Goal: Transaction & Acquisition: Purchase product/service

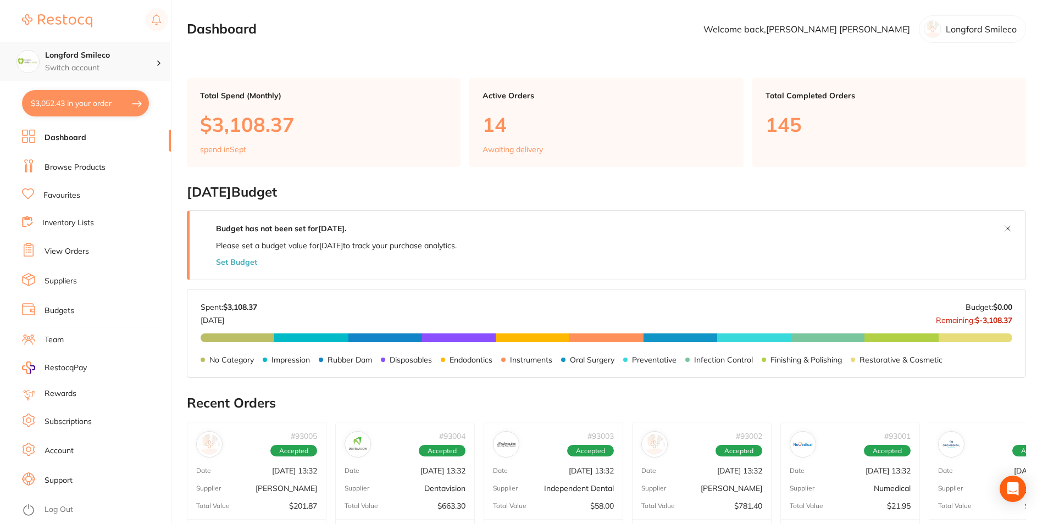
click at [127, 57] on h4 "Longford Smileco" at bounding box center [100, 55] width 111 height 11
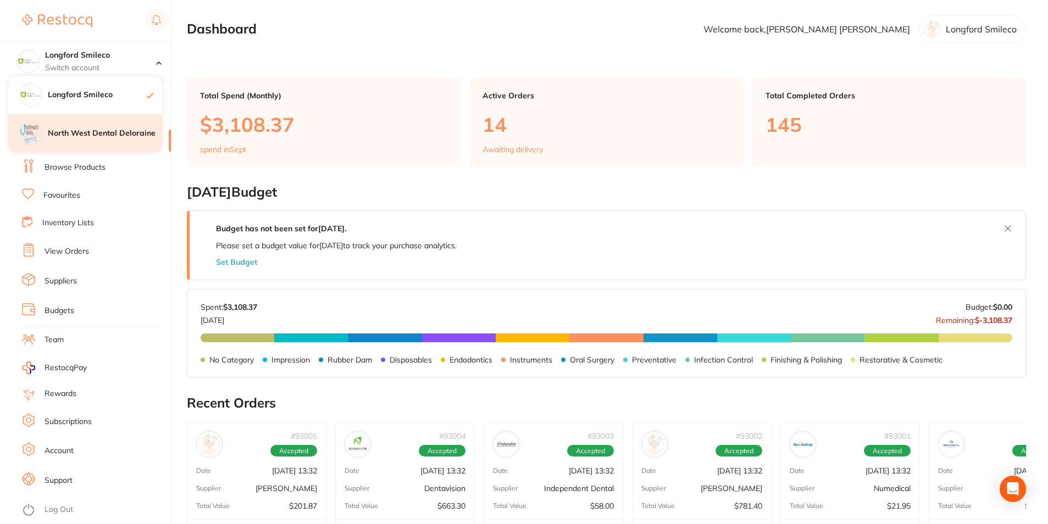
click at [95, 132] on h4 "North West Dental Deloraine" at bounding box center [105, 133] width 114 height 11
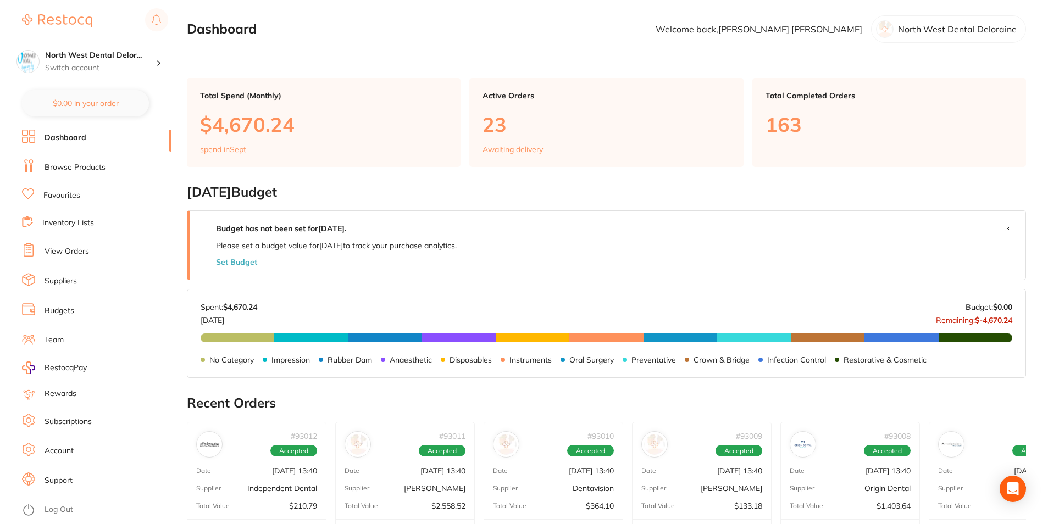
click at [56, 163] on link "Browse Products" at bounding box center [75, 167] width 61 height 11
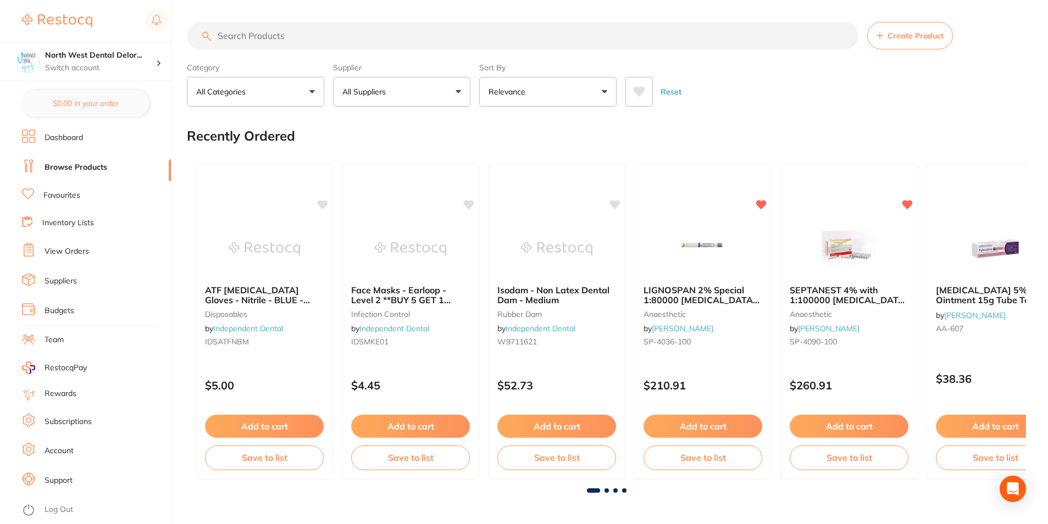
click at [278, 34] on input "search" at bounding box center [523, 35] width 672 height 27
type input "Etch"
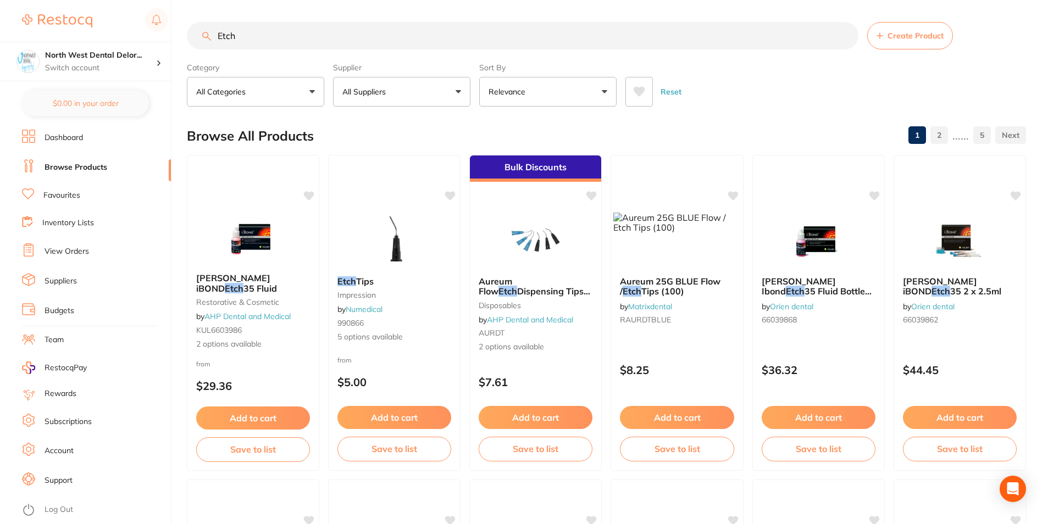
click at [383, 99] on button "All Suppliers" at bounding box center [401, 92] width 137 height 30
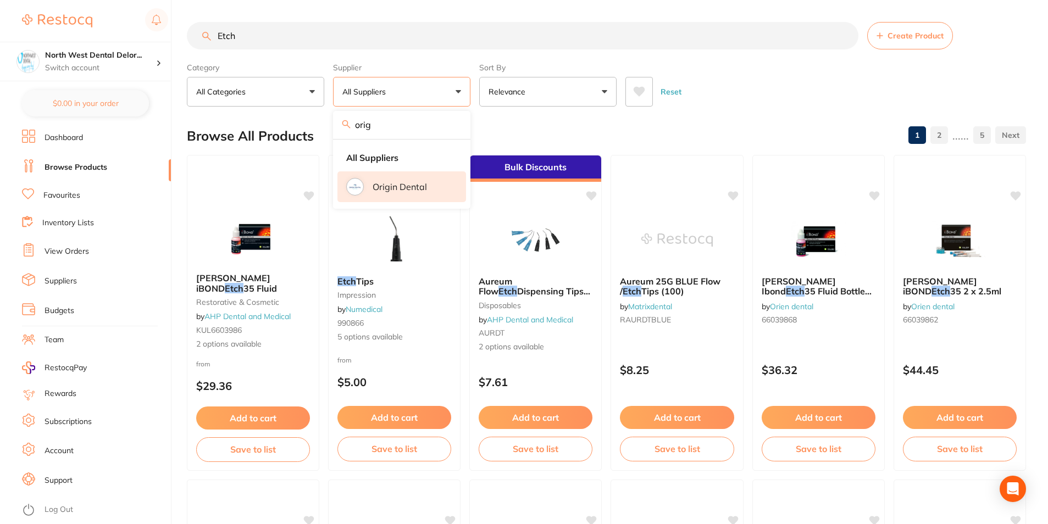
type input "orig"
click at [343, 190] on li "Origin Dental" at bounding box center [401, 186] width 129 height 31
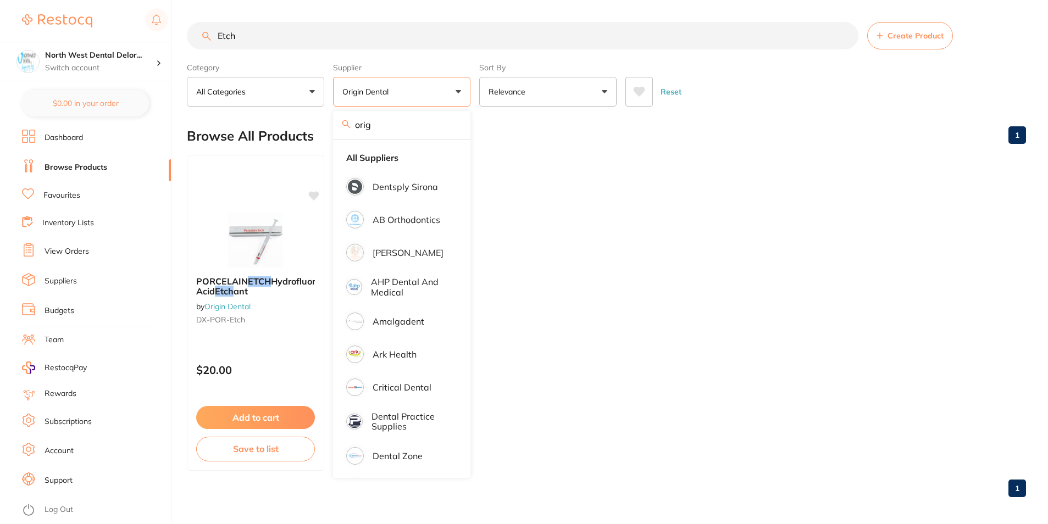
click at [534, 209] on ul "PORCELAIN ETCH Hydrofluoric Acid Etch ant by Origin Dental DX-POR-Etch $20.00 A…" at bounding box center [606, 313] width 839 height 316
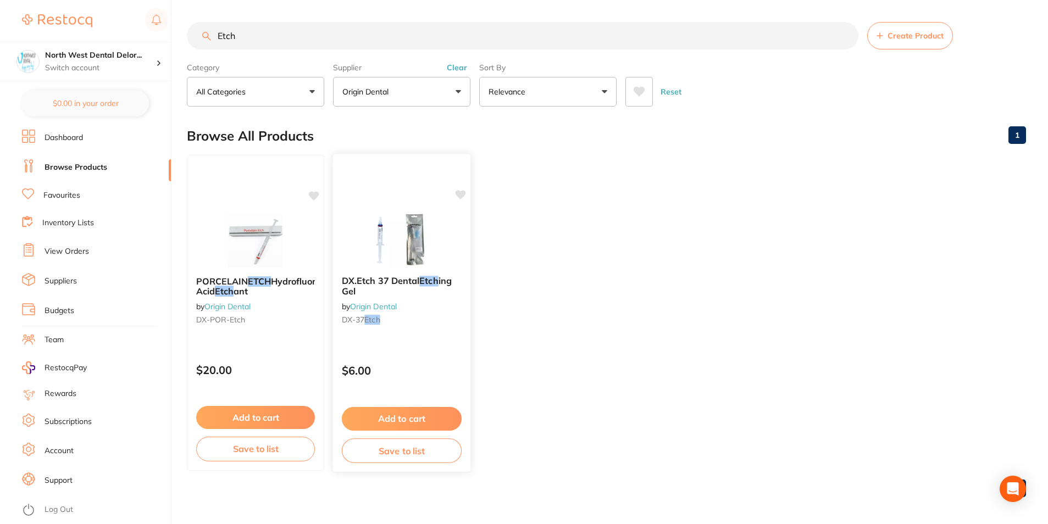
click at [433, 247] on img at bounding box center [401, 240] width 72 height 56
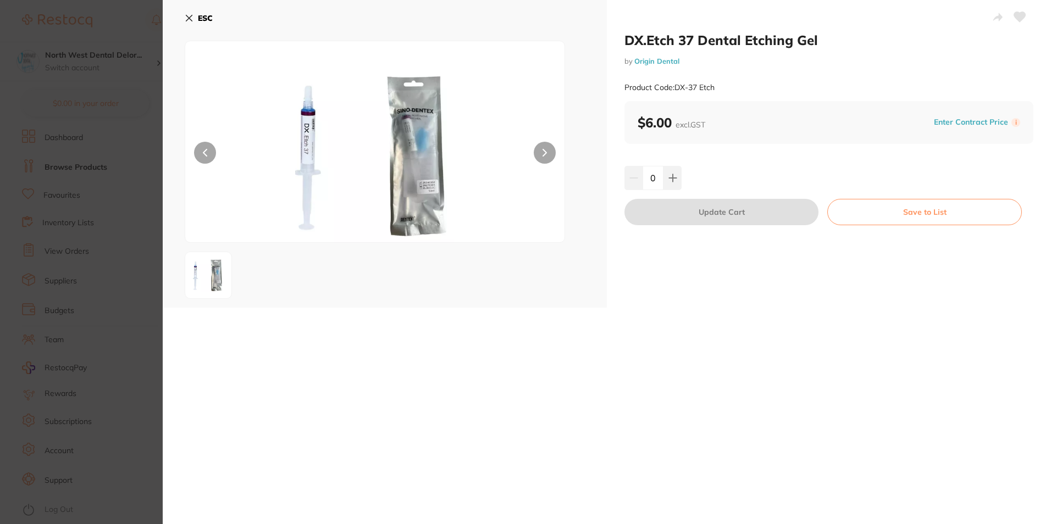
drag, startPoint x: 1018, startPoint y: 12, endPoint x: 853, endPoint y: 75, distance: 176.1
click at [1018, 12] on icon at bounding box center [1019, 17] width 12 height 11
click at [674, 182] on icon at bounding box center [672, 178] width 9 height 9
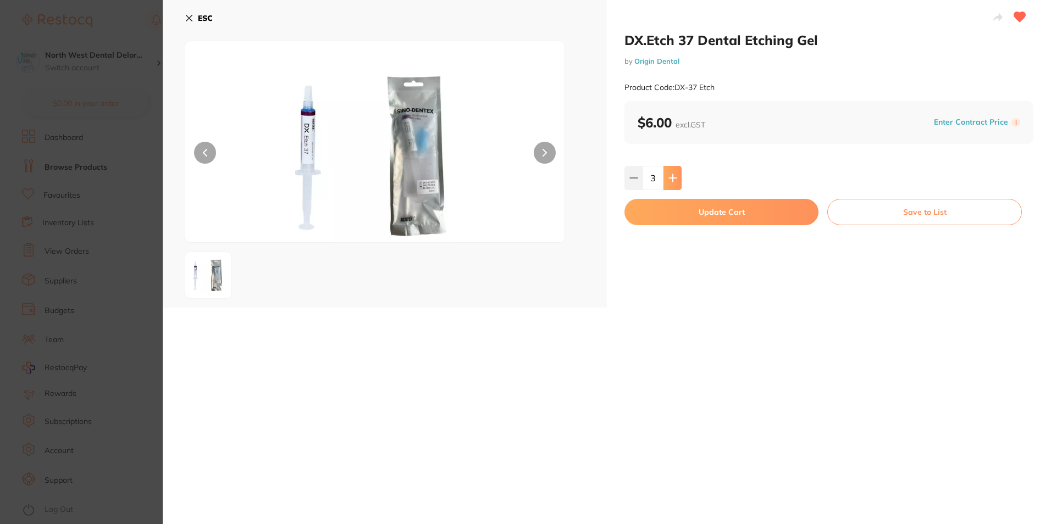
click at [674, 182] on icon at bounding box center [672, 178] width 9 height 9
click at [625, 176] on button at bounding box center [633, 178] width 18 height 24
type input "4"
click at [658, 213] on button "Update Cart" at bounding box center [721, 212] width 194 height 26
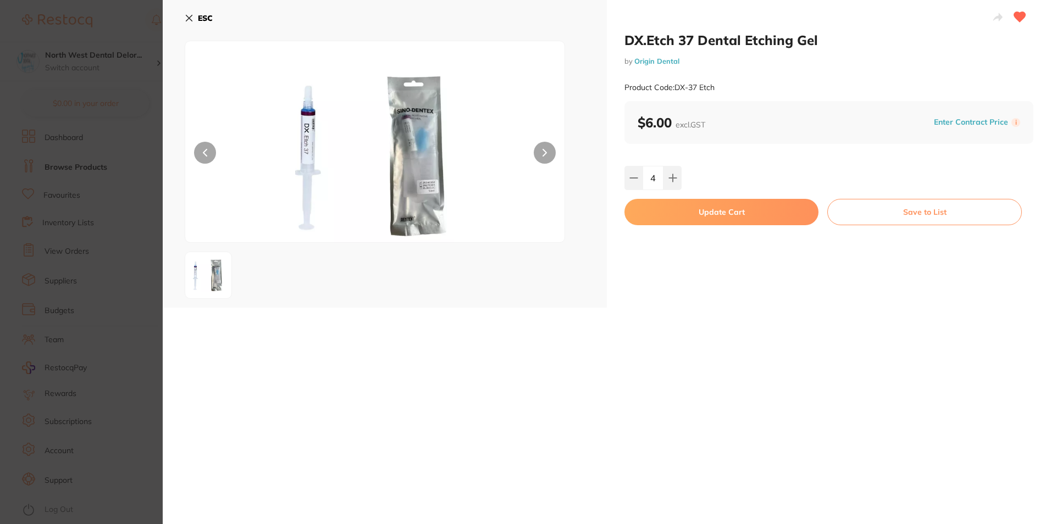
checkbox input "false"
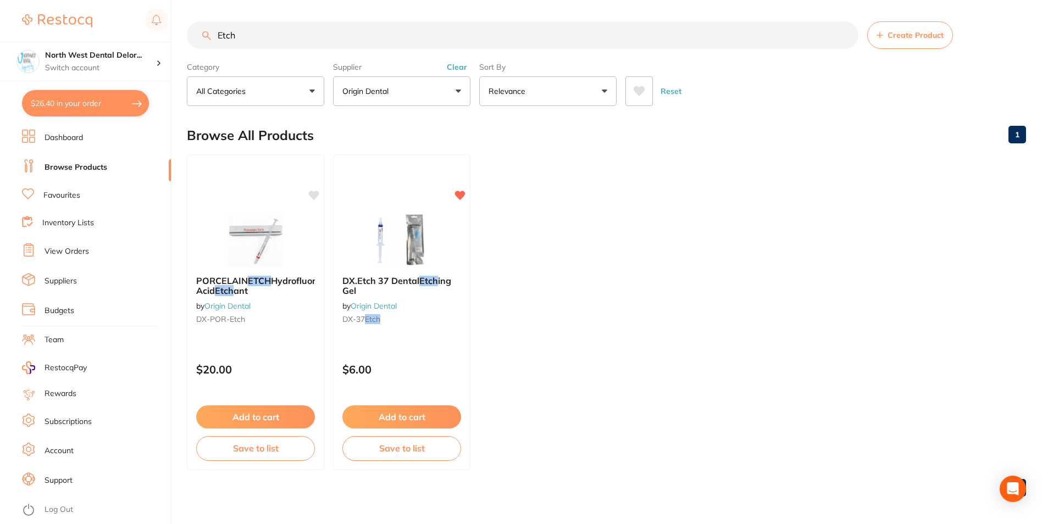
drag, startPoint x: 302, startPoint y: 26, endPoint x: 218, endPoint y: 37, distance: 85.3
click at [218, 37] on input "Etch" at bounding box center [523, 34] width 672 height 27
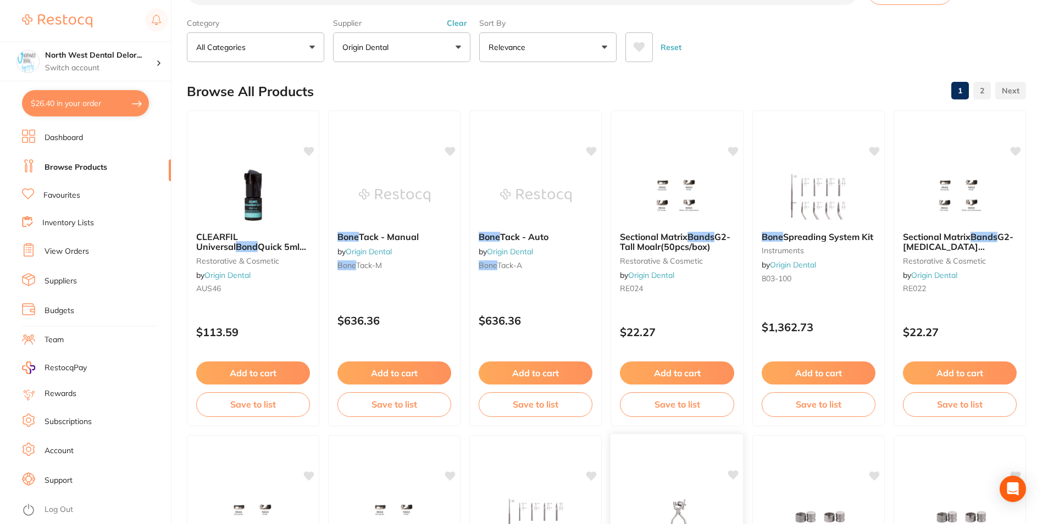
scroll to position [0, 0]
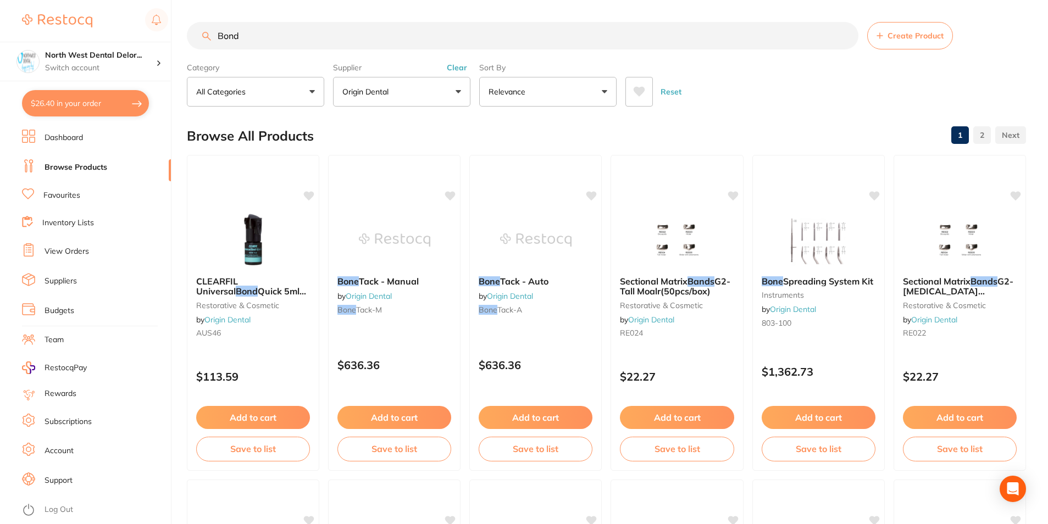
type input "Bond"
click at [426, 91] on button "Origin Dental" at bounding box center [401, 92] width 137 height 30
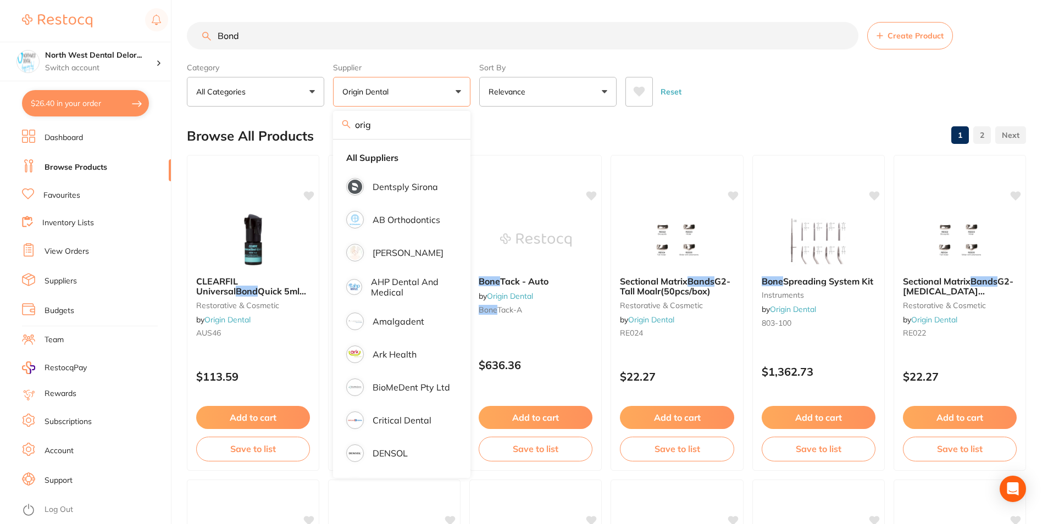
click at [453, 70] on label "Supplier" at bounding box center [401, 68] width 137 height 10
click at [505, 138] on div "Browse All Products 1 2" at bounding box center [606, 136] width 839 height 37
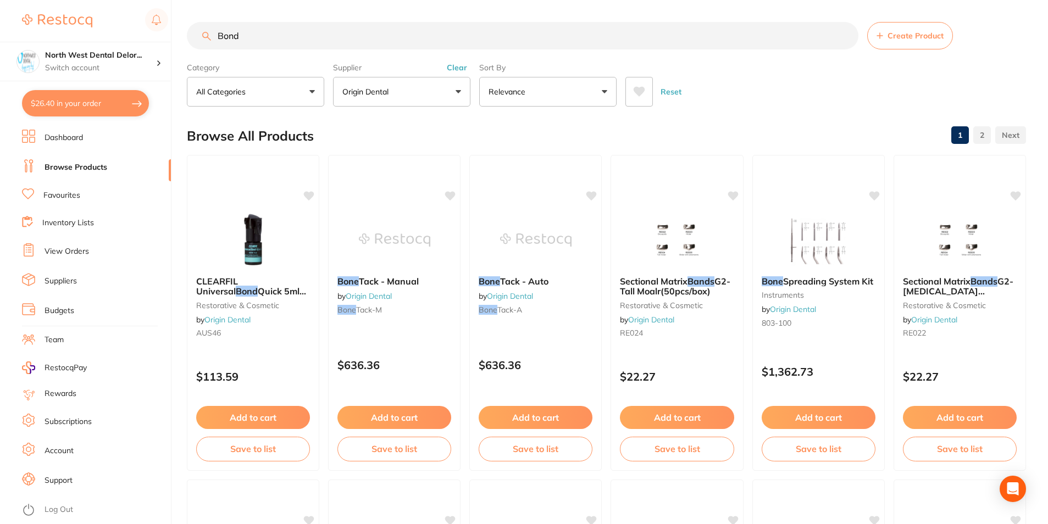
click at [461, 66] on button "Clear" at bounding box center [457, 68] width 27 height 10
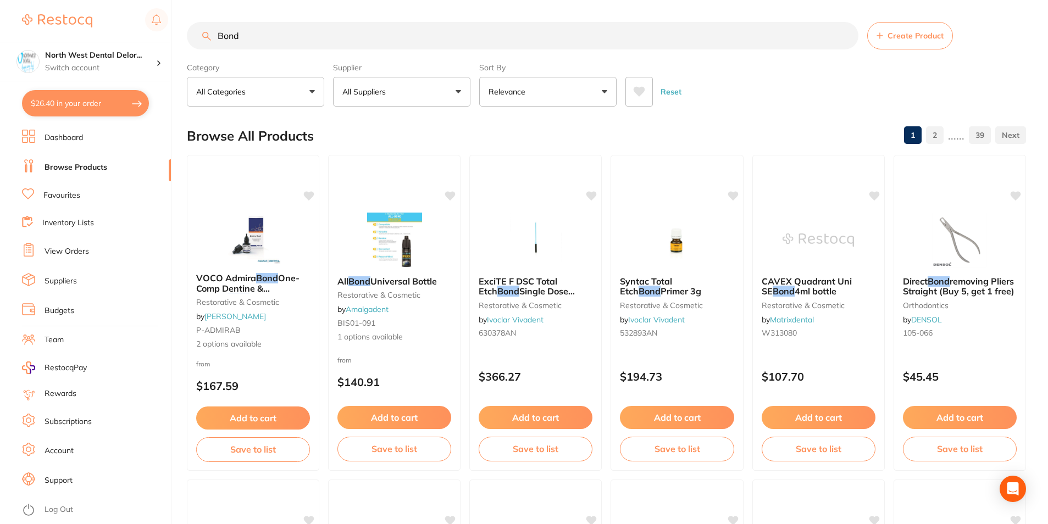
click at [217, 39] on input "Bond" at bounding box center [523, 35] width 672 height 27
type input "ScotchBond"
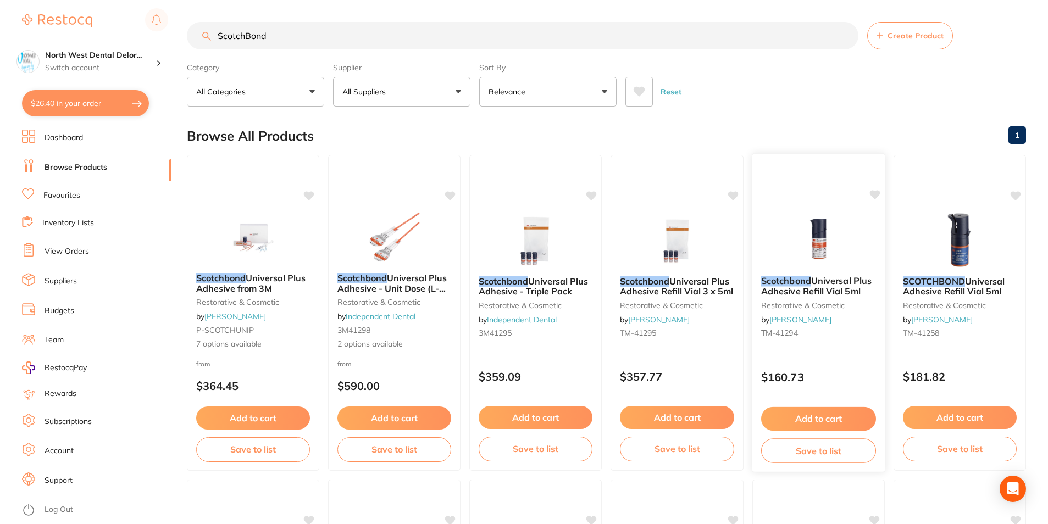
click at [773, 230] on div at bounding box center [818, 240] width 133 height 56
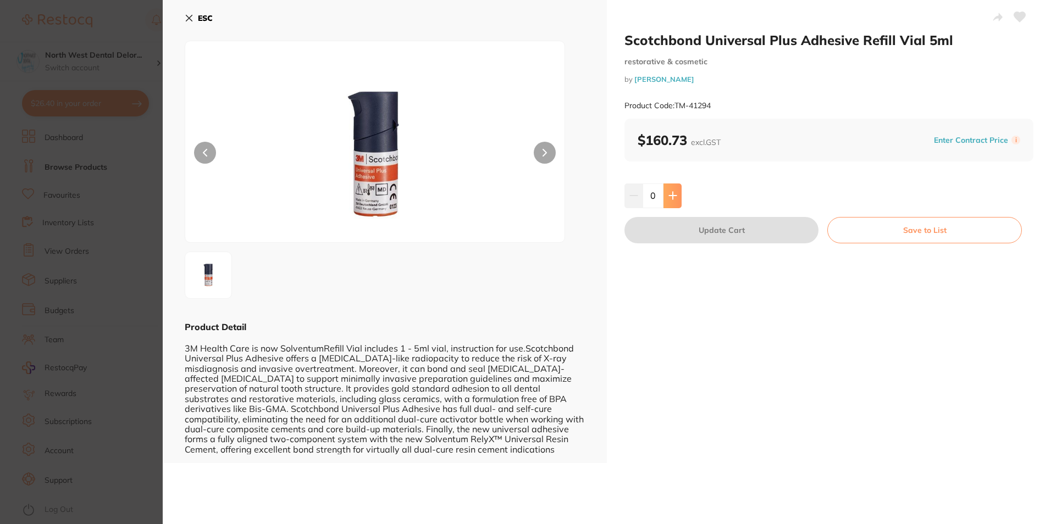
click at [666, 200] on button at bounding box center [672, 196] width 18 height 24
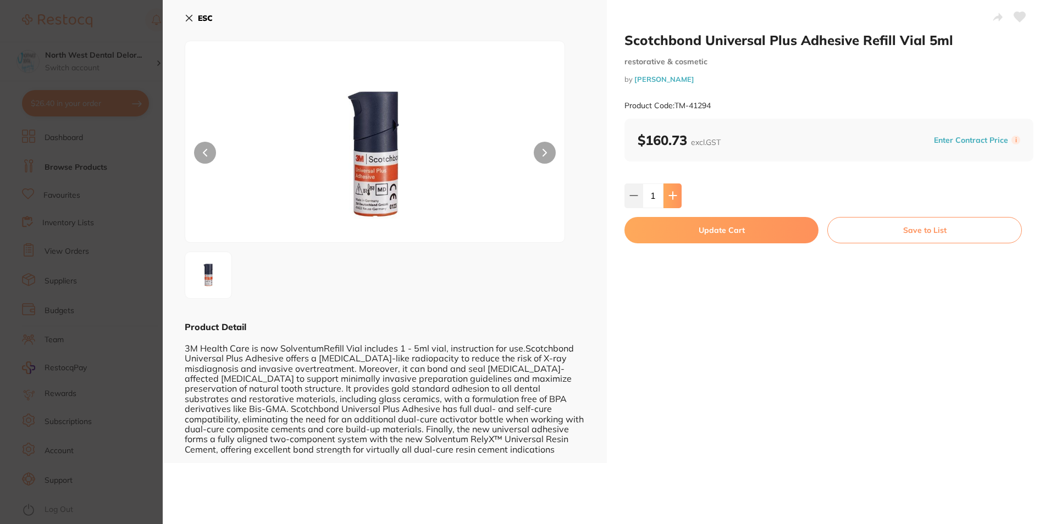
click at [666, 200] on button at bounding box center [672, 196] width 18 height 24
type input "2"
click at [691, 236] on button "Update Cart" at bounding box center [721, 230] width 194 height 26
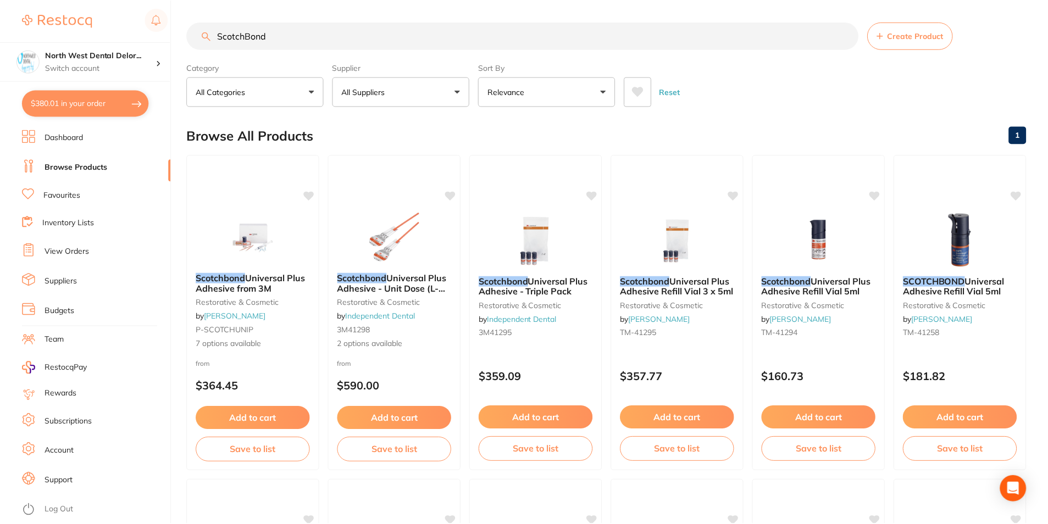
scroll to position [1, 0]
drag, startPoint x: 275, startPoint y: 38, endPoint x: 106, endPoint y: 27, distance: 169.6
click at [106, 27] on div "$380.01 North West Dental Delor... Switch account Longford Smileco North West D…" at bounding box center [524, 261] width 1048 height 524
type input "F"
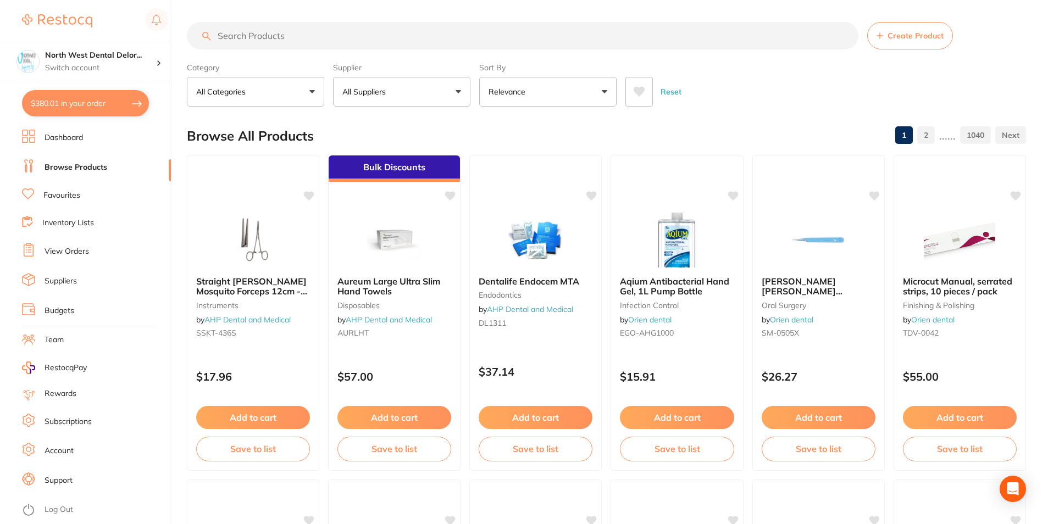
click at [69, 193] on link "Favourites" at bounding box center [61, 195] width 37 height 11
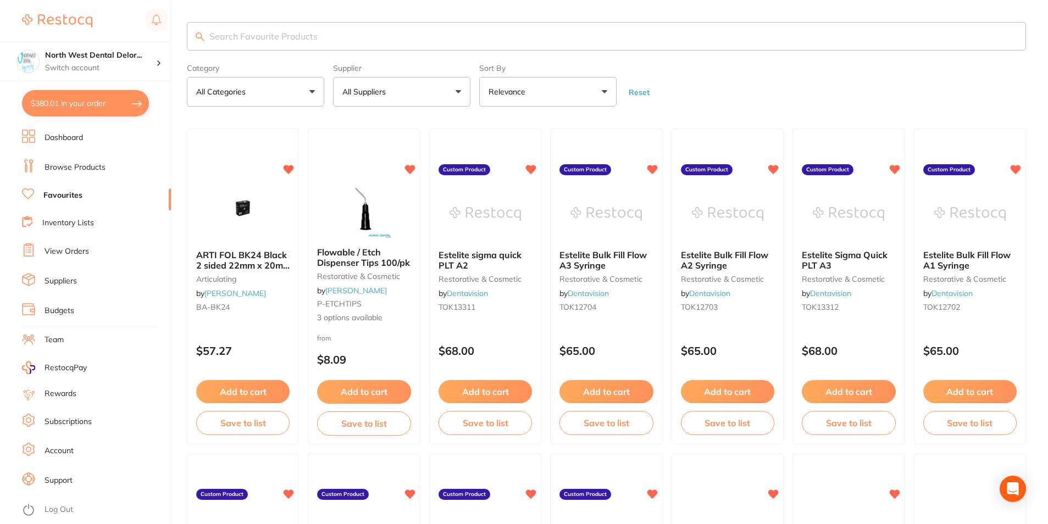
click at [729, 395] on button "Add to cart" at bounding box center [727, 391] width 93 height 23
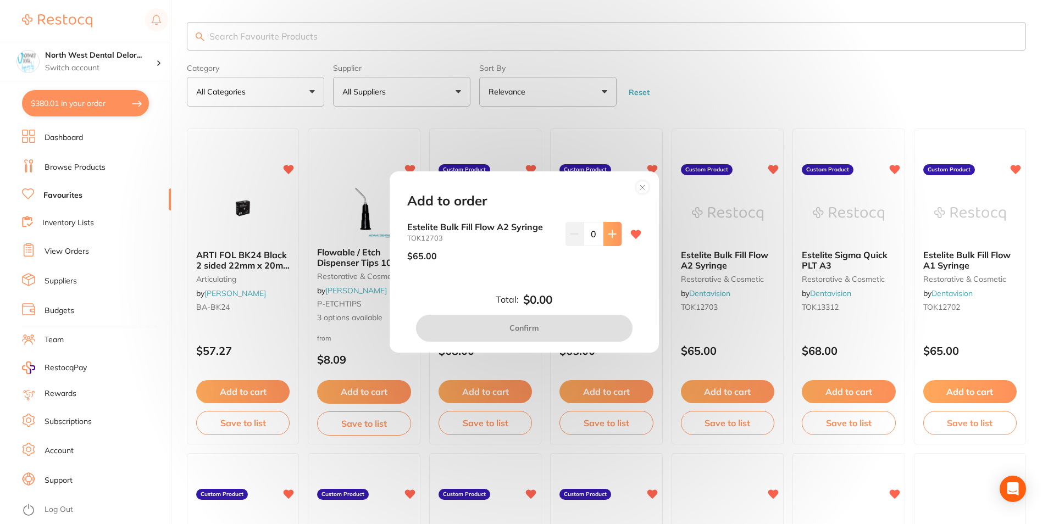
click at [614, 243] on button at bounding box center [612, 234] width 18 height 24
type input "1"
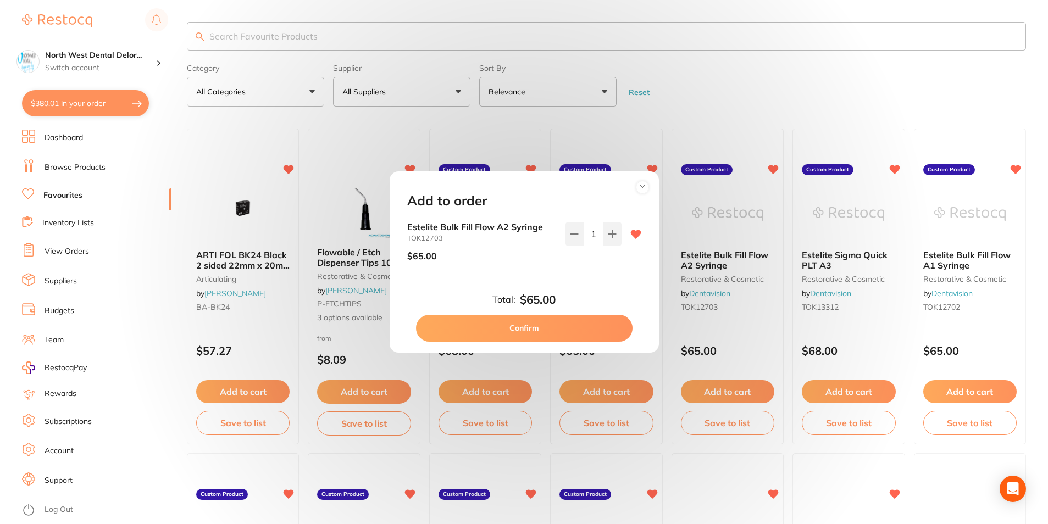
click at [585, 336] on button "Confirm" at bounding box center [524, 328] width 217 height 26
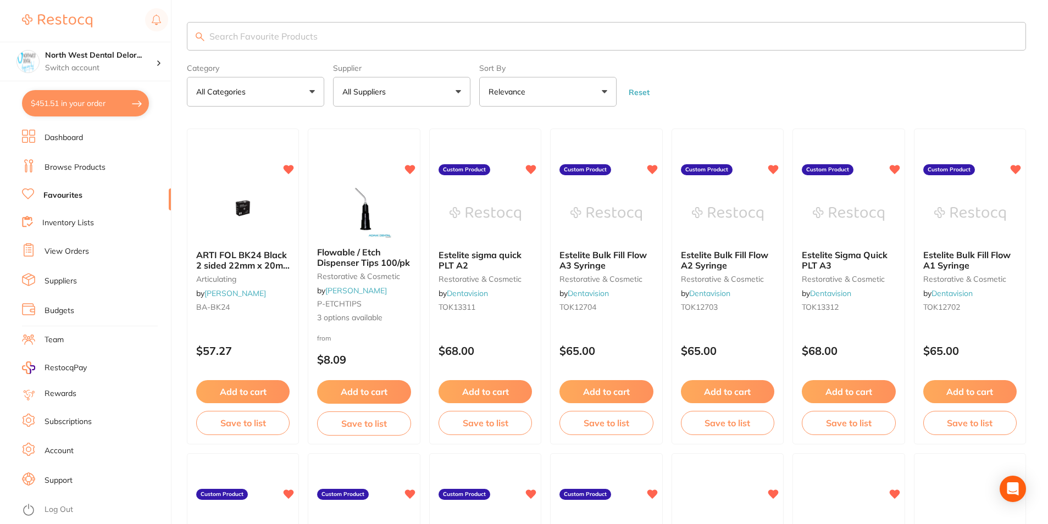
click at [88, 90] on button "$451.51 in your order" at bounding box center [85, 103] width 127 height 26
checkbox input "true"
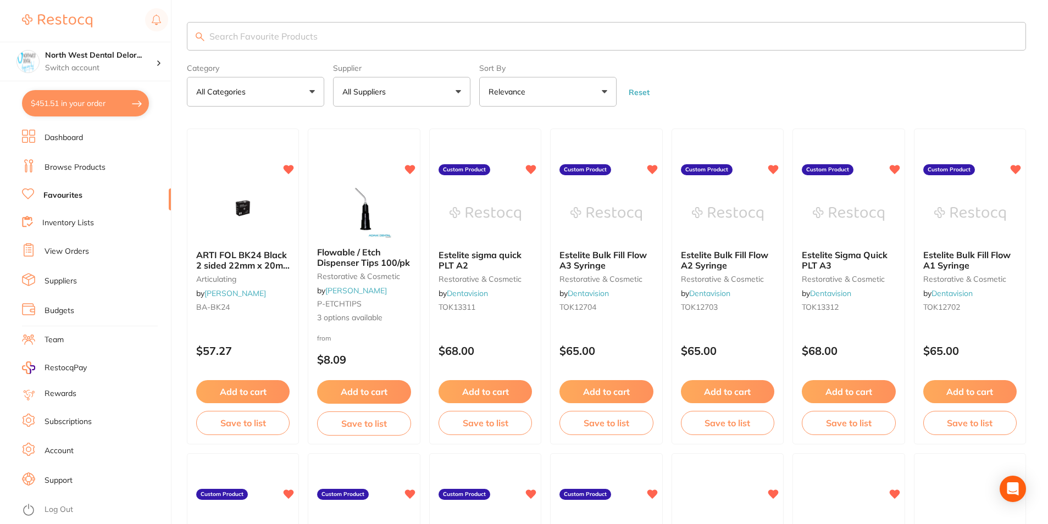
checkbox input "true"
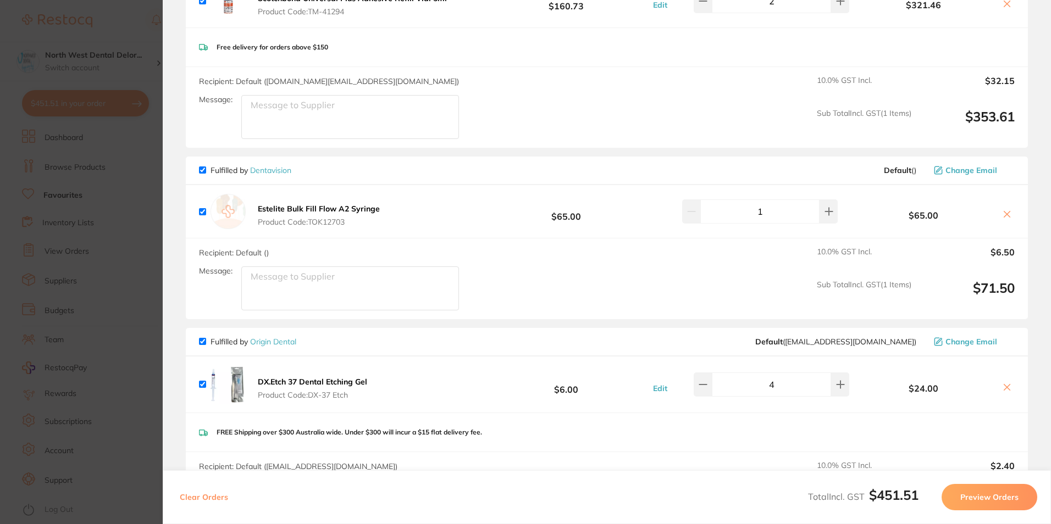
scroll to position [330, 0]
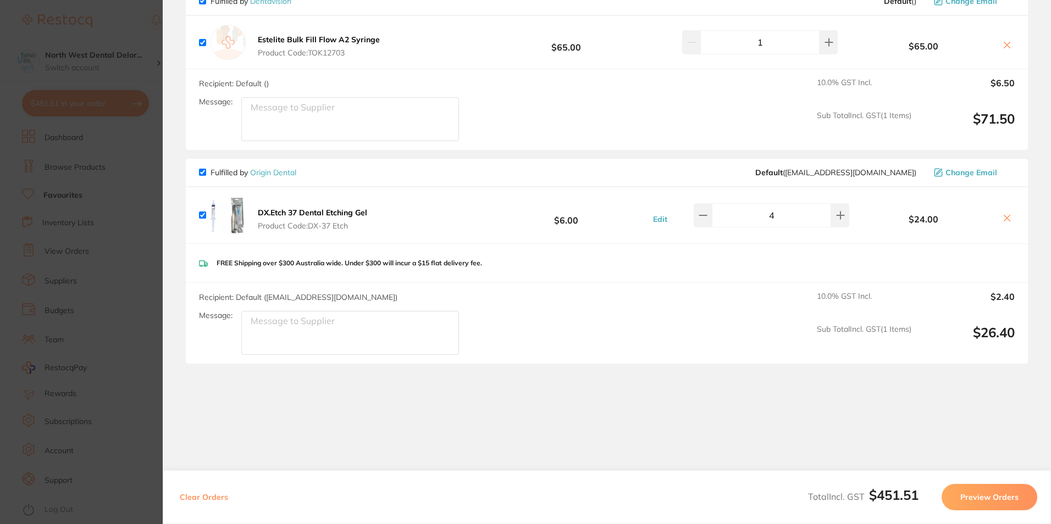
click at [118, 291] on section "Update RRP Set your pre negotiated price for this item. Item Agreed RRP (excl. …" at bounding box center [525, 262] width 1051 height 524
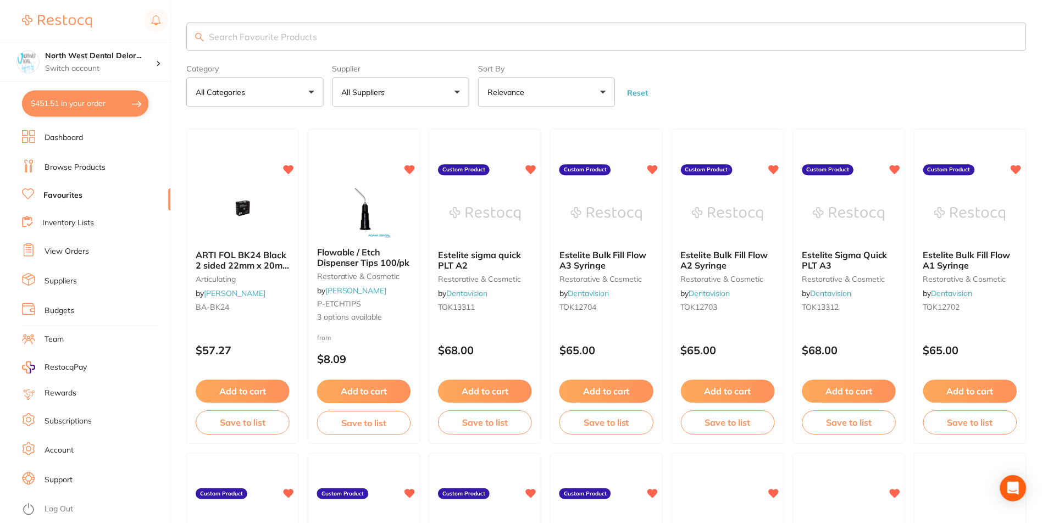
scroll to position [1, 0]
click at [320, 45] on input "search" at bounding box center [606, 35] width 839 height 29
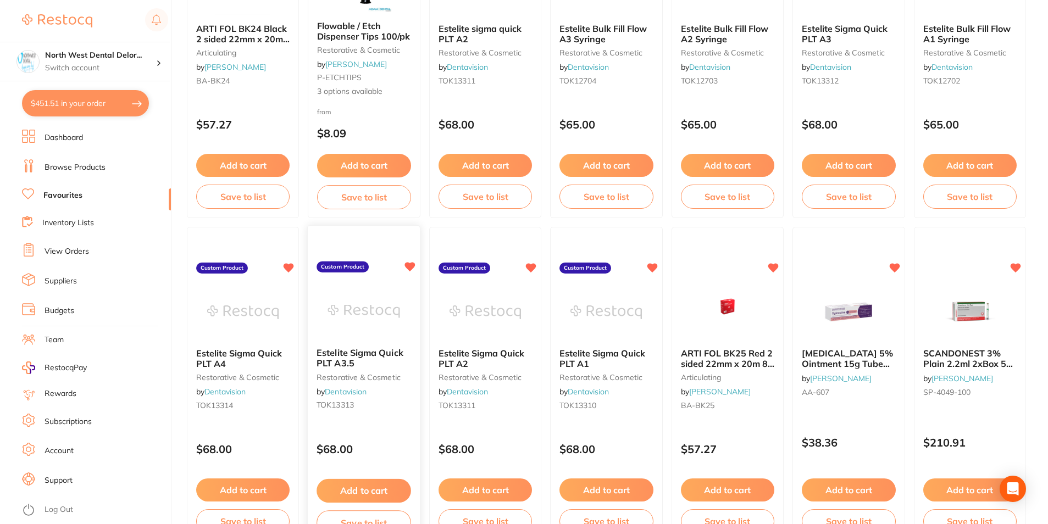
scroll to position [275, 0]
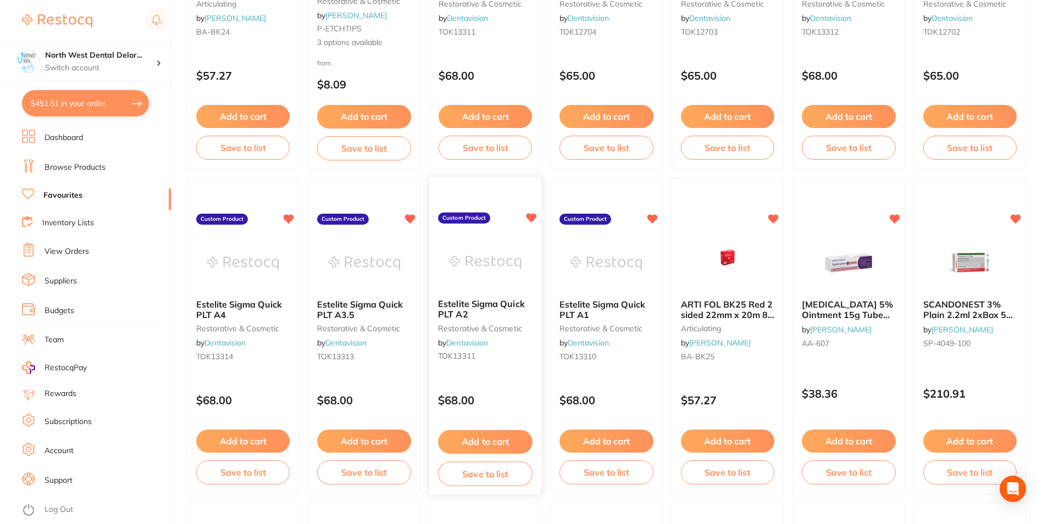
click at [492, 436] on button "Add to cart" at bounding box center [485, 442] width 95 height 24
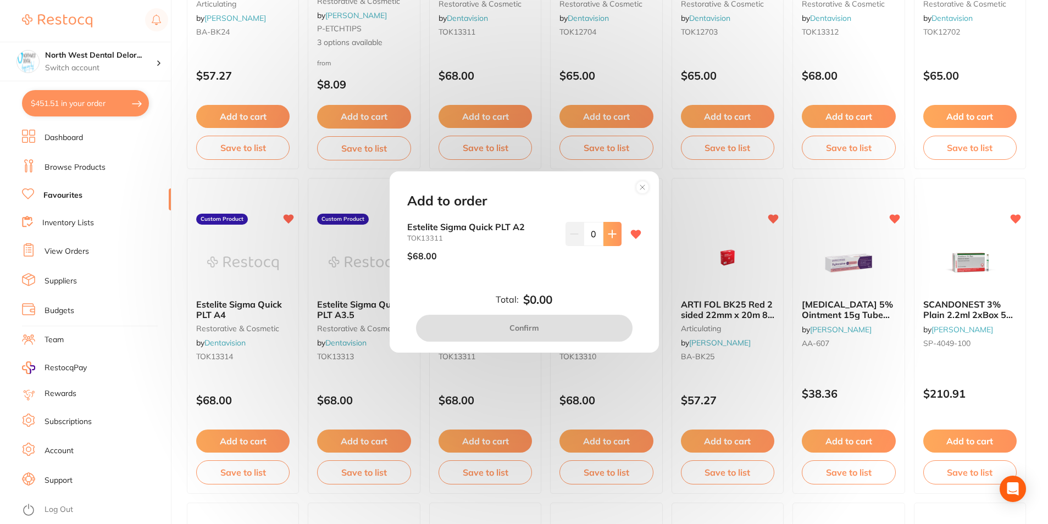
click at [610, 236] on icon at bounding box center [611, 234] width 7 height 7
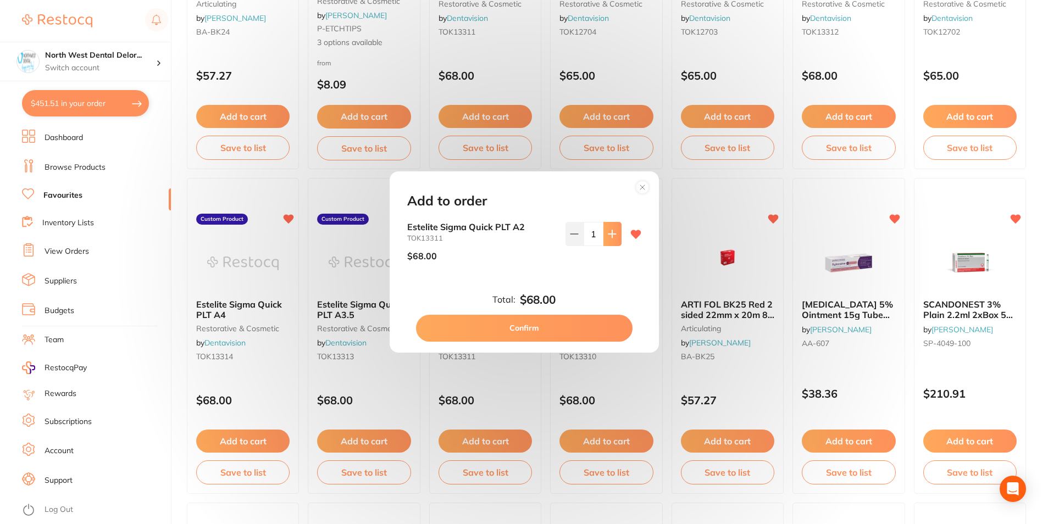
click at [610, 236] on icon at bounding box center [611, 234] width 7 height 7
type input "2"
click at [566, 328] on button "Confirm" at bounding box center [524, 328] width 217 height 26
checkbox input "false"
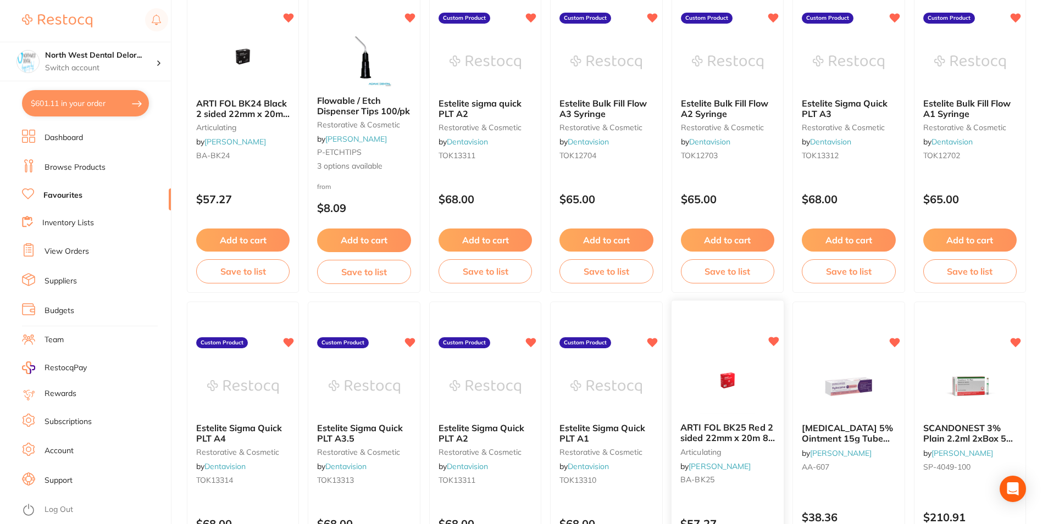
scroll to position [56, 0]
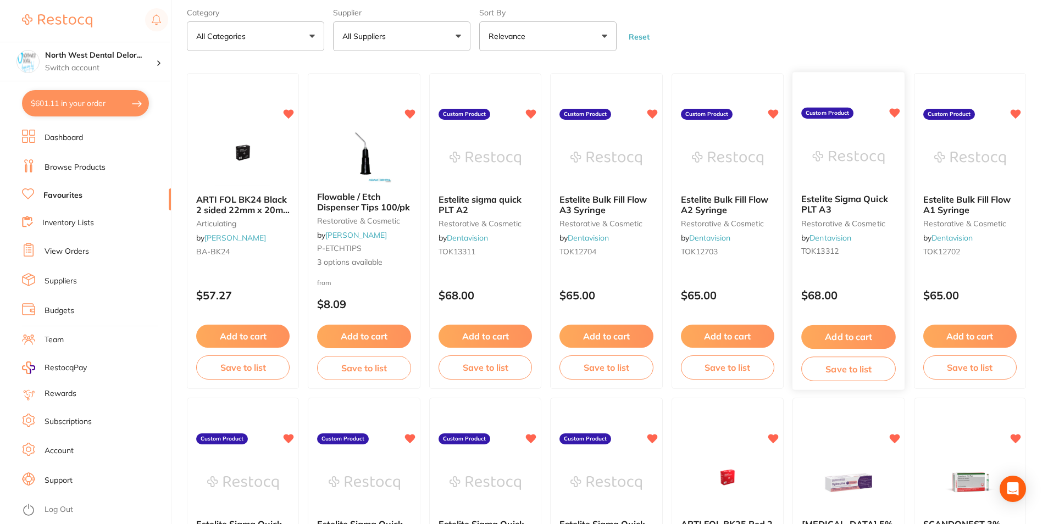
click at [822, 336] on button "Add to cart" at bounding box center [848, 337] width 95 height 24
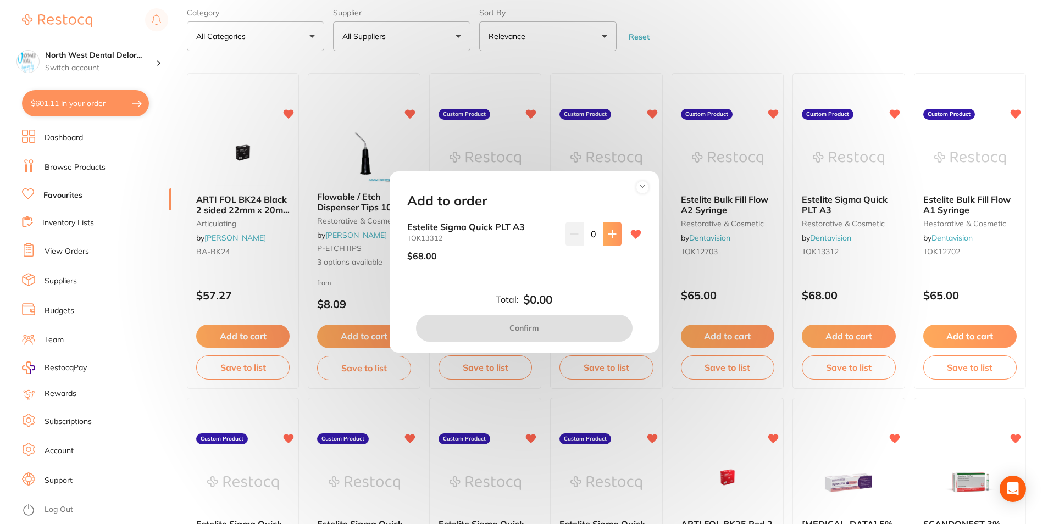
click at [609, 234] on icon at bounding box center [611, 234] width 7 height 7
type input "1"
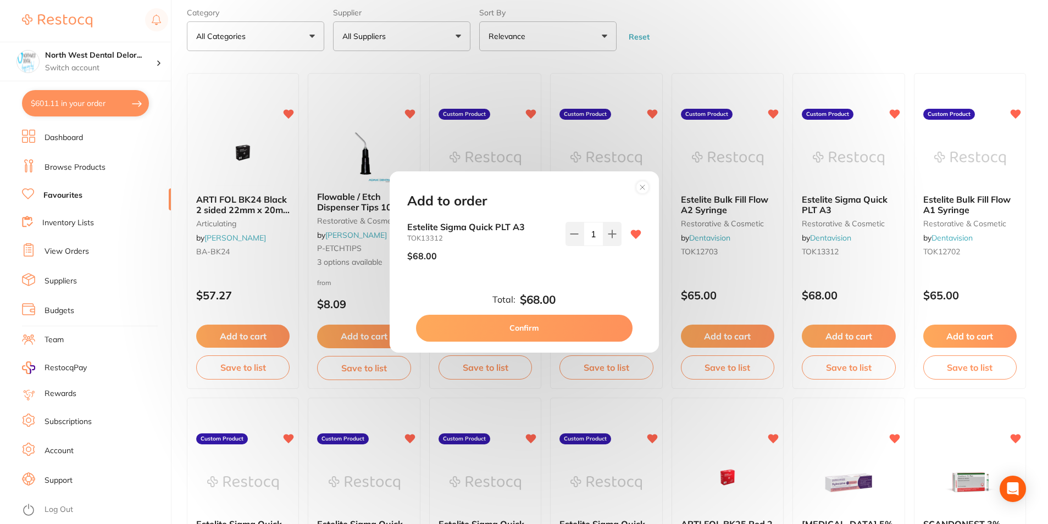
click at [584, 324] on button "Confirm" at bounding box center [524, 328] width 217 height 26
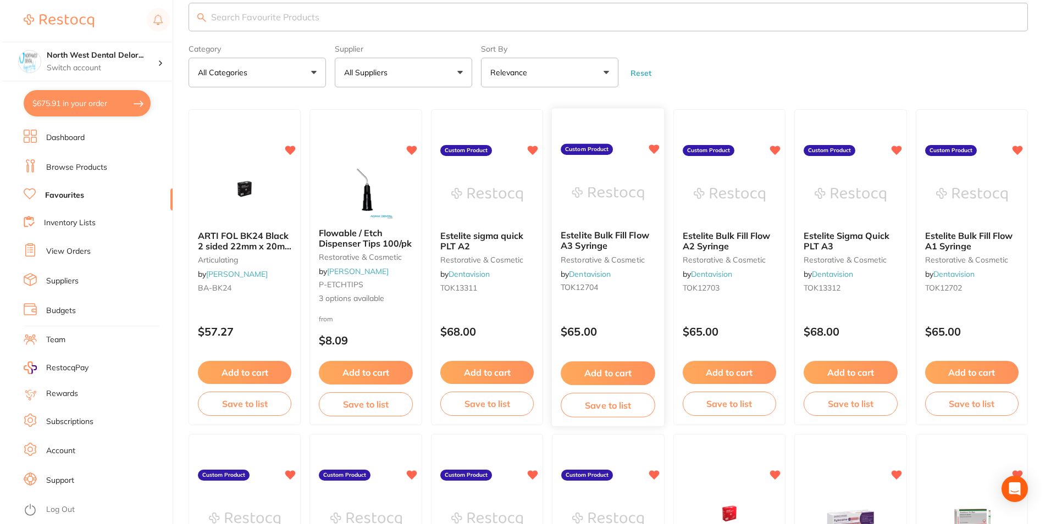
scroll to position [0, 0]
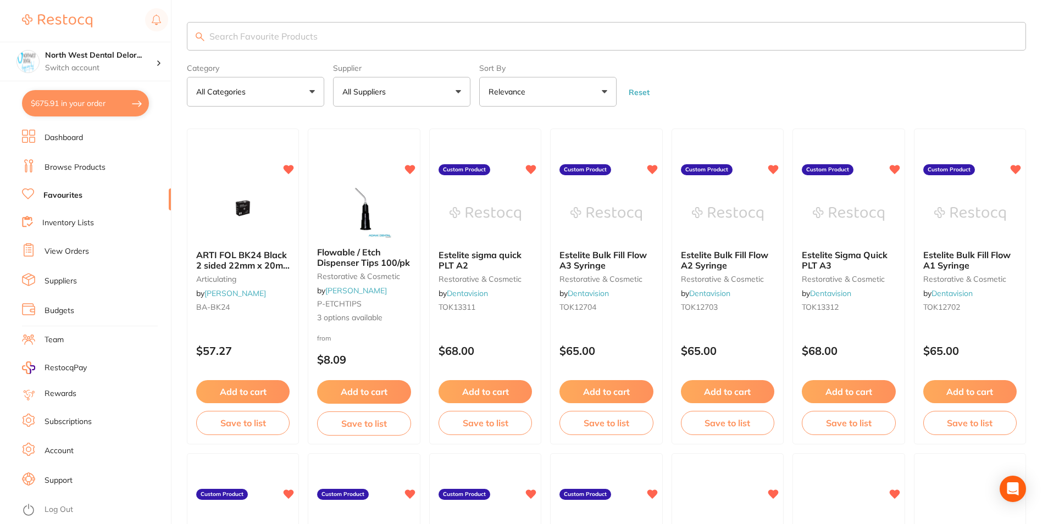
click at [296, 30] on input "search" at bounding box center [606, 36] width 839 height 29
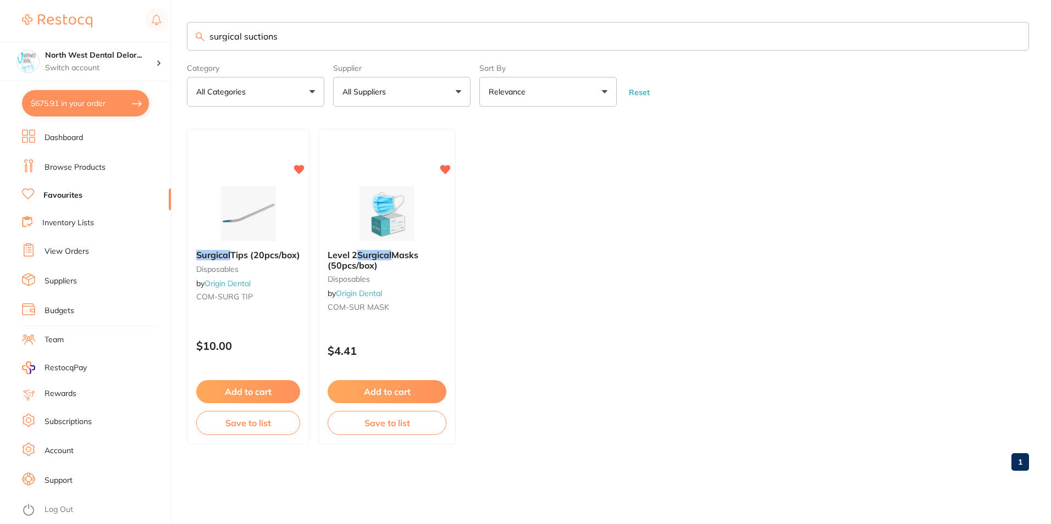
type input "surgical suctions"
click at [256, 241] on div "Surgical Tips (20pcs/box) disposables by Origin Dental COM-SURG TIP" at bounding box center [247, 277] width 121 height 73
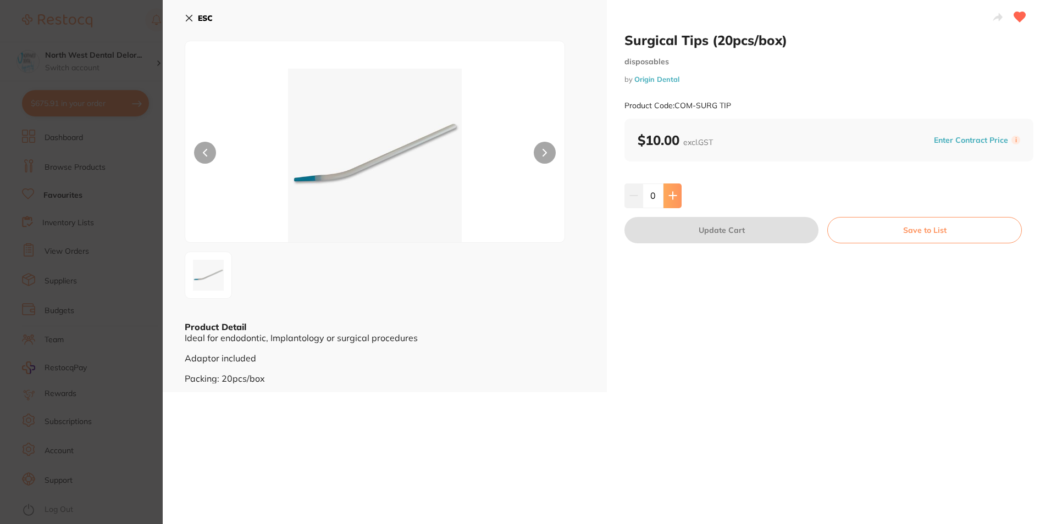
click at [670, 193] on icon at bounding box center [672, 195] width 9 height 9
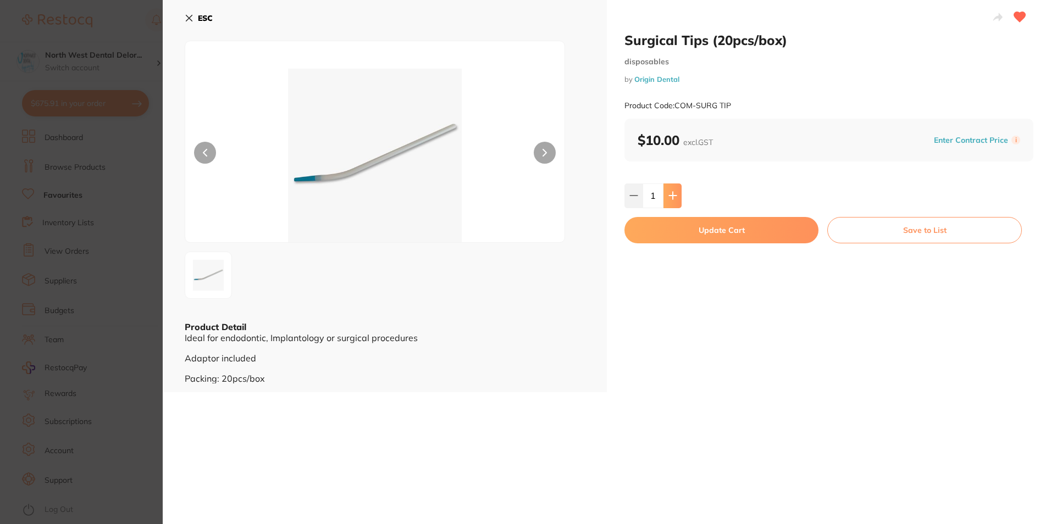
click at [670, 192] on icon at bounding box center [672, 195] width 7 height 7
type input "2"
click at [675, 234] on button "Update Cart" at bounding box center [721, 230] width 194 height 26
checkbox input "false"
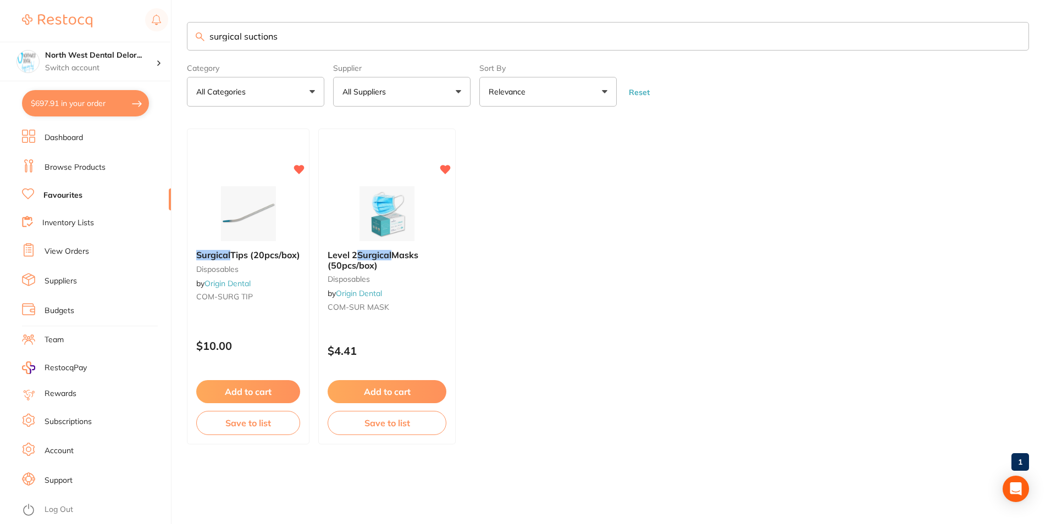
click at [68, 193] on link "Favourites" at bounding box center [62, 195] width 39 height 11
drag, startPoint x: 297, startPoint y: 32, endPoint x: 199, endPoint y: 47, distance: 98.4
click at [199, 47] on input "surgical suctions" at bounding box center [608, 36] width 842 height 29
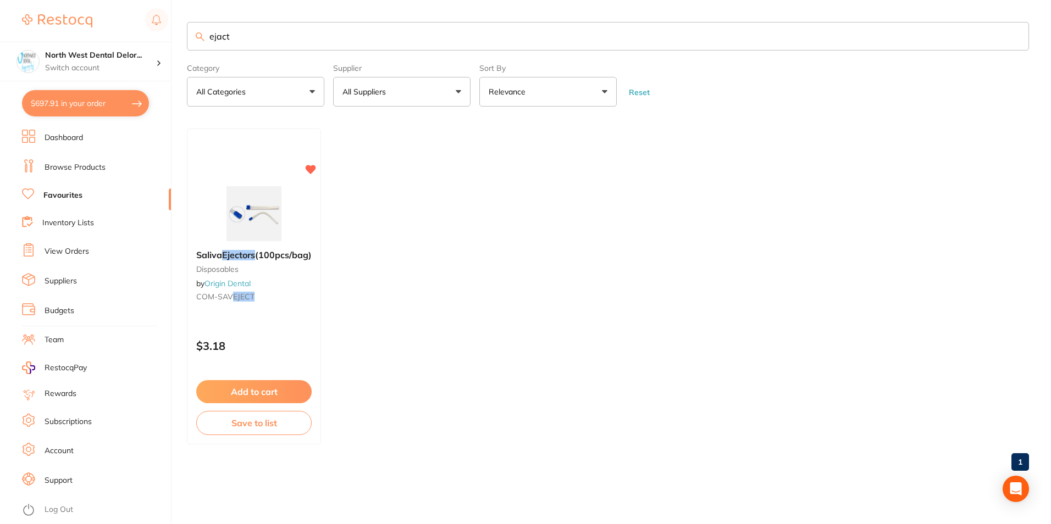
type input "ejact"
click at [280, 257] on b "Saliva Ejectors (100pcs/bag)" at bounding box center [253, 255] width 115 height 10
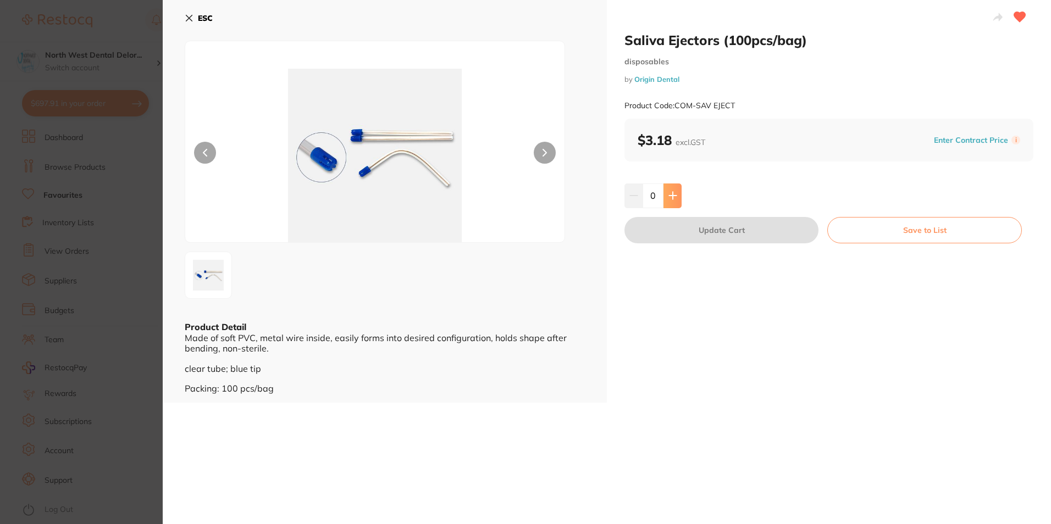
click at [667, 202] on button at bounding box center [672, 196] width 18 height 24
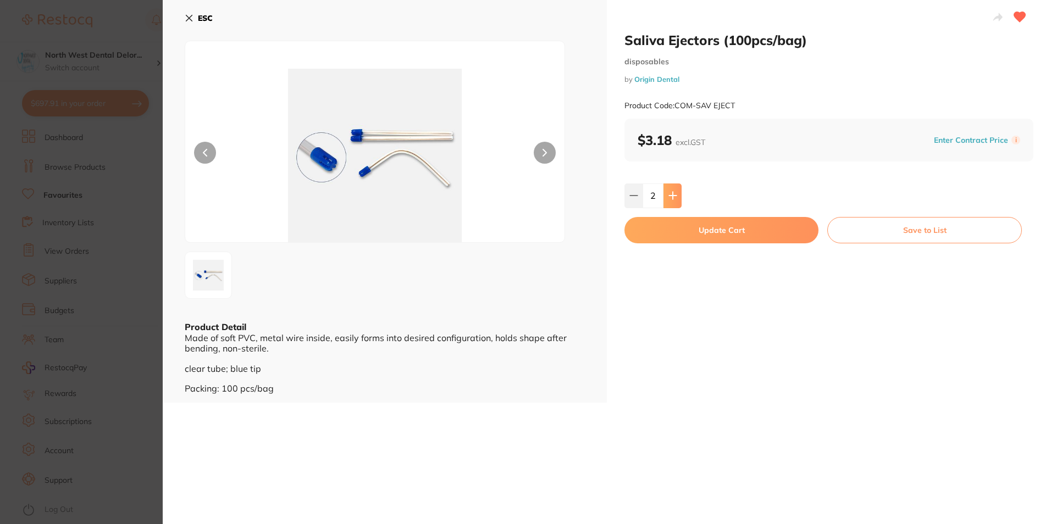
click at [667, 202] on button at bounding box center [672, 196] width 18 height 24
type input "3"
click at [686, 229] on button "Update Cart" at bounding box center [721, 230] width 194 height 26
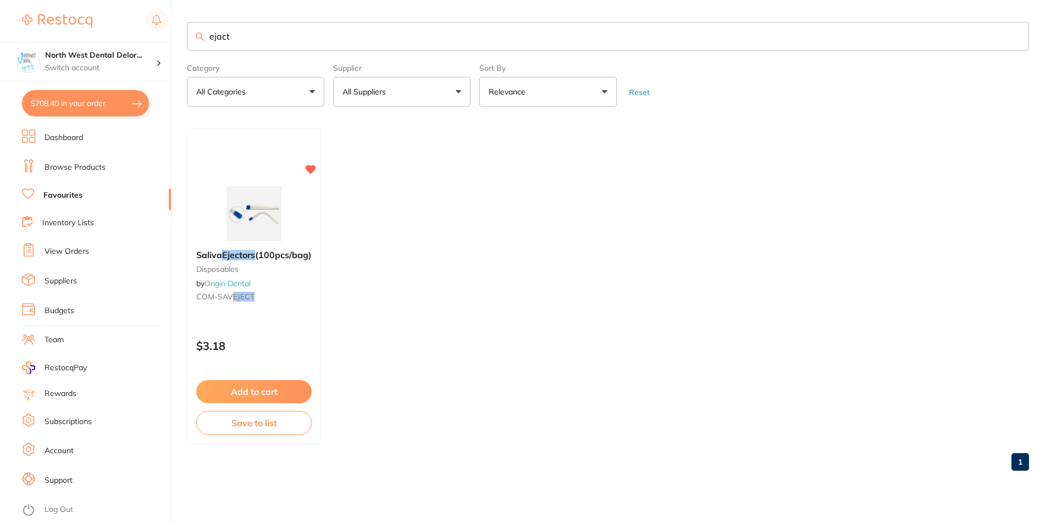
drag, startPoint x: 271, startPoint y: 27, endPoint x: 208, endPoint y: 35, distance: 64.2
click at [208, 36] on input "ejact" at bounding box center [608, 36] width 842 height 29
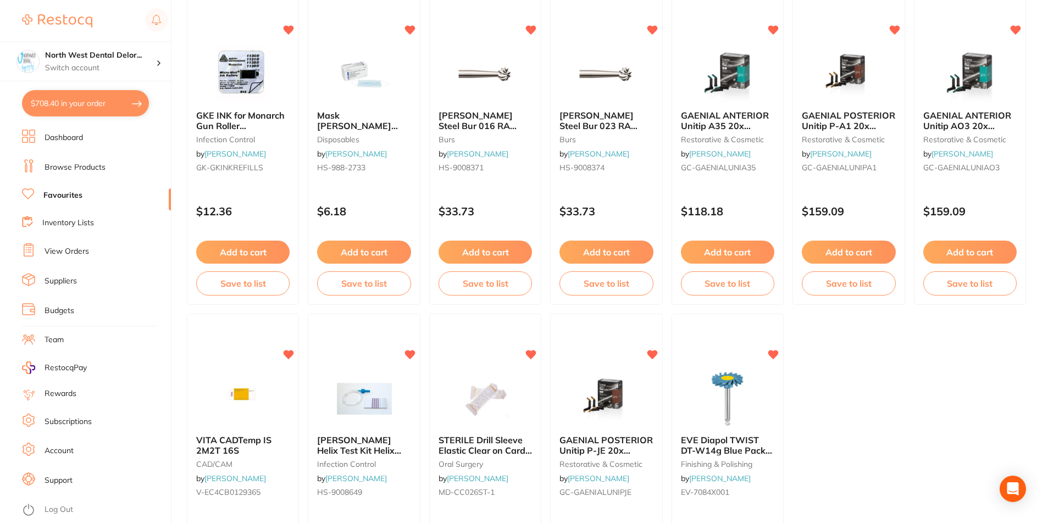
scroll to position [2251, 0]
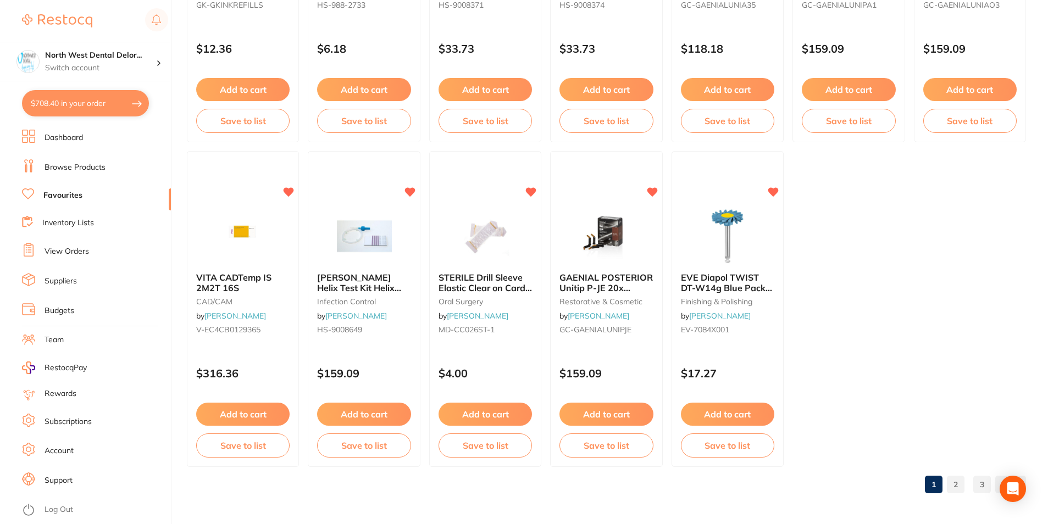
click at [956, 481] on link "2" at bounding box center [956, 485] width 18 height 22
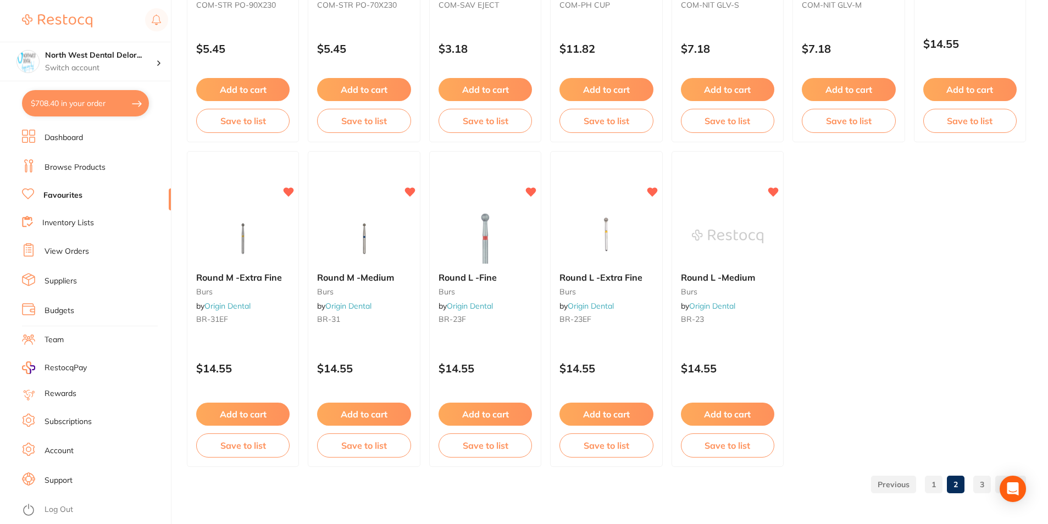
click at [980, 487] on link "3" at bounding box center [982, 485] width 18 height 22
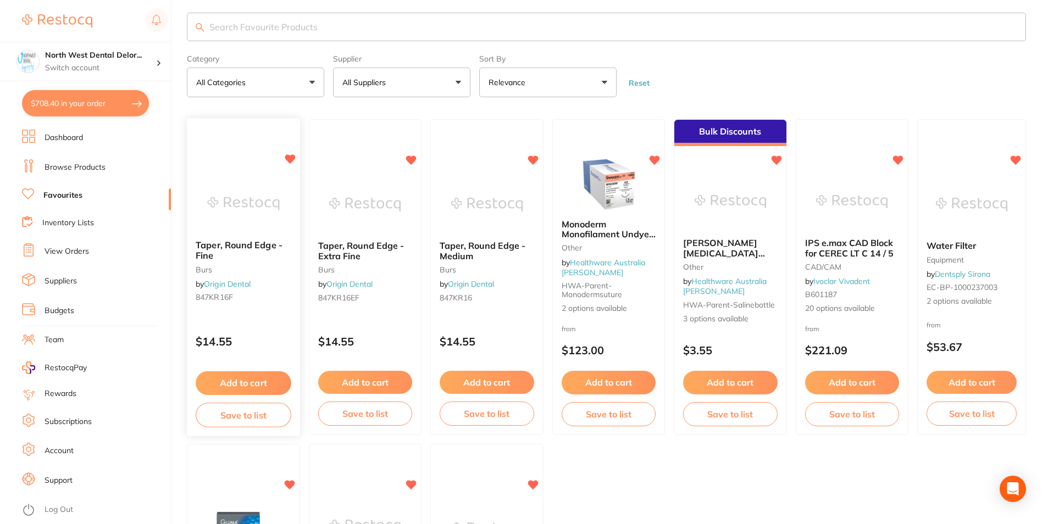
scroll to position [0, 0]
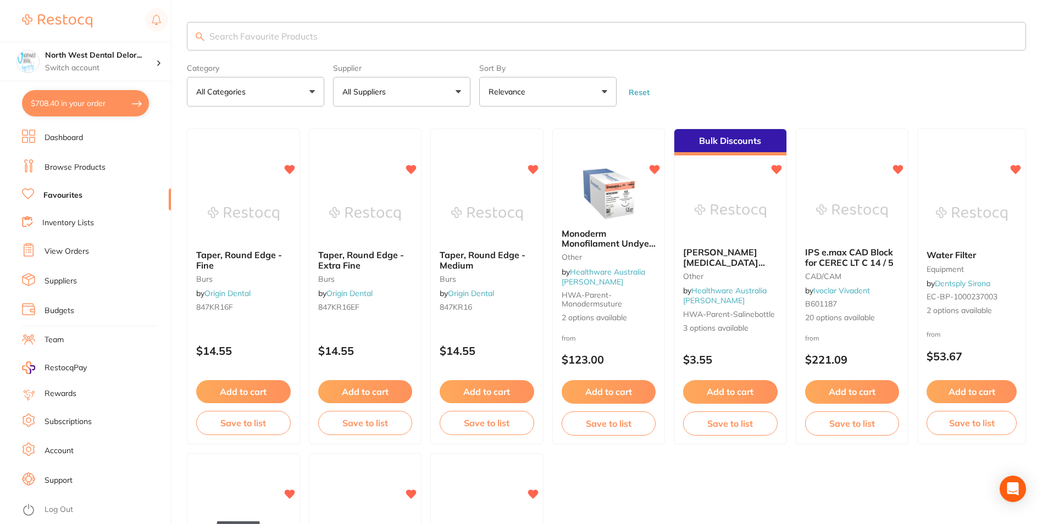
click at [88, 170] on link "Browse Products" at bounding box center [75, 167] width 61 height 11
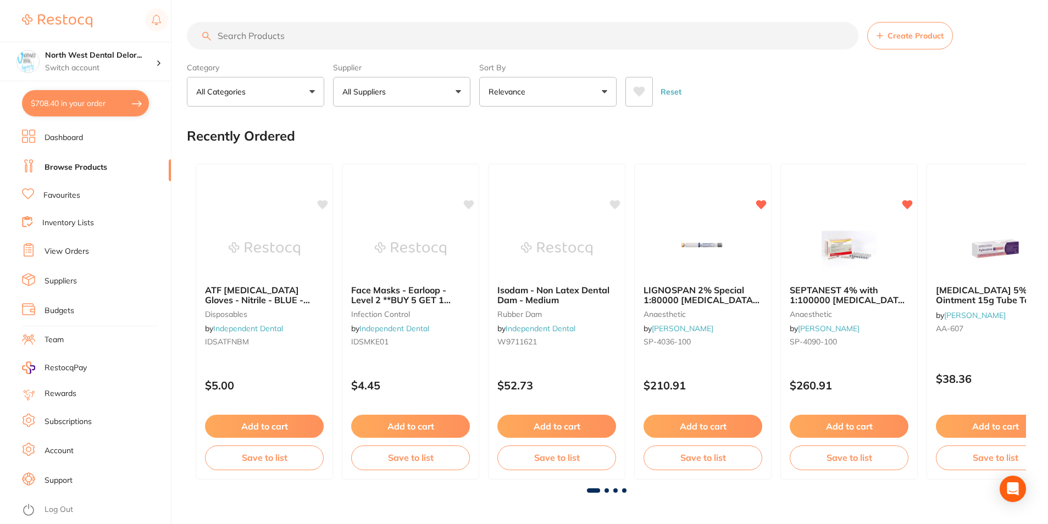
click at [258, 40] on input "search" at bounding box center [523, 35] width 672 height 27
type input "large suction"
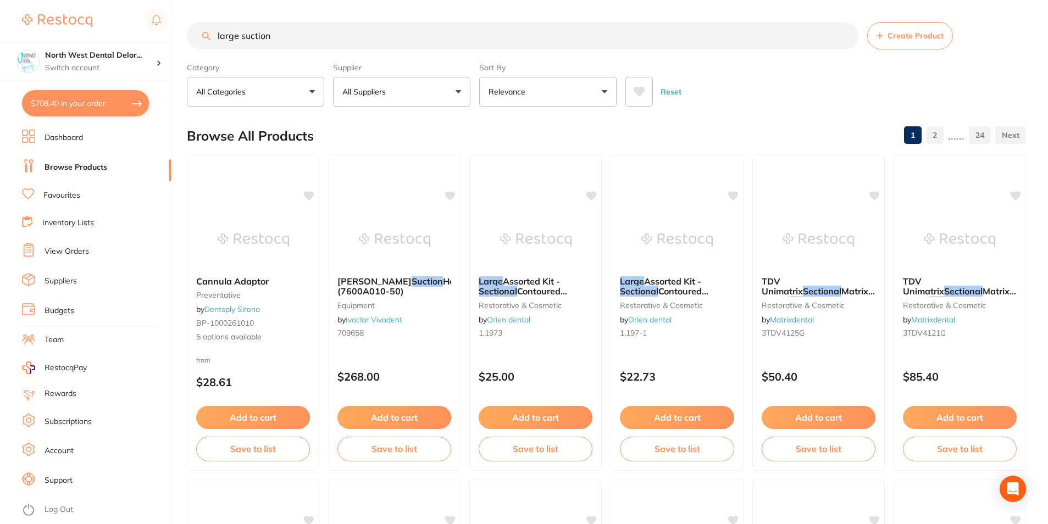
scroll to position [1, 0]
drag, startPoint x: 304, startPoint y: 46, endPoint x: 207, endPoint y: 49, distance: 96.8
click at [207, 49] on input "large suction" at bounding box center [523, 35] width 672 height 27
click at [67, 197] on link "Favourites" at bounding box center [61, 195] width 37 height 11
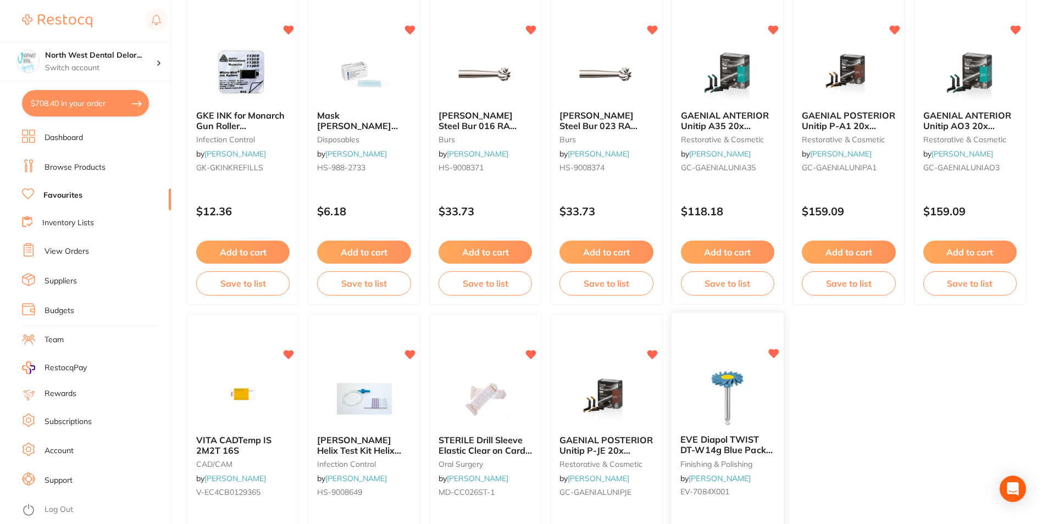
scroll to position [2251, 0]
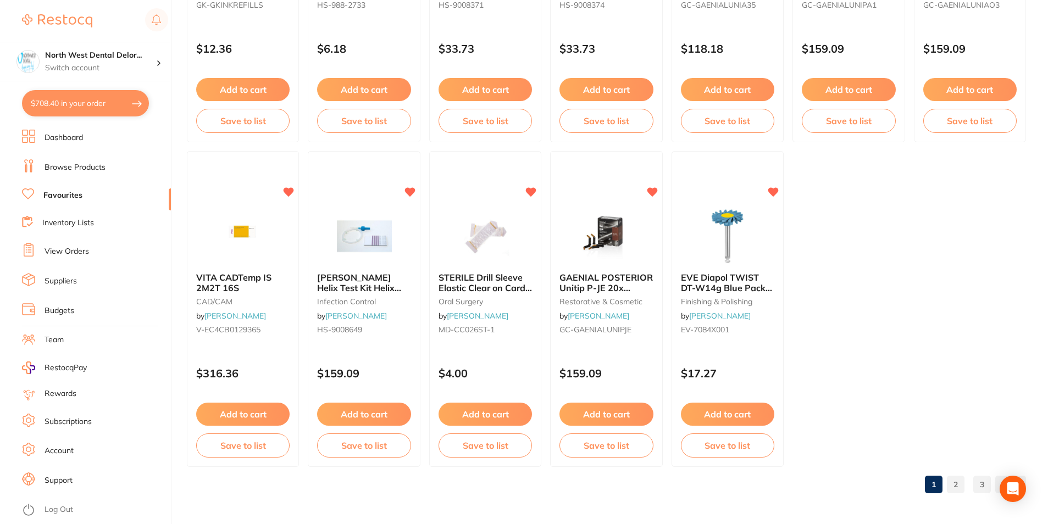
click at [952, 481] on link "2" at bounding box center [956, 485] width 18 height 22
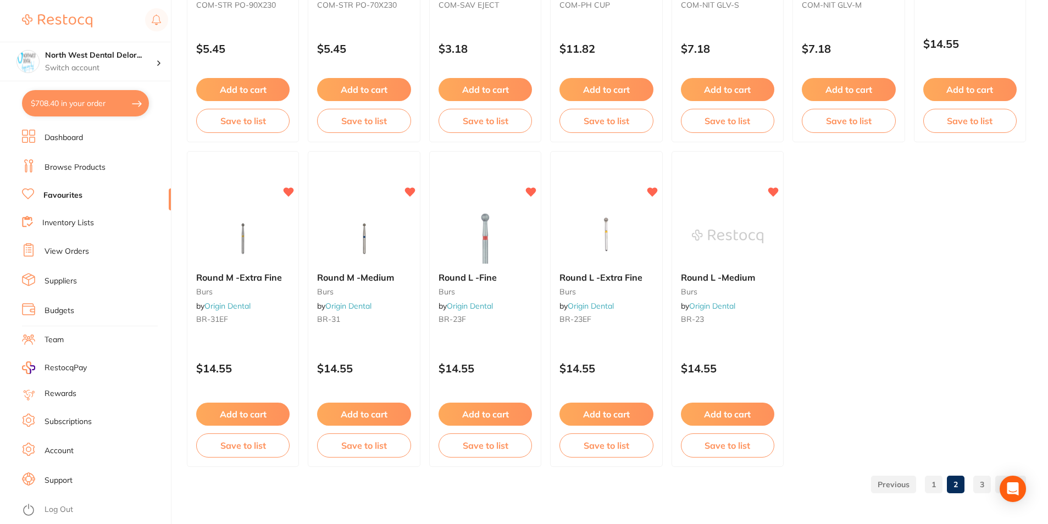
click at [984, 483] on link "3" at bounding box center [982, 485] width 18 height 22
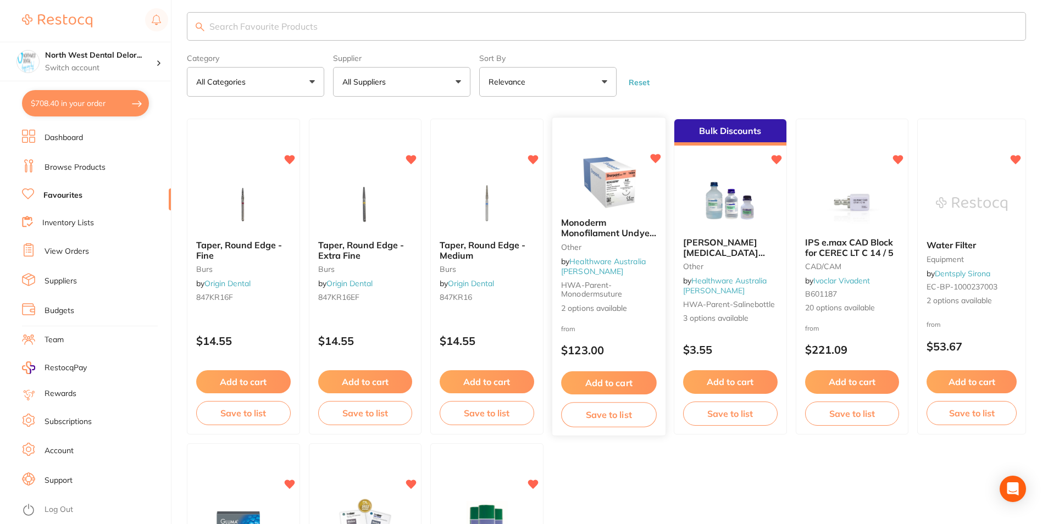
scroll to position [0, 0]
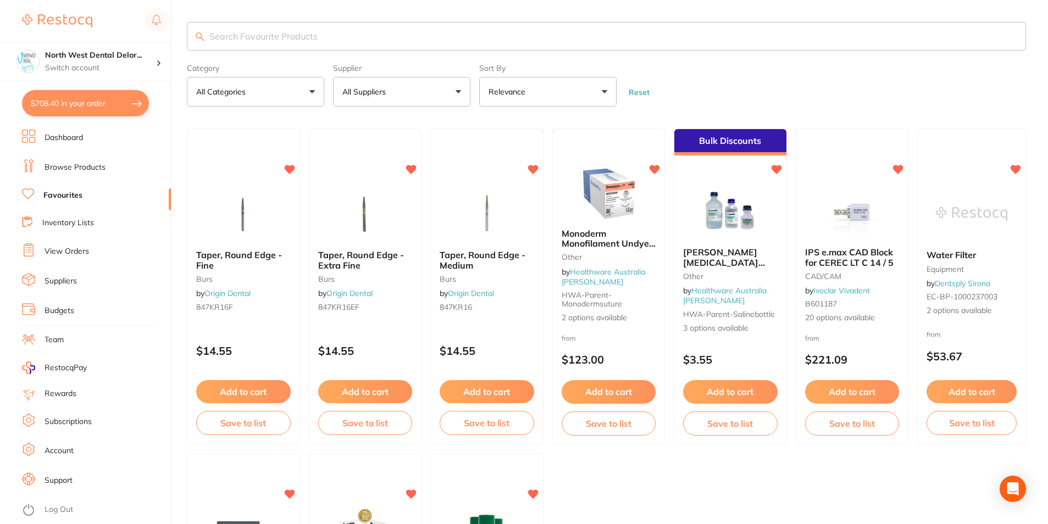
click at [68, 164] on link "Browse Products" at bounding box center [75, 167] width 61 height 11
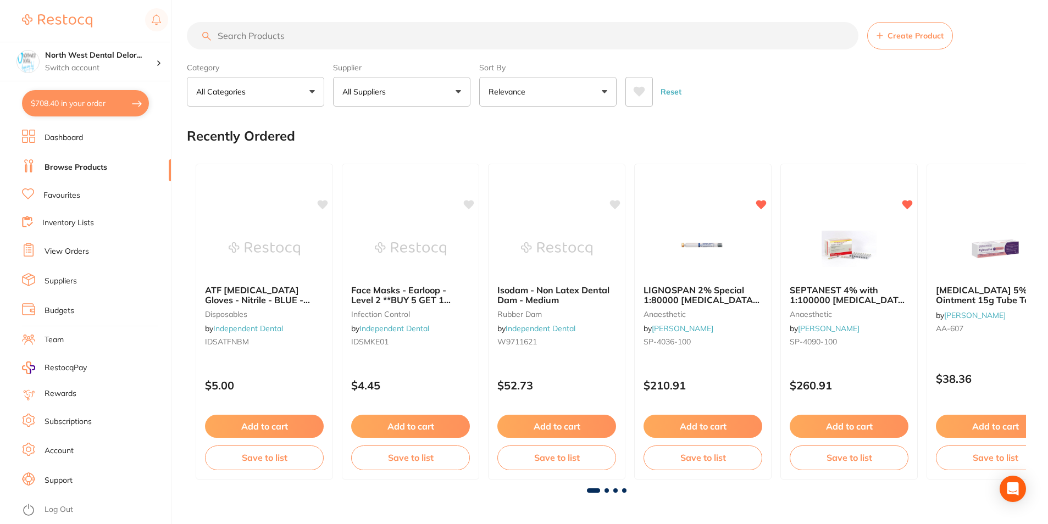
click at [263, 31] on input "search" at bounding box center [523, 35] width 672 height 27
click at [84, 58] on h4 "North West Dental Delor..." at bounding box center [100, 55] width 111 height 11
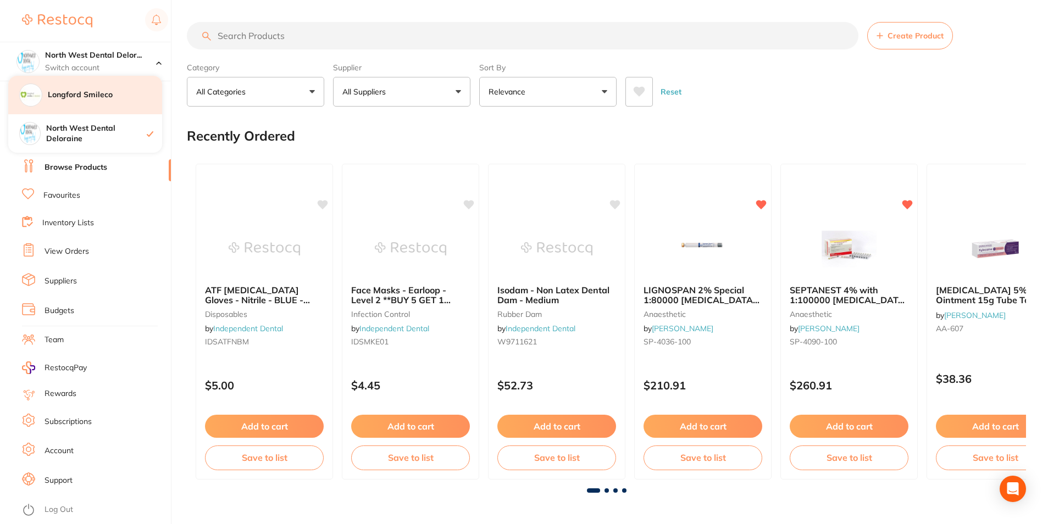
click at [98, 104] on div "Longford Smileco" at bounding box center [85, 95] width 154 height 38
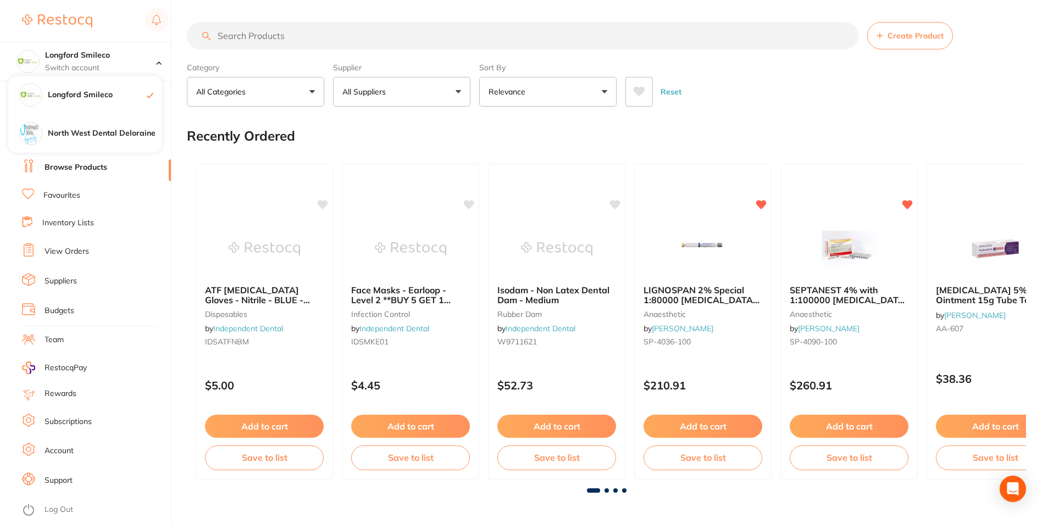
click at [131, 91] on h4 "Longford Smileco" at bounding box center [97, 95] width 99 height 11
click at [198, 119] on div "Recently Ordered" at bounding box center [606, 136] width 839 height 37
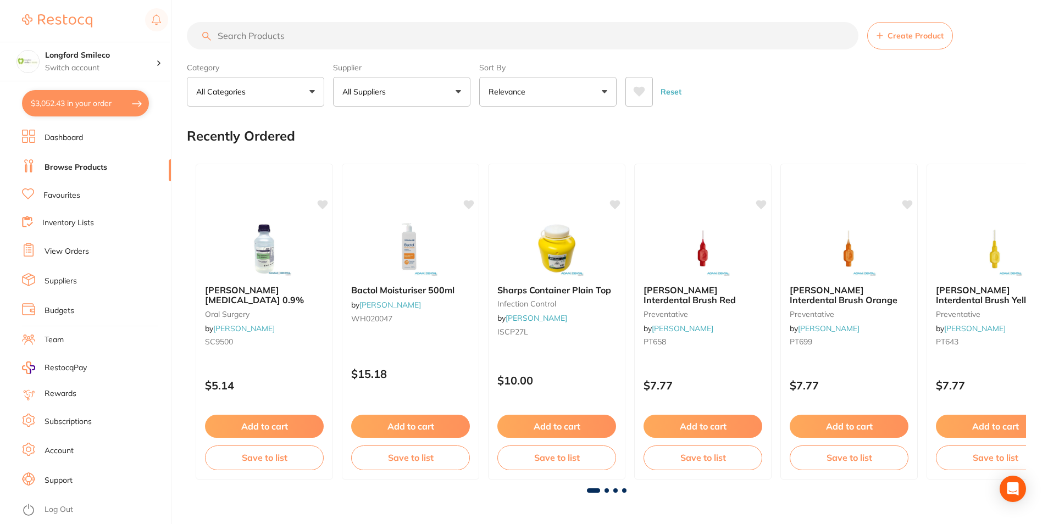
click at [88, 109] on button "$3,052.43 in your order" at bounding box center [85, 103] width 127 height 26
checkbox input "true"
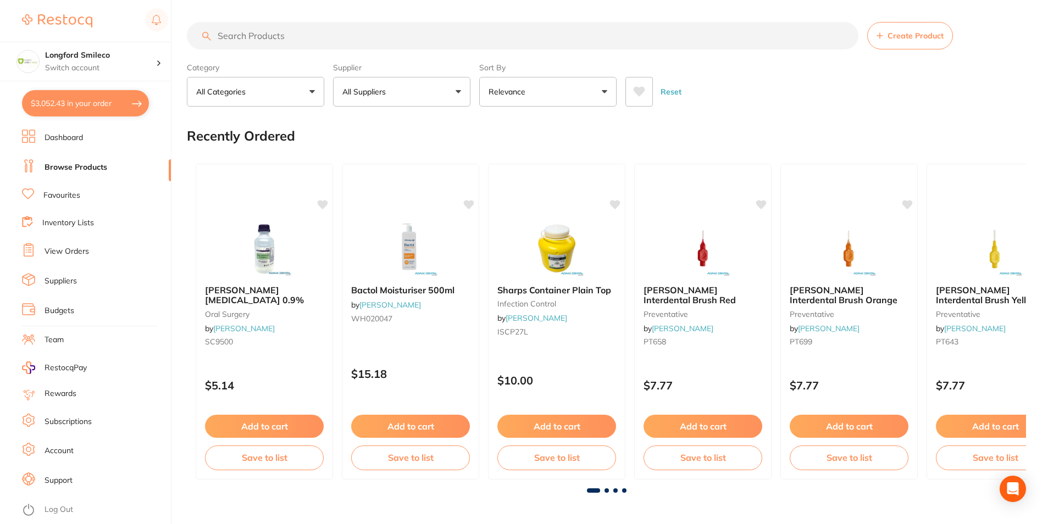
checkbox input "true"
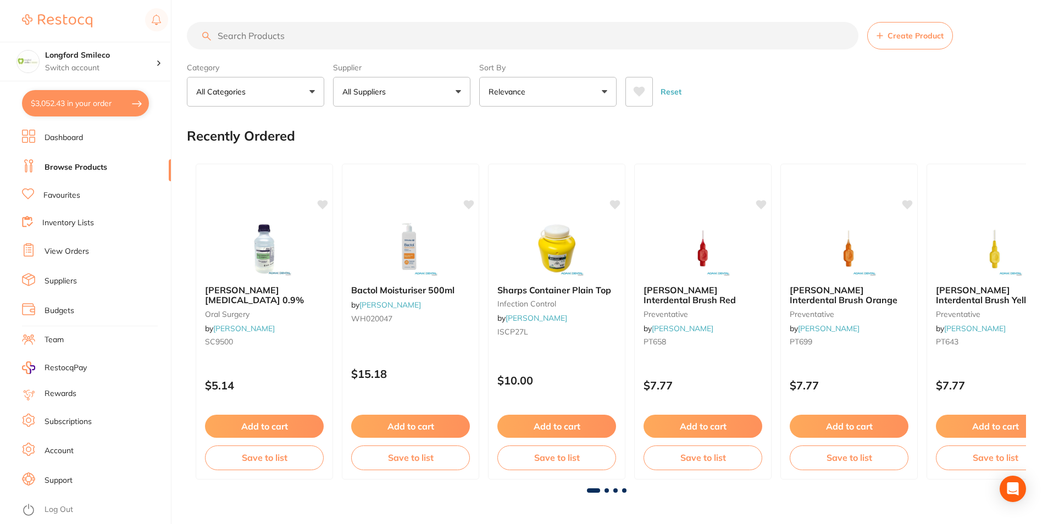
checkbox input "true"
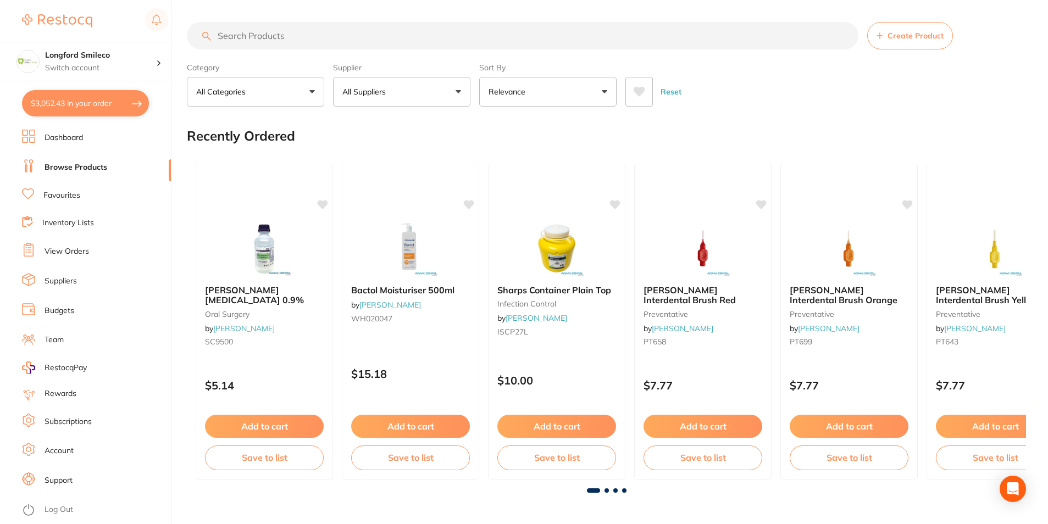
checkbox input "true"
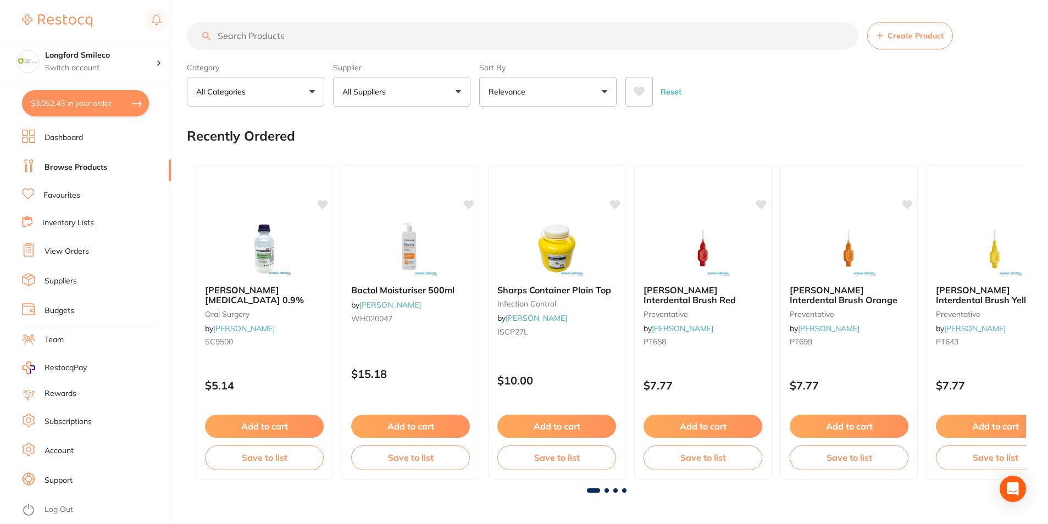
checkbox input "true"
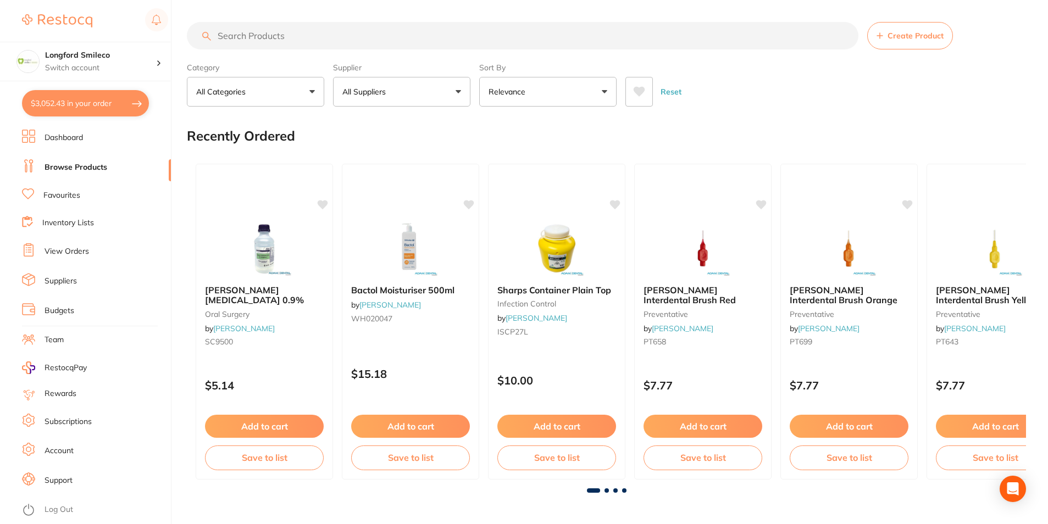
checkbox input "true"
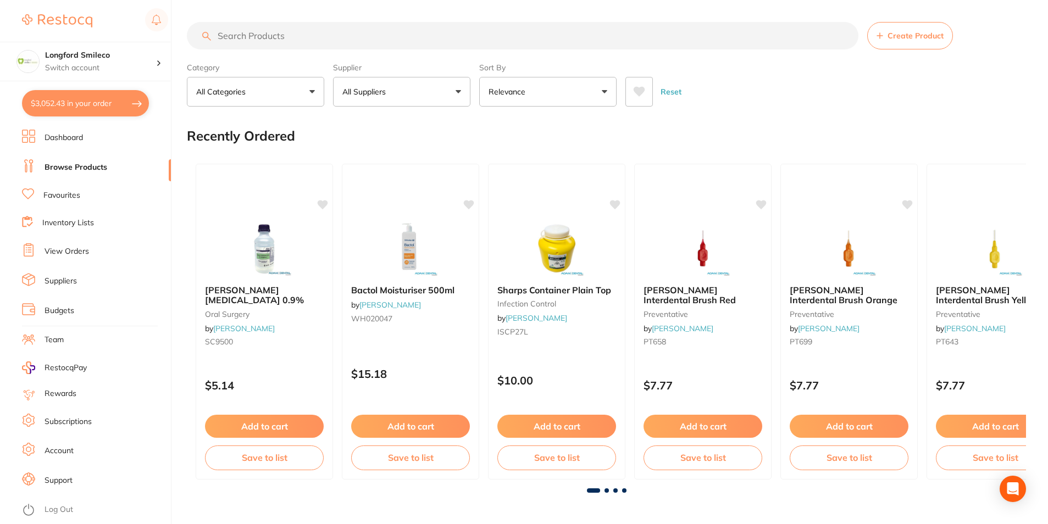
checkbox input "true"
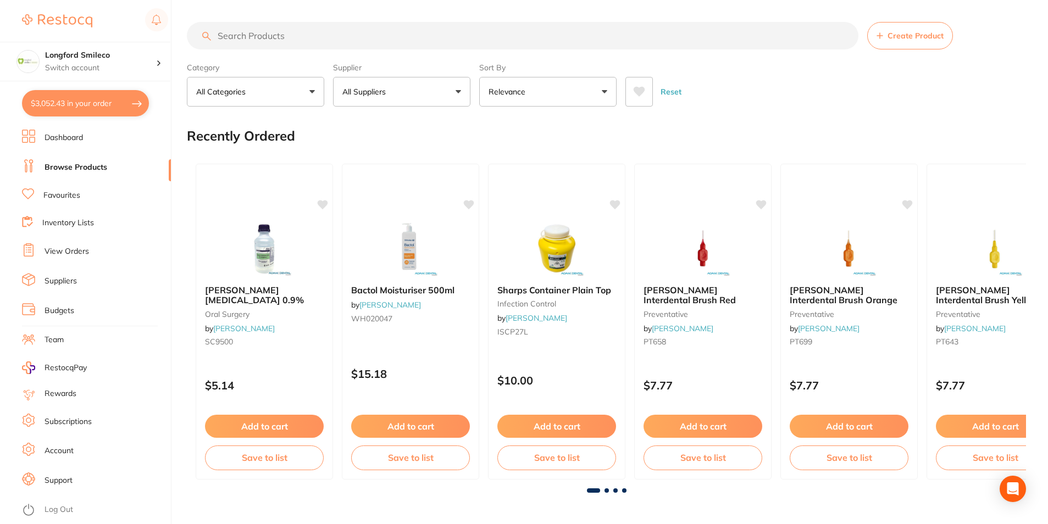
checkbox input "true"
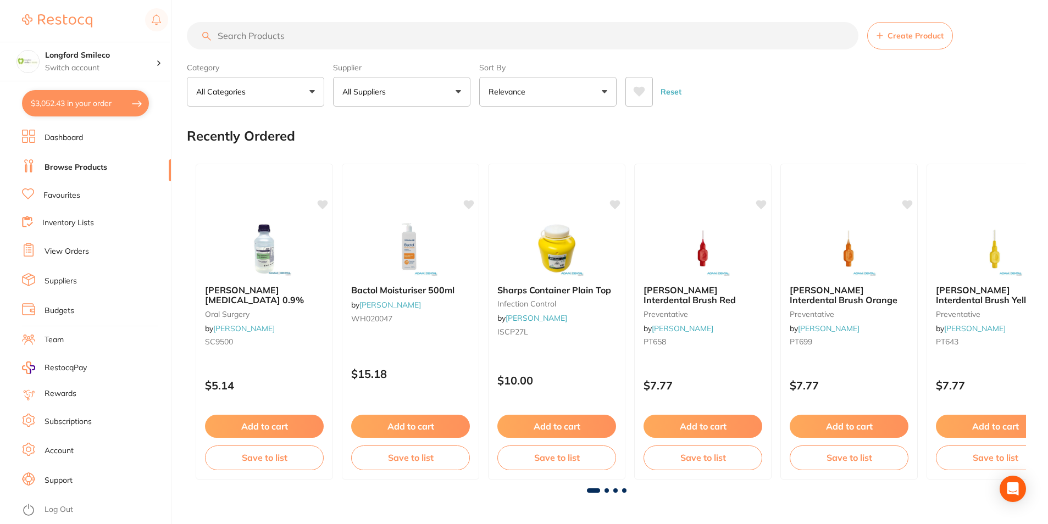
checkbox input "true"
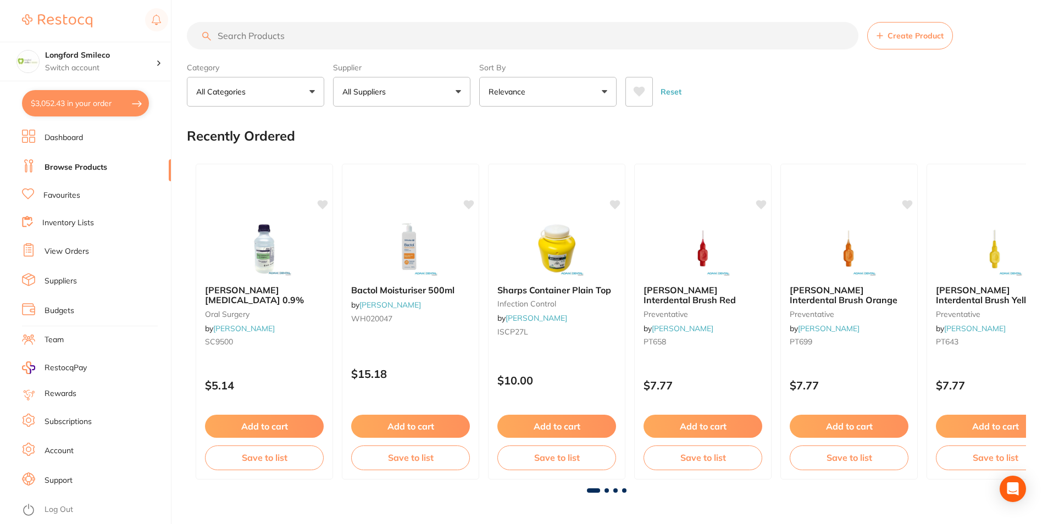
checkbox input "true"
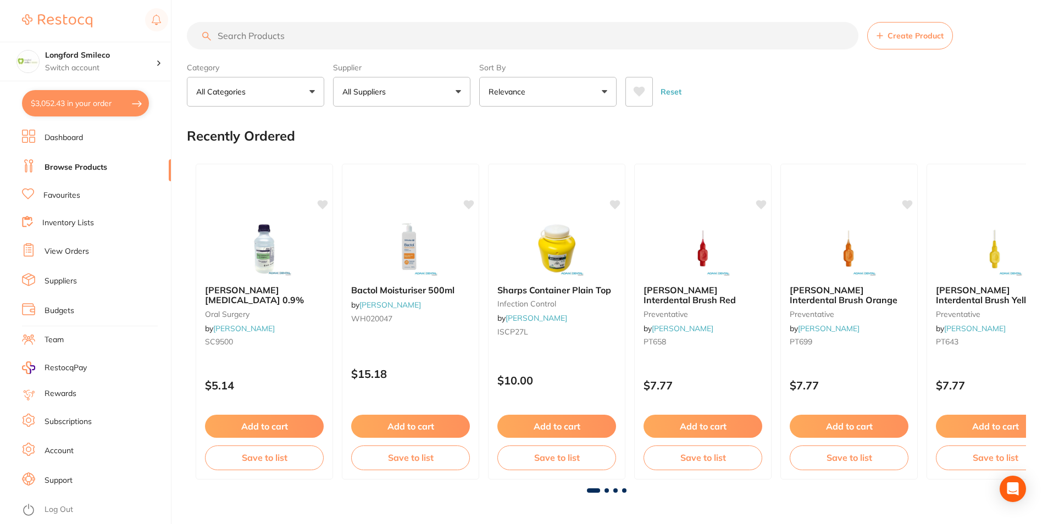
checkbox input "true"
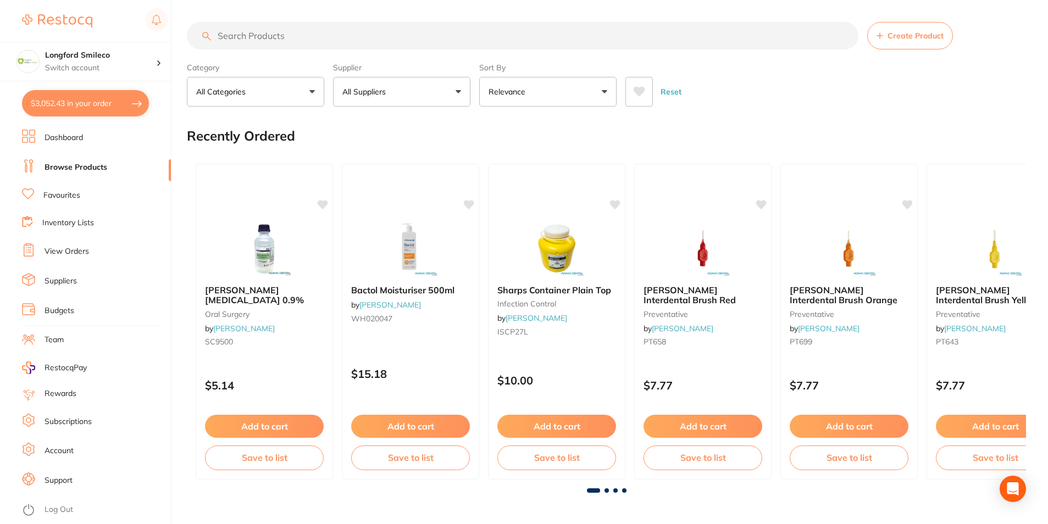
checkbox input "true"
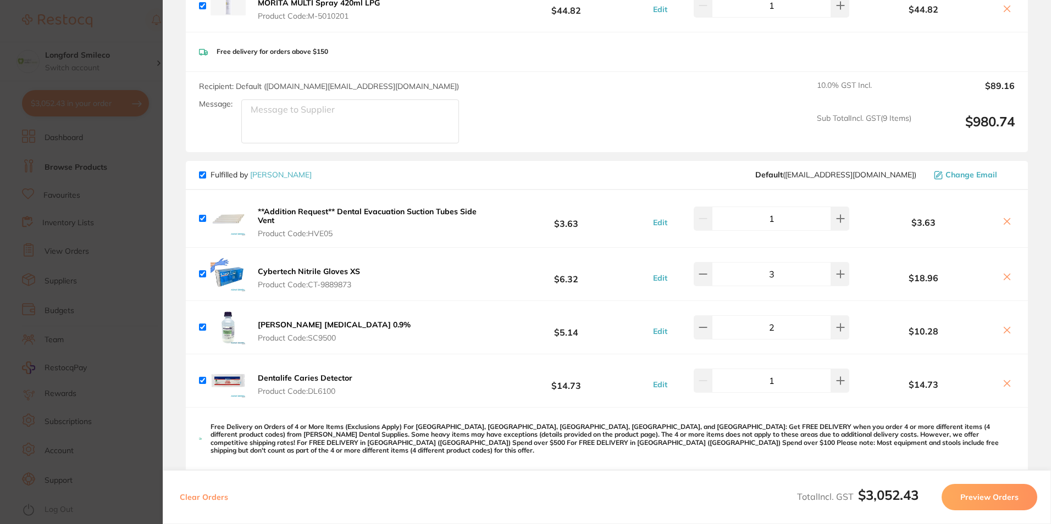
scroll to position [605, 0]
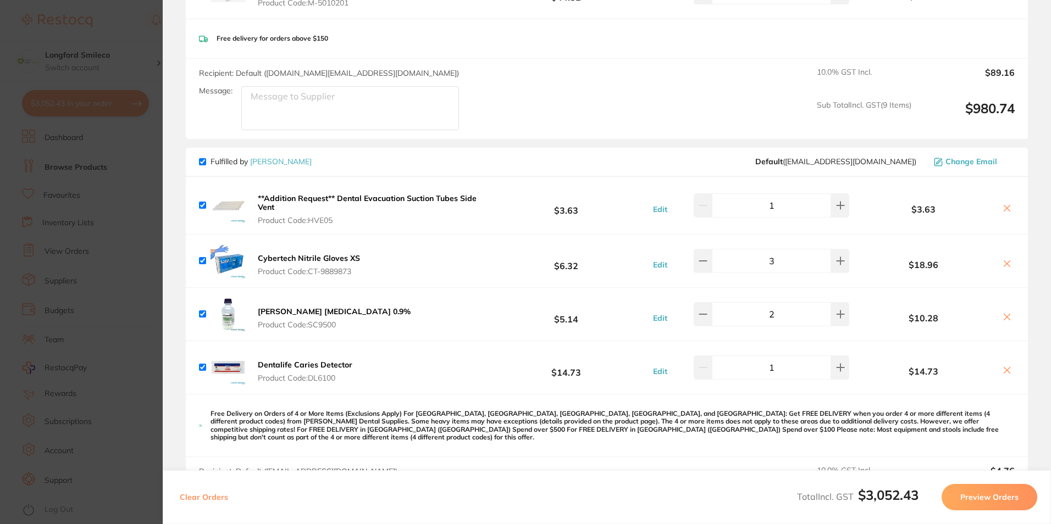
drag, startPoint x: 255, startPoint y: 193, endPoint x: 374, endPoint y: 201, distance: 119.5
click at [374, 201] on button "**Addition Request** Dental Evacuation Suction Tubes Side Vent Product Code: HV…" at bounding box center [369, 209] width 230 height 32
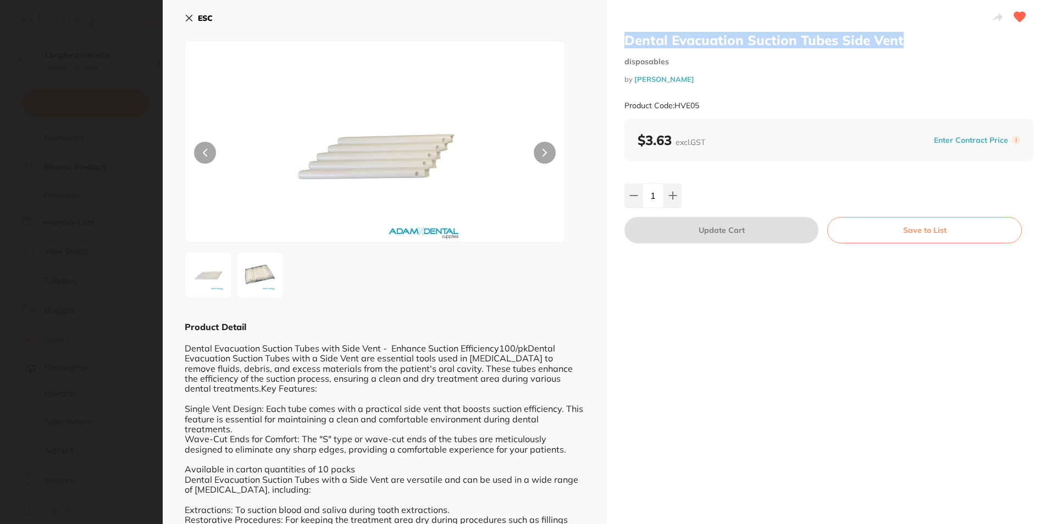
drag, startPoint x: 621, startPoint y: 45, endPoint x: 901, endPoint y: 45, distance: 280.3
click at [901, 45] on div "Dental Evacuation Suction Tubes Side Vent disposables by Adam Dental Product Co…" at bounding box center [829, 388] width 444 height 777
copy h2 "Dental Evacuation Suction Tubes Side Vent"
click at [190, 25] on button "ESC" at bounding box center [199, 18] width 28 height 19
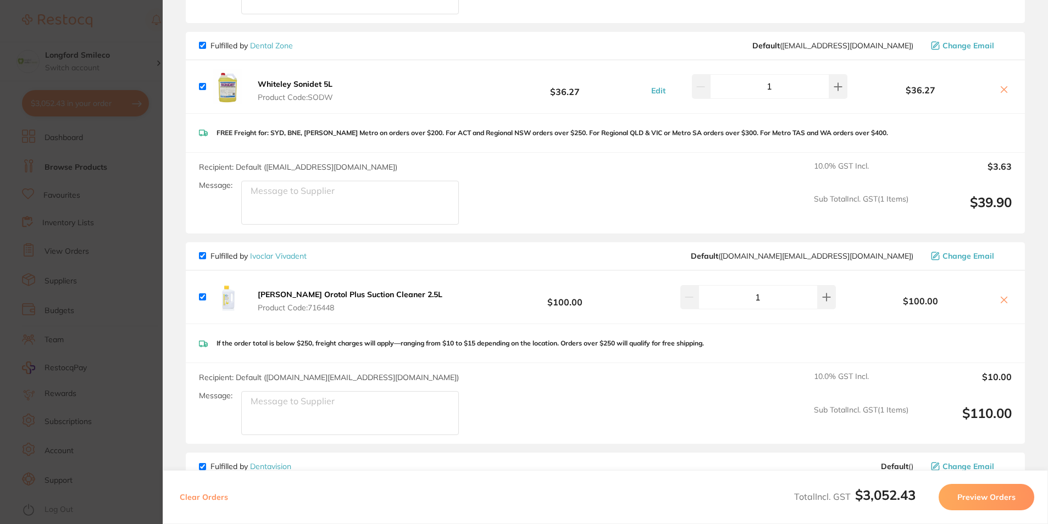
scroll to position [3499, 0]
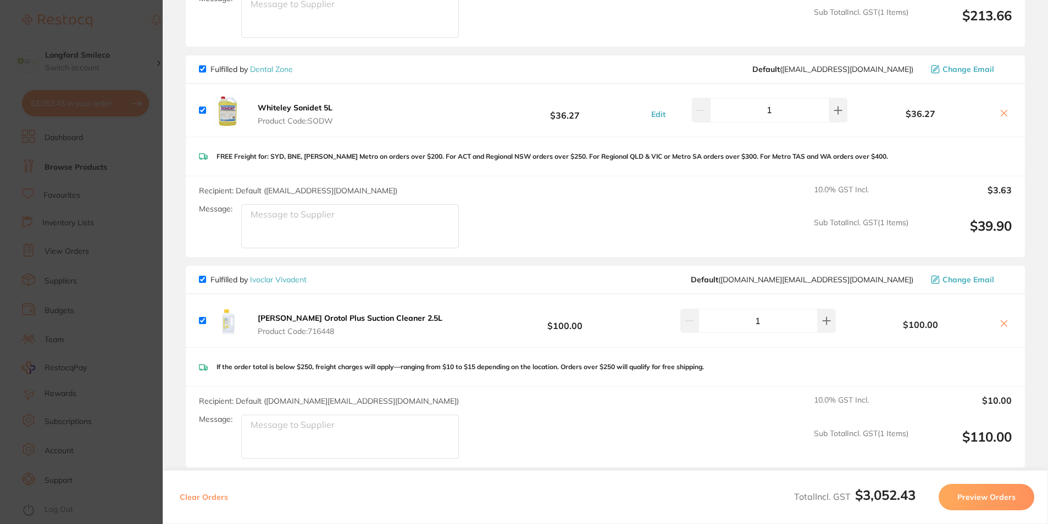
click at [103, 268] on section "Update RRP Set your pre negotiated price for this item. Item Agreed RRP (excl. …" at bounding box center [524, 262] width 1048 height 524
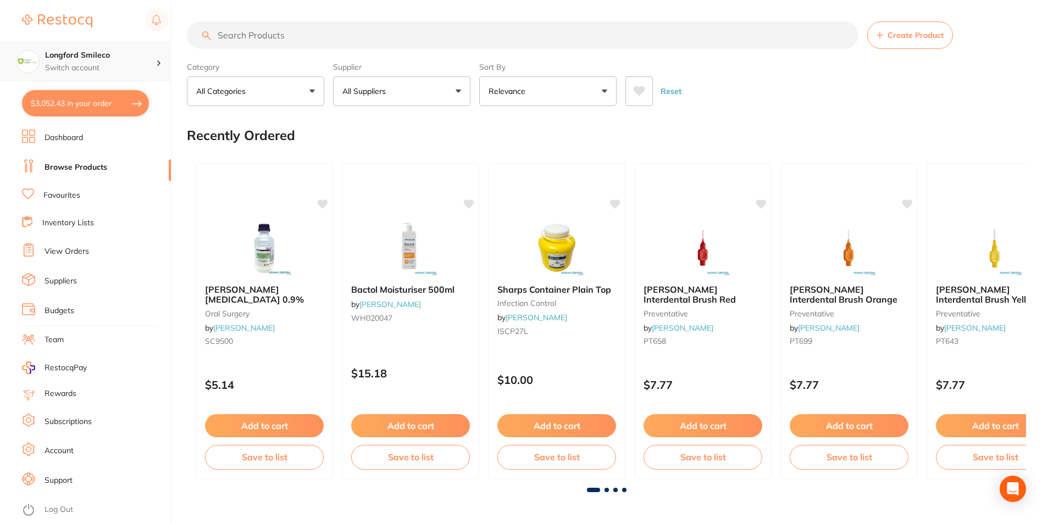
click at [108, 71] on p "Switch account" at bounding box center [100, 68] width 111 height 11
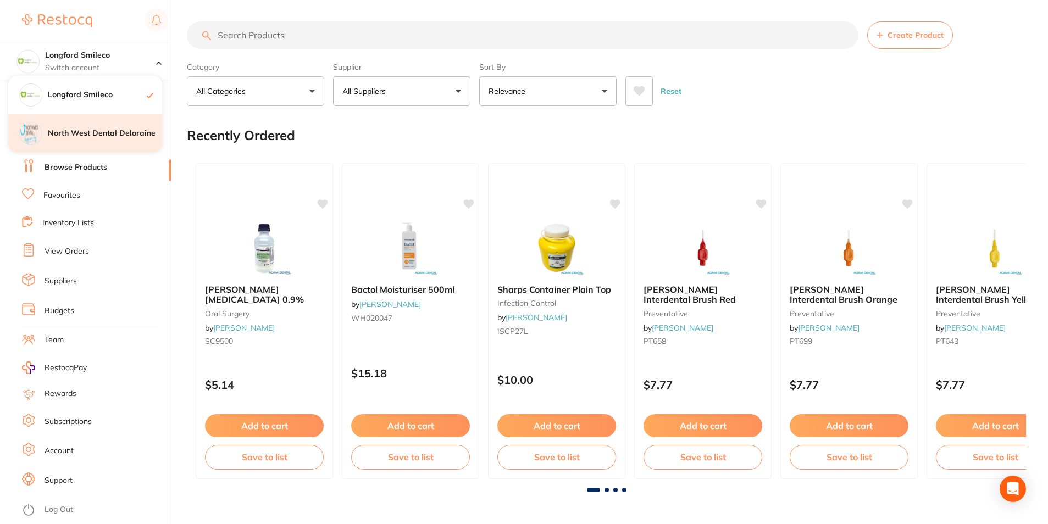
click at [101, 138] on h4 "North West Dental Deloraine" at bounding box center [105, 133] width 114 height 11
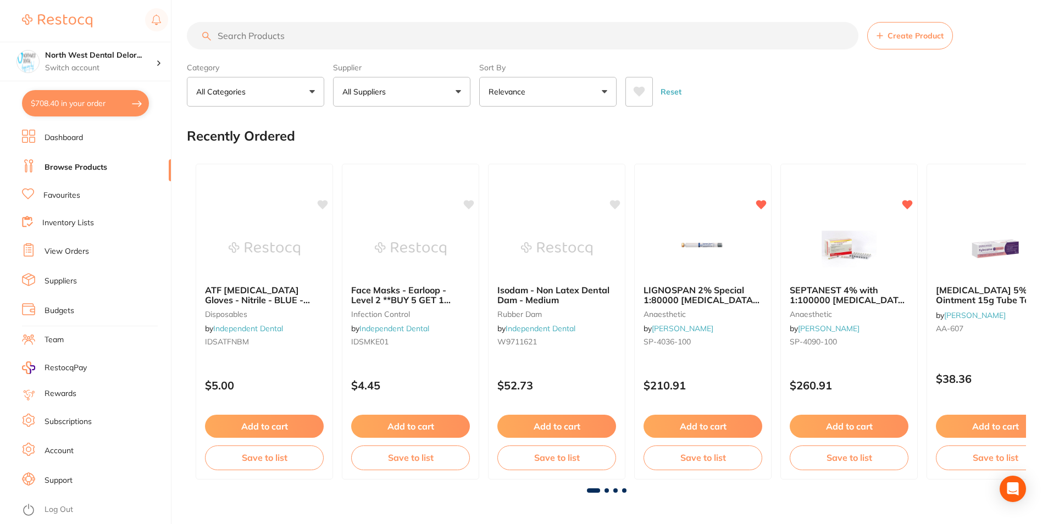
click at [284, 38] on input "search" at bounding box center [523, 35] width 672 height 27
paste input "Dental Evacuation Suction Tubes Side Vent"
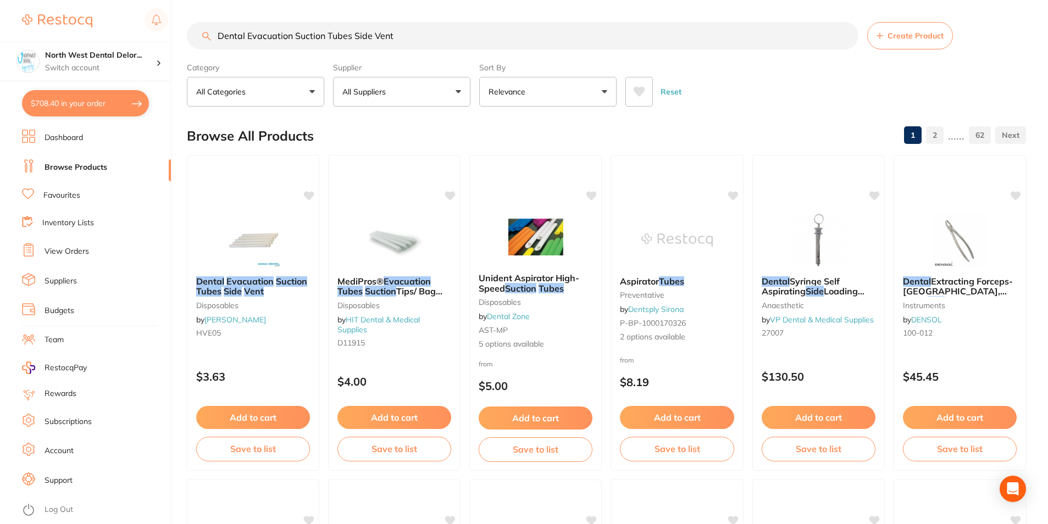
type input "Dental Evacuation Suction Tubes Side Vent"
click at [442, 92] on button "All Suppliers" at bounding box center [401, 92] width 137 height 30
type input "ori"
click at [358, 227] on div at bounding box center [355, 220] width 14 height 14
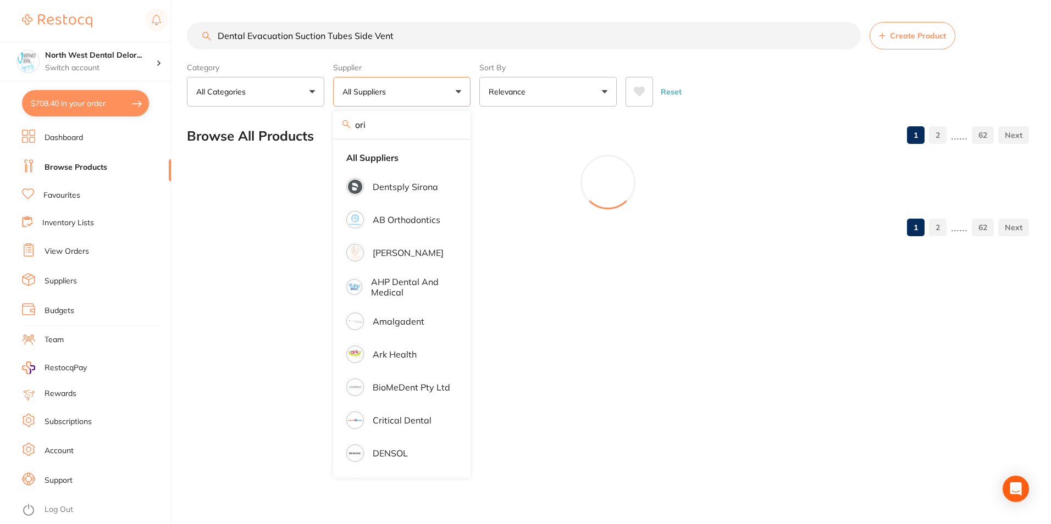
click at [505, 123] on div "Browse All Products 1 2 ...... 62" at bounding box center [608, 136] width 842 height 37
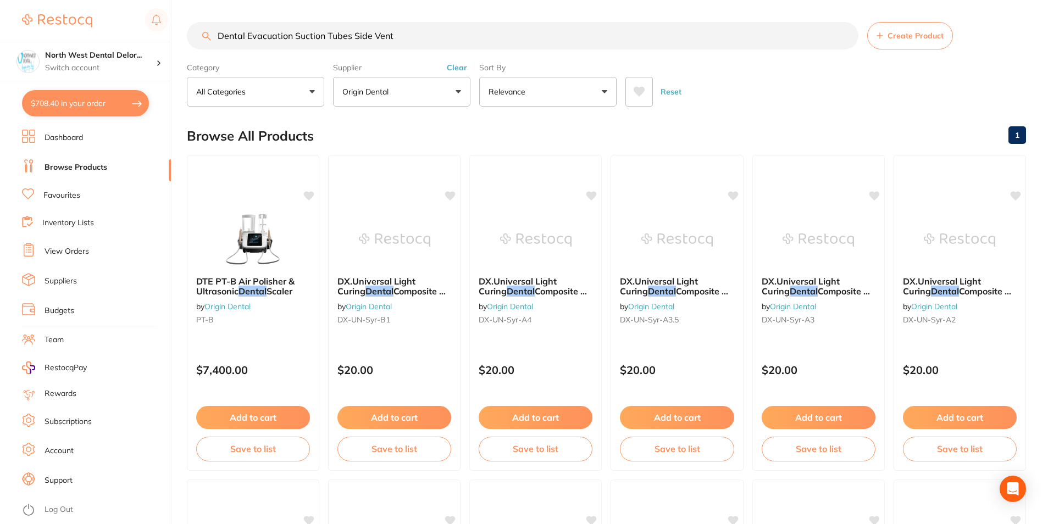
click at [461, 67] on button "Clear" at bounding box center [457, 68] width 27 height 10
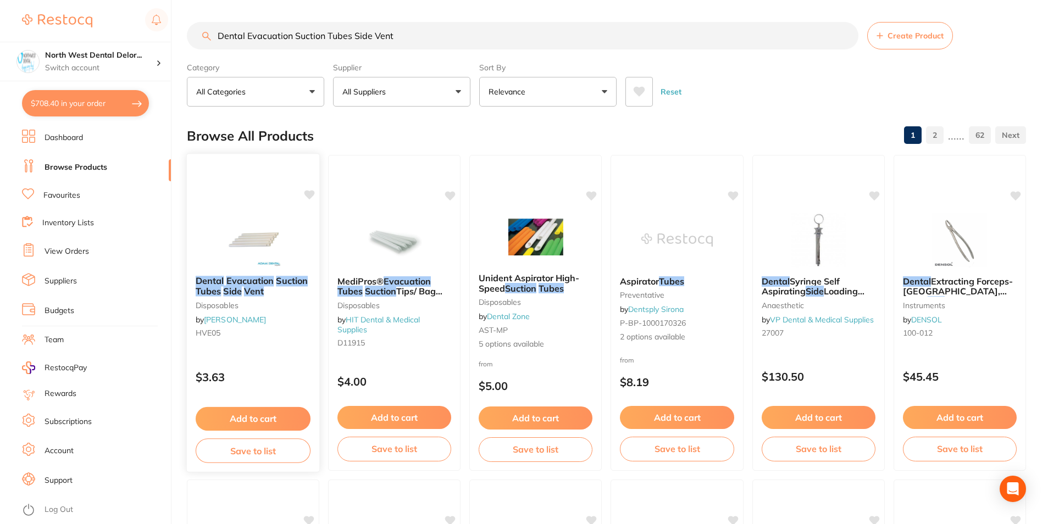
click at [268, 225] on img at bounding box center [253, 240] width 72 height 56
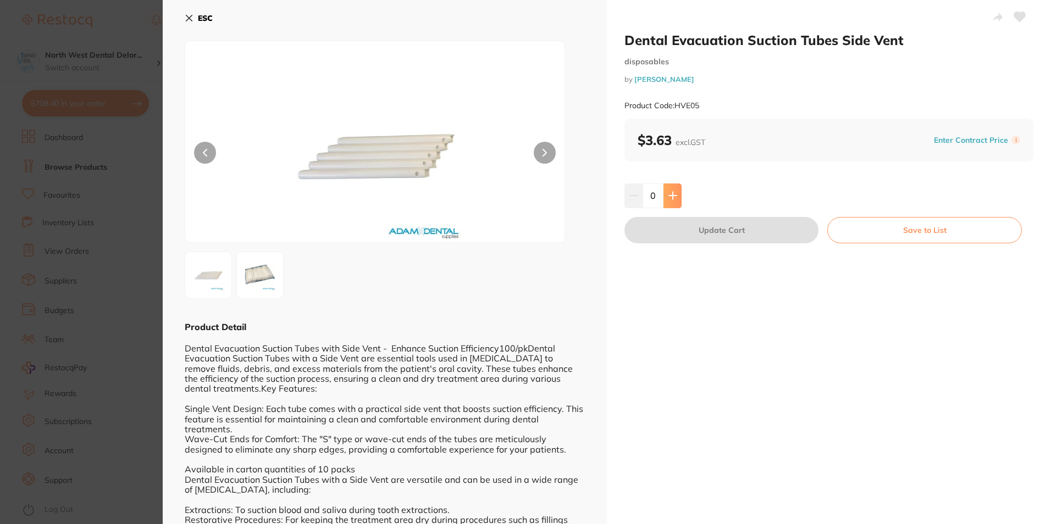
click at [668, 197] on icon at bounding box center [672, 195] width 9 height 9
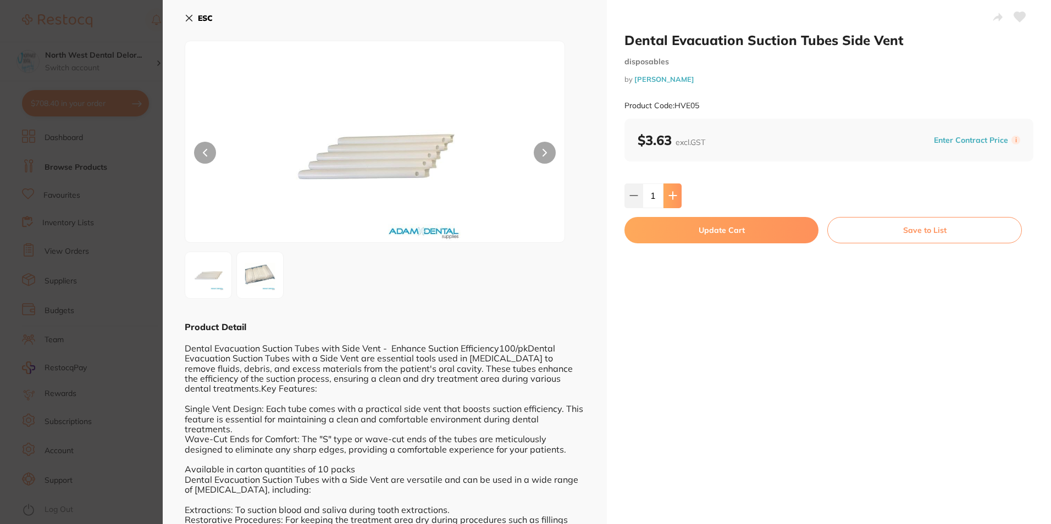
click at [668, 197] on icon at bounding box center [672, 195] width 9 height 9
type input "3"
click at [694, 236] on button "Update Cart" at bounding box center [721, 230] width 194 height 26
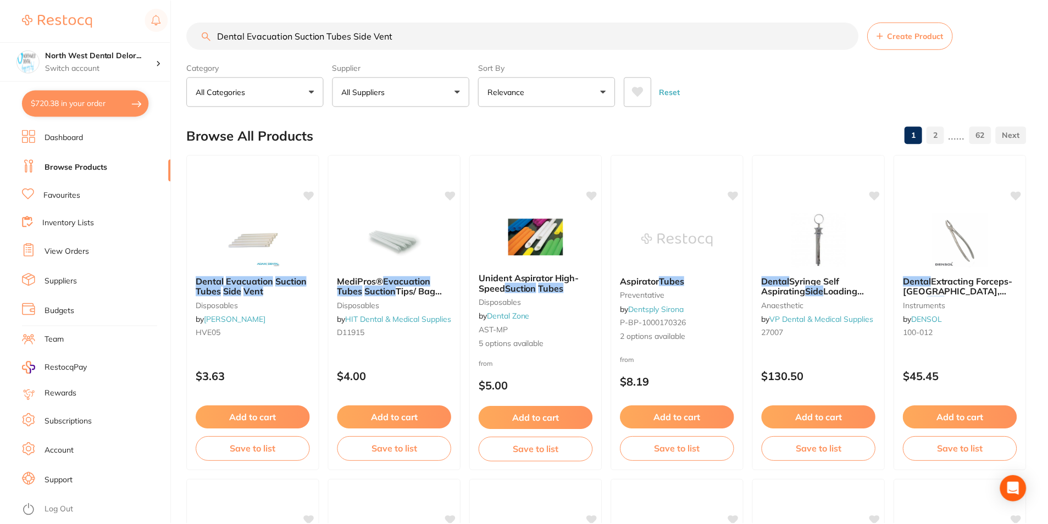
scroll to position [13, 0]
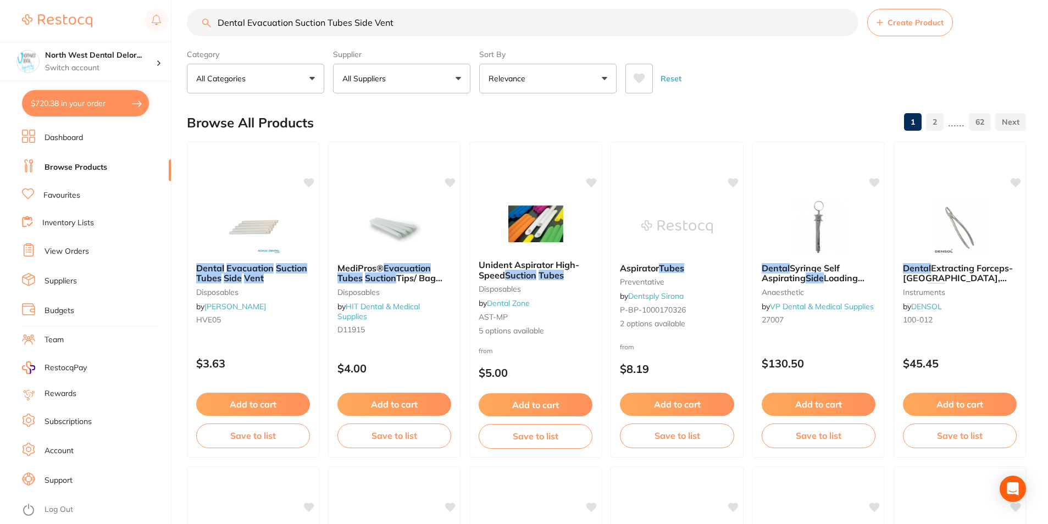
click at [96, 112] on button "$720.38 in your order" at bounding box center [85, 103] width 127 height 26
checkbox input "true"
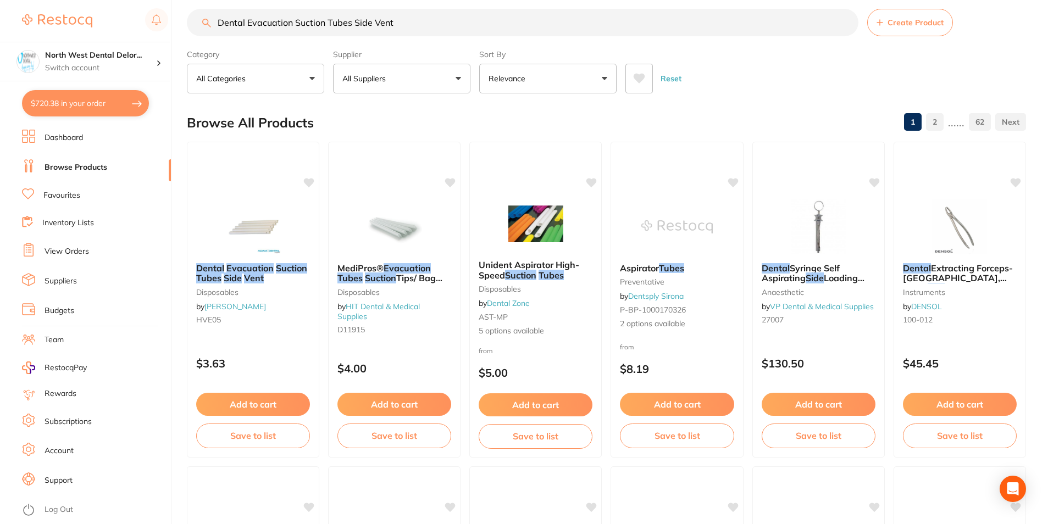
checkbox input "true"
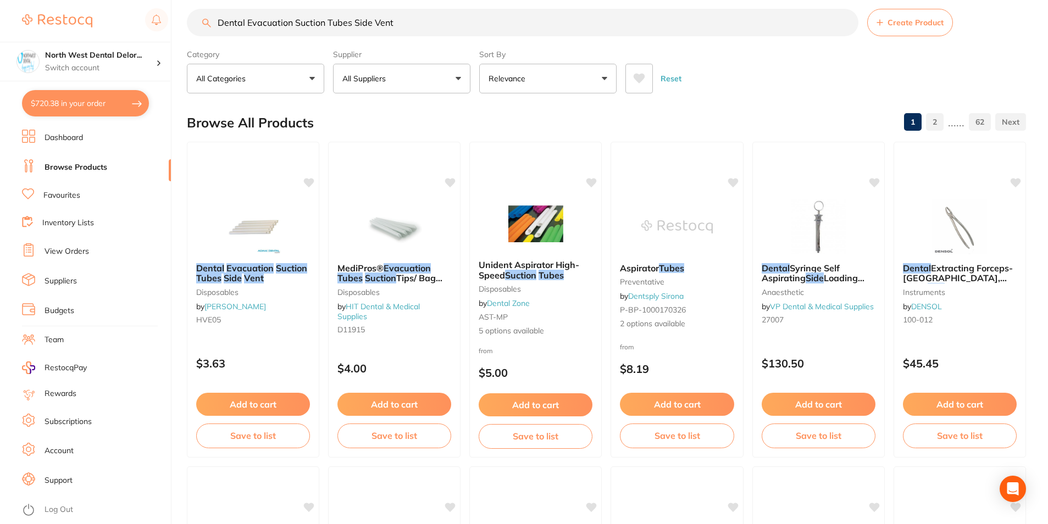
checkbox input "true"
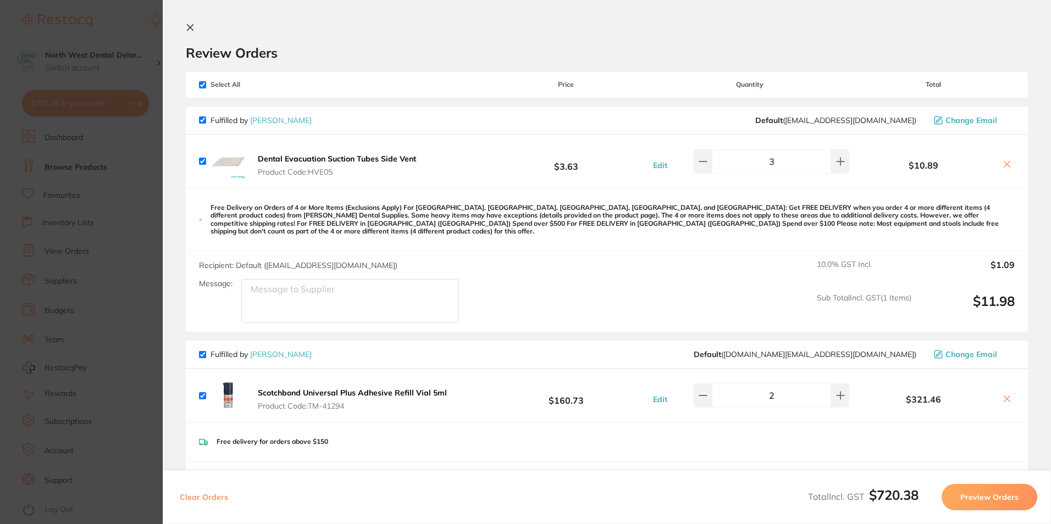
click at [120, 185] on section "Update RRP Set your pre negotiated price for this item. Item Agreed RRP (excl. …" at bounding box center [525, 262] width 1051 height 524
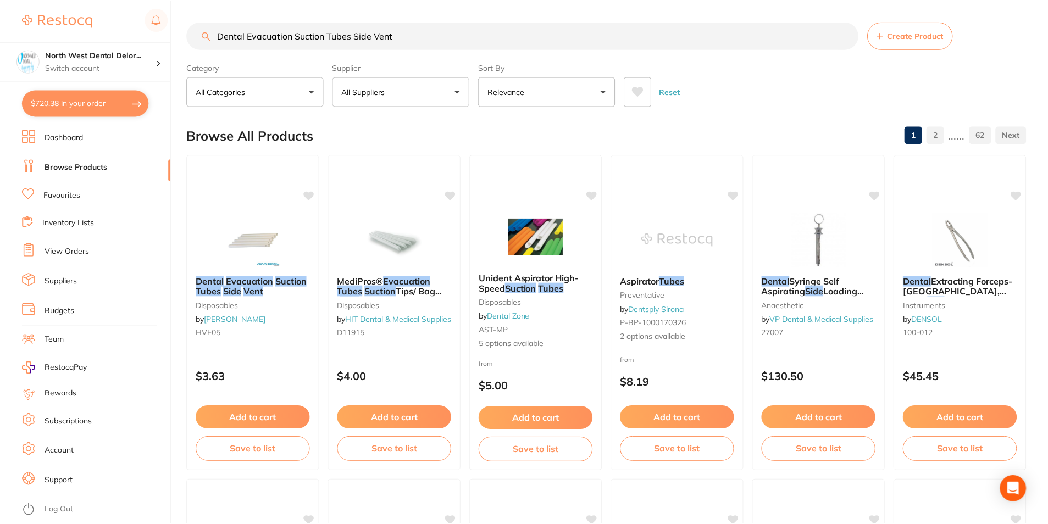
scroll to position [13, 0]
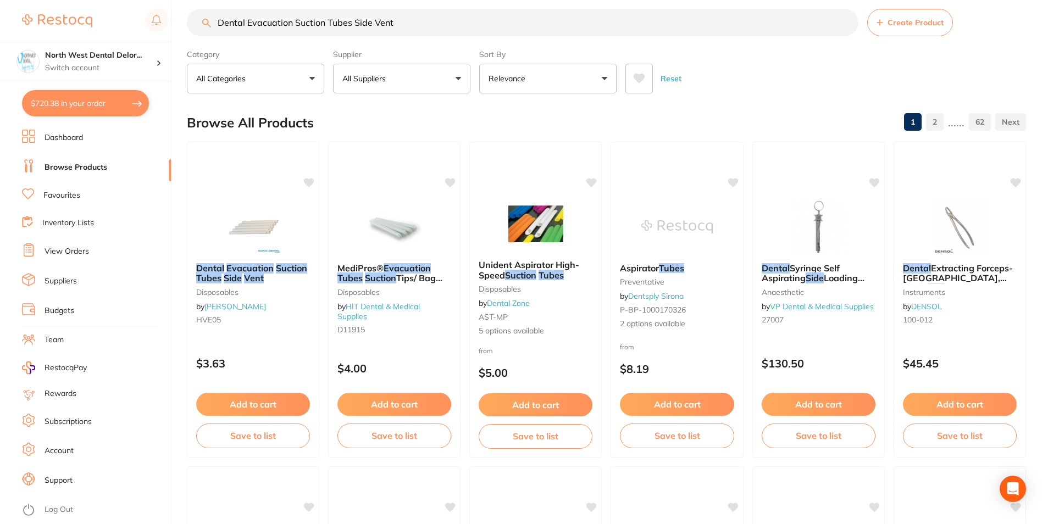
drag, startPoint x: 424, startPoint y: 28, endPoint x: 217, endPoint y: 28, distance: 207.2
click at [217, 28] on input "Dental Evacuation Suction Tubes Side Vent" at bounding box center [523, 22] width 672 height 27
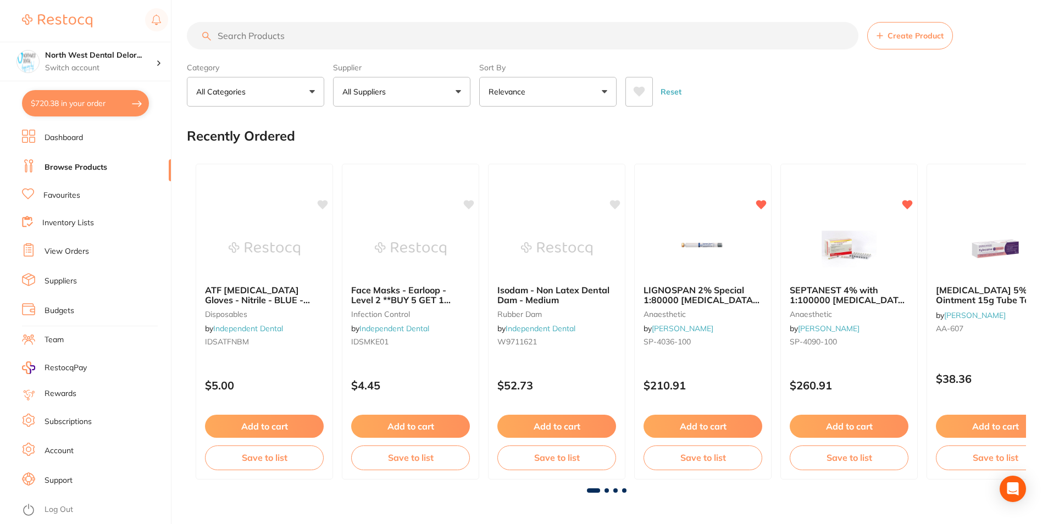
click at [390, 42] on input "search" at bounding box center [523, 35] width 672 height 27
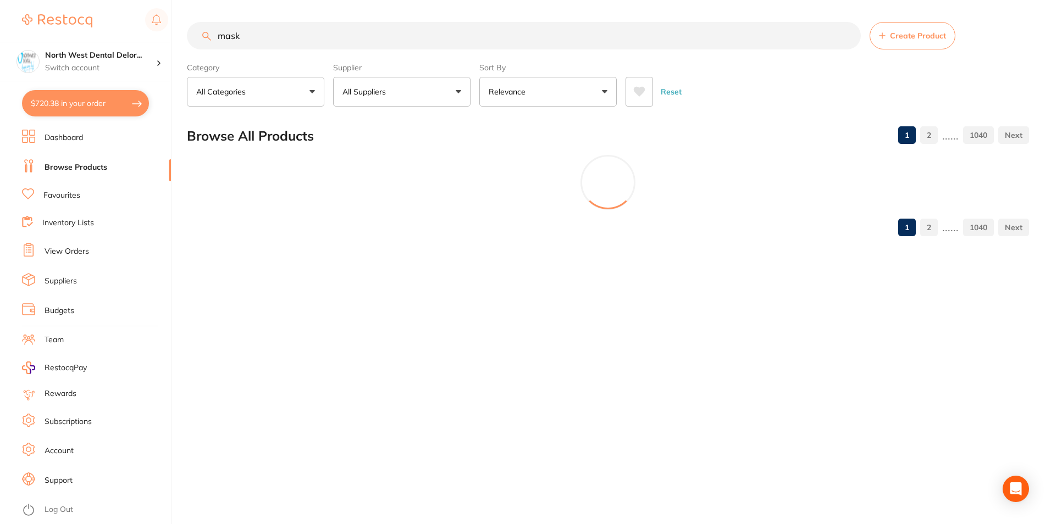
type input "mask"
click at [397, 98] on button "All Suppliers" at bounding box center [401, 92] width 137 height 30
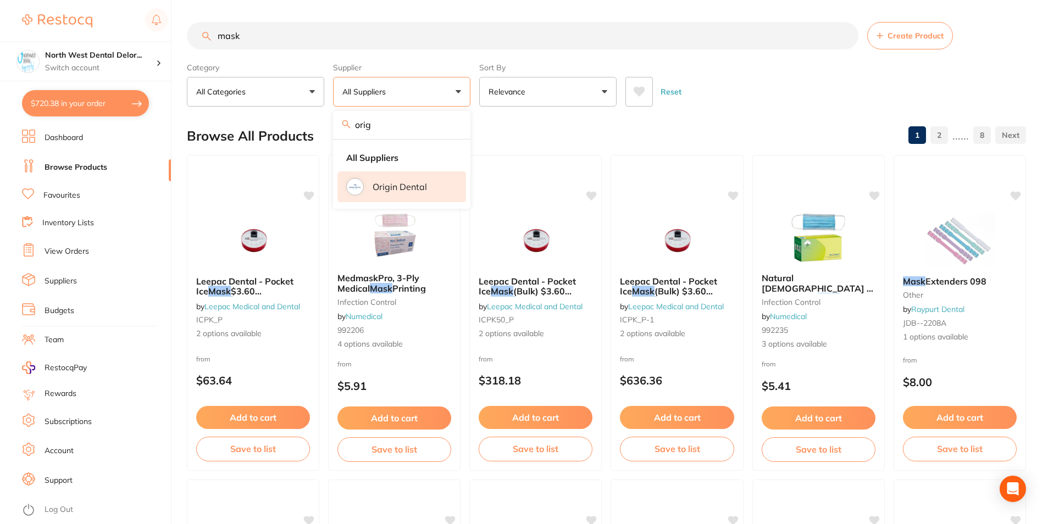
type input "orig"
click at [353, 193] on img at bounding box center [355, 187] width 14 height 14
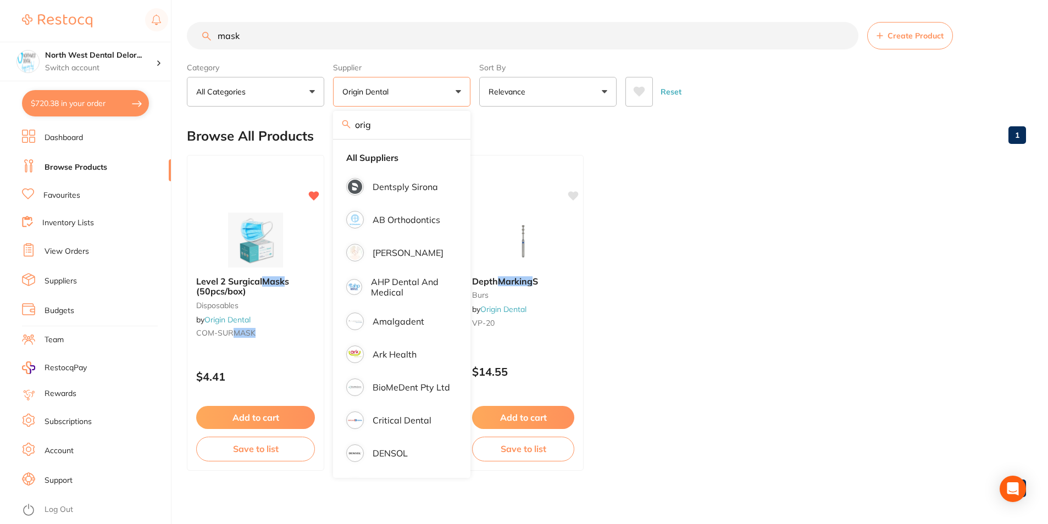
click at [608, 128] on div "Browse All Products 1" at bounding box center [606, 136] width 839 height 37
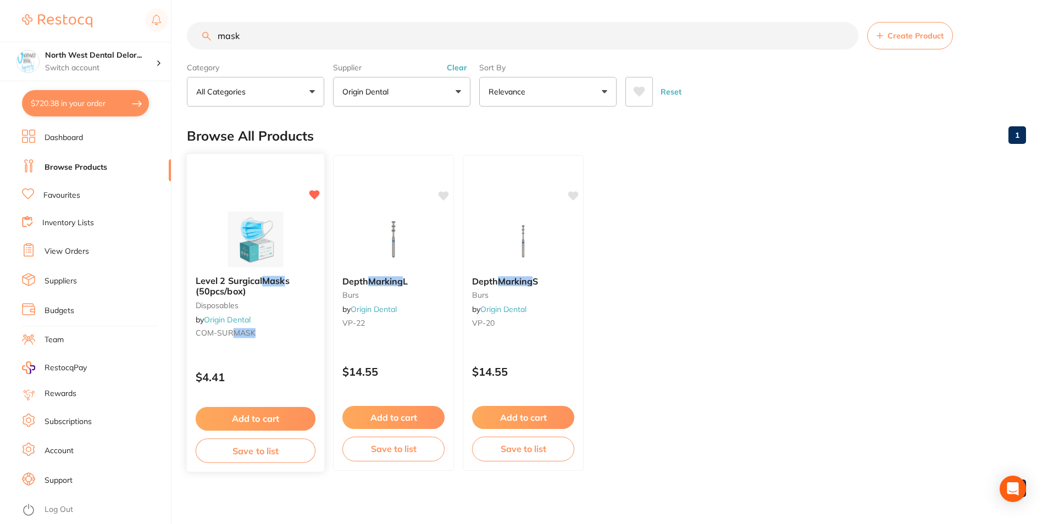
click at [268, 233] on img at bounding box center [255, 240] width 72 height 56
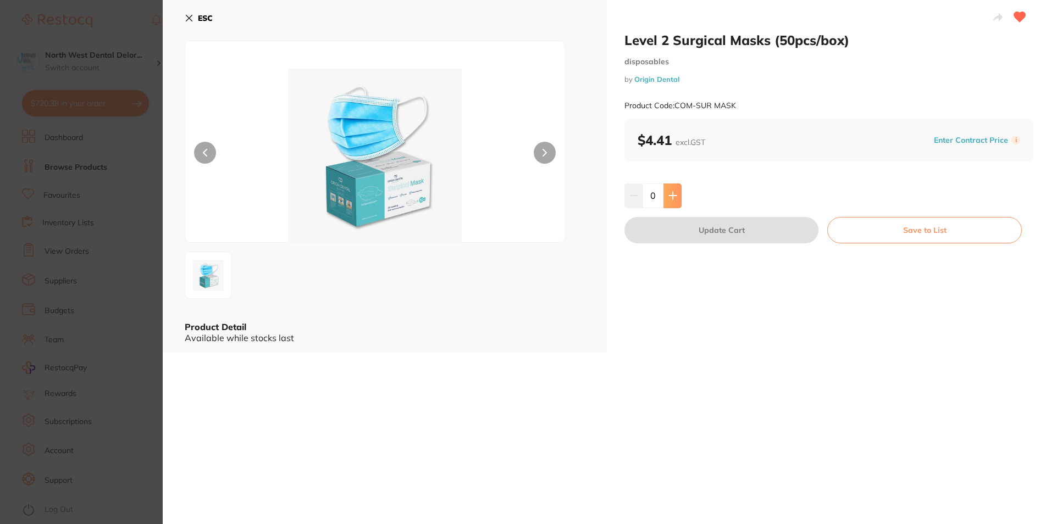
click at [666, 199] on button at bounding box center [672, 196] width 18 height 24
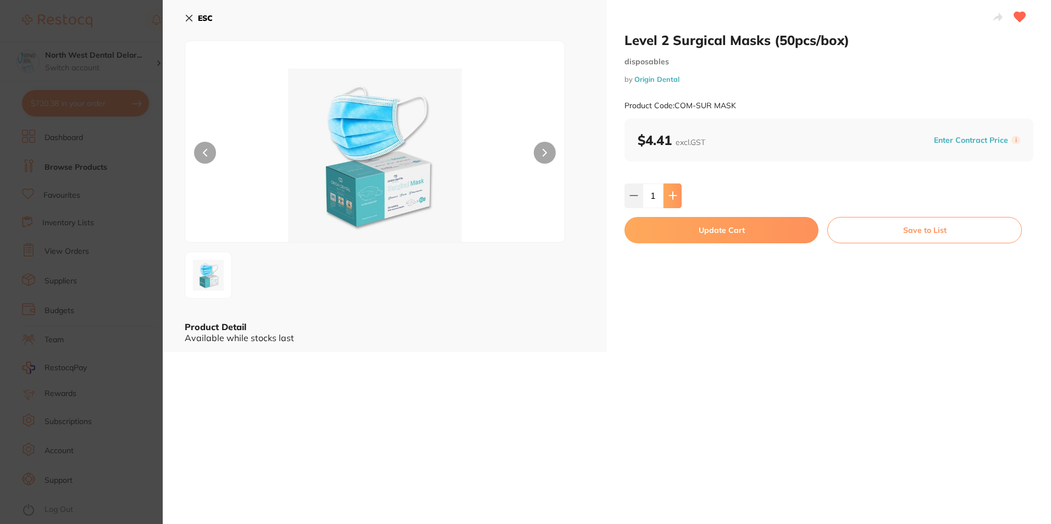
click at [666, 199] on button at bounding box center [672, 196] width 18 height 24
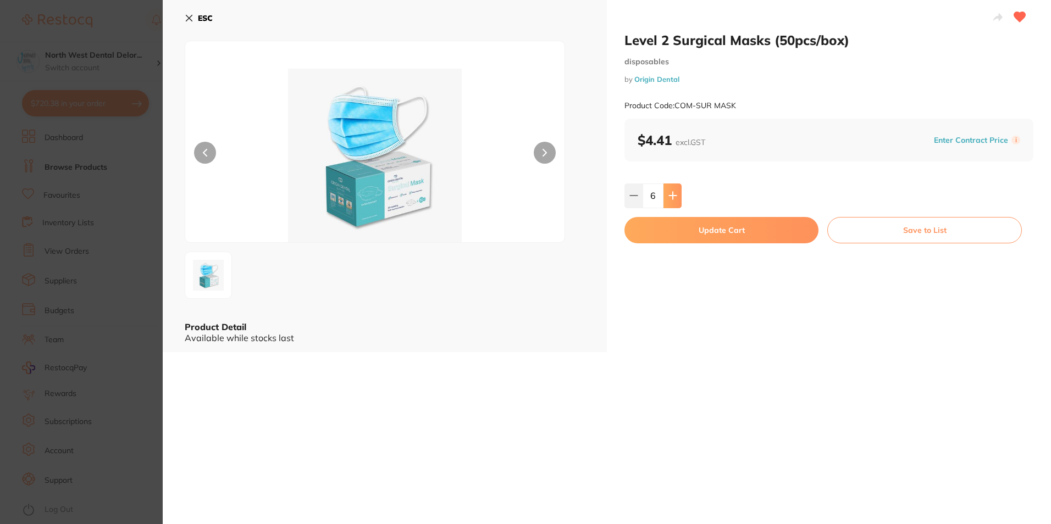
click at [666, 199] on button at bounding box center [672, 196] width 18 height 24
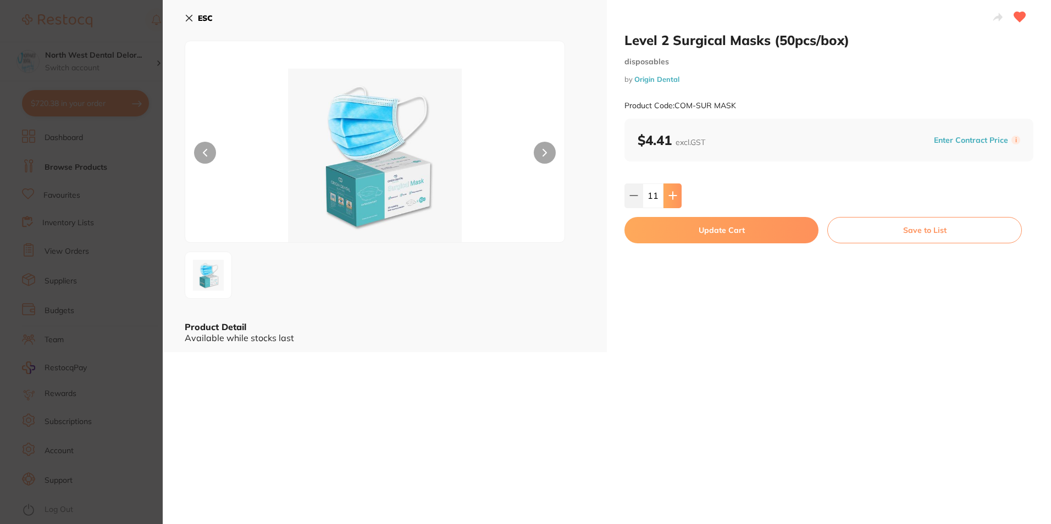
click at [666, 199] on button at bounding box center [672, 196] width 18 height 24
click at [633, 198] on icon at bounding box center [633, 195] width 9 height 9
type input "12"
click at [730, 234] on button "Update Cart" at bounding box center [721, 230] width 194 height 26
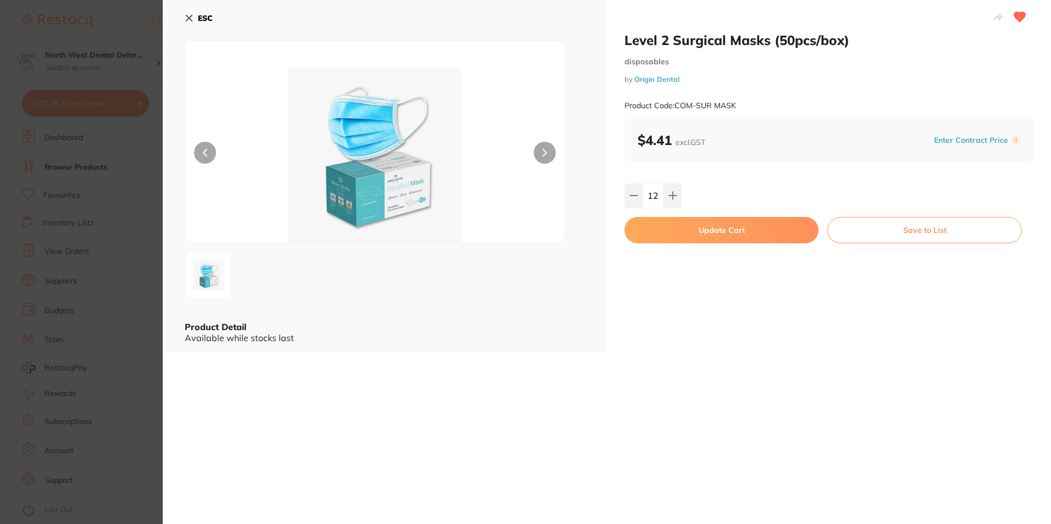
checkbox input "false"
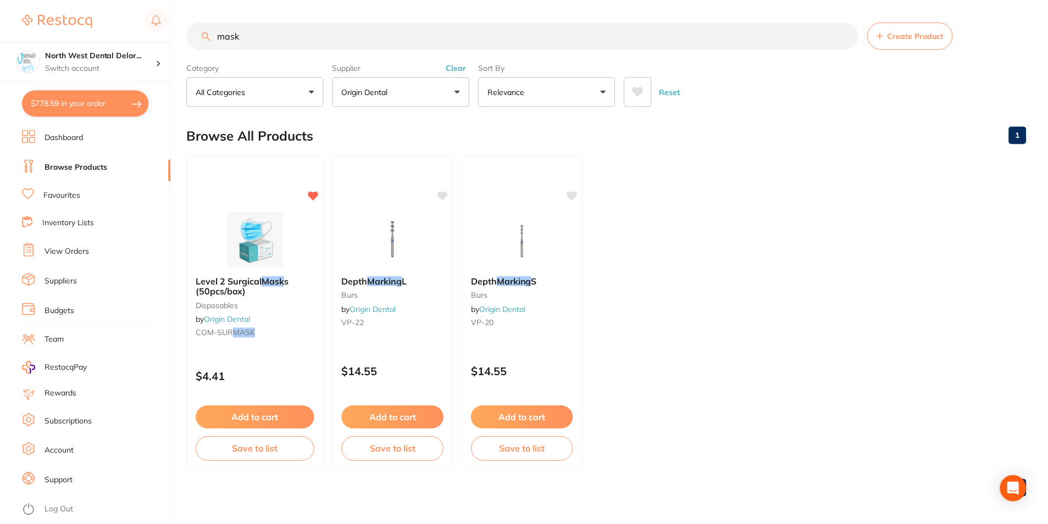
scroll to position [4, 0]
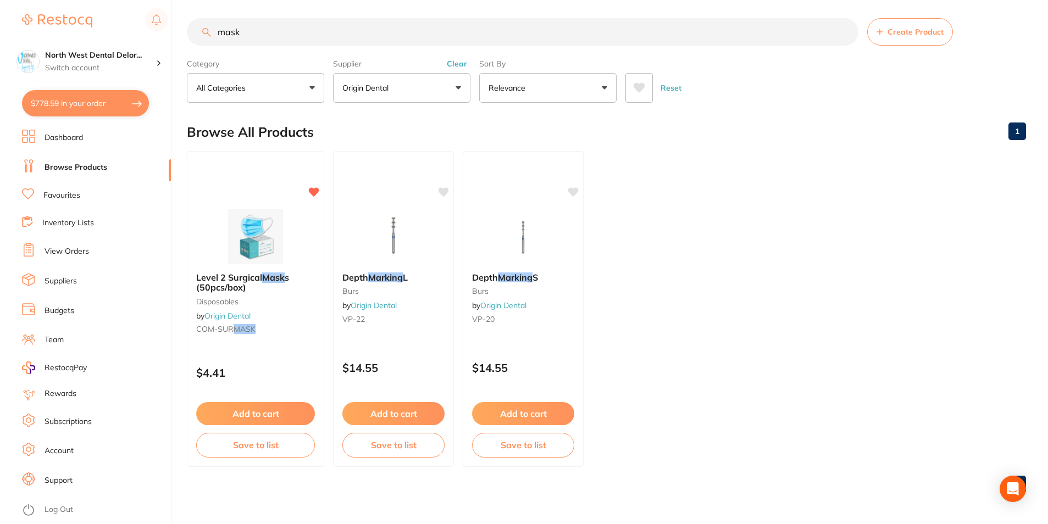
click at [316, 38] on input "mask" at bounding box center [523, 31] width 672 height 27
type input "m"
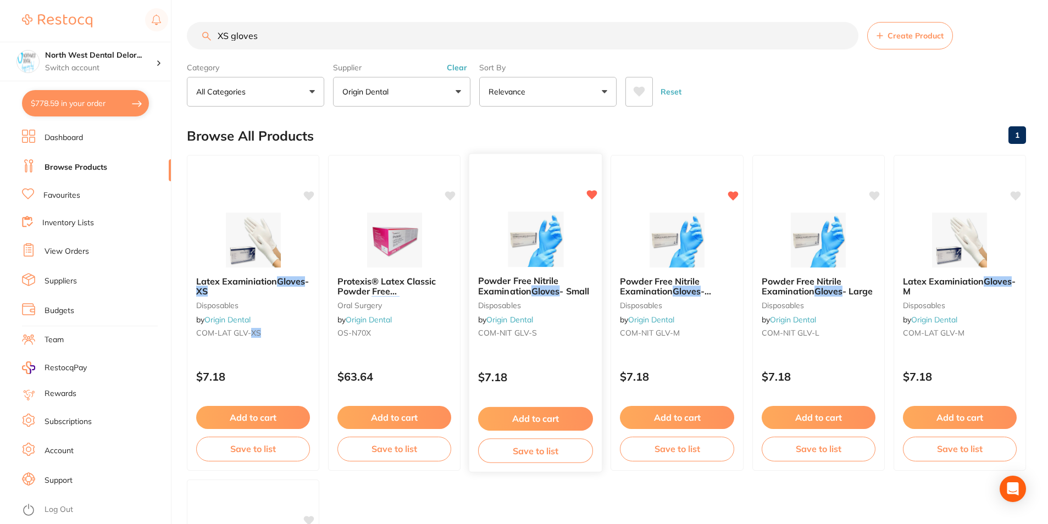
type input "XS gloves"
click at [551, 245] on img at bounding box center [536, 240] width 72 height 56
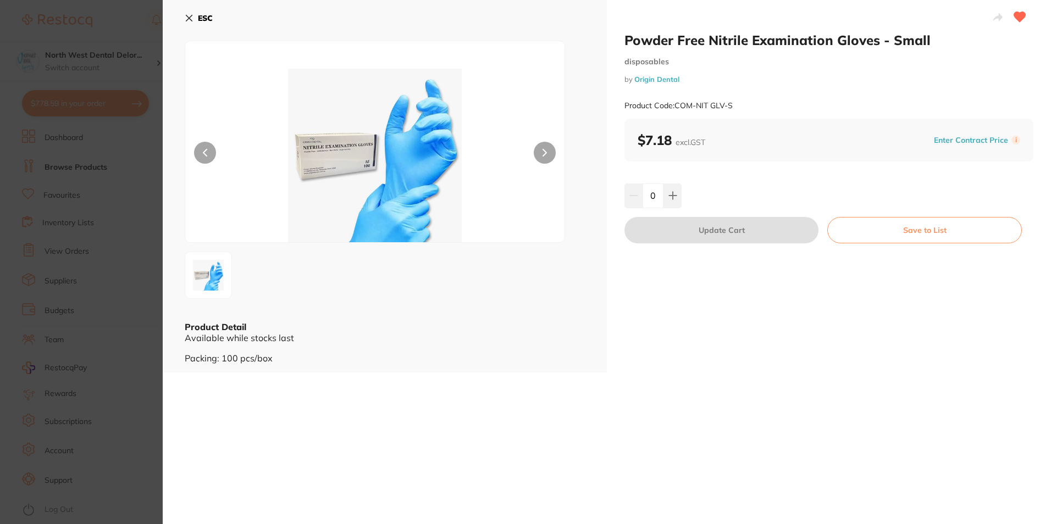
click at [185, 16] on icon at bounding box center [189, 18] width 9 height 9
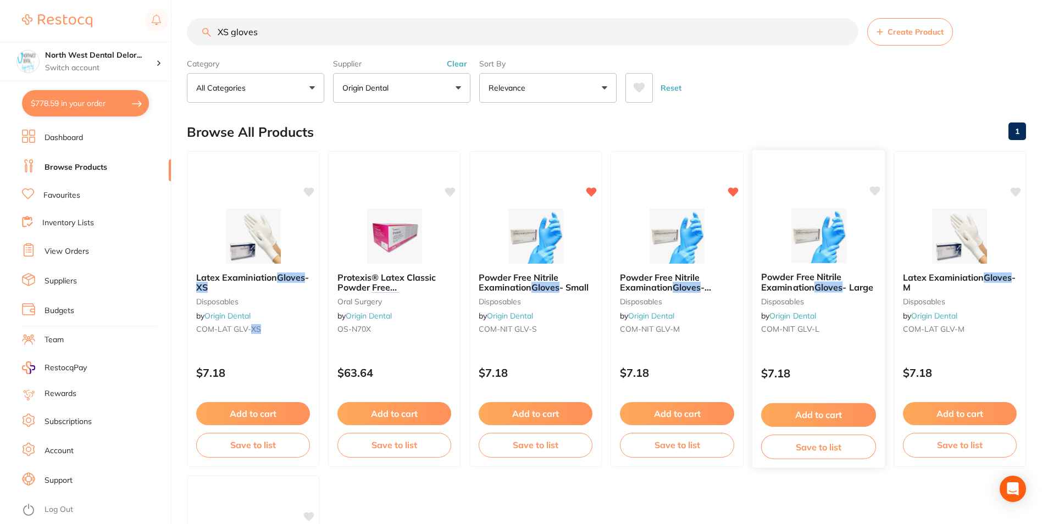
click at [829, 231] on img at bounding box center [819, 236] width 72 height 56
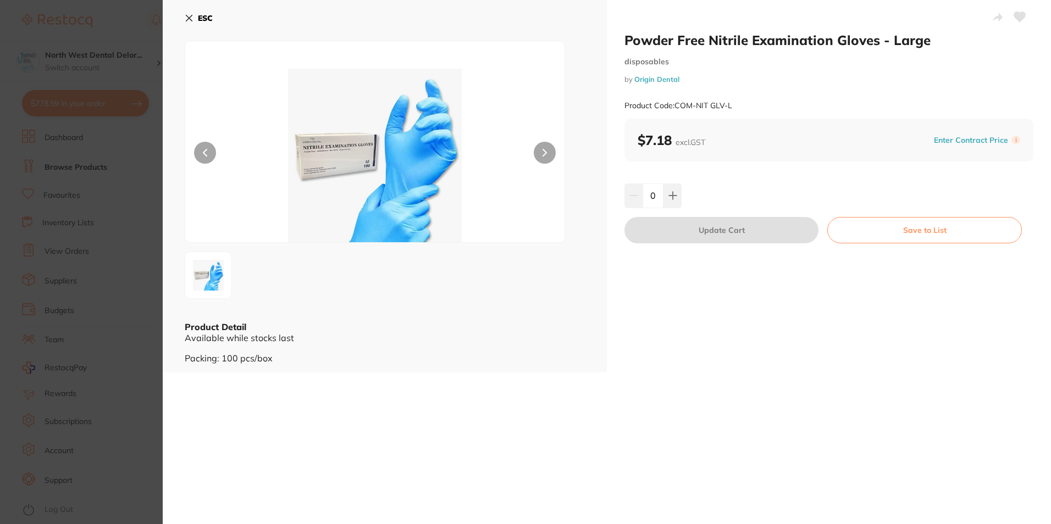
click at [200, 16] on b "ESC" at bounding box center [205, 18] width 15 height 10
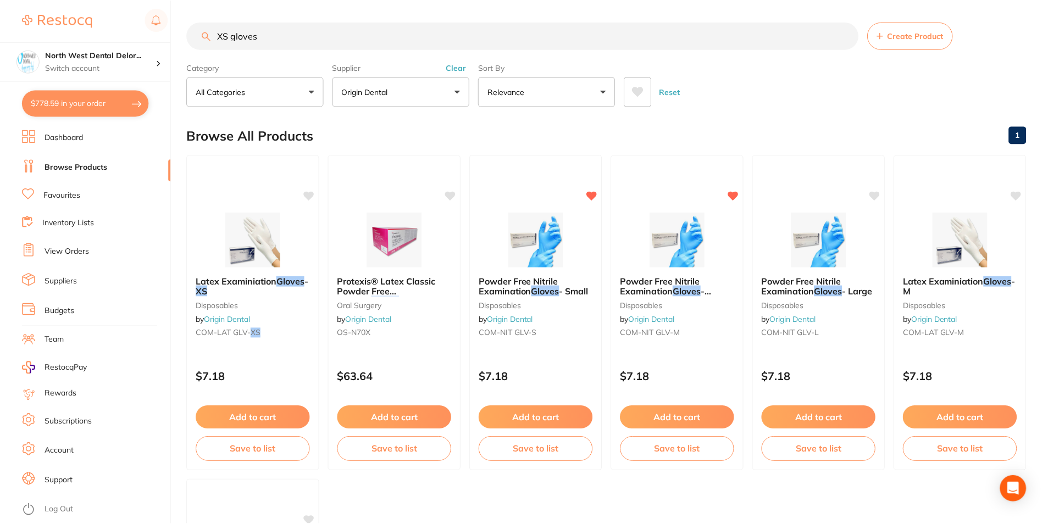
scroll to position [4, 0]
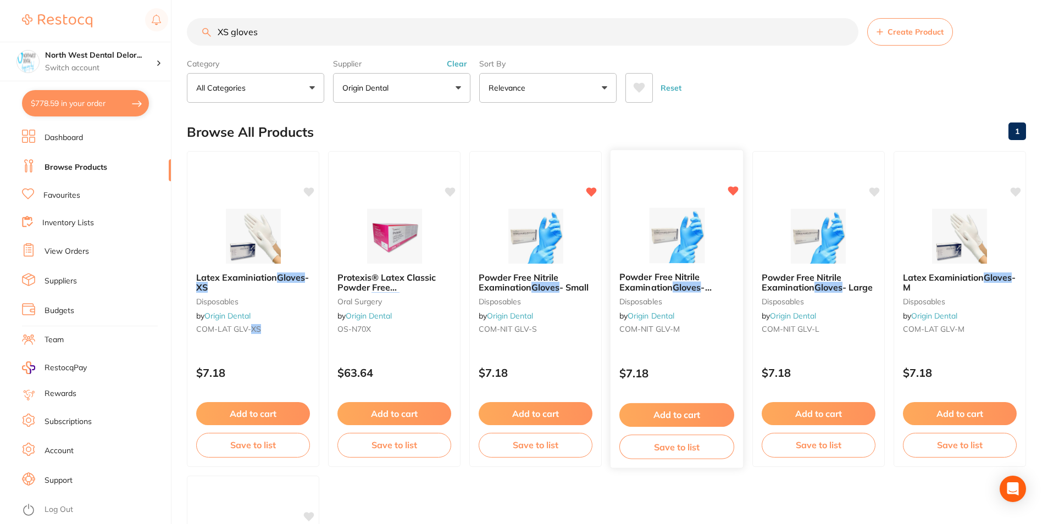
click at [659, 259] on img at bounding box center [677, 236] width 72 height 56
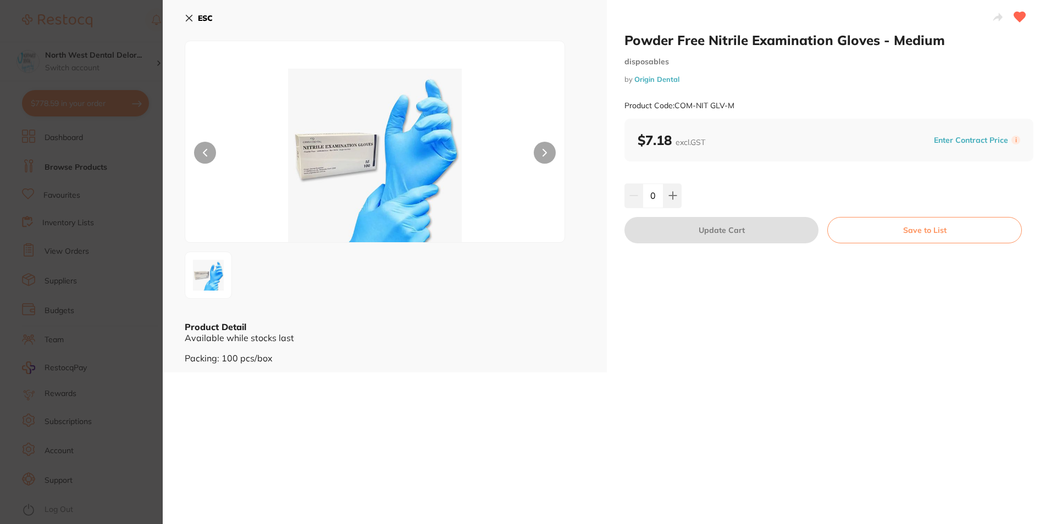
click at [191, 14] on icon at bounding box center [189, 18] width 9 height 9
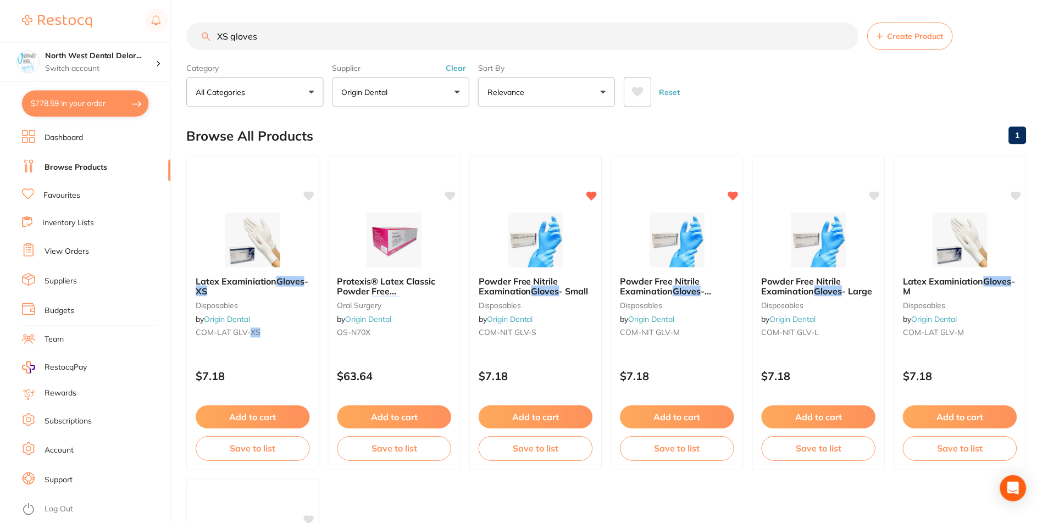
scroll to position [4, 0]
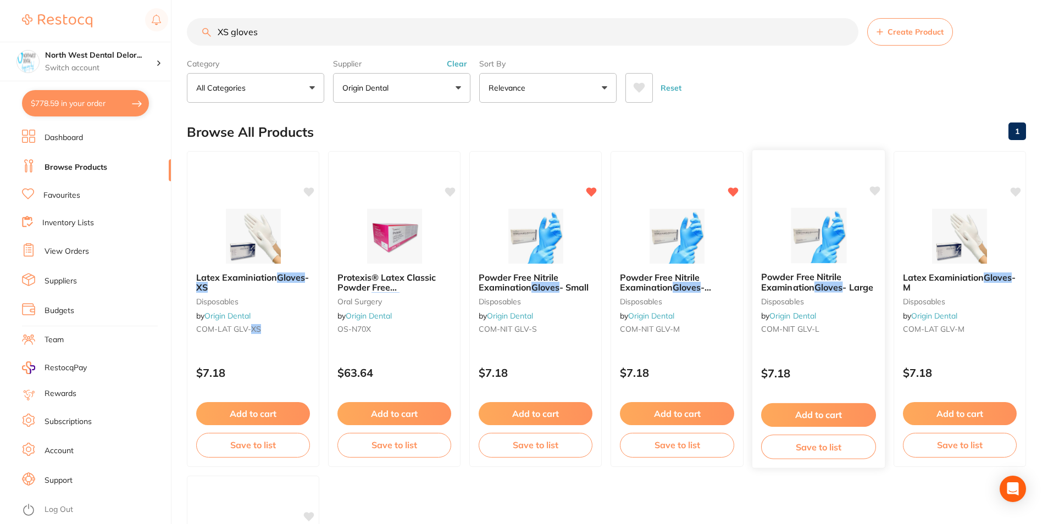
click at [808, 253] on img at bounding box center [819, 236] width 72 height 56
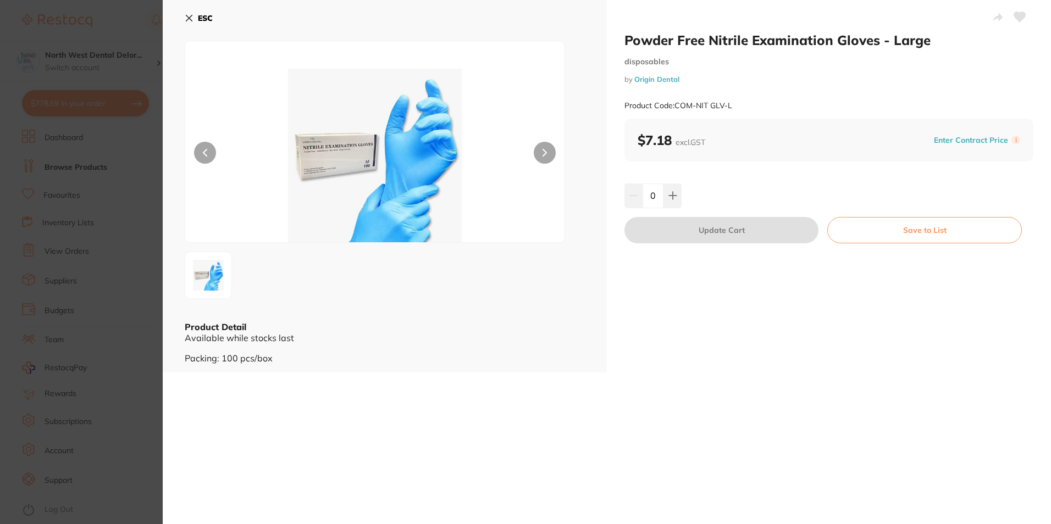
click at [188, 20] on icon at bounding box center [189, 18] width 6 height 6
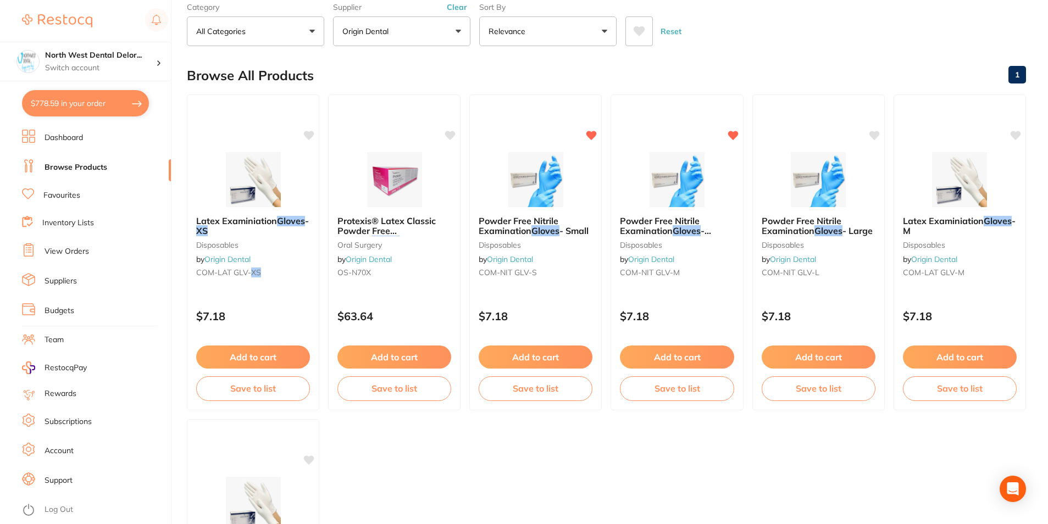
scroll to position [4, 0]
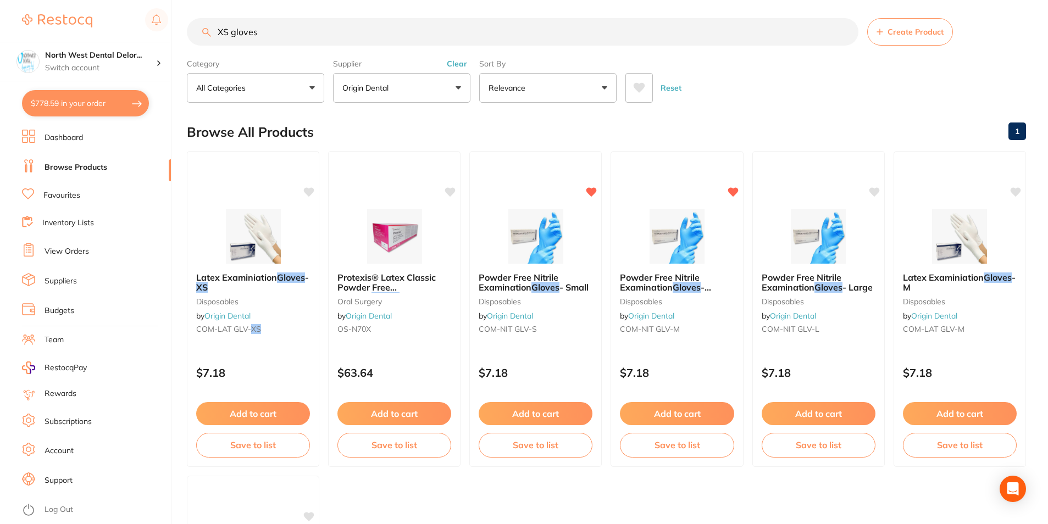
click at [456, 64] on button "Clear" at bounding box center [457, 64] width 27 height 10
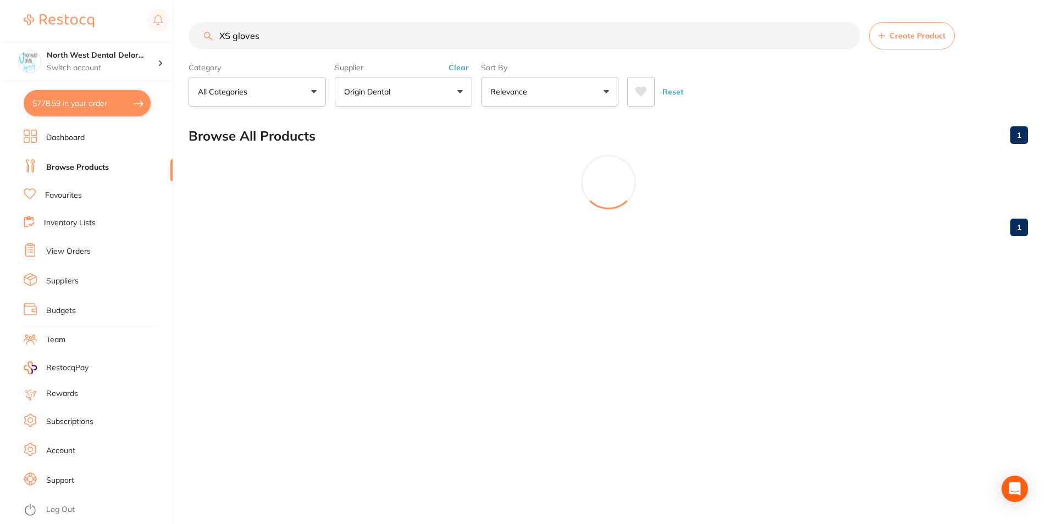
scroll to position [0, 0]
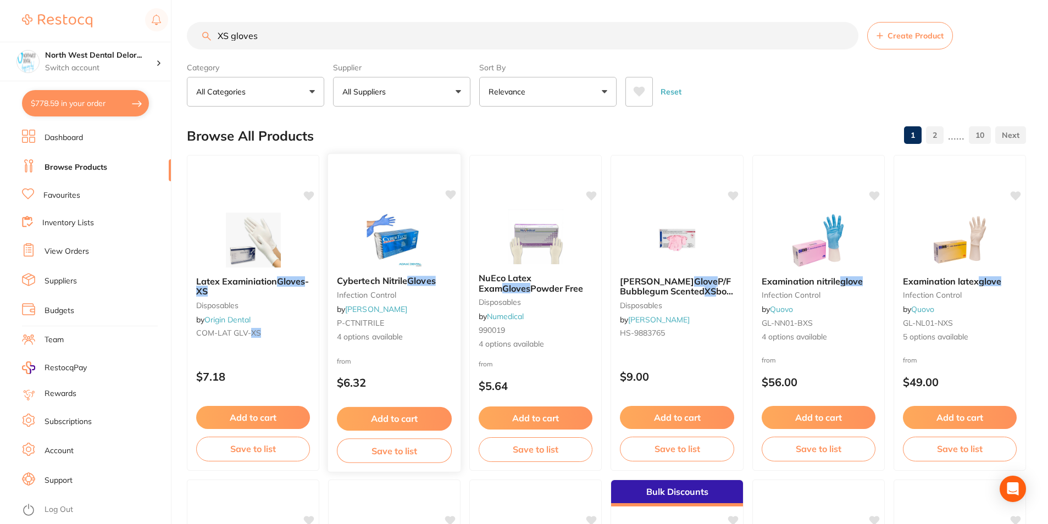
click at [448, 195] on icon at bounding box center [451, 194] width 10 height 9
click at [398, 245] on img at bounding box center [394, 240] width 72 height 56
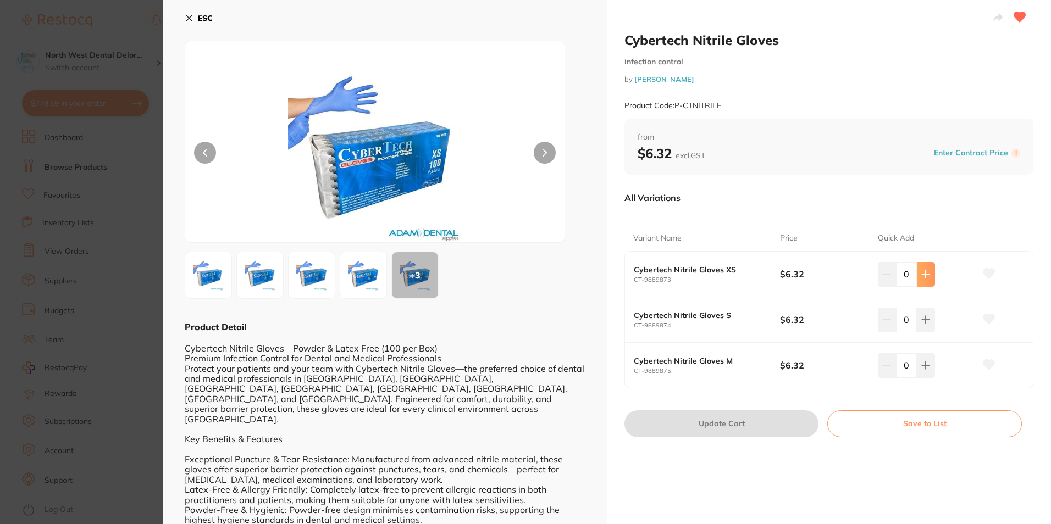
click at [922, 274] on icon at bounding box center [925, 274] width 9 height 9
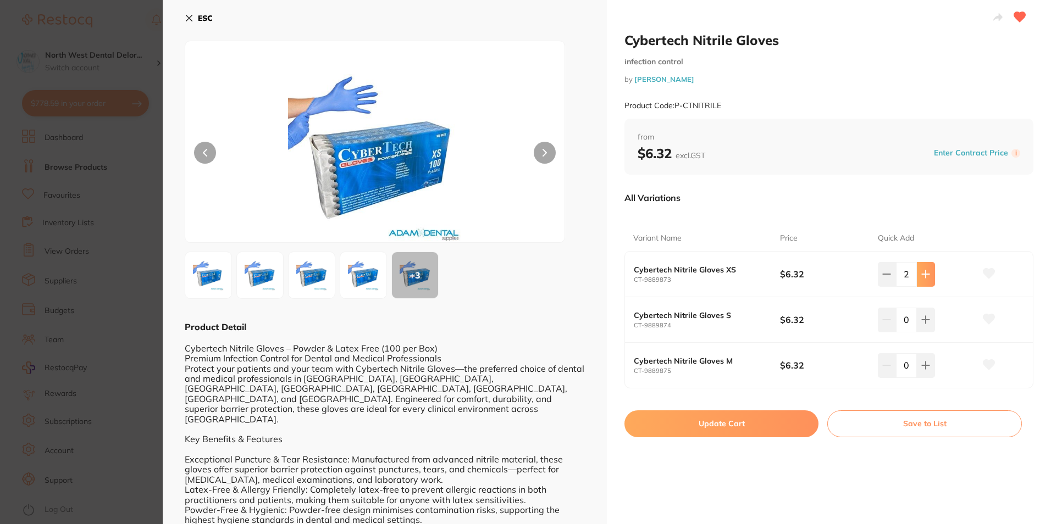
click at [922, 274] on icon at bounding box center [925, 274] width 9 height 9
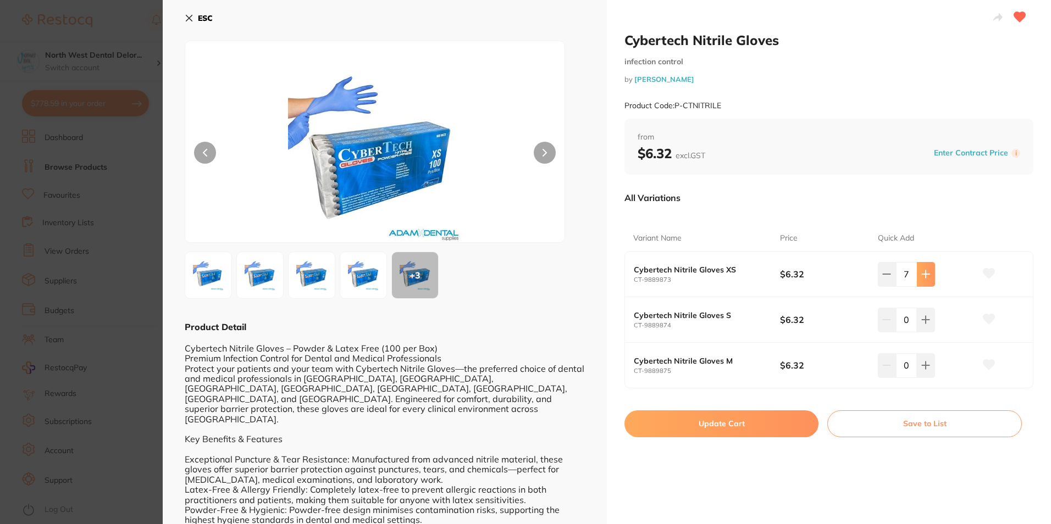
click at [922, 274] on icon at bounding box center [925, 274] width 9 height 9
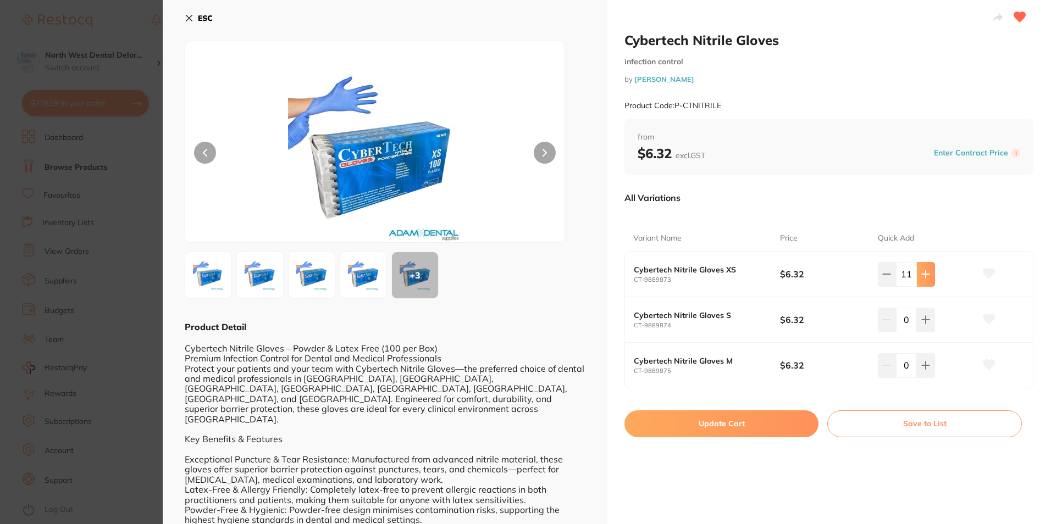
type input "12"
click at [986, 276] on icon at bounding box center [989, 274] width 12 height 10
click at [716, 422] on button "Update Cart" at bounding box center [721, 424] width 194 height 26
checkbox input "false"
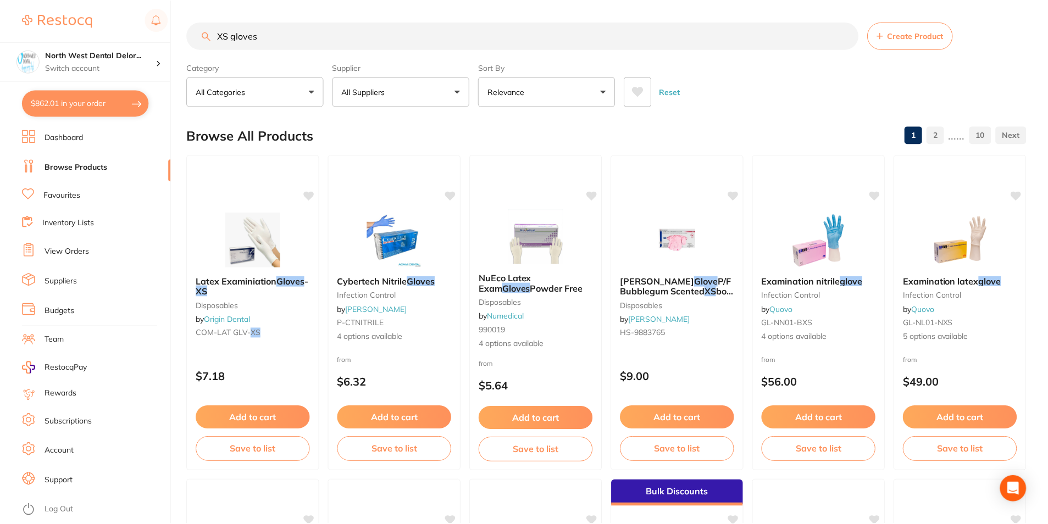
scroll to position [4, 0]
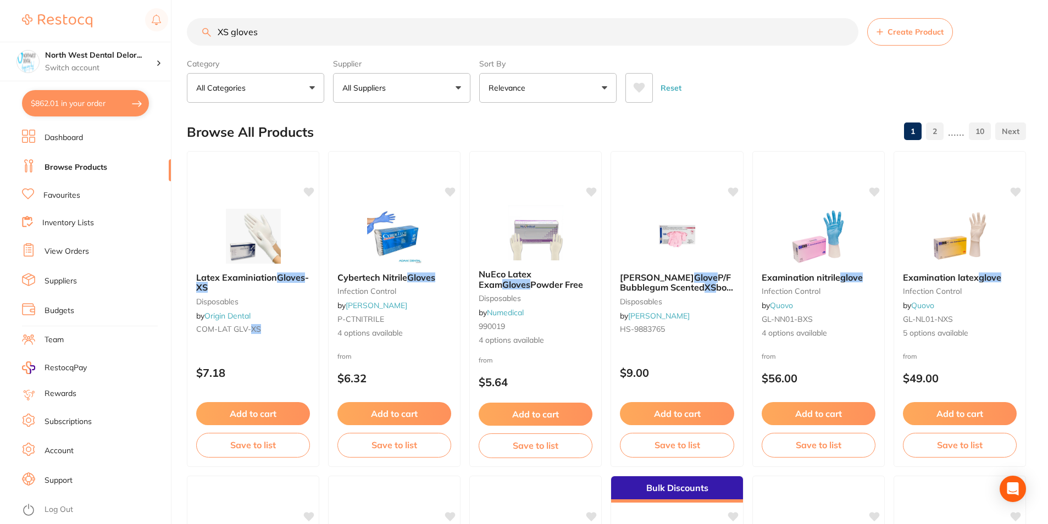
click at [406, 99] on button "All Suppliers" at bounding box center [401, 88] width 137 height 30
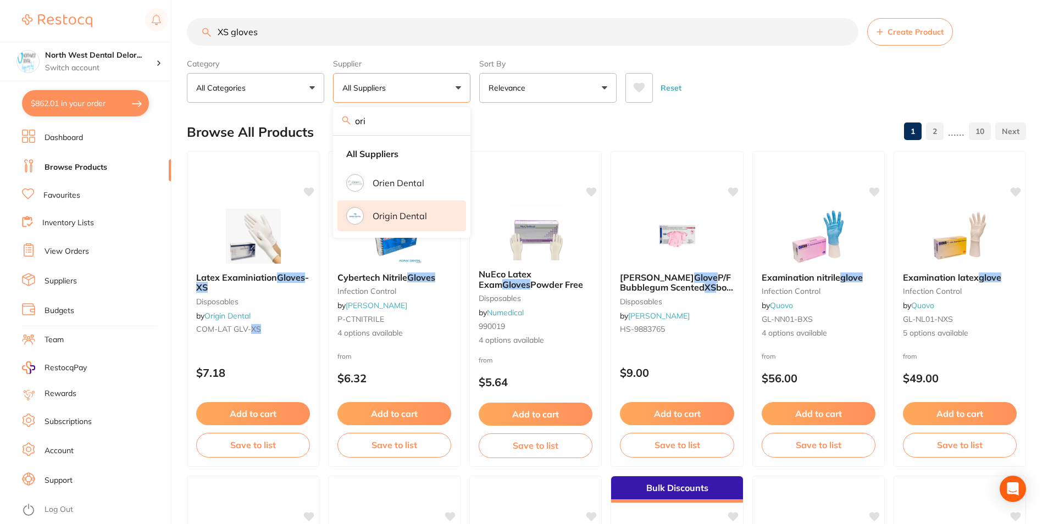
type input "ori"
click at [359, 229] on li "Origin Dental" at bounding box center [401, 216] width 129 height 31
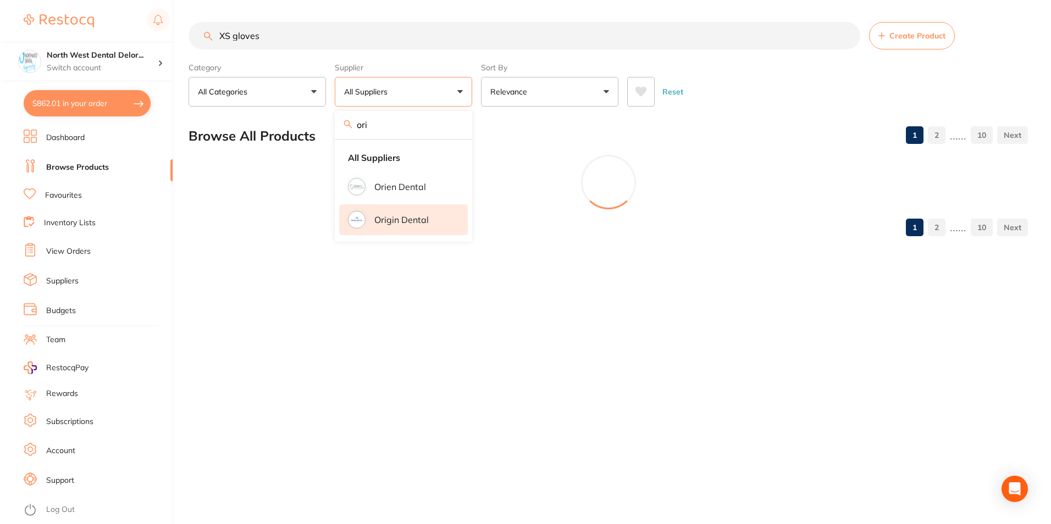
scroll to position [0, 0]
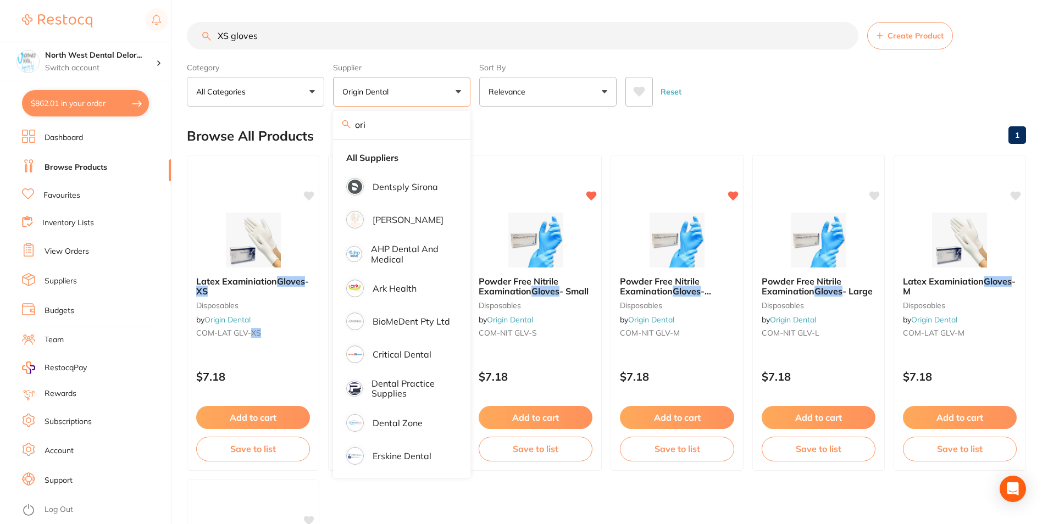
click at [564, 123] on div "Browse All Products 1" at bounding box center [606, 136] width 839 height 37
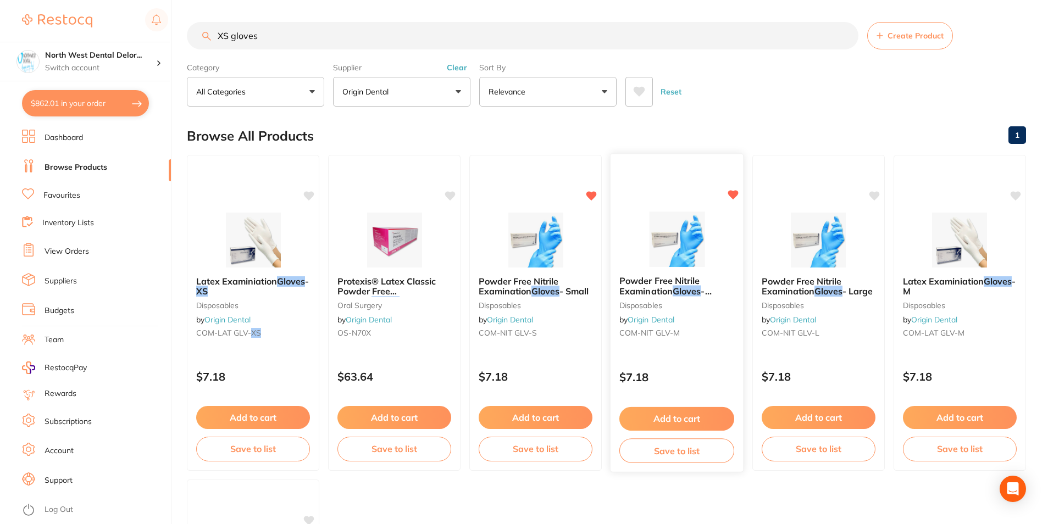
click at [657, 248] on img at bounding box center [677, 240] width 72 height 56
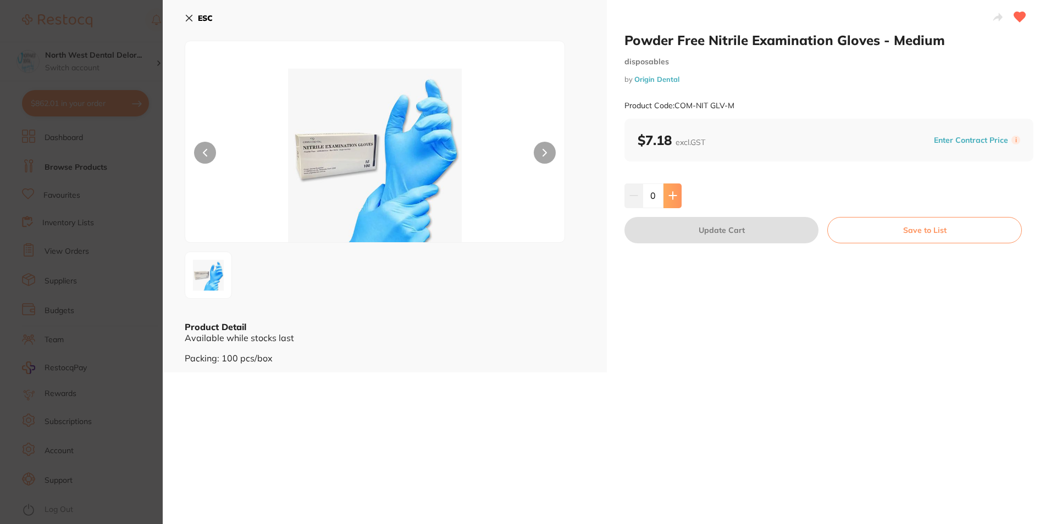
click at [678, 187] on button at bounding box center [672, 196] width 18 height 24
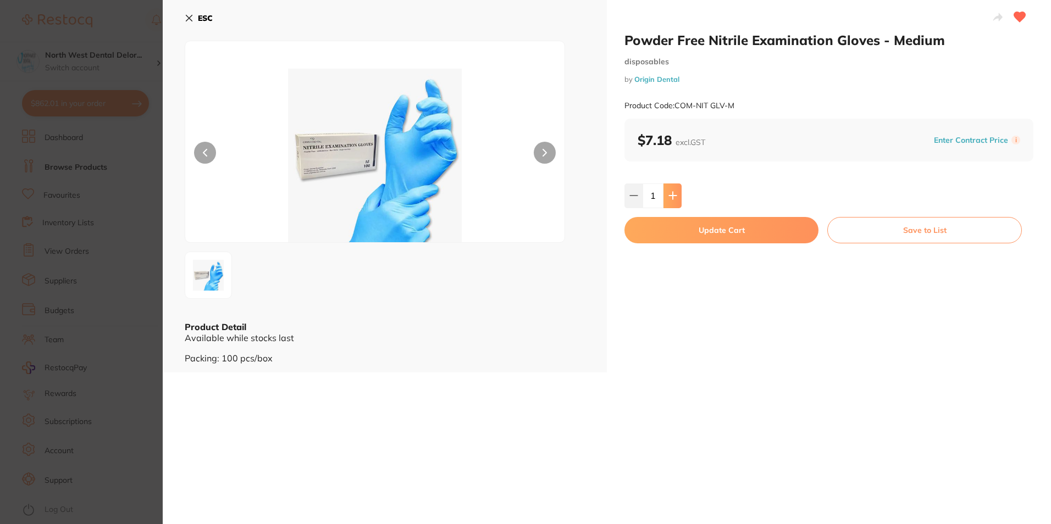
click at [678, 187] on button at bounding box center [672, 196] width 18 height 24
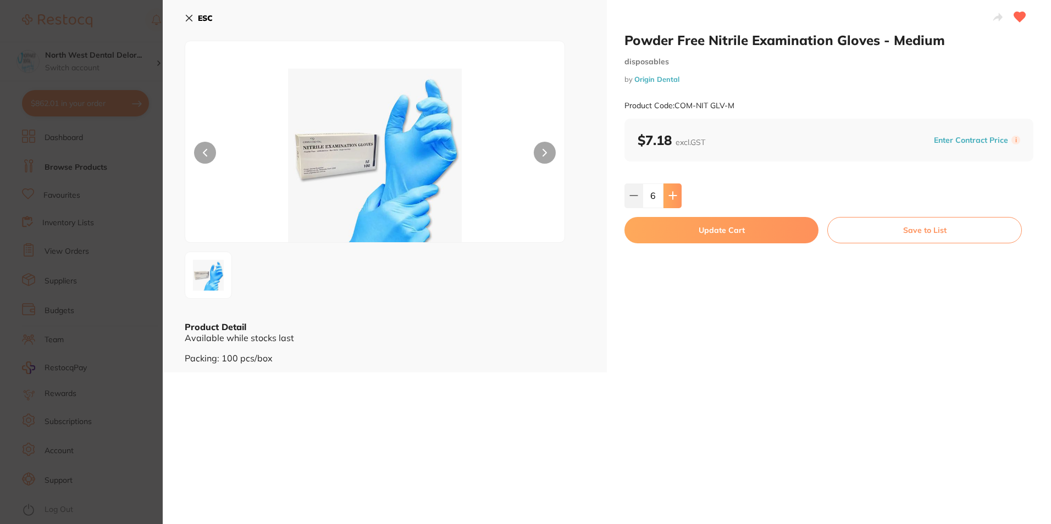
click at [678, 187] on button at bounding box center [672, 196] width 18 height 24
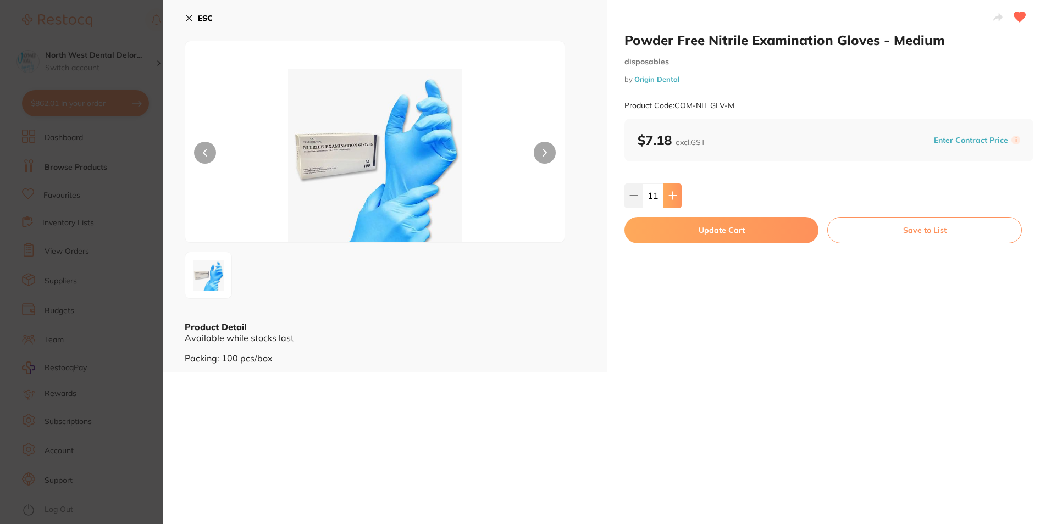
click at [678, 187] on button at bounding box center [672, 196] width 18 height 24
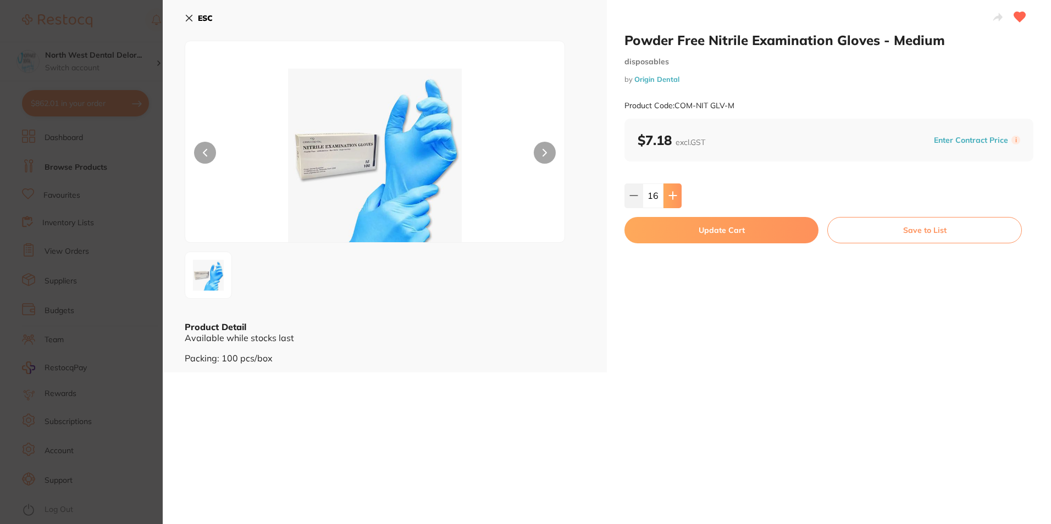
click at [678, 187] on button at bounding box center [672, 196] width 18 height 24
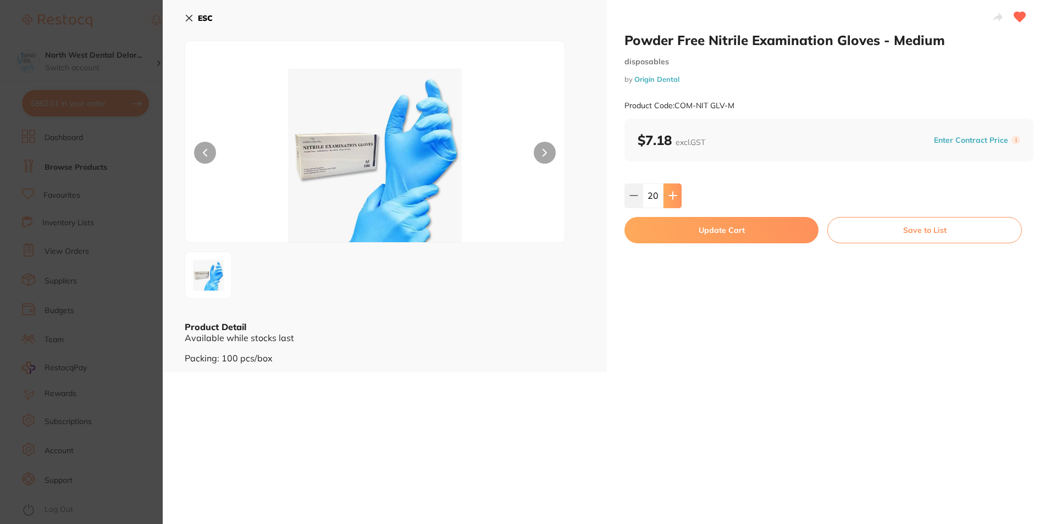
type input "21"
click at [699, 231] on button "Update Cart" at bounding box center [721, 230] width 194 height 26
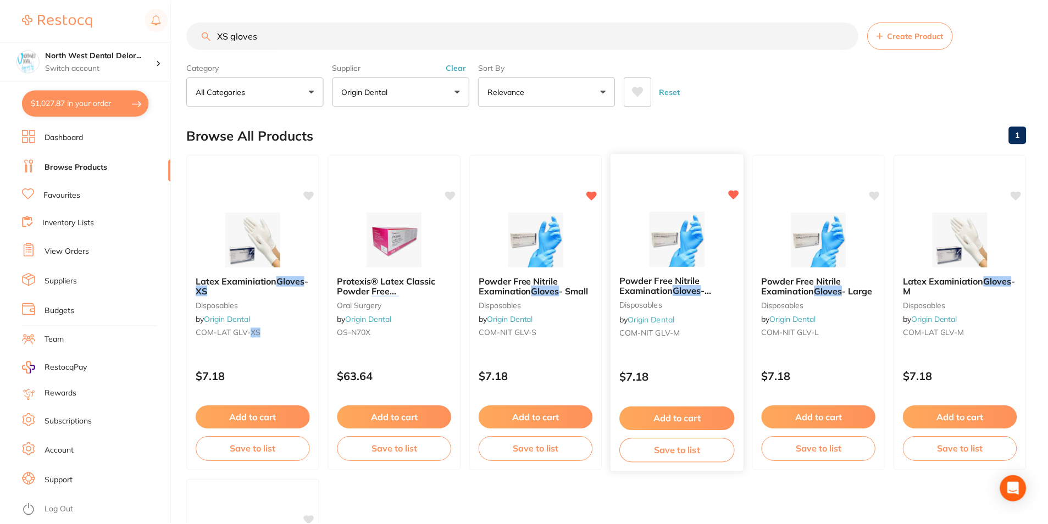
scroll to position [4, 0]
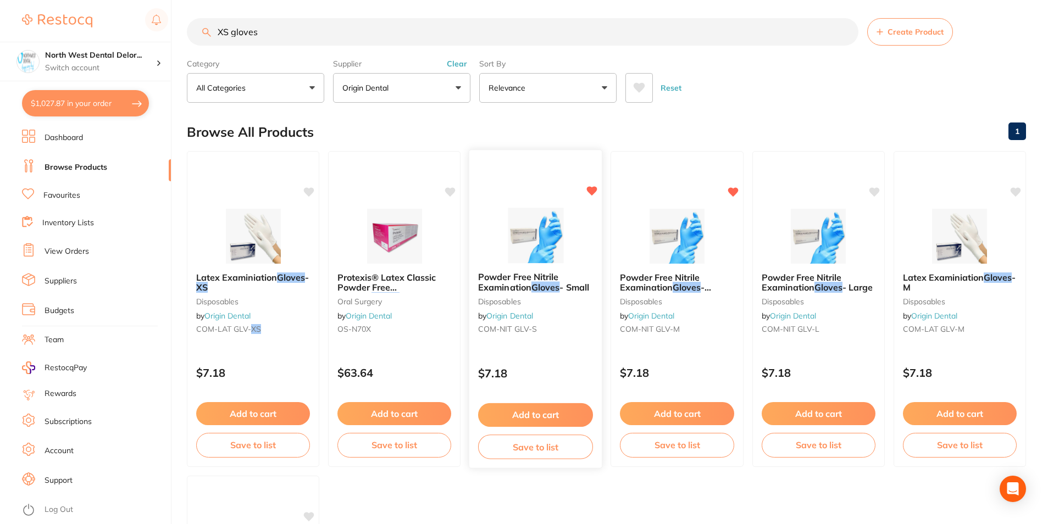
click at [560, 228] on img at bounding box center [536, 236] width 72 height 56
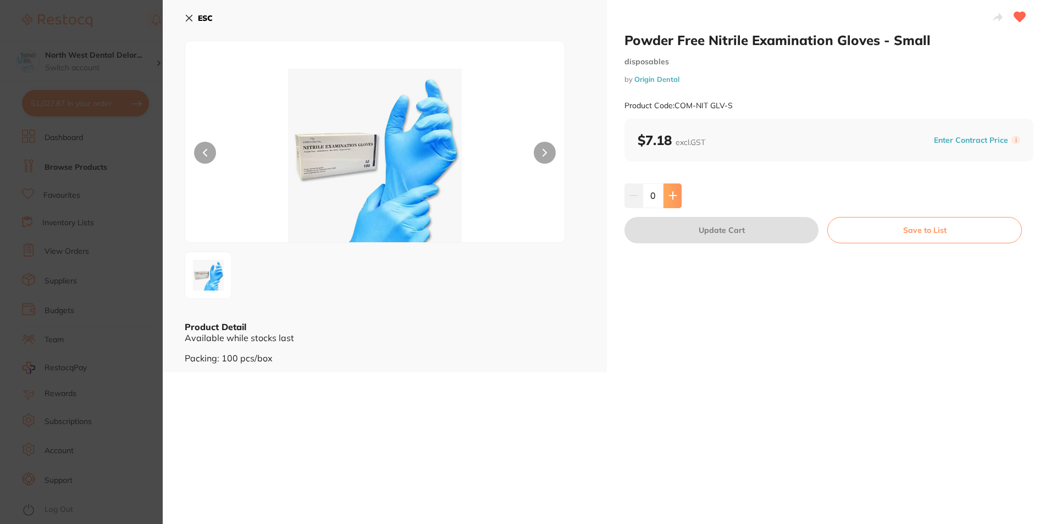
click at [675, 197] on icon at bounding box center [672, 195] width 9 height 9
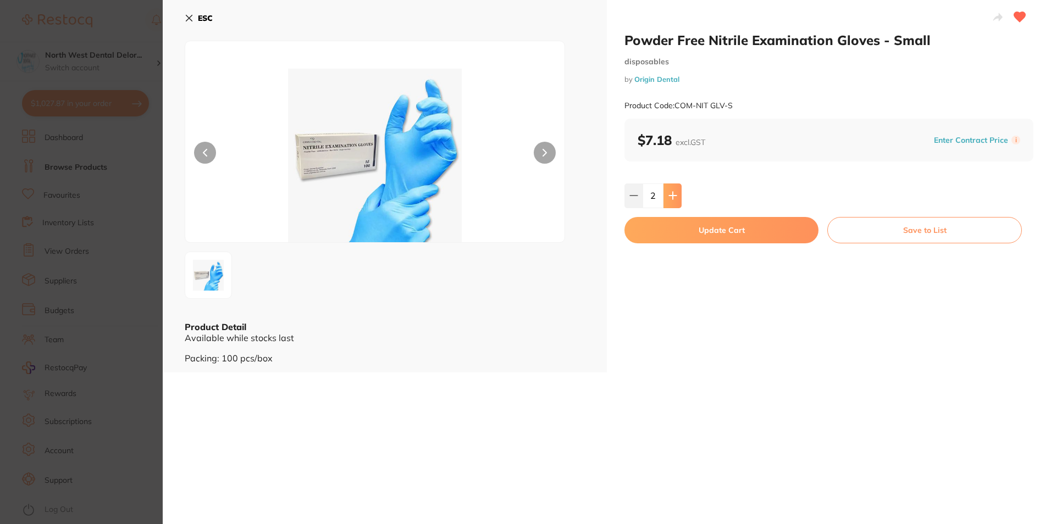
click at [675, 197] on icon at bounding box center [672, 195] width 9 height 9
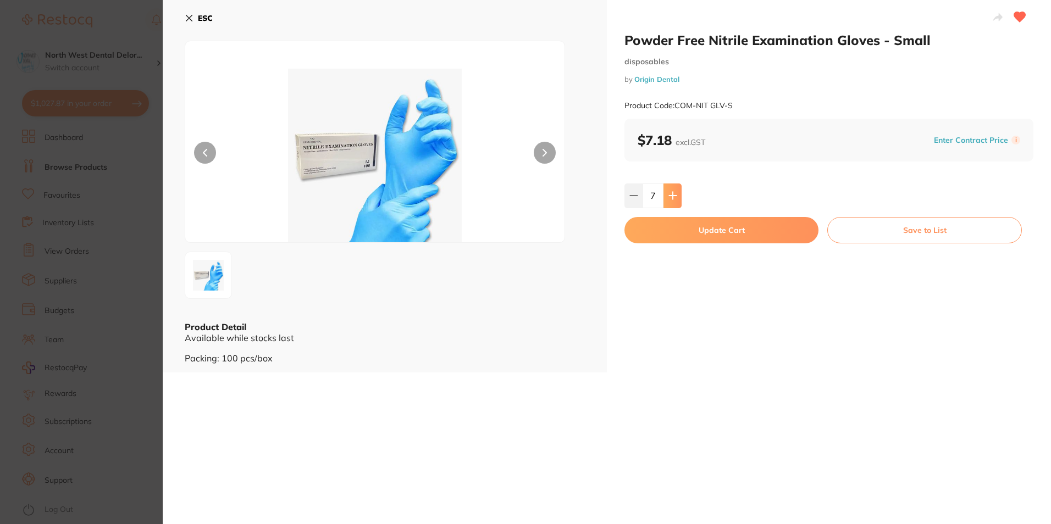
click at [675, 197] on icon at bounding box center [672, 195] width 9 height 9
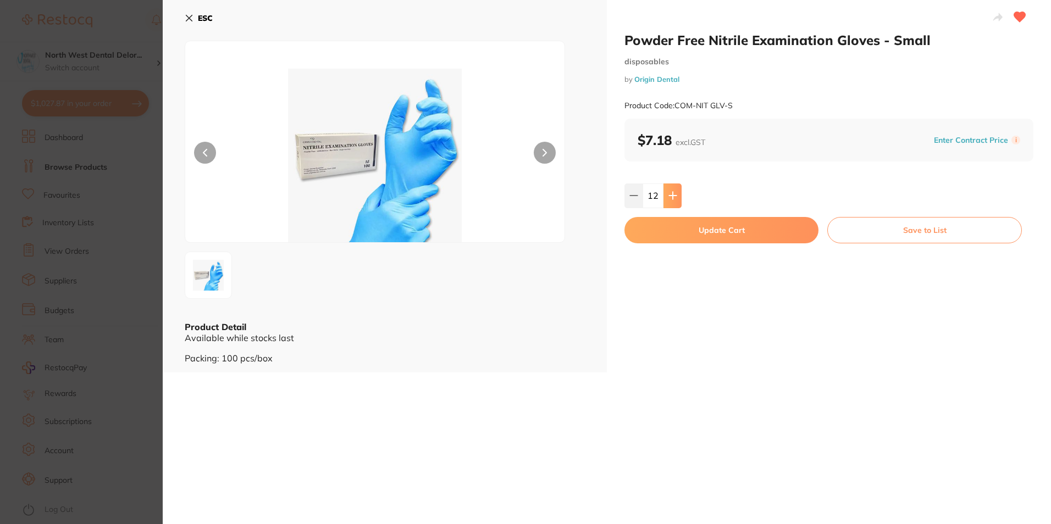
click at [675, 197] on icon at bounding box center [672, 195] width 9 height 9
click at [644, 198] on input "15" at bounding box center [652, 196] width 21 height 24
click at [637, 204] on button at bounding box center [633, 196] width 18 height 24
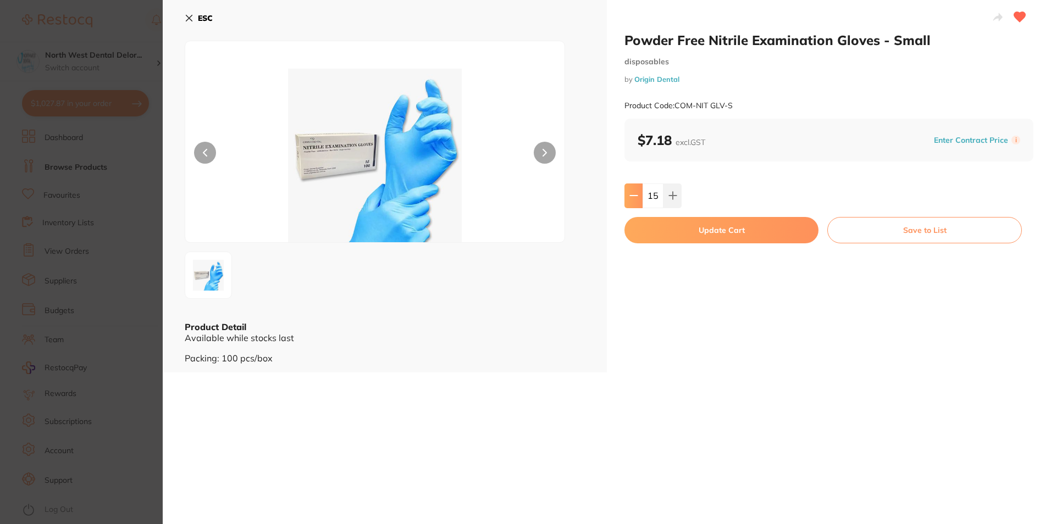
type input "14"
click at [774, 235] on button "Update Cart" at bounding box center [721, 230] width 194 height 26
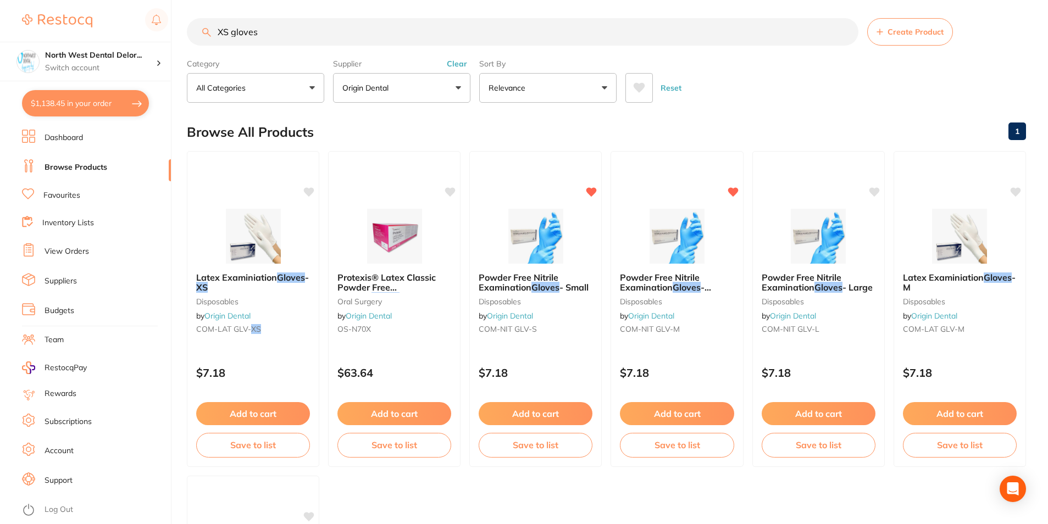
drag, startPoint x: 266, startPoint y: 34, endPoint x: 165, endPoint y: 34, distance: 100.6
click at [165, 34] on div "$1,138.45 North West Dental Delor... Switch account Longford Smileco North West…" at bounding box center [524, 258] width 1048 height 524
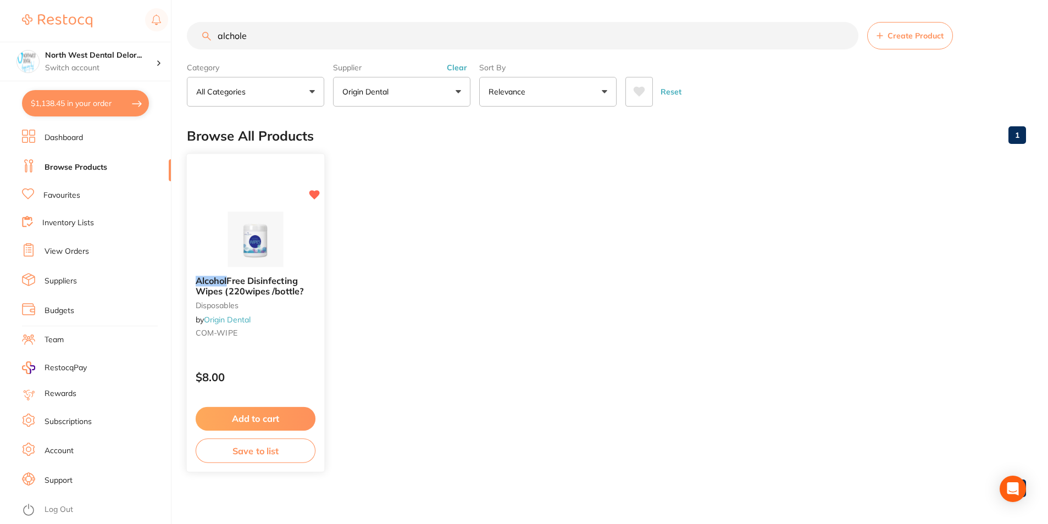
type input "alchole"
click at [290, 222] on img at bounding box center [255, 240] width 72 height 56
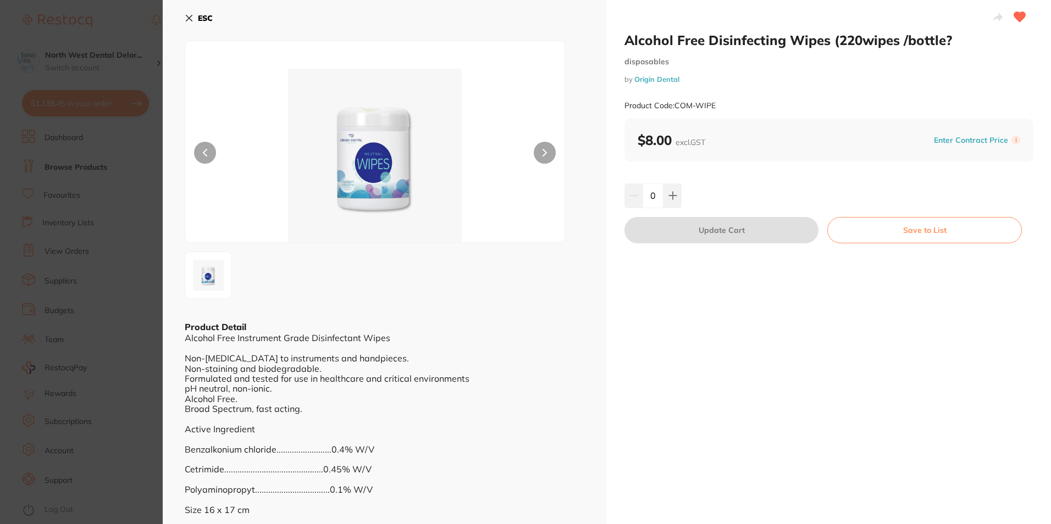
click at [672, 211] on div "Alcohol Free Disinfecting Wipes (220wipes /bottle? disposables by Origin Dental…" at bounding box center [829, 272] width 444 height 544
click at [678, 179] on div "Alcohol Free Disinfecting Wipes (220wipes /bottle? disposables by Origin Dental…" at bounding box center [829, 272] width 444 height 544
click at [675, 198] on icon at bounding box center [672, 195] width 9 height 9
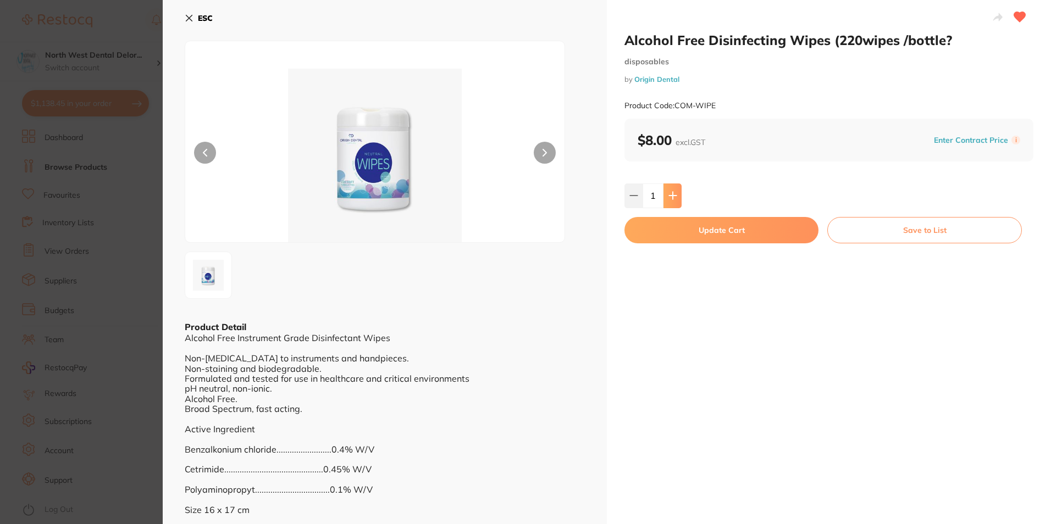
click at [675, 198] on icon at bounding box center [672, 195] width 9 height 9
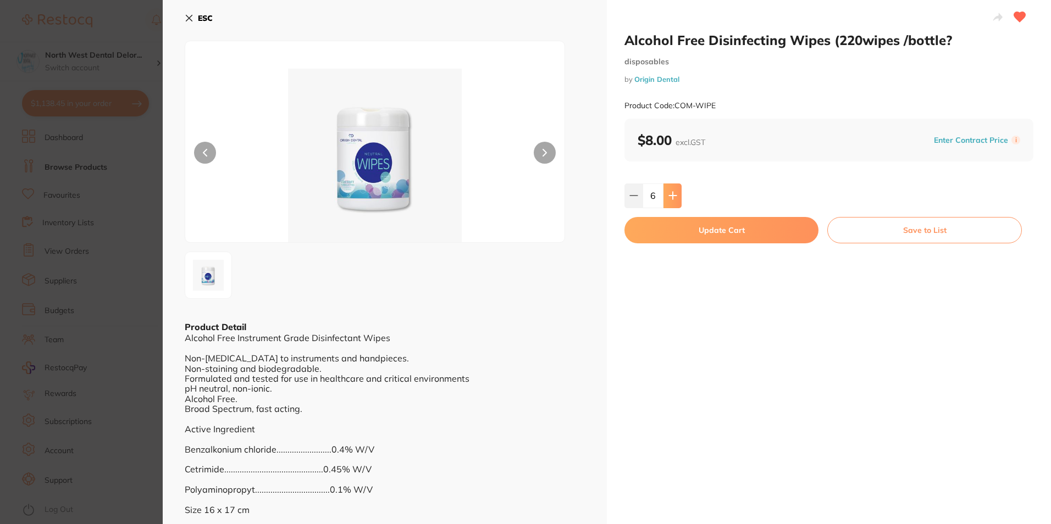
click at [675, 198] on icon at bounding box center [672, 195] width 9 height 9
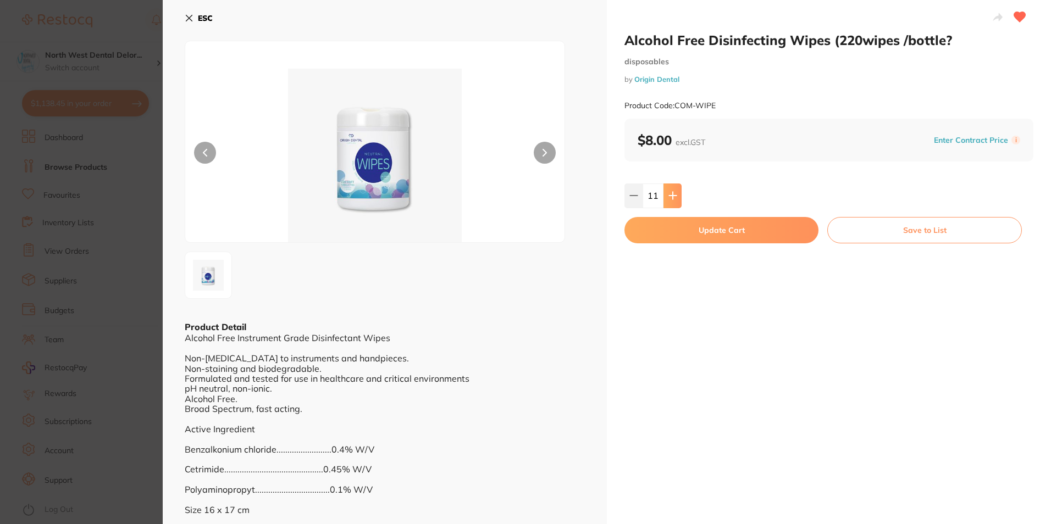
click at [675, 198] on icon at bounding box center [672, 195] width 9 height 9
type input "12"
click at [689, 237] on button "Update Cart" at bounding box center [721, 230] width 194 height 26
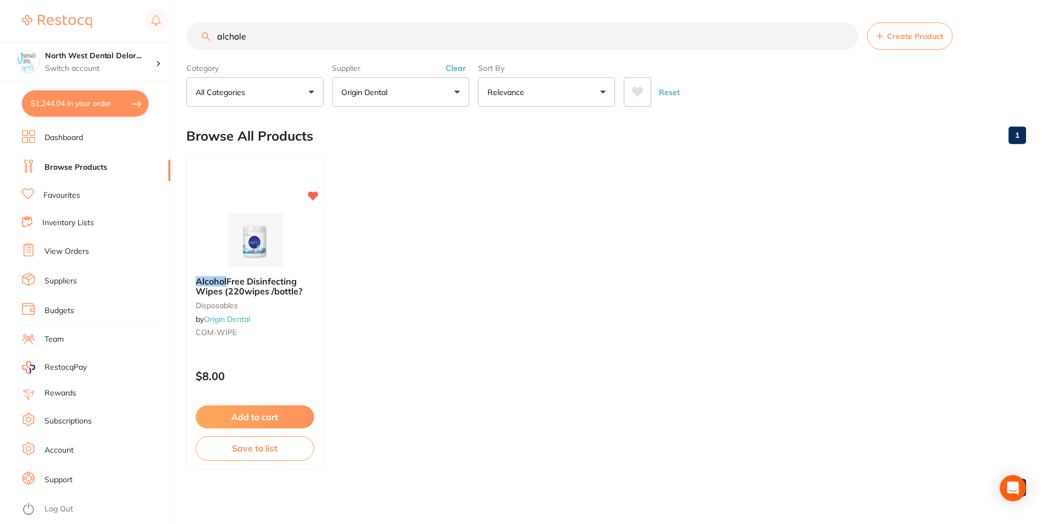
scroll to position [4, 0]
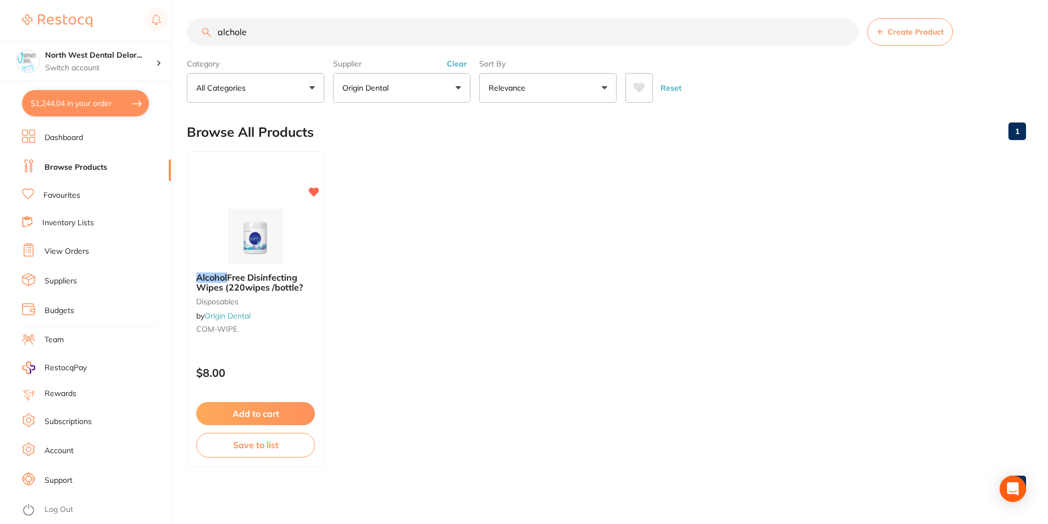
click at [65, 195] on link "Favourites" at bounding box center [61, 195] width 37 height 11
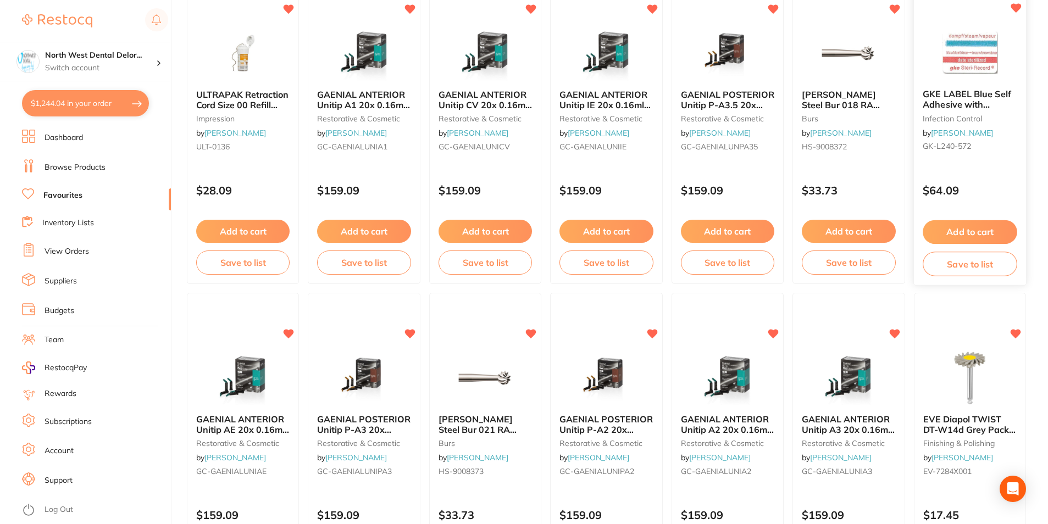
scroll to position [1374, 0]
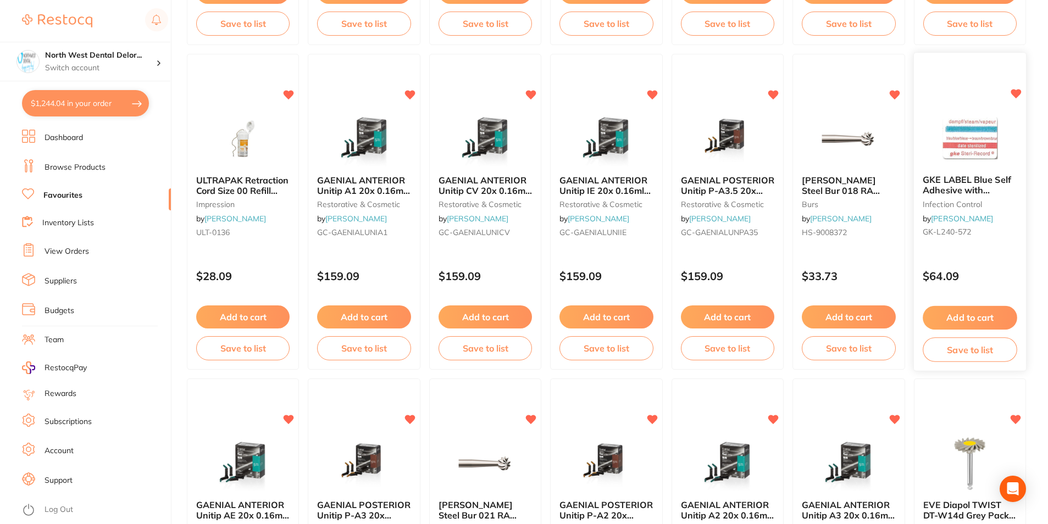
click at [965, 311] on button "Add to cart" at bounding box center [970, 318] width 95 height 24
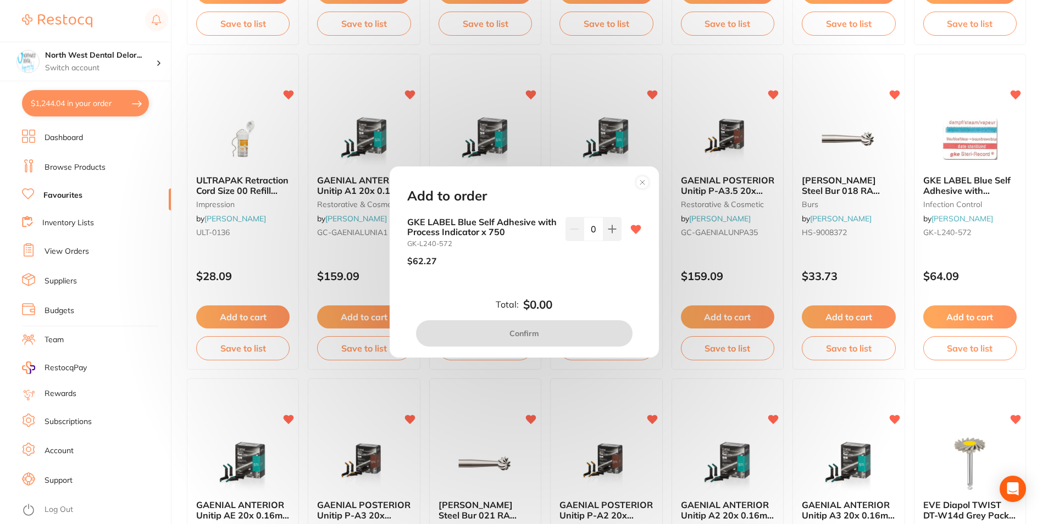
click at [619, 234] on div "GKE LABEL Blue Self Adhesive with Process Indicator x 750 GK-L240-572 $62.27 0" at bounding box center [524, 246] width 234 height 58
click at [613, 235] on button at bounding box center [612, 229] width 18 height 24
type input "1"
click at [580, 335] on button "Confirm" at bounding box center [524, 333] width 217 height 26
checkbox input "false"
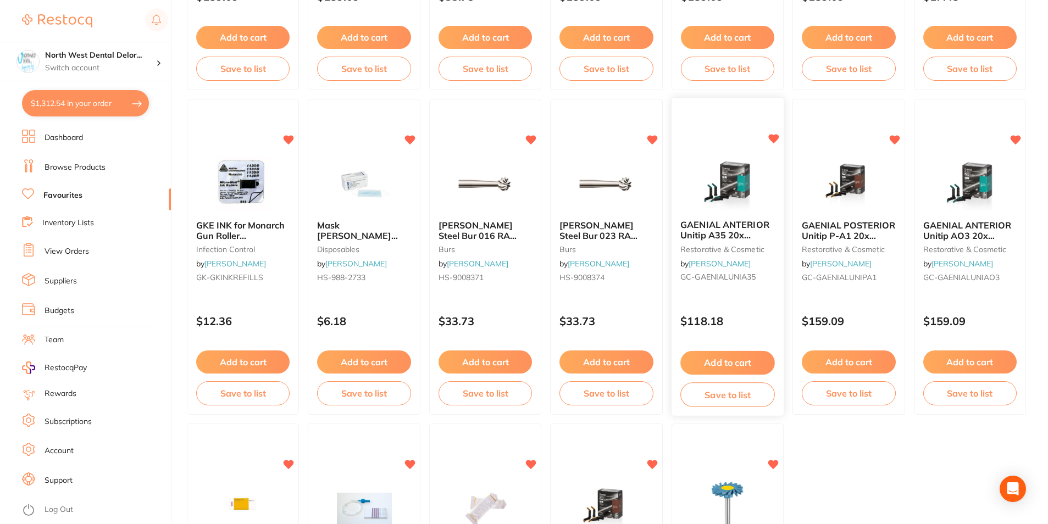
scroll to position [2251, 0]
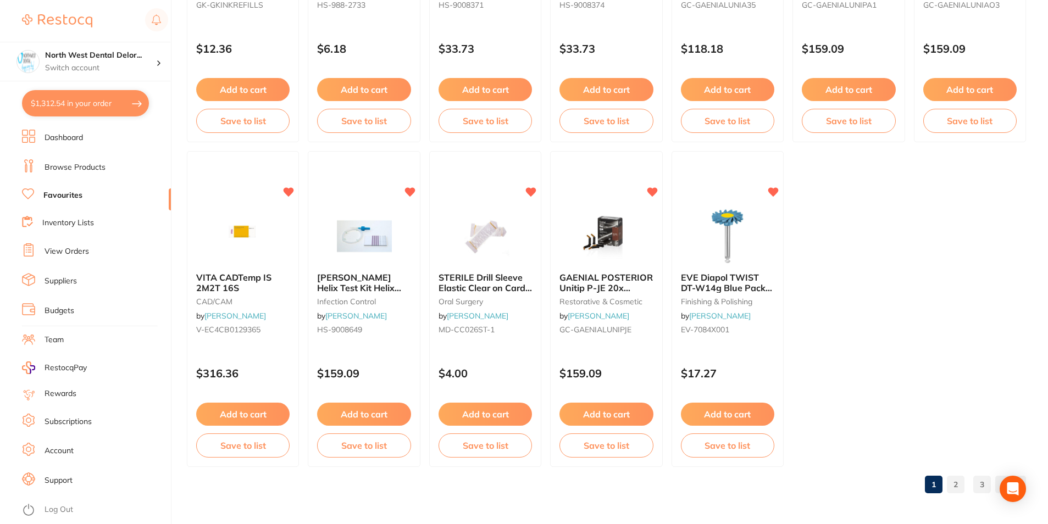
click at [957, 481] on link "2" at bounding box center [956, 485] width 18 height 22
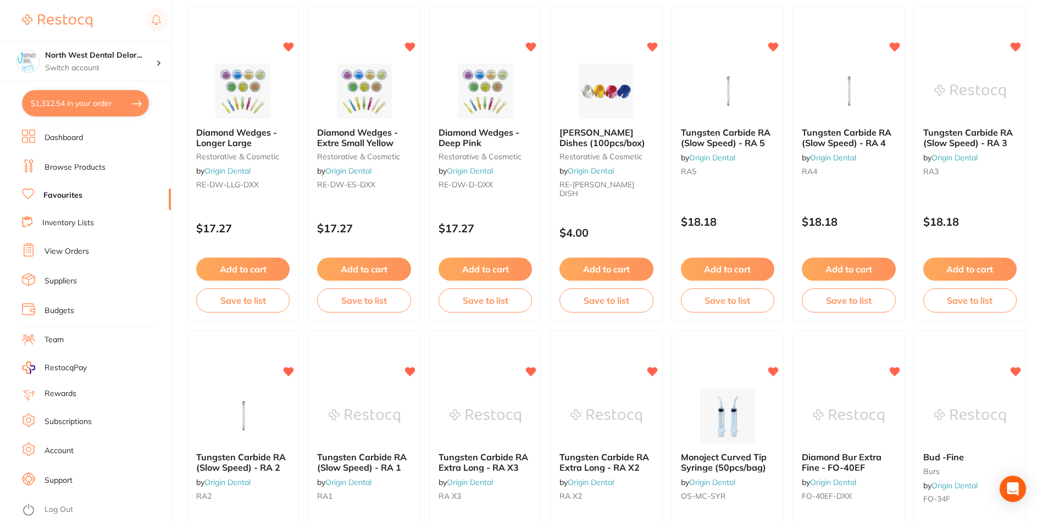
scroll to position [932, 0]
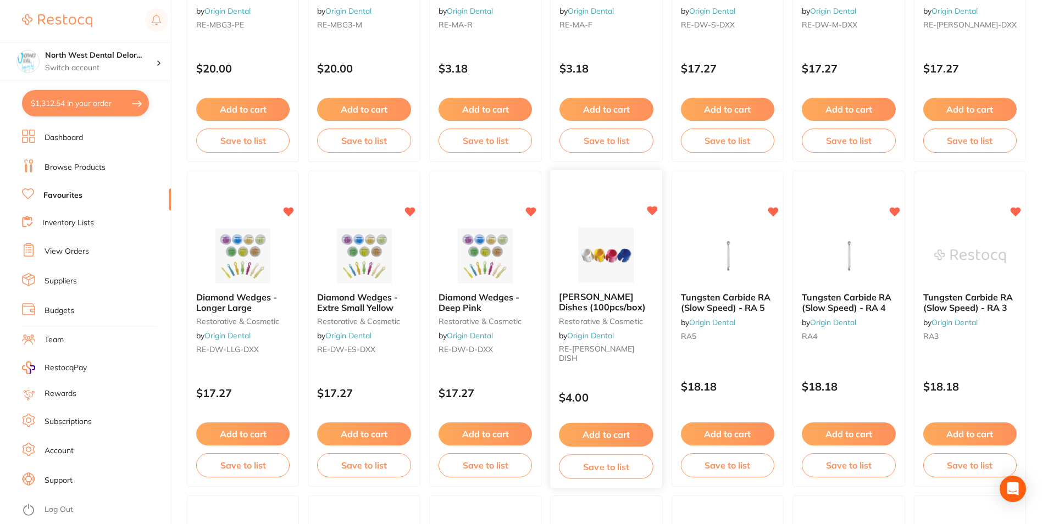
click at [606, 428] on button "Add to cart" at bounding box center [606, 435] width 95 height 24
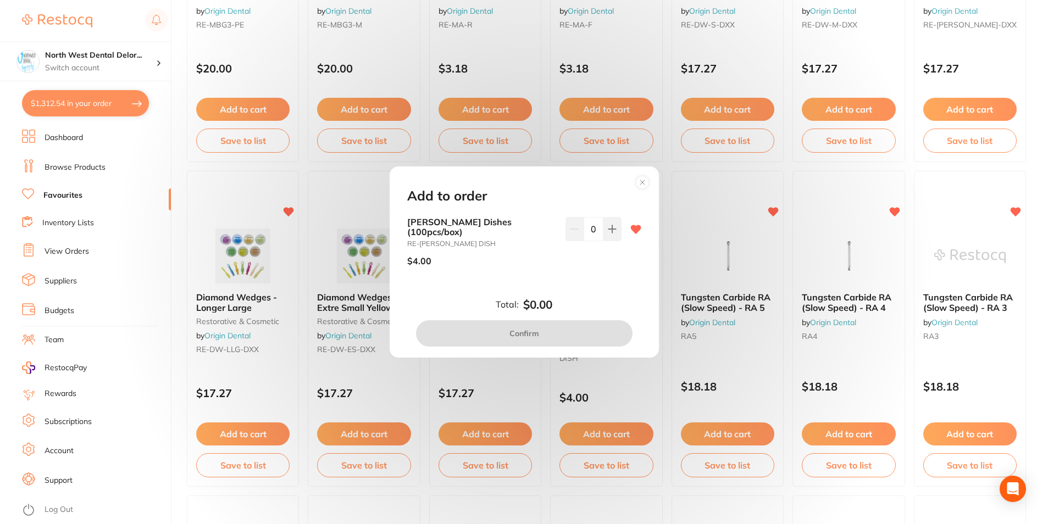
click at [594, 239] on input "0" at bounding box center [594, 229] width 20 height 24
click at [612, 241] on button at bounding box center [612, 229] width 18 height 24
type input "1"
click at [586, 331] on button "Confirm" at bounding box center [524, 333] width 217 height 26
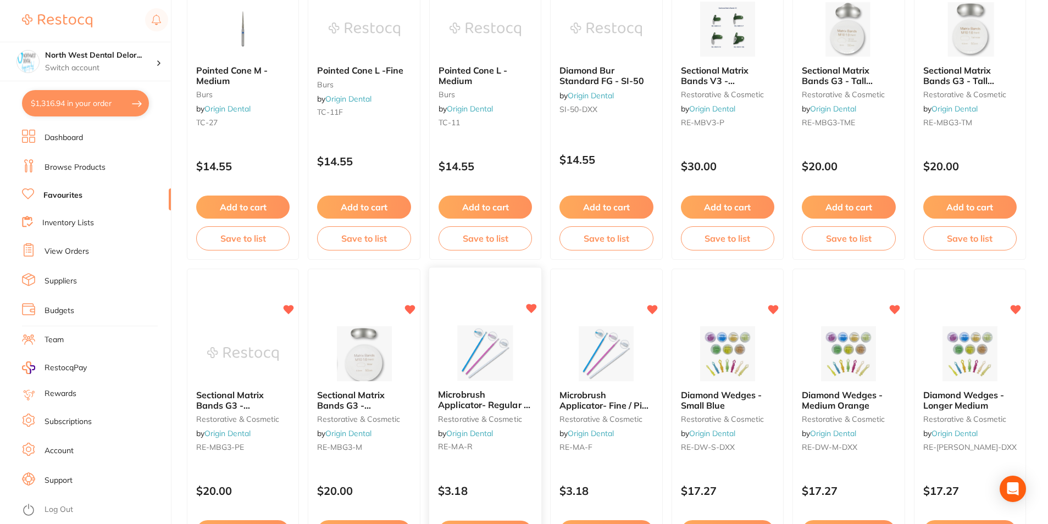
scroll to position [492, 0]
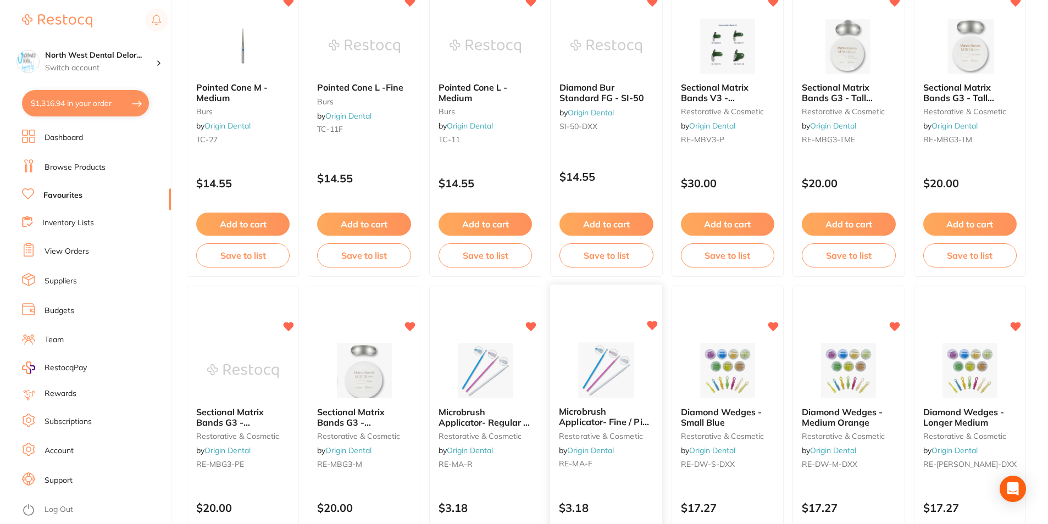
click at [594, 384] on img at bounding box center [606, 371] width 72 height 56
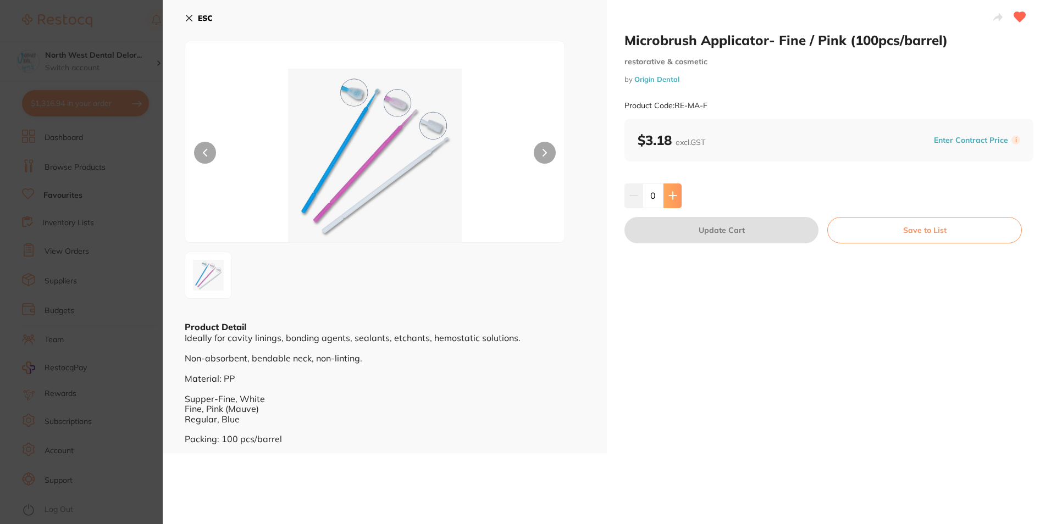
click at [675, 200] on icon at bounding box center [672, 195] width 9 height 9
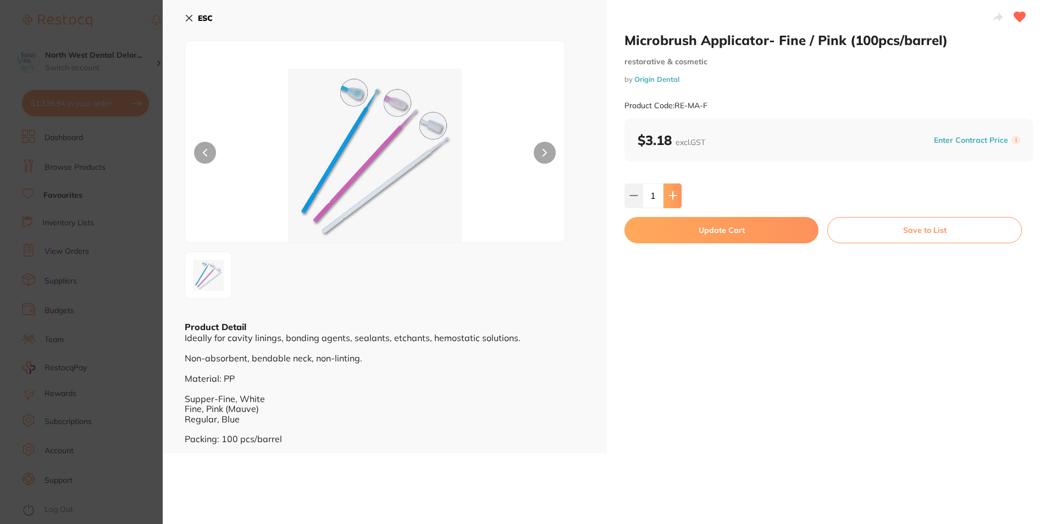
click at [675, 200] on icon at bounding box center [672, 195] width 9 height 9
type input "3"
click at [666, 230] on button "Update Cart" at bounding box center [721, 230] width 194 height 26
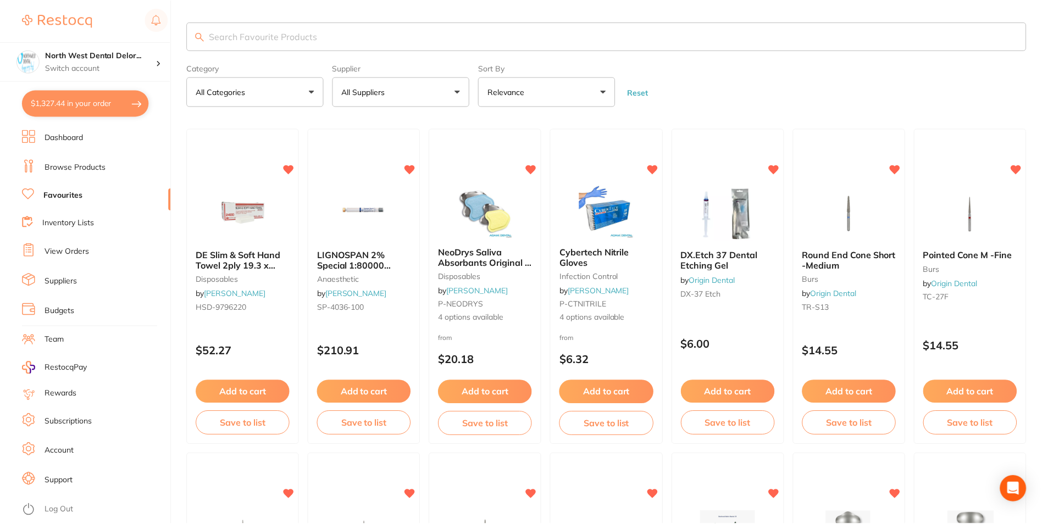
scroll to position [492, 0]
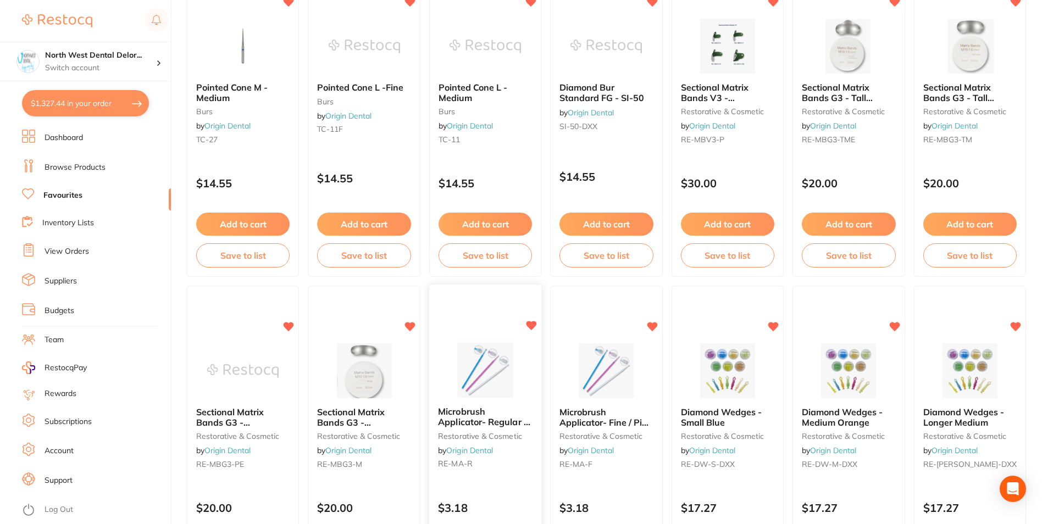
click at [492, 377] on img at bounding box center [485, 371] width 72 height 56
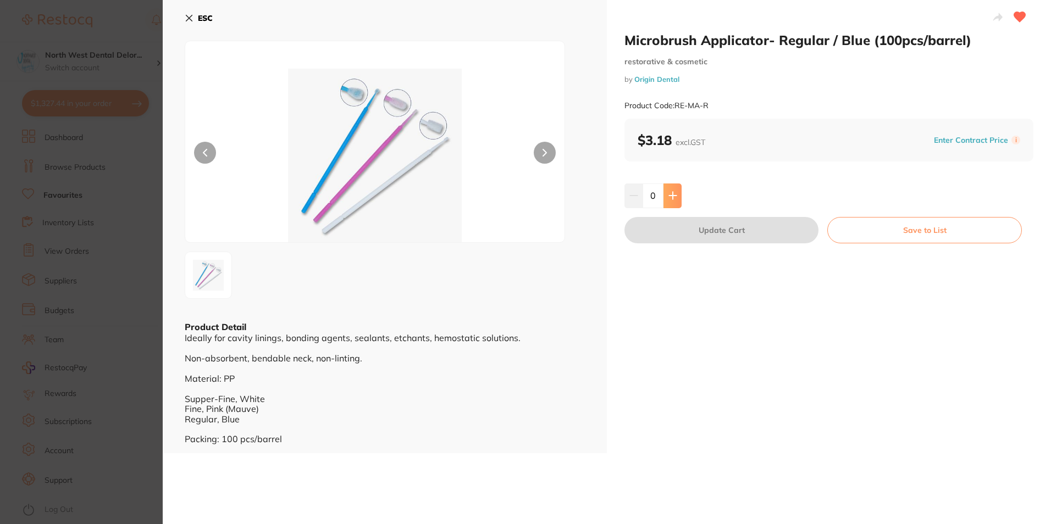
click at [673, 192] on icon at bounding box center [672, 195] width 9 height 9
type input "1"
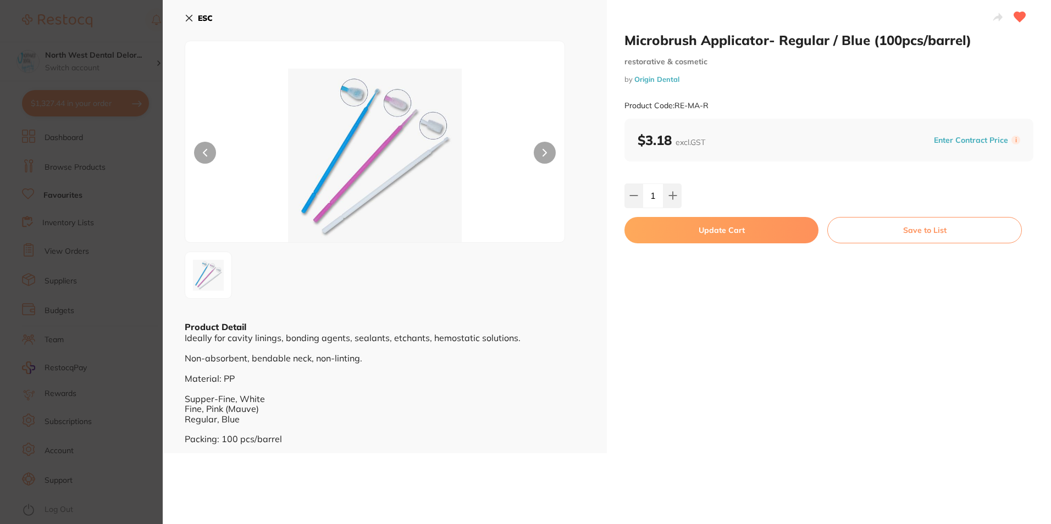
click at [679, 236] on button "Update Cart" at bounding box center [721, 230] width 194 height 26
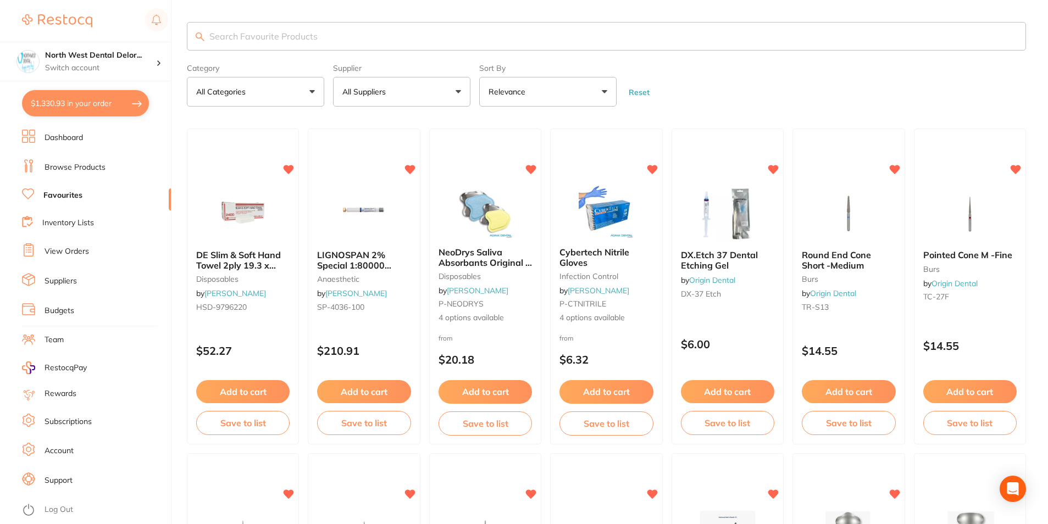
click at [313, 22] on input "search" at bounding box center [606, 36] width 839 height 29
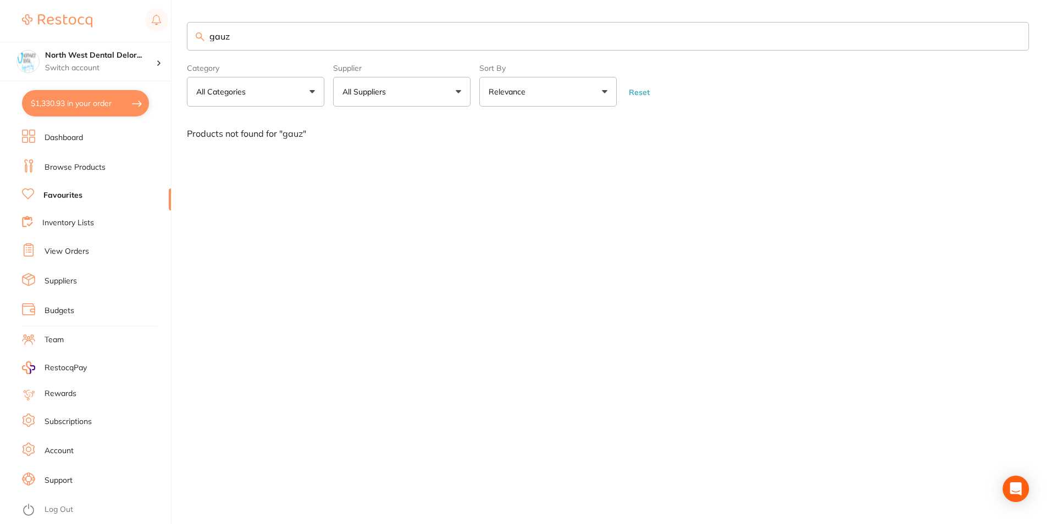
type input "gauz"
click at [100, 168] on link "Browse Products" at bounding box center [75, 167] width 61 height 11
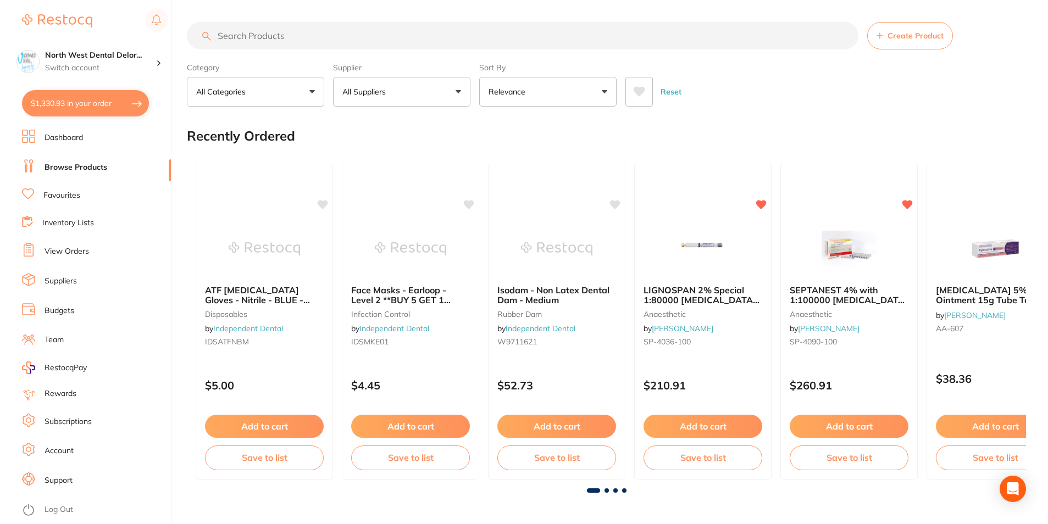
click at [361, 41] on input "search" at bounding box center [523, 35] width 672 height 27
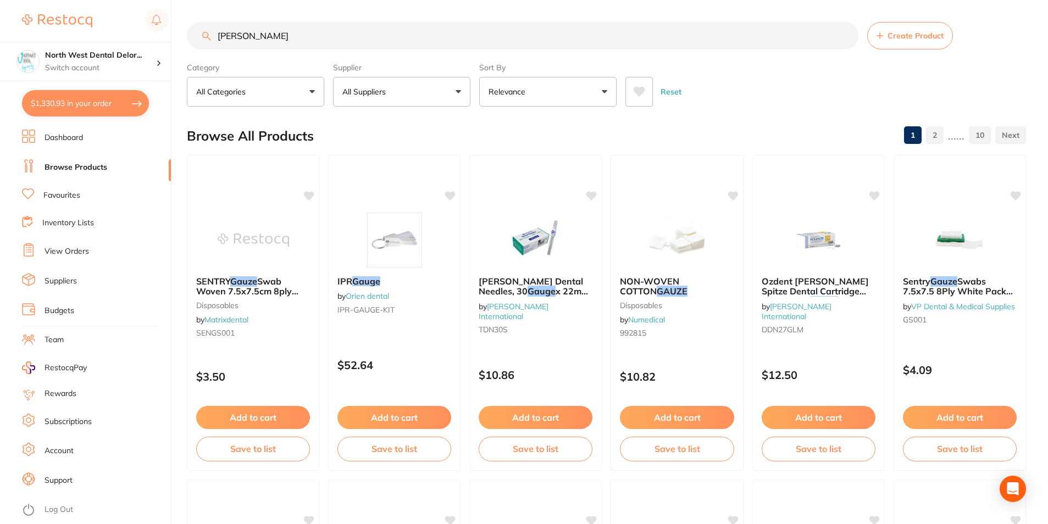
type input "gaus"
click at [430, 93] on button "All Suppliers" at bounding box center [401, 92] width 137 height 30
type input "orig"
click at [351, 192] on img at bounding box center [355, 187] width 14 height 14
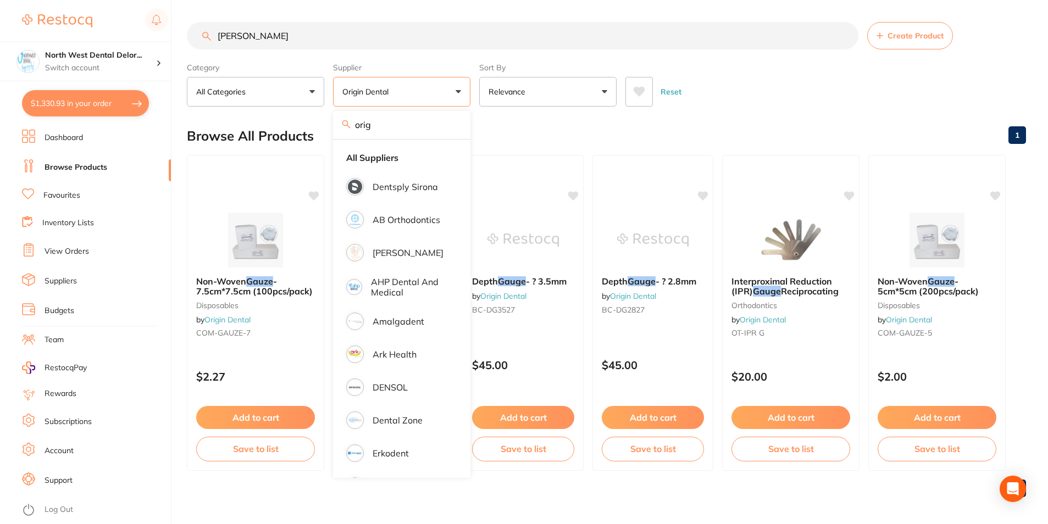
click at [520, 130] on div "Browse All Products 1" at bounding box center [606, 136] width 839 height 37
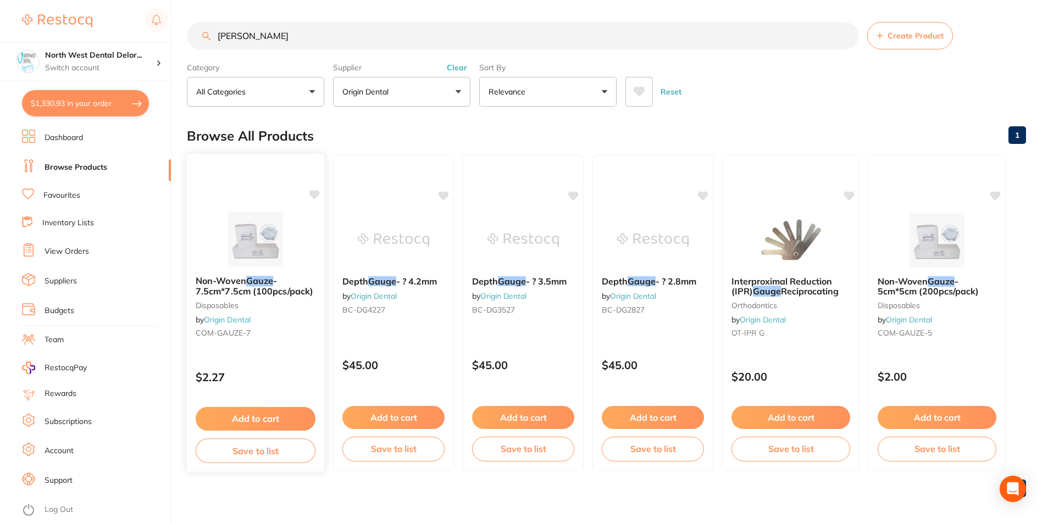
click at [252, 246] on img at bounding box center [255, 240] width 72 height 56
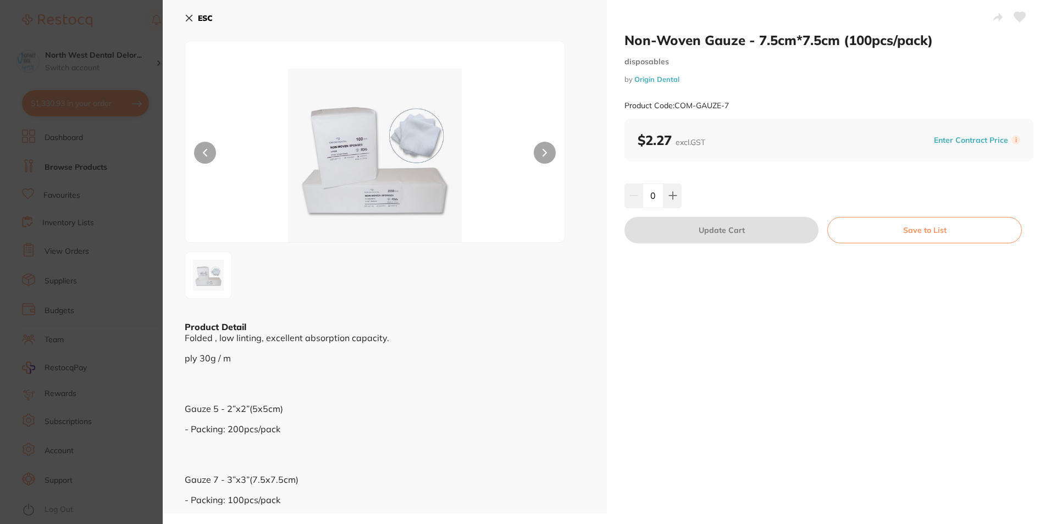
click at [1016, 18] on icon at bounding box center [1020, 17] width 12 height 10
click at [664, 197] on button at bounding box center [672, 196] width 18 height 24
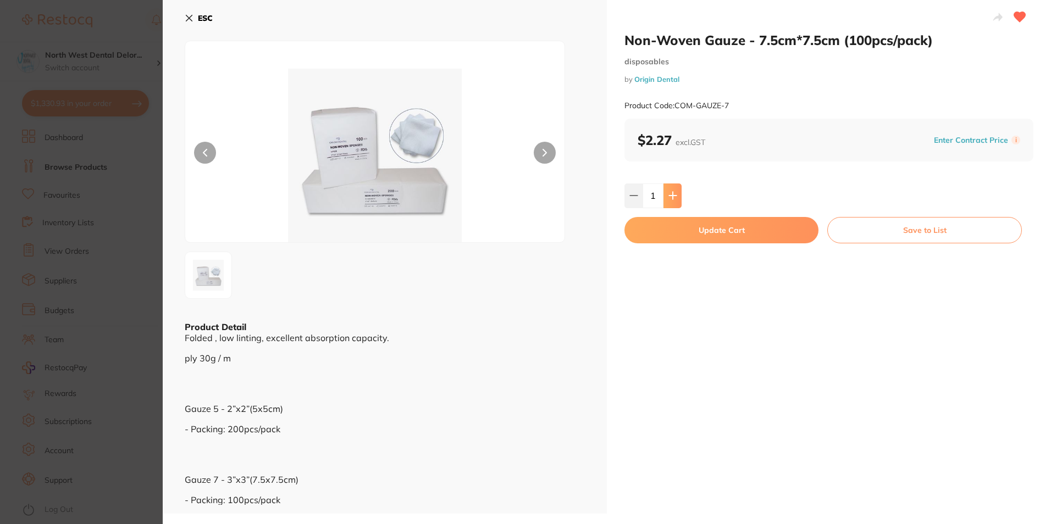
click at [664, 197] on button at bounding box center [672, 196] width 18 height 24
type input "3"
click at [674, 231] on button "Update Cart" at bounding box center [721, 230] width 194 height 26
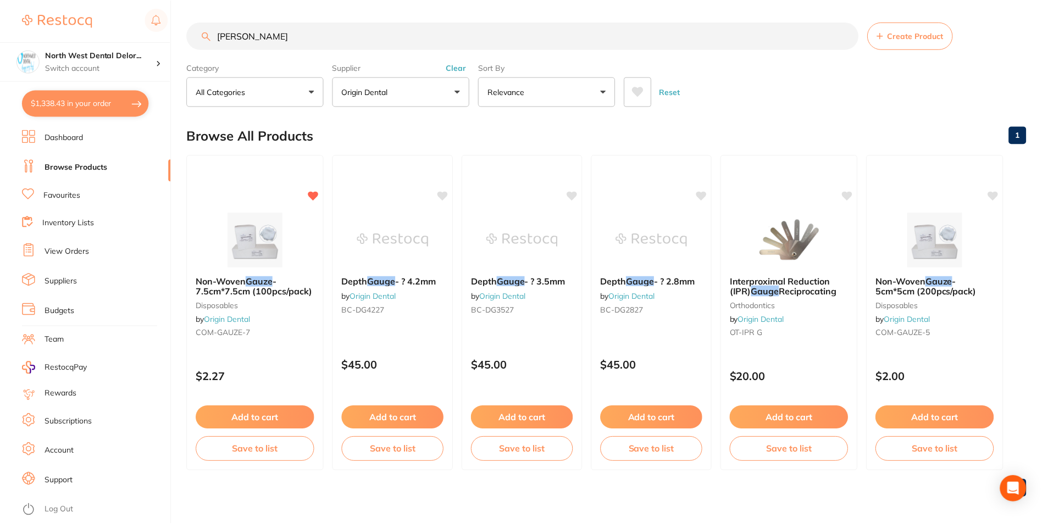
scroll to position [1, 0]
drag, startPoint x: 284, startPoint y: 34, endPoint x: 195, endPoint y: 44, distance: 90.2
click at [195, 44] on input "gaus" at bounding box center [523, 34] width 672 height 27
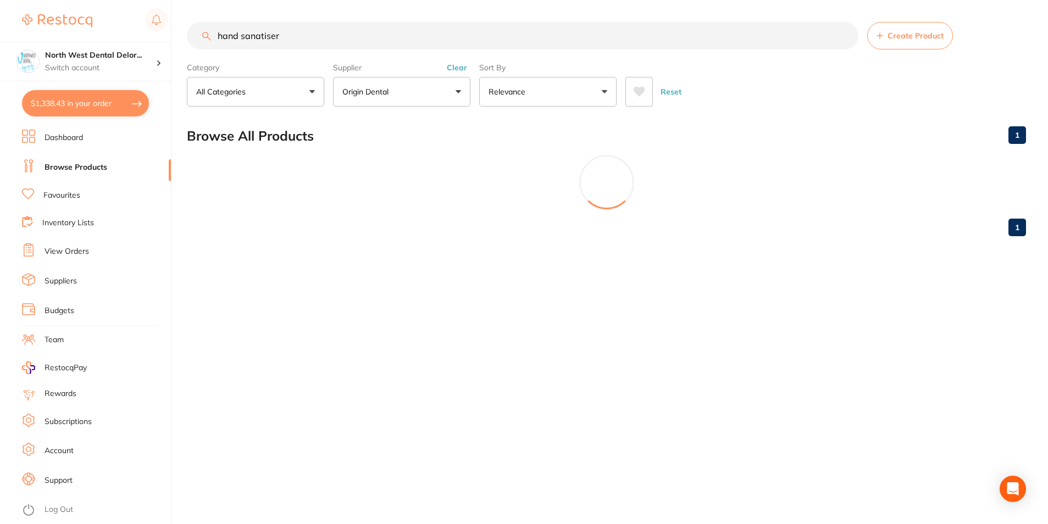
scroll to position [0, 0]
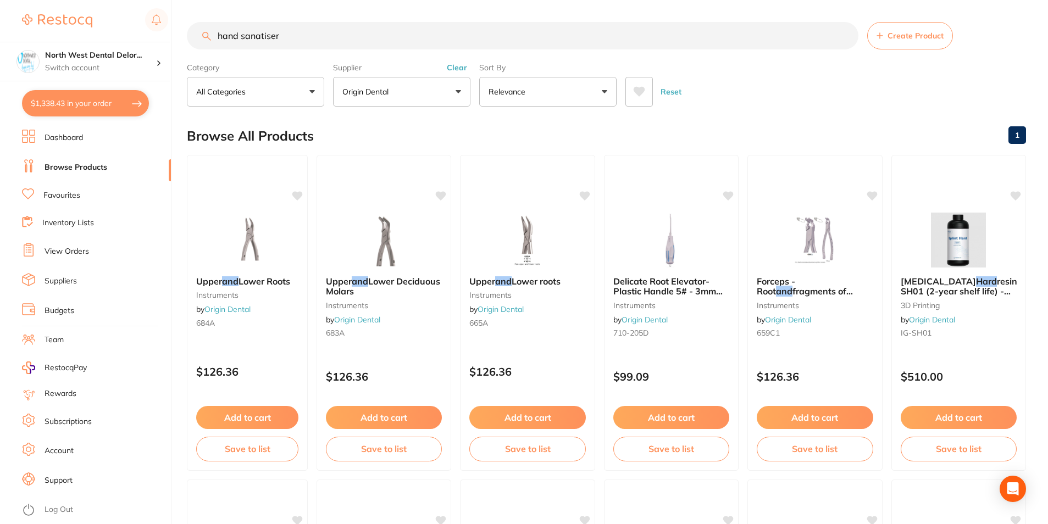
type input "hand sanatiser"
click at [428, 92] on button "Origin Dental" at bounding box center [401, 92] width 137 height 30
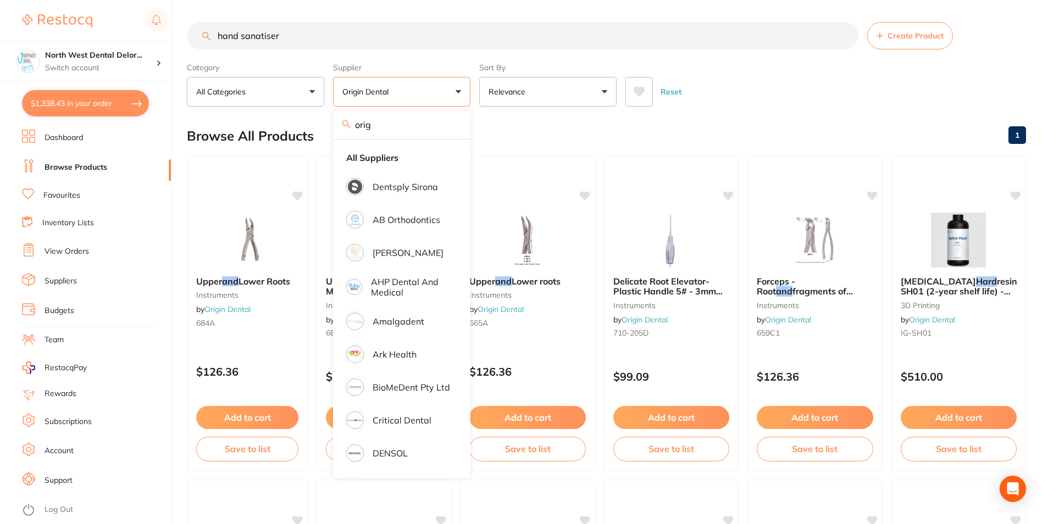
click at [485, 125] on div "Browse All Products 1" at bounding box center [606, 136] width 839 height 37
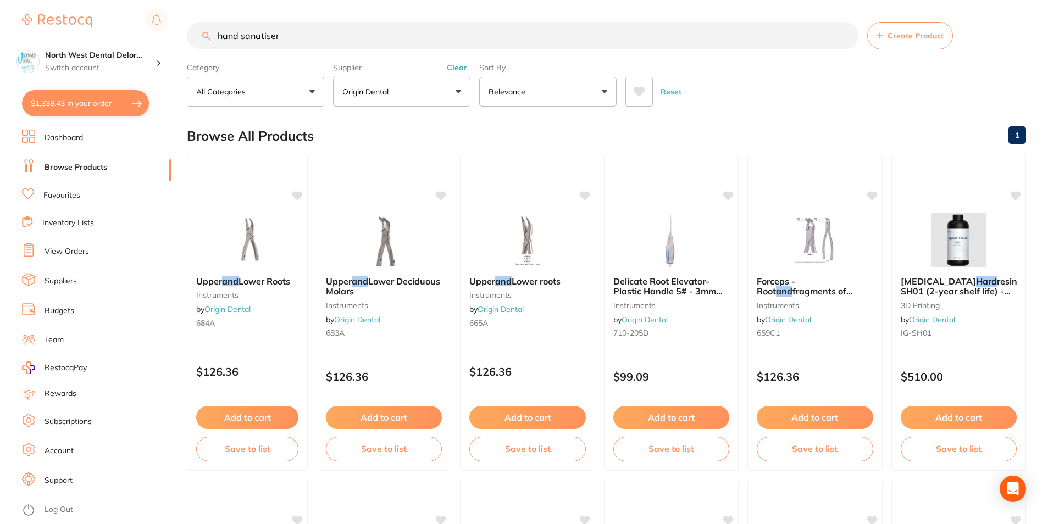
click at [456, 70] on button "Clear" at bounding box center [457, 68] width 27 height 10
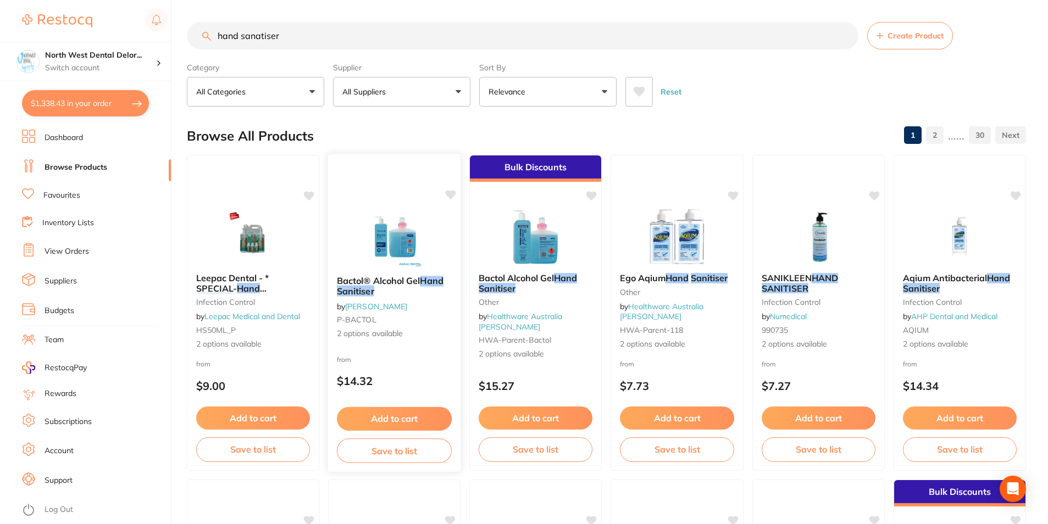
click at [387, 261] on img at bounding box center [394, 240] width 72 height 56
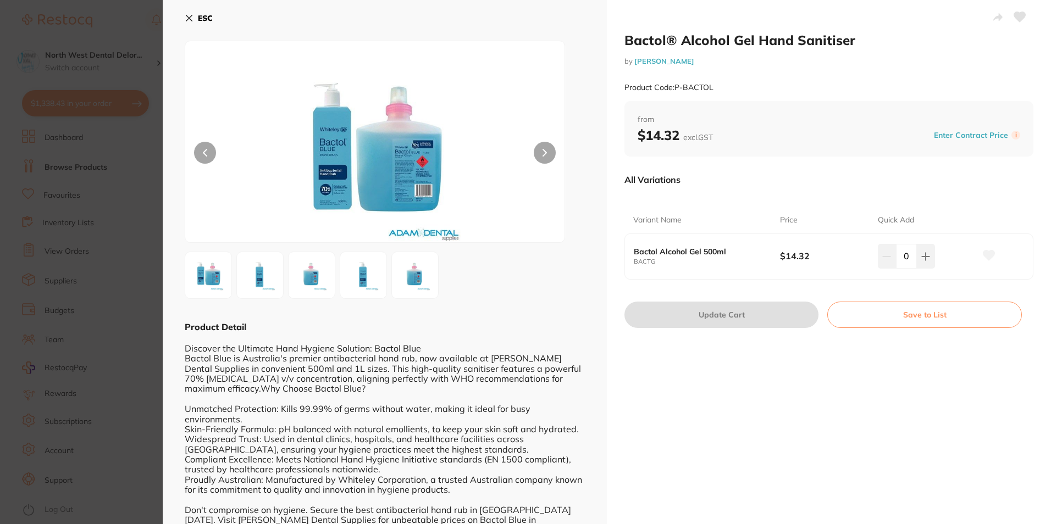
click at [407, 286] on img at bounding box center [415, 276] width 40 height 40
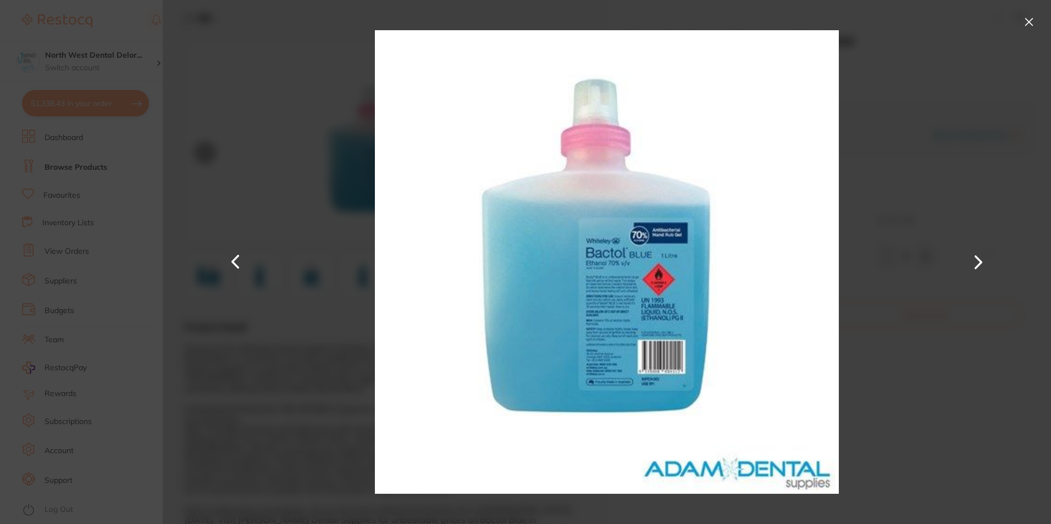
click at [1025, 24] on button at bounding box center [1029, 22] width 18 height 18
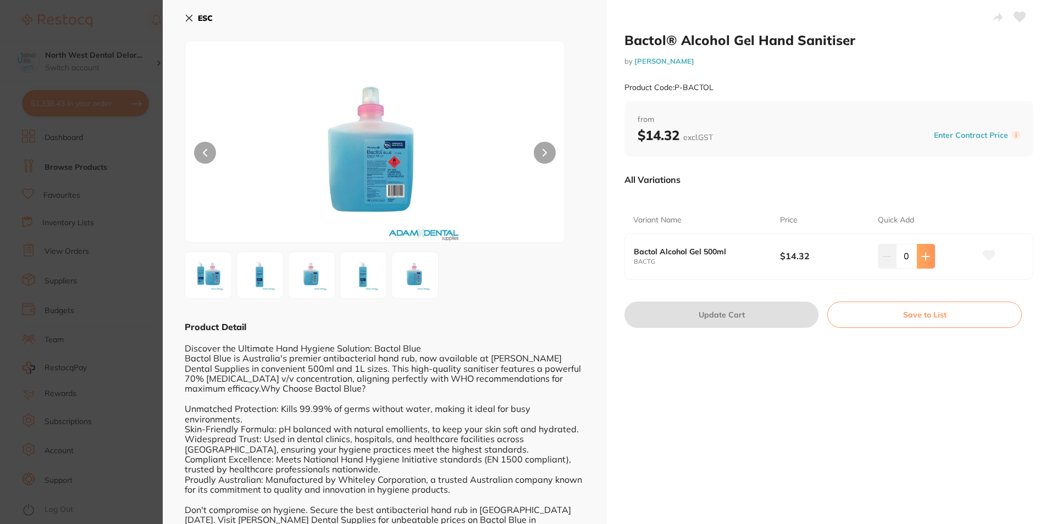
click at [917, 256] on button at bounding box center [926, 256] width 18 height 24
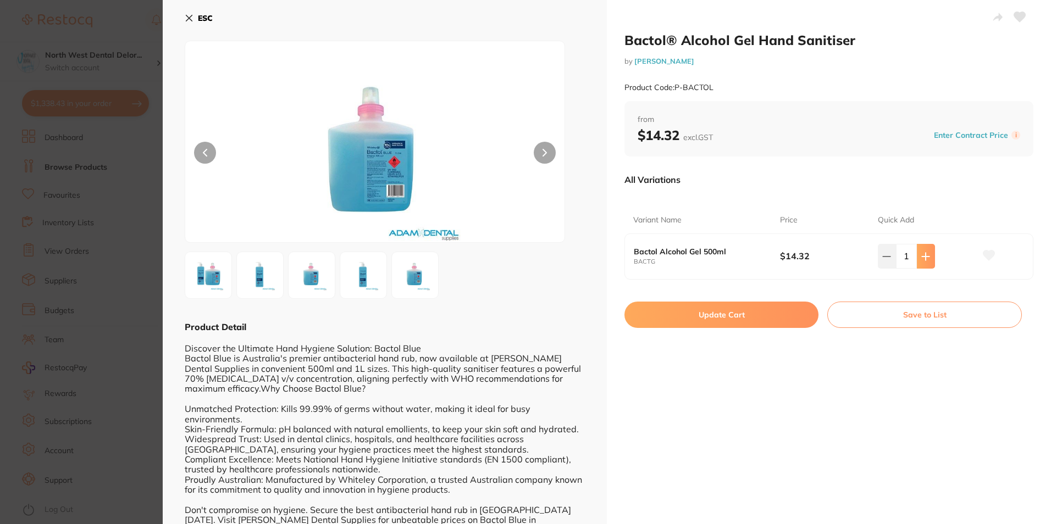
click at [917, 256] on button at bounding box center [926, 256] width 18 height 24
type input "3"
click at [758, 307] on button "Update Cart" at bounding box center [721, 315] width 194 height 26
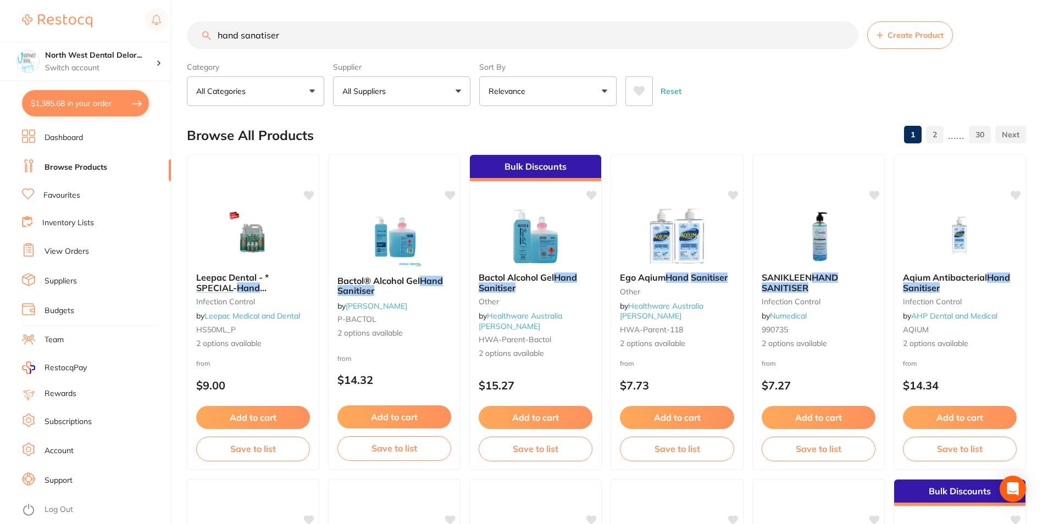
scroll to position [1, 0]
drag, startPoint x: 286, startPoint y: 38, endPoint x: 212, endPoint y: 47, distance: 74.2
click at [212, 47] on input "hand sanatiser" at bounding box center [523, 34] width 672 height 27
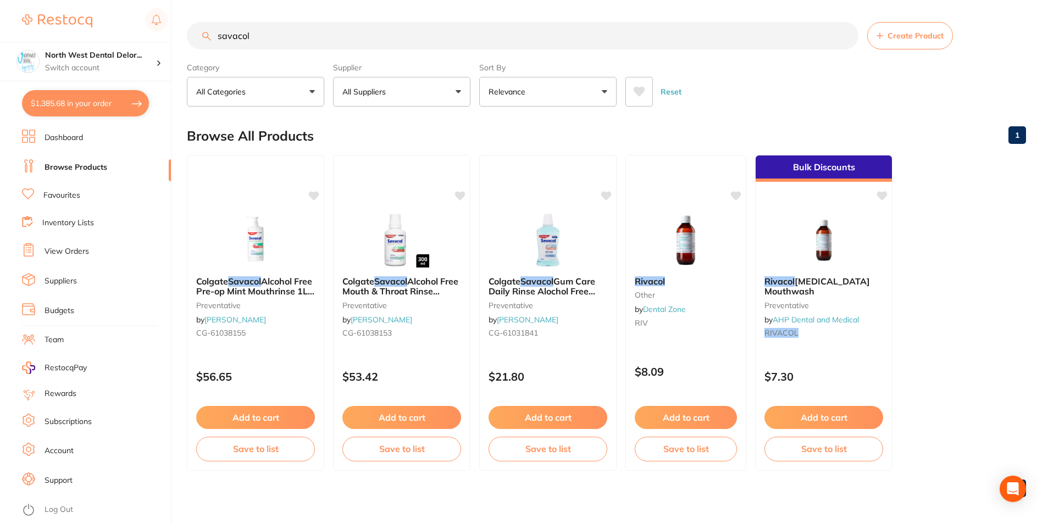
type input "savacol"
click at [414, 86] on button "All Suppliers" at bounding box center [401, 92] width 137 height 30
type input "ori"
click at [452, 124] on input "ori" at bounding box center [401, 124] width 137 height 27
click at [530, 119] on div "Browse All Products 1" at bounding box center [606, 136] width 839 height 37
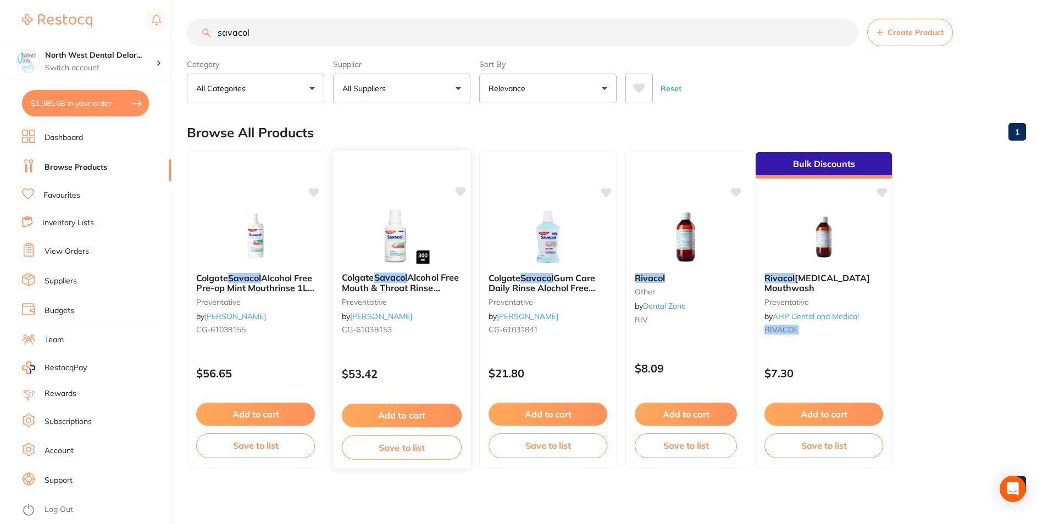
scroll to position [4, 0]
click at [415, 236] on img at bounding box center [401, 236] width 72 height 56
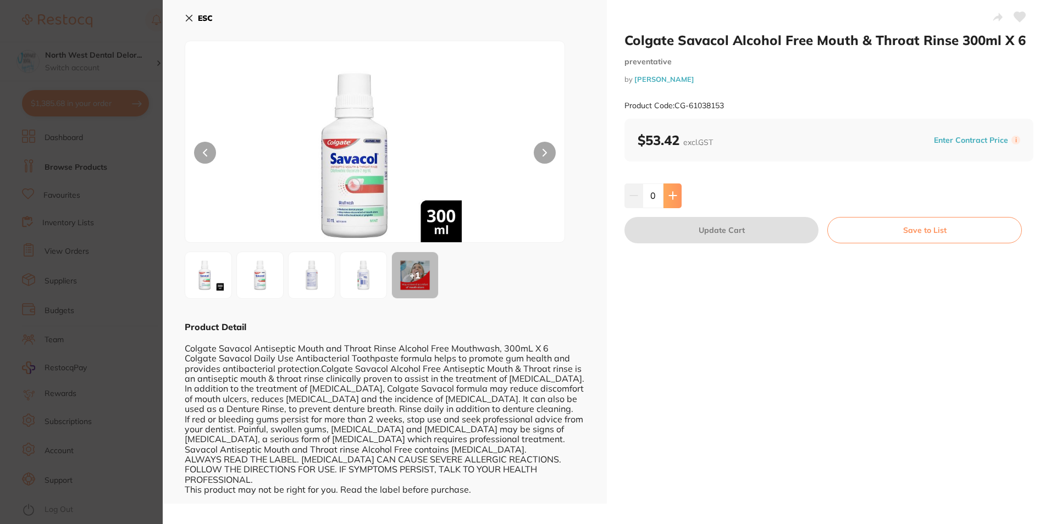
click at [670, 195] on icon at bounding box center [672, 195] width 7 height 7
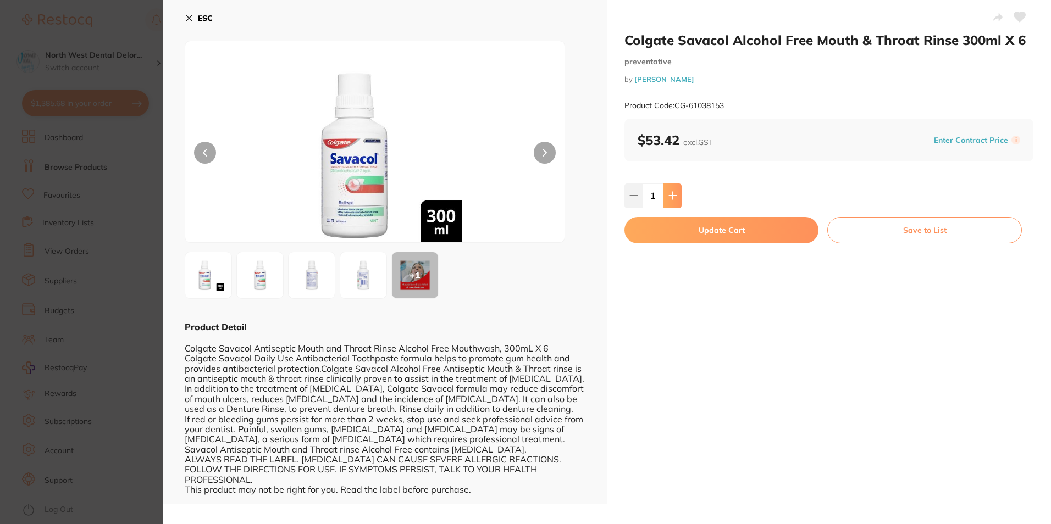
click at [670, 195] on icon at bounding box center [672, 195] width 7 height 7
type input "2"
click at [675, 226] on button "Update Cart" at bounding box center [721, 230] width 194 height 26
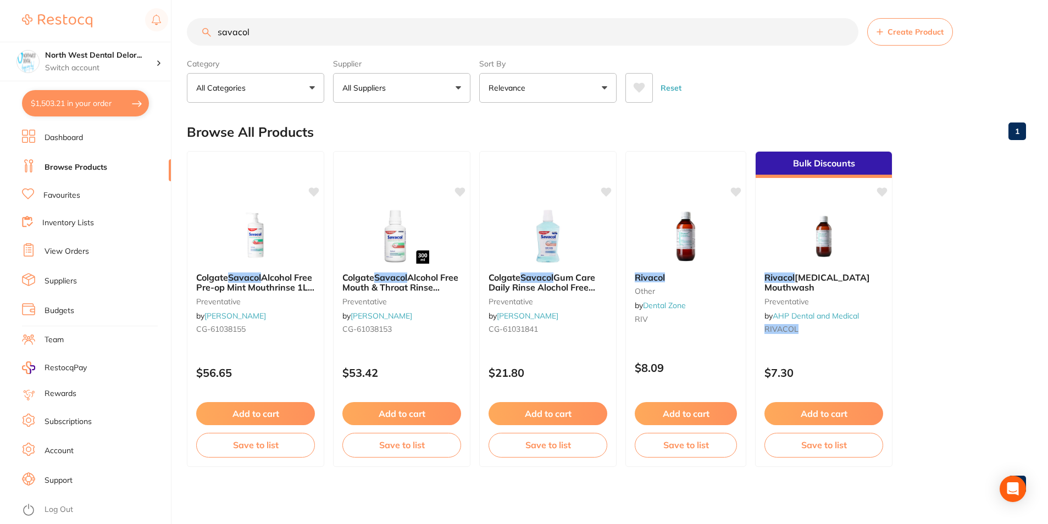
scroll to position [1, 0]
drag, startPoint x: 290, startPoint y: 29, endPoint x: 178, endPoint y: 60, distance: 116.3
click at [221, 44] on input "savacol" at bounding box center [523, 31] width 672 height 27
type input "s"
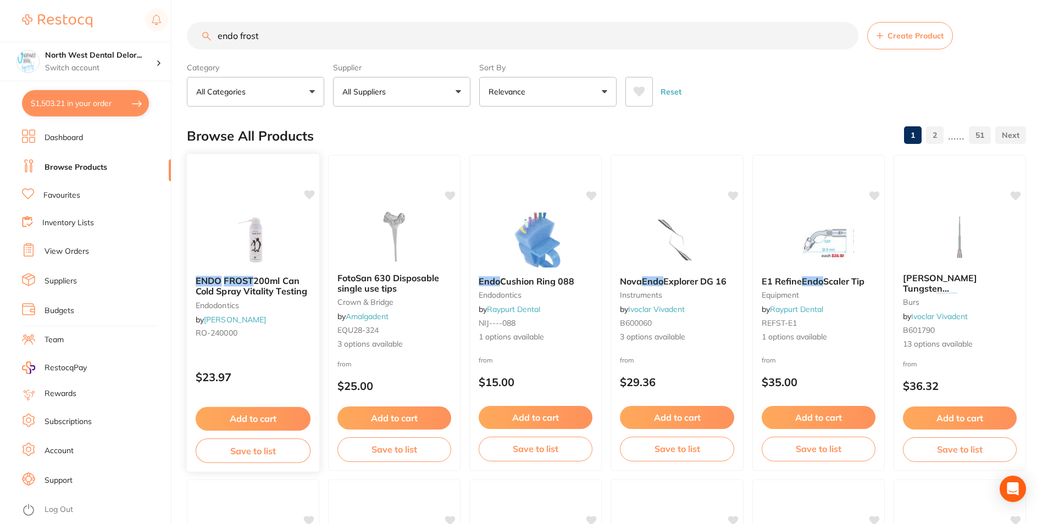
type input "endo frost"
click at [237, 198] on div "ENDO FROST 200ml Can Cold Spray Vitality Testing endodontics by Henry Schein Ha…" at bounding box center [253, 312] width 134 height 319
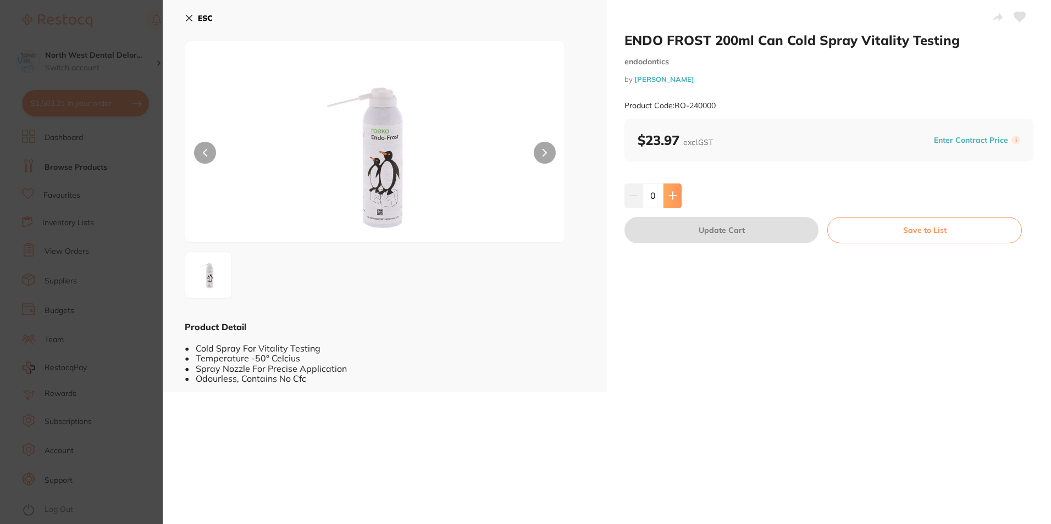
click at [668, 203] on button at bounding box center [672, 196] width 18 height 24
type input "1"
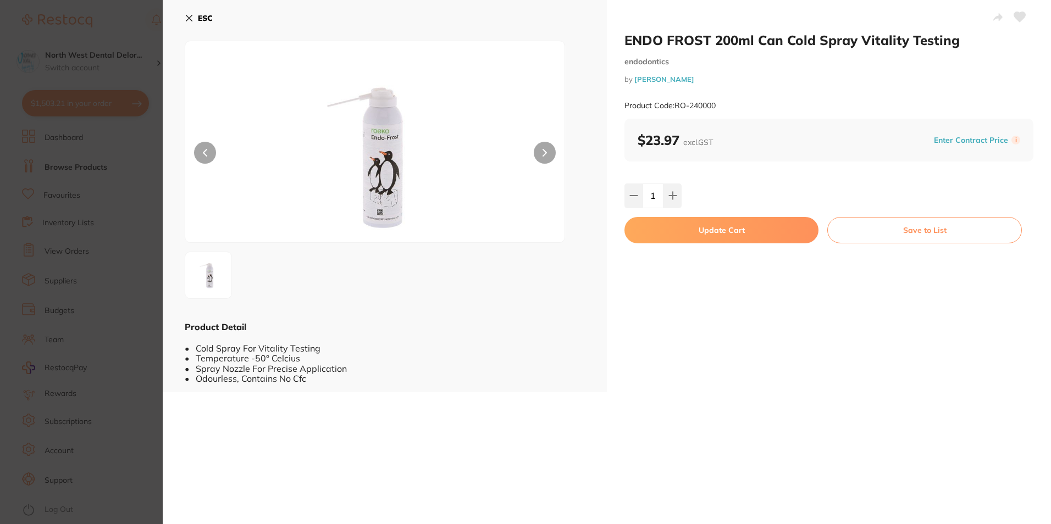
click at [661, 232] on button "Update Cart" at bounding box center [721, 230] width 194 height 26
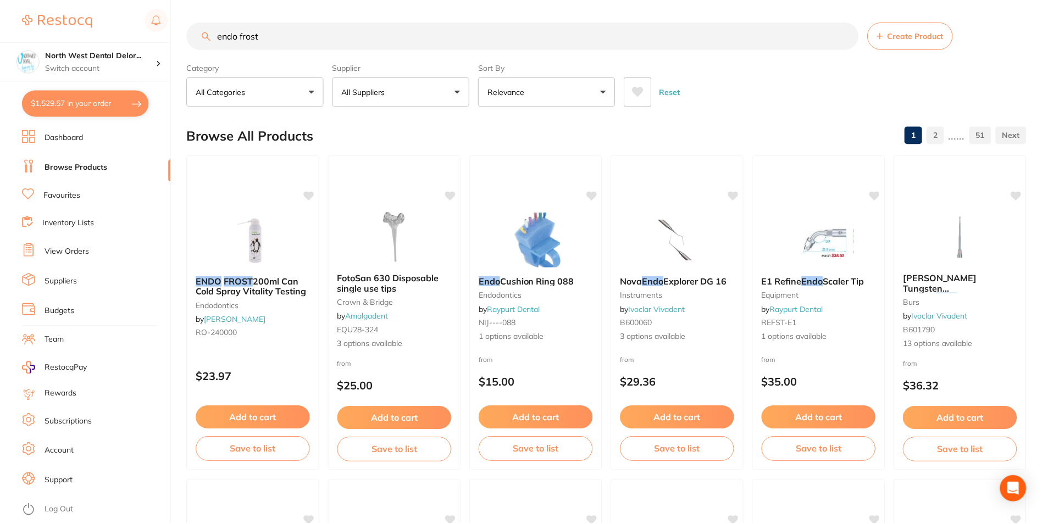
scroll to position [4, 0]
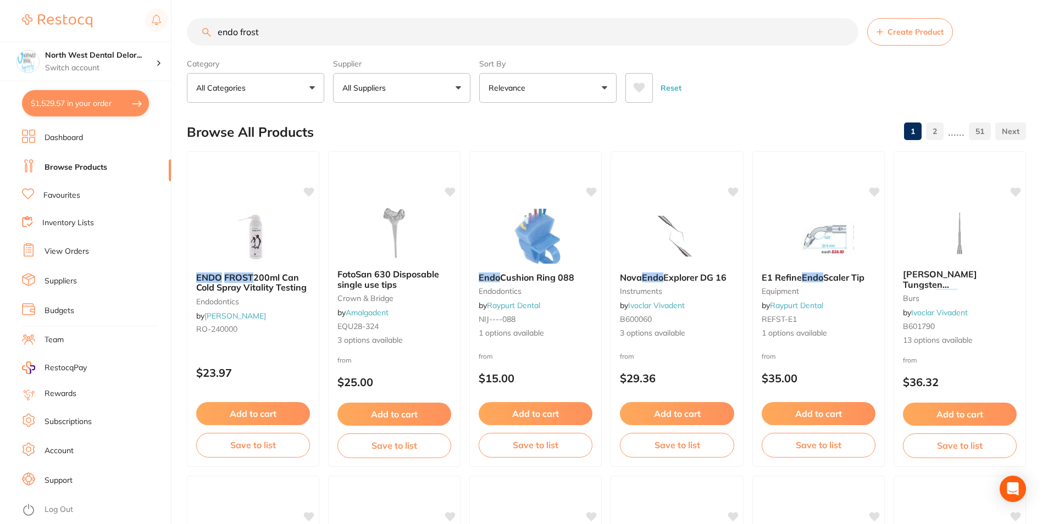
drag, startPoint x: 302, startPoint y: 37, endPoint x: 215, endPoint y: 36, distance: 86.8
click at [215, 36] on input "endo frost" at bounding box center [523, 31] width 672 height 27
click at [49, 194] on link "Favourites" at bounding box center [61, 195] width 37 height 11
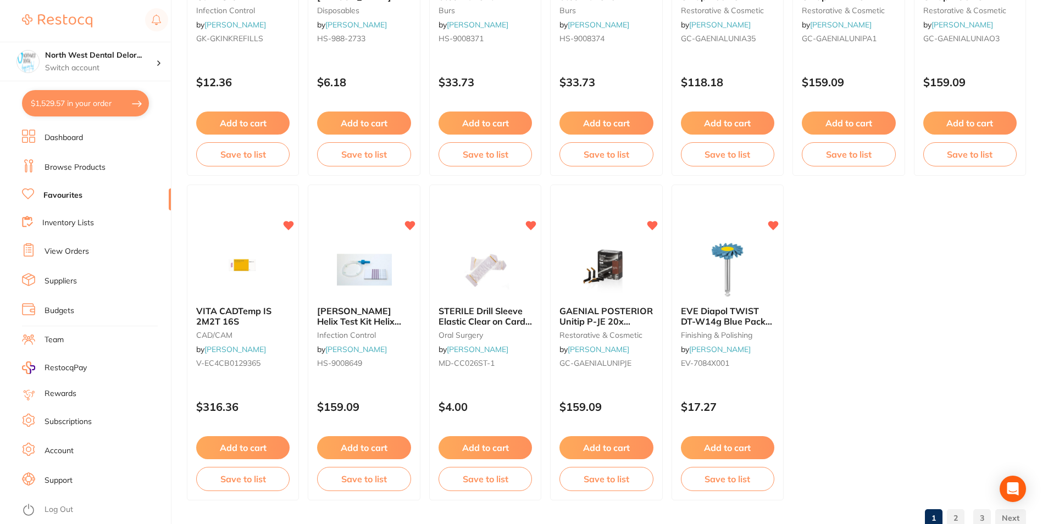
scroll to position [2251, 0]
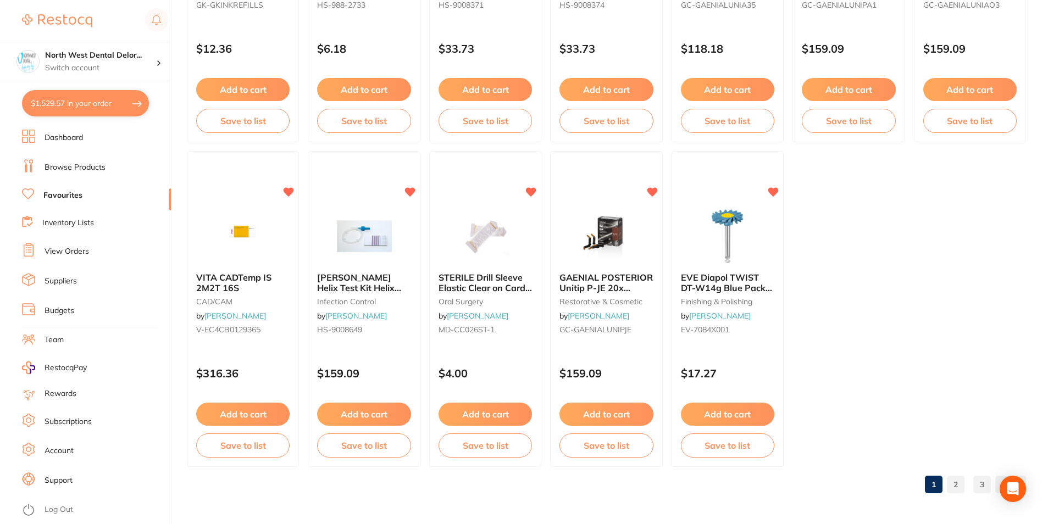
click at [952, 486] on link "2" at bounding box center [956, 485] width 18 height 22
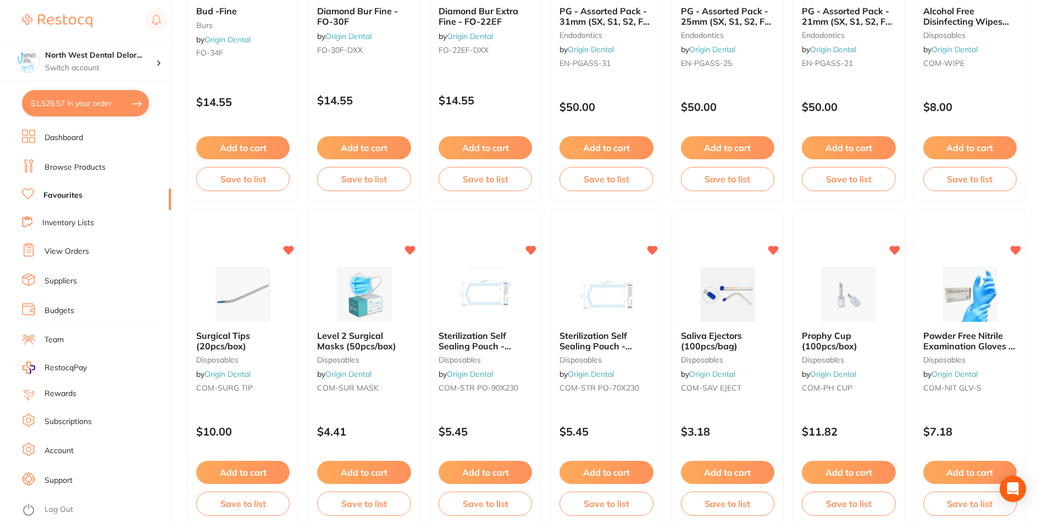
scroll to position [1866, 0]
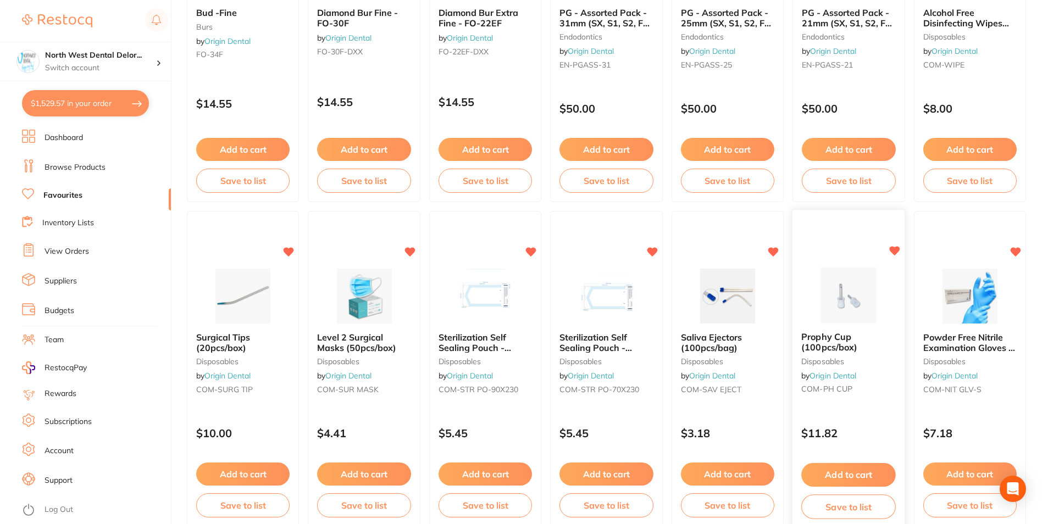
click at [854, 307] on img at bounding box center [849, 296] width 72 height 56
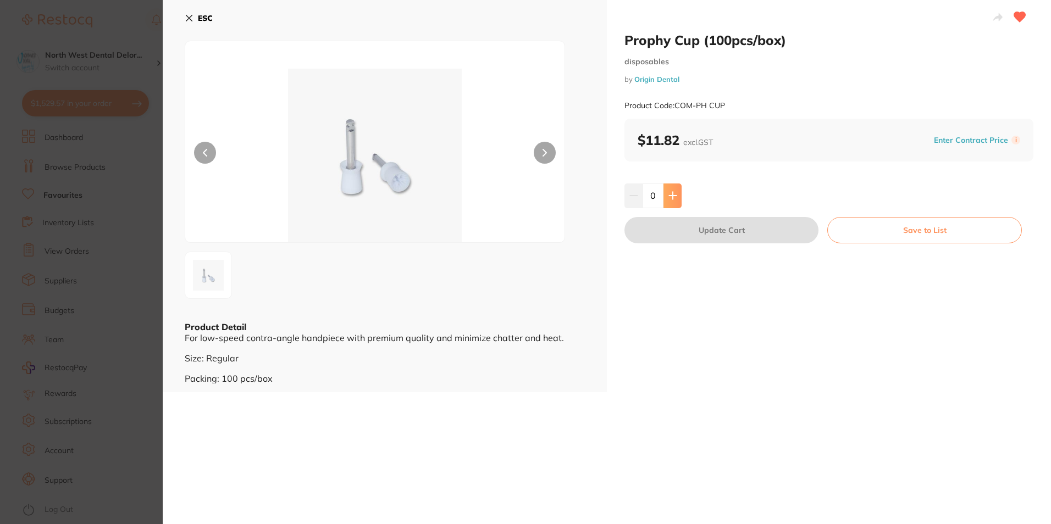
click at [670, 191] on button at bounding box center [672, 196] width 18 height 24
type input "1"
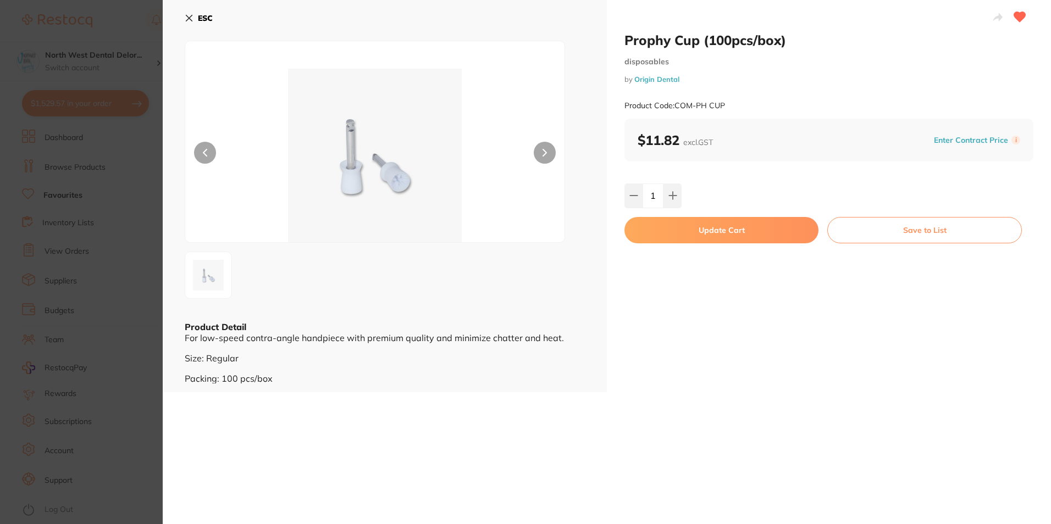
click at [682, 226] on button "Update Cart" at bounding box center [721, 230] width 194 height 26
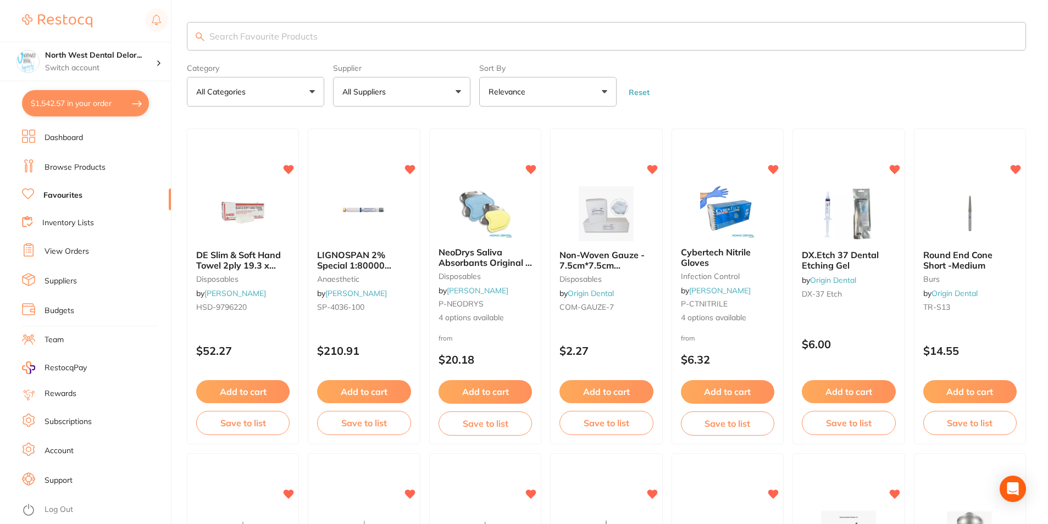
click at [319, 55] on section "Category All Categories All Categories anaesthetic articulating burs CAD/CAM di…" at bounding box center [606, 64] width 839 height 85
click at [318, 44] on input "search" at bounding box center [606, 36] width 839 height 29
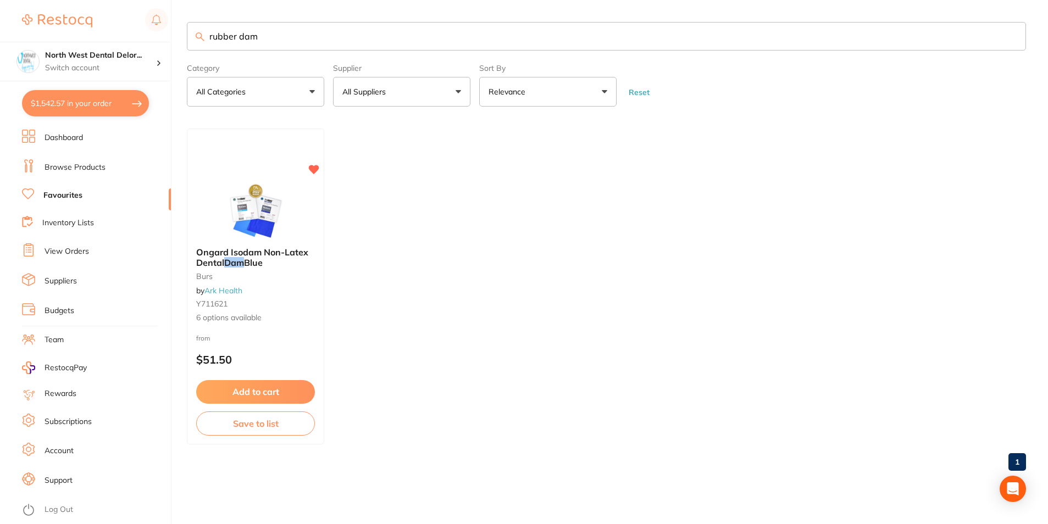
click at [316, 36] on input "rubber dam" at bounding box center [606, 36] width 839 height 29
type input "rubber dam"
click at [254, 267] on span "Blue" at bounding box center [253, 262] width 19 height 11
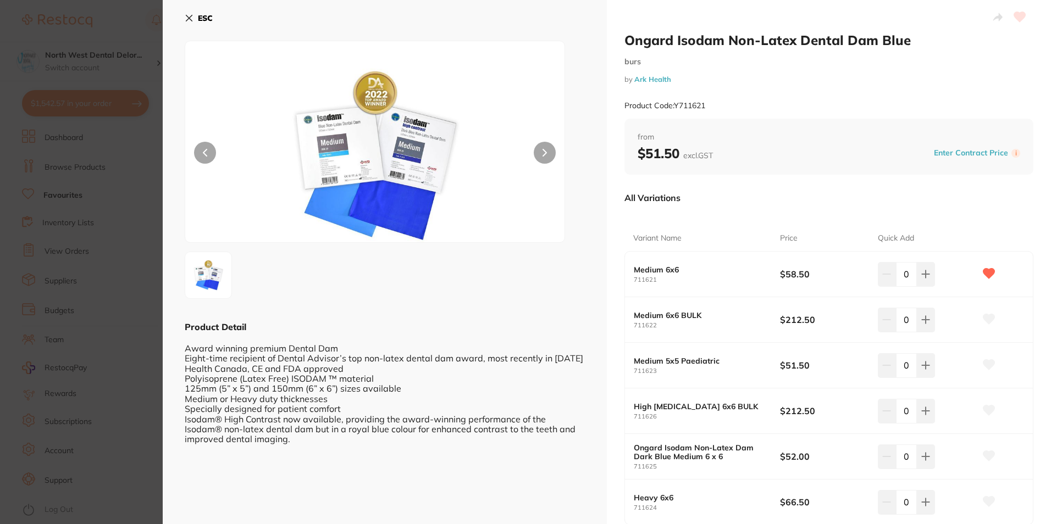
click at [345, 164] on img at bounding box center [375, 156] width 228 height 174
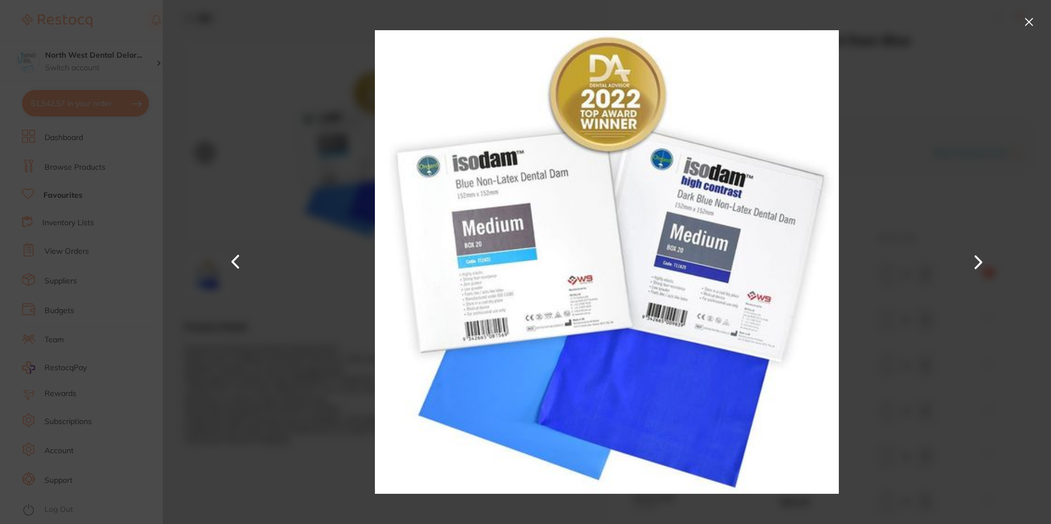
click at [1027, 21] on button at bounding box center [1029, 22] width 18 height 18
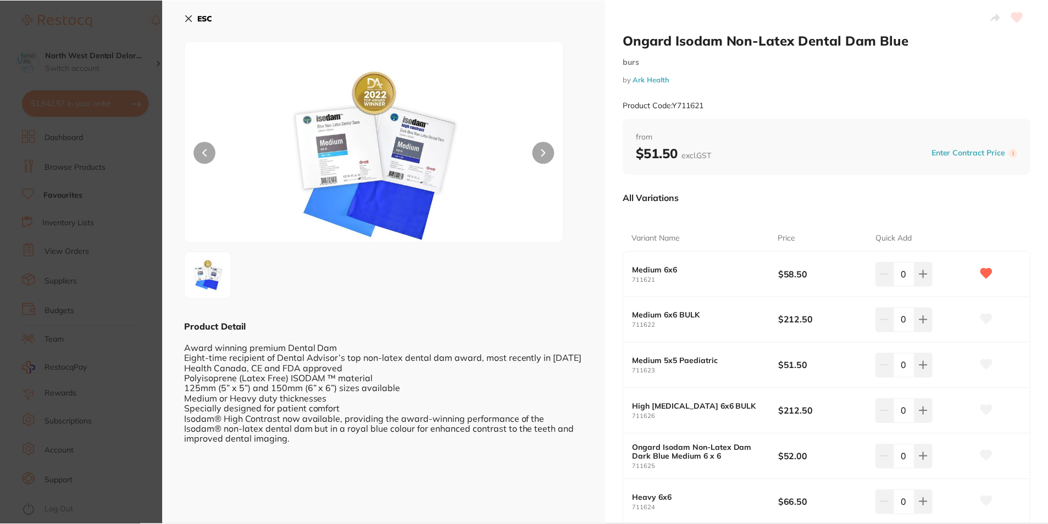
scroll to position [55, 0]
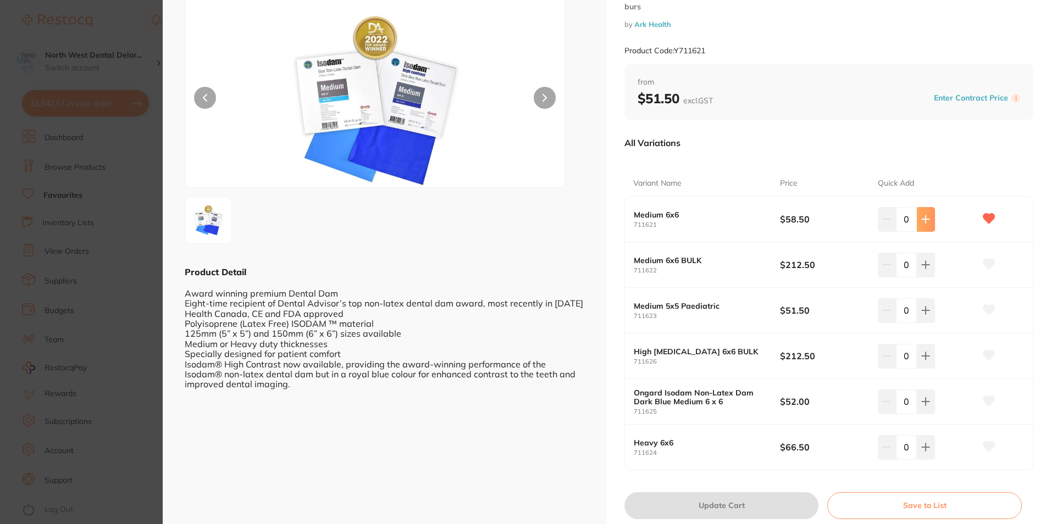
click at [925, 220] on icon at bounding box center [925, 219] width 9 height 9
type input "1"
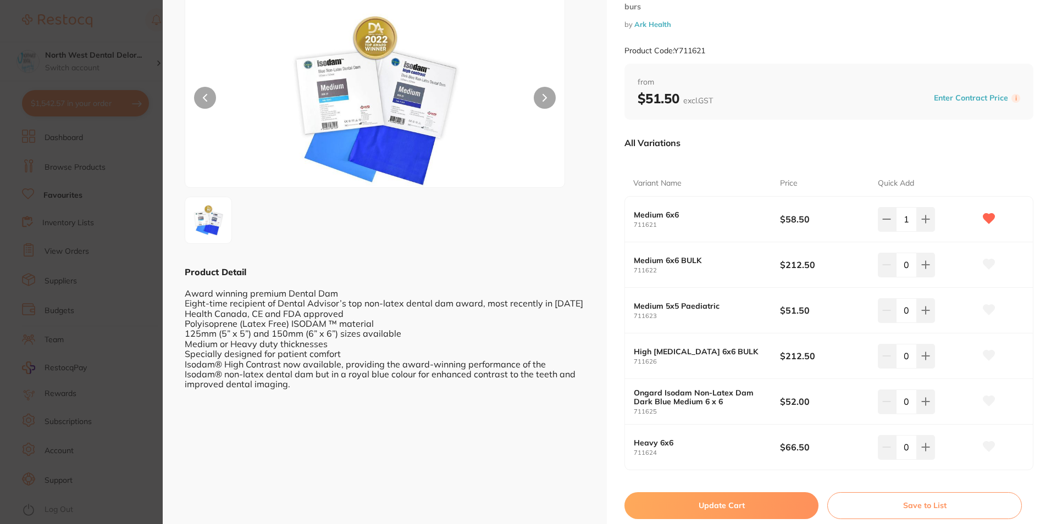
click at [722, 509] on button "Update Cart" at bounding box center [721, 505] width 194 height 26
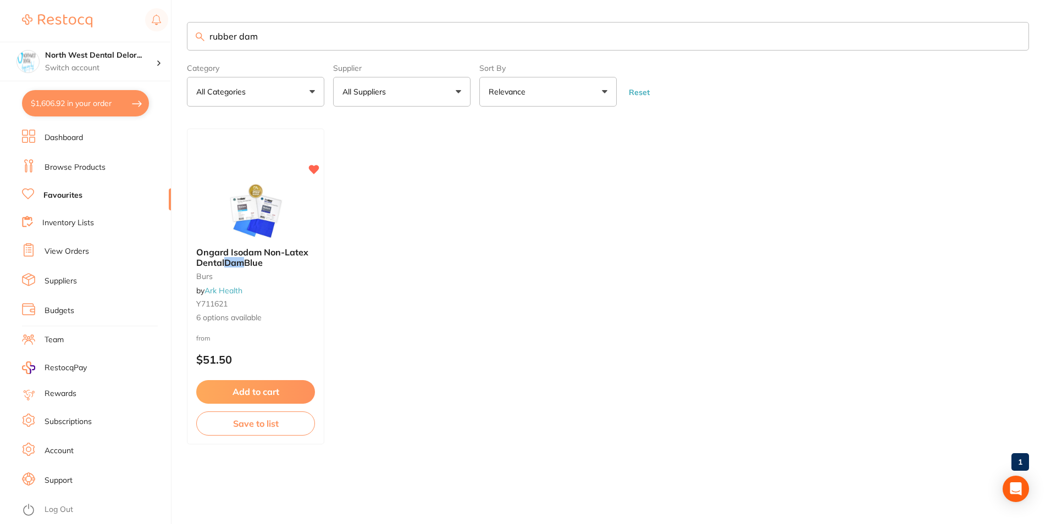
drag, startPoint x: 257, startPoint y: 40, endPoint x: 204, endPoint y: 42, distance: 52.3
click at [204, 42] on input "rubber dam" at bounding box center [608, 36] width 842 height 29
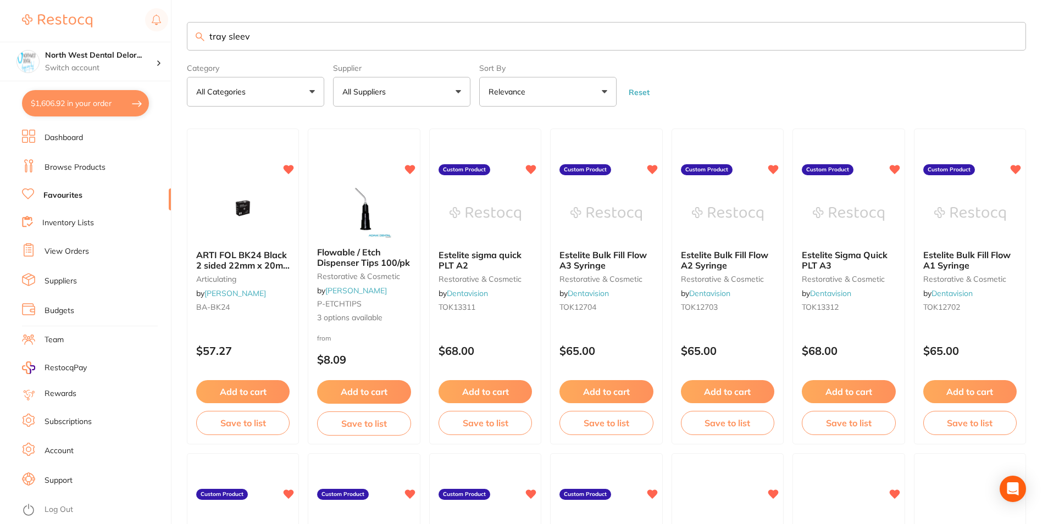
type input "tray sleeve"
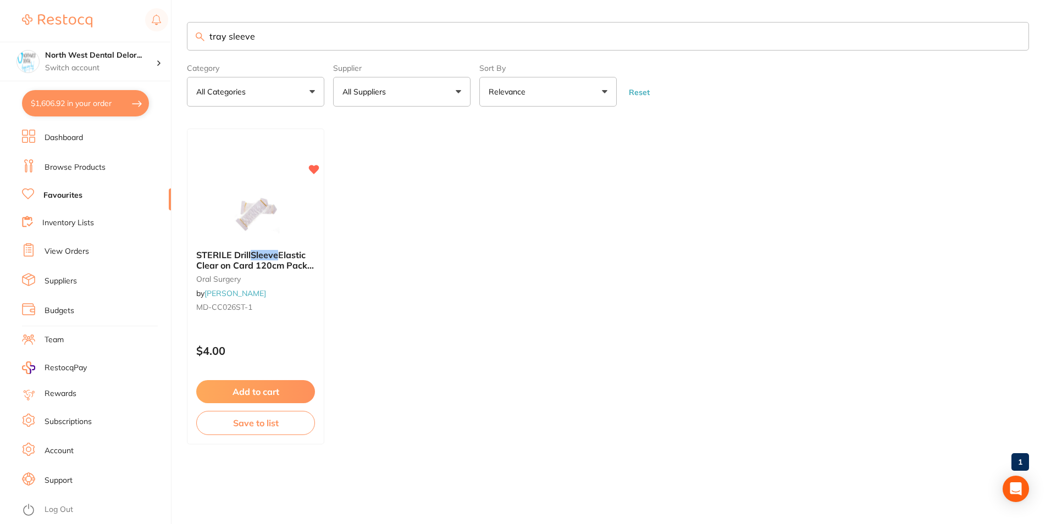
drag, startPoint x: 278, startPoint y: 48, endPoint x: 210, endPoint y: 58, distance: 67.8
click at [210, 58] on section "tray sleeve Category All Categories All Categories [MEDICAL_DATA] Clear Categor…" at bounding box center [608, 64] width 842 height 85
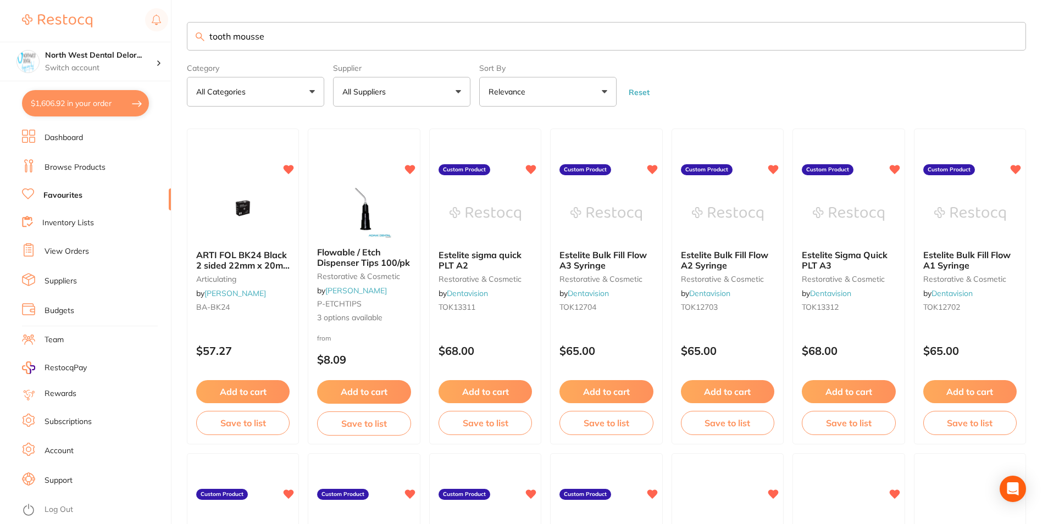
click at [291, 45] on input "tooth mousse" at bounding box center [606, 36] width 839 height 29
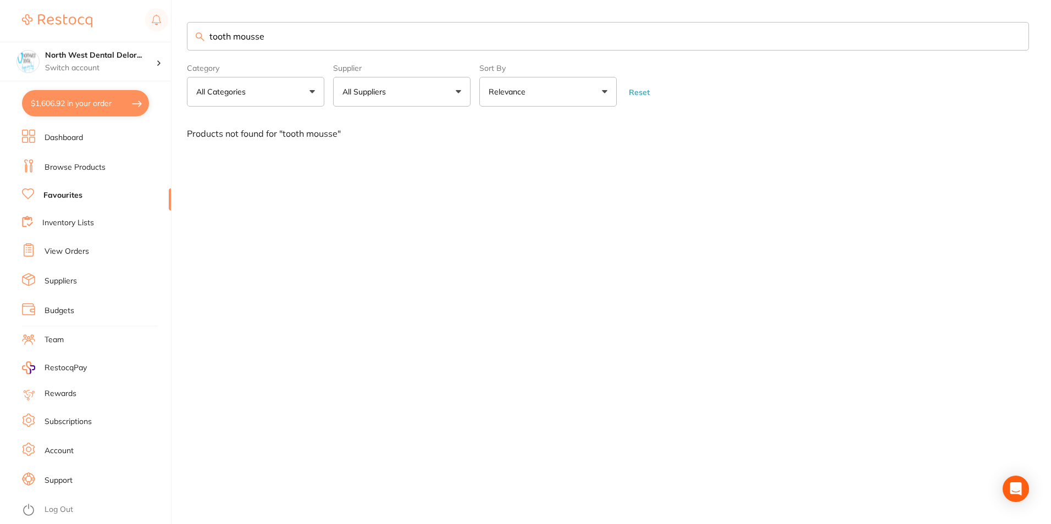
type input "tooth mousse"
click at [31, 167] on icon at bounding box center [28, 165] width 13 height 13
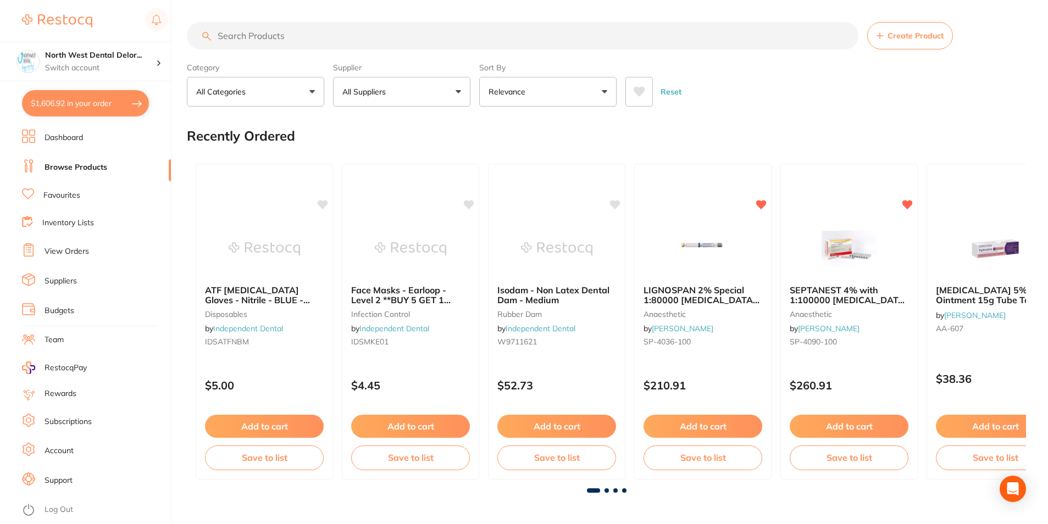
click at [84, 171] on link "Browse Products" at bounding box center [76, 167] width 63 height 11
click at [251, 37] on input "search" at bounding box center [523, 35] width 672 height 27
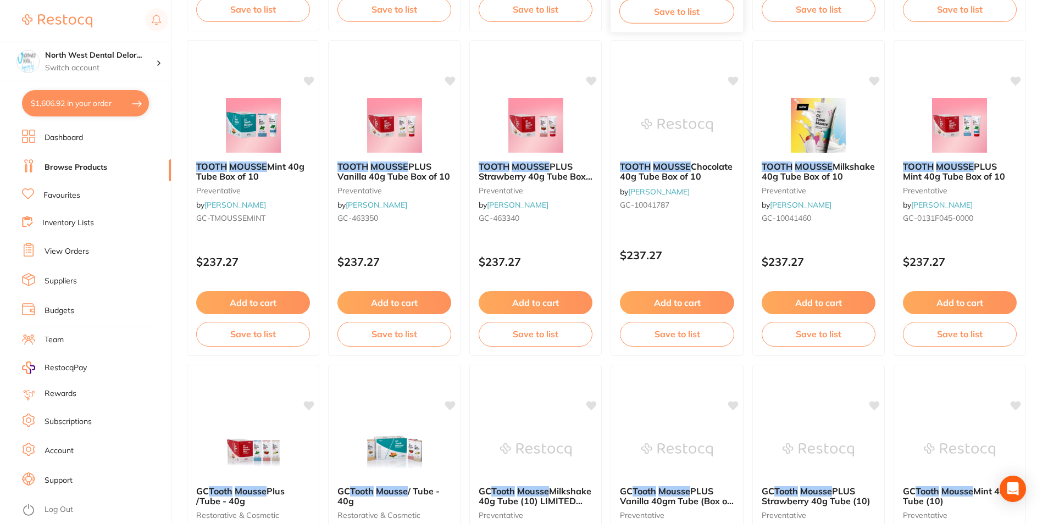
scroll to position [824, 0]
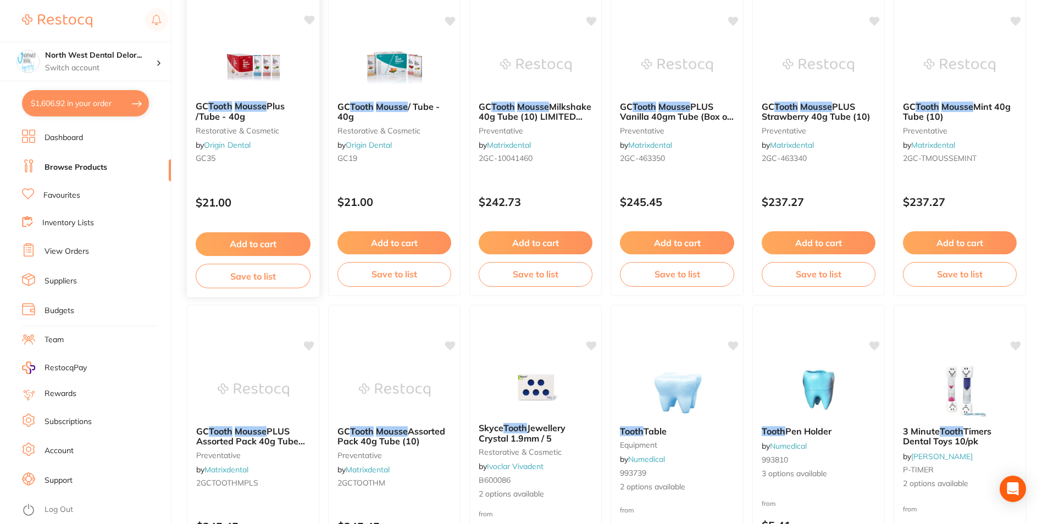
type input "tooth mouse"
click at [304, 84] on div at bounding box center [253, 65] width 133 height 56
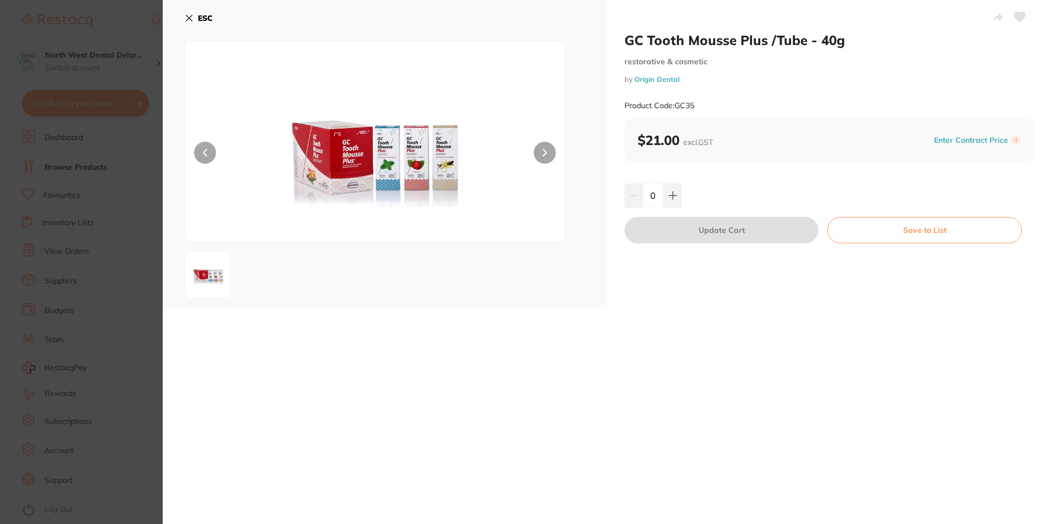
click at [548, 148] on button at bounding box center [545, 153] width 22 height 22
click at [668, 203] on button at bounding box center [672, 196] width 18 height 24
type input "1"
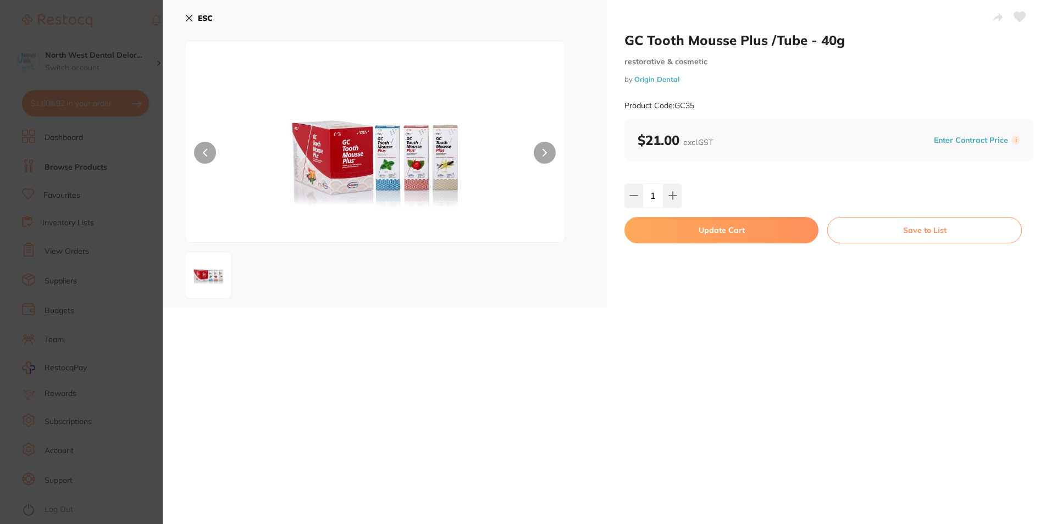
click at [668, 232] on button "Update Cart" at bounding box center [721, 230] width 194 height 26
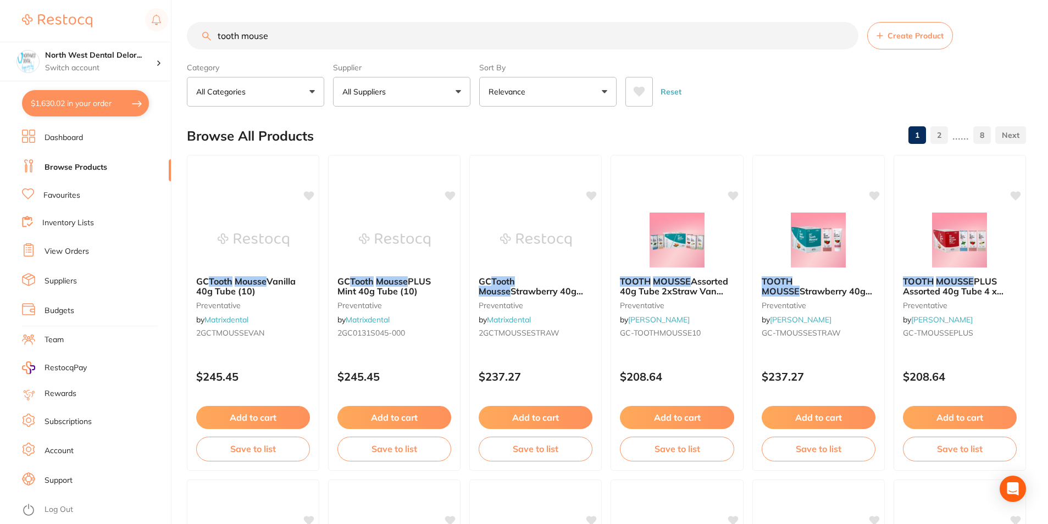
drag, startPoint x: 305, startPoint y: 43, endPoint x: 217, endPoint y: 40, distance: 88.0
click at [217, 40] on input "tooth mouse" at bounding box center [523, 35] width 672 height 27
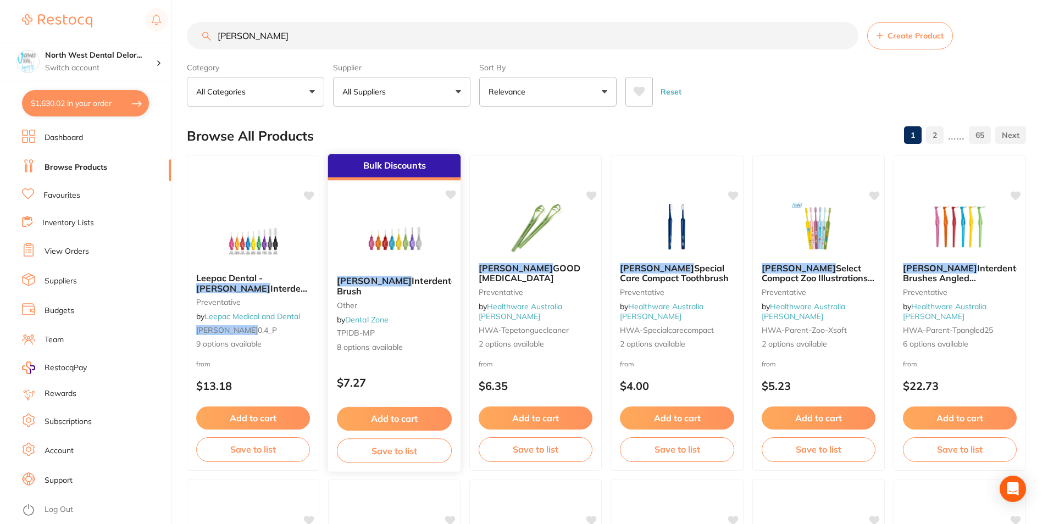
type input "tepe"
click at [404, 261] on img at bounding box center [394, 240] width 72 height 56
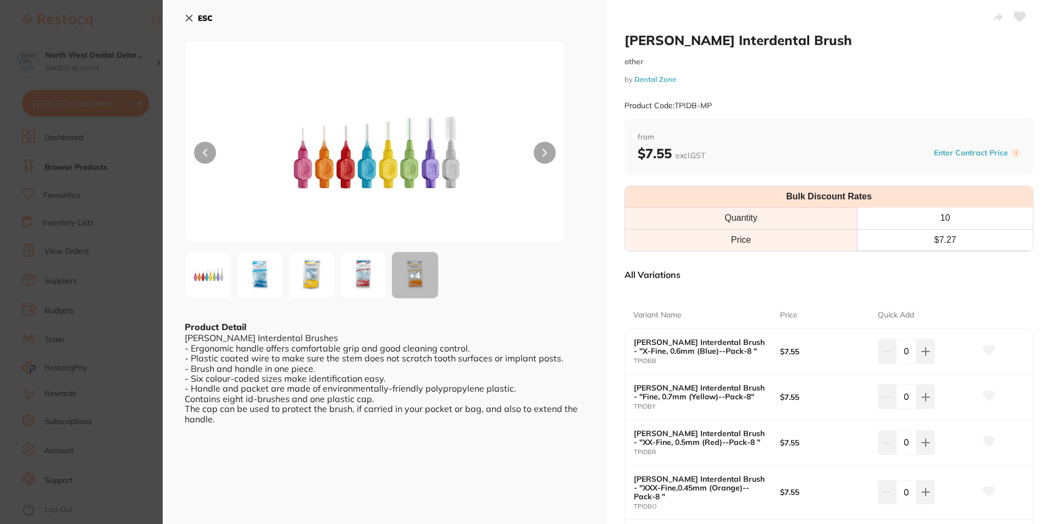
click at [300, 273] on img at bounding box center [312, 276] width 40 height 40
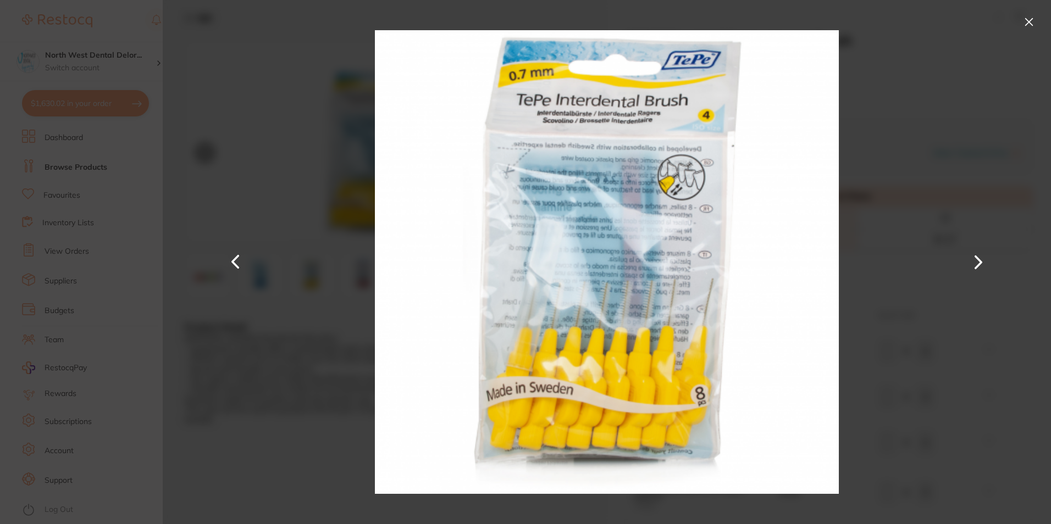
click at [1029, 24] on button at bounding box center [1029, 22] width 18 height 18
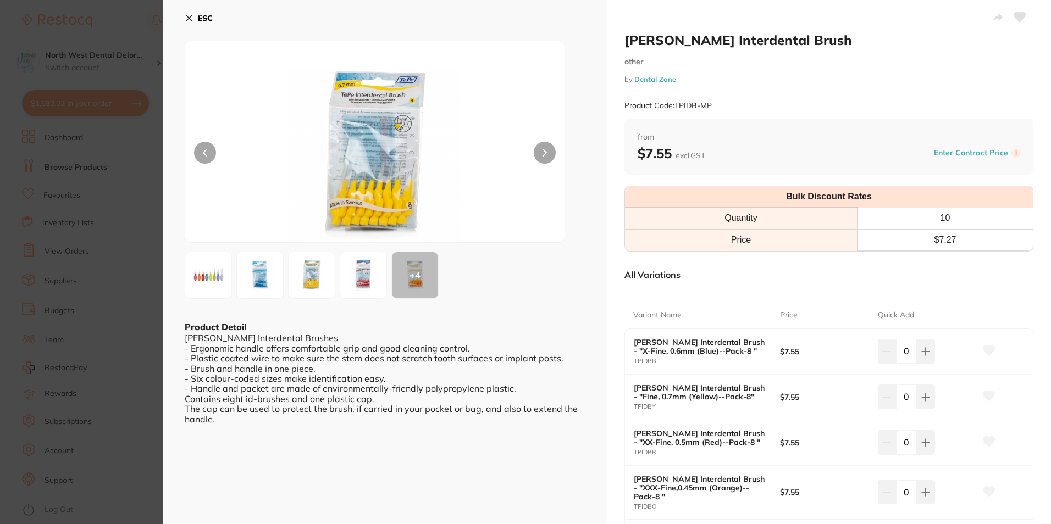
click at [185, 17] on icon at bounding box center [189, 18] width 9 height 9
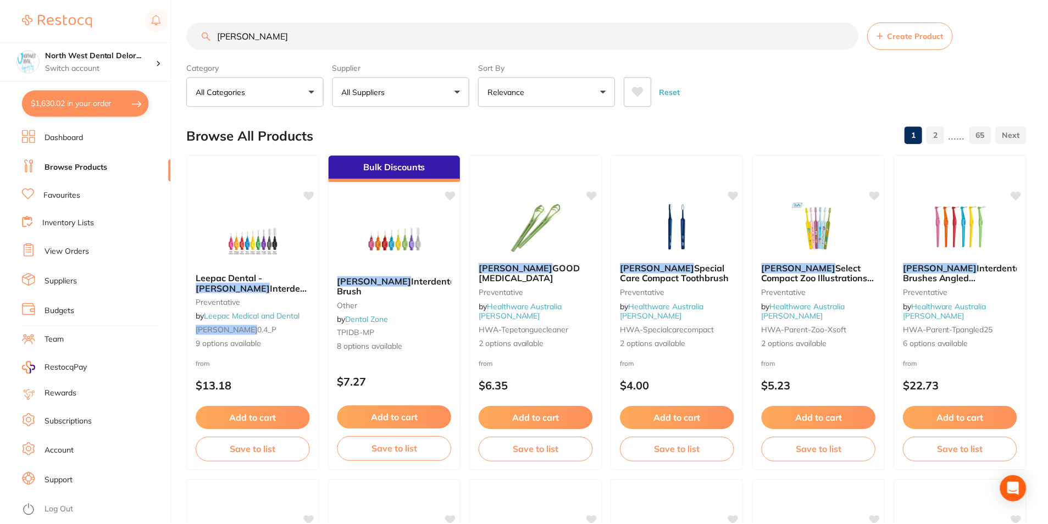
scroll to position [2, 0]
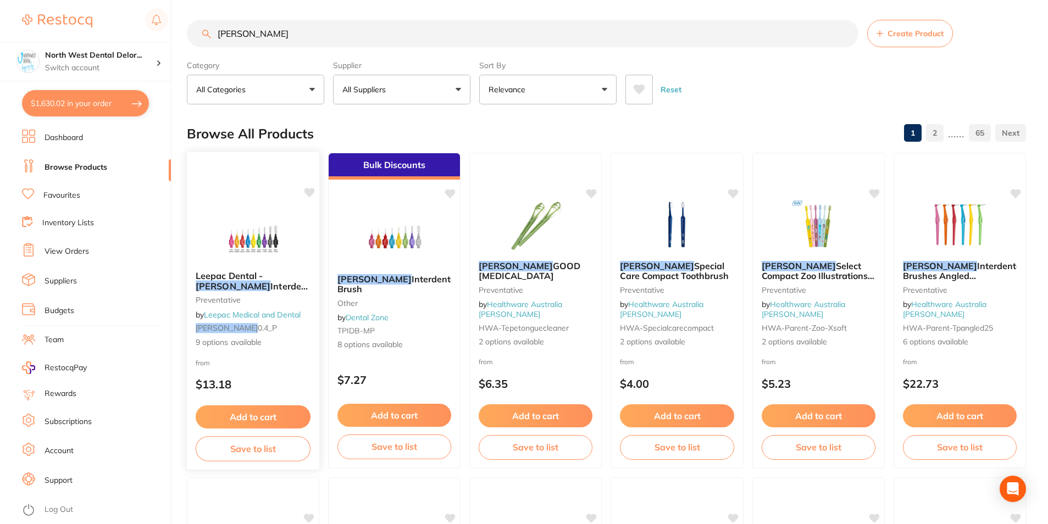
click at [280, 215] on img at bounding box center [253, 235] width 72 height 56
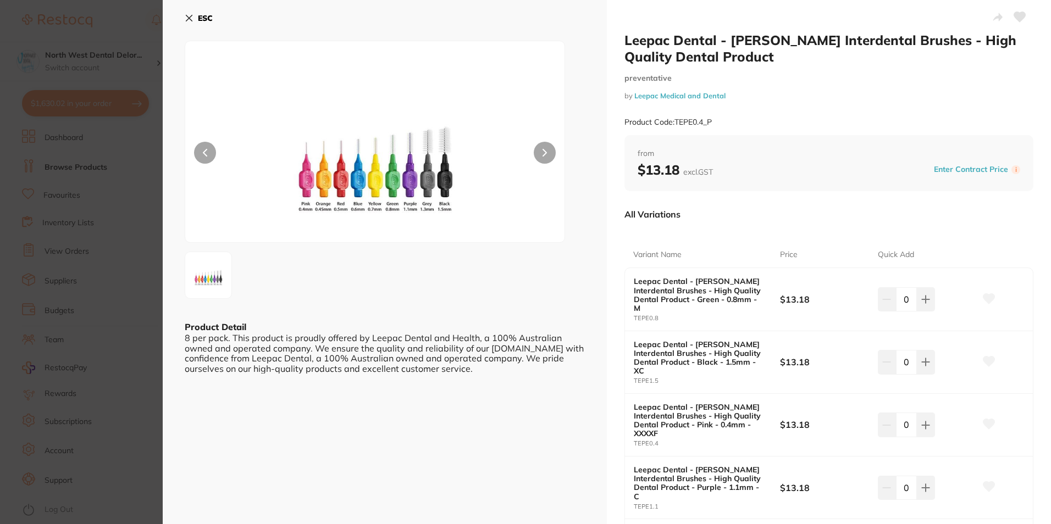
click at [195, 17] on button "ESC" at bounding box center [199, 18] width 28 height 19
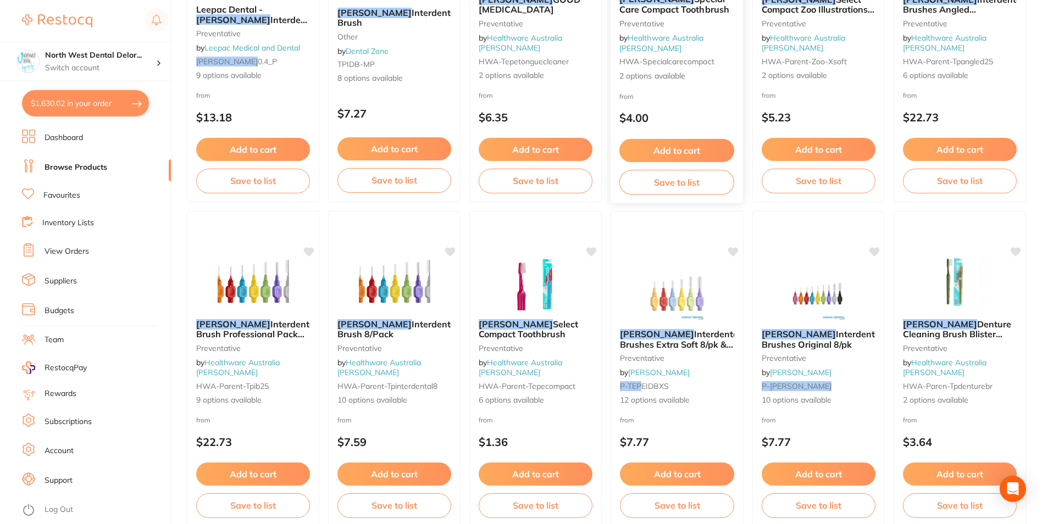
scroll to position [277, 0]
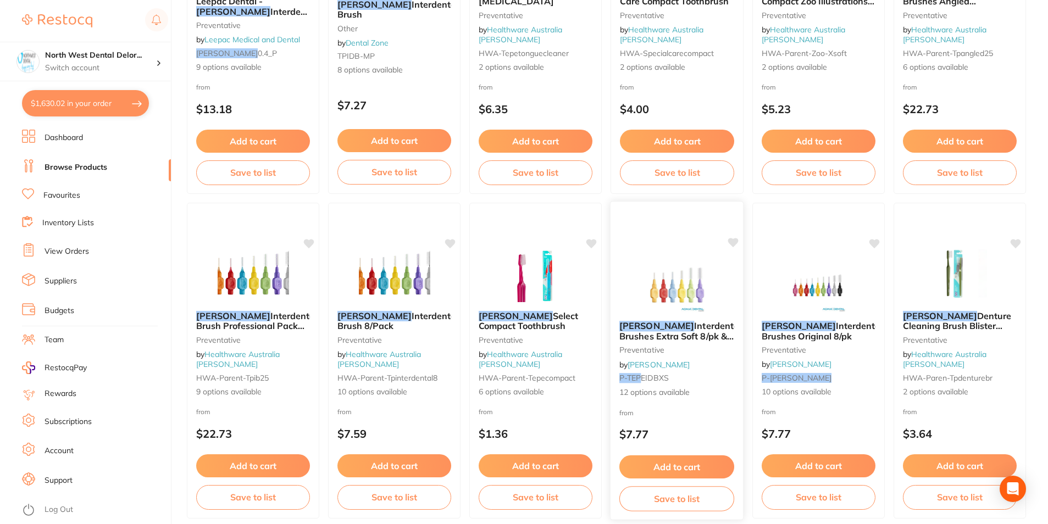
click at [663, 293] on img at bounding box center [677, 285] width 72 height 56
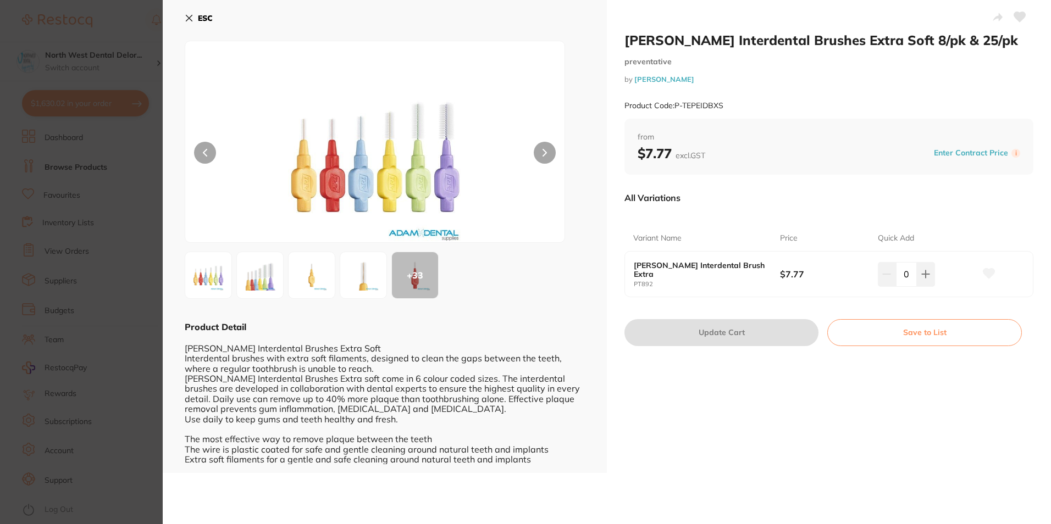
click at [403, 271] on div "+ 33" at bounding box center [415, 275] width 46 height 46
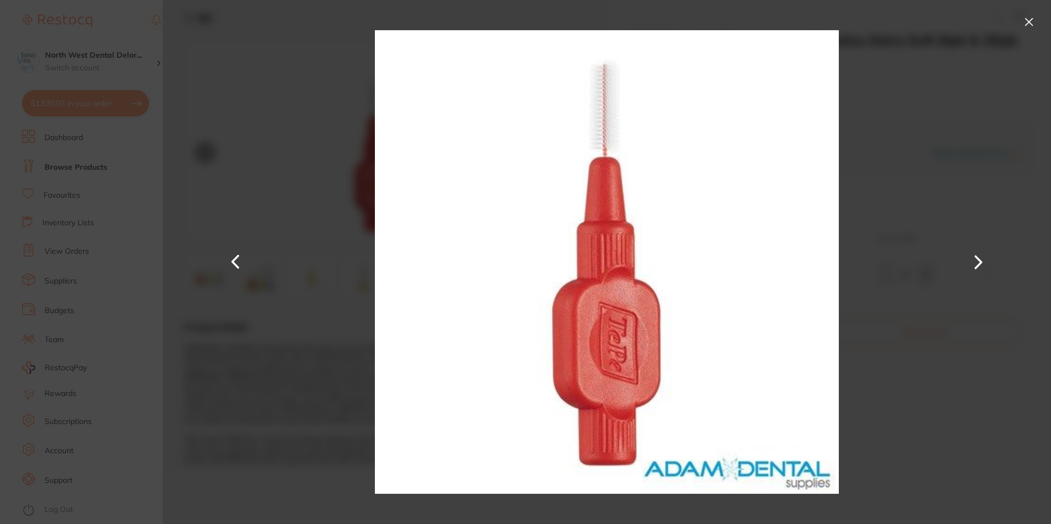
click at [978, 259] on button at bounding box center [978, 262] width 26 height 262
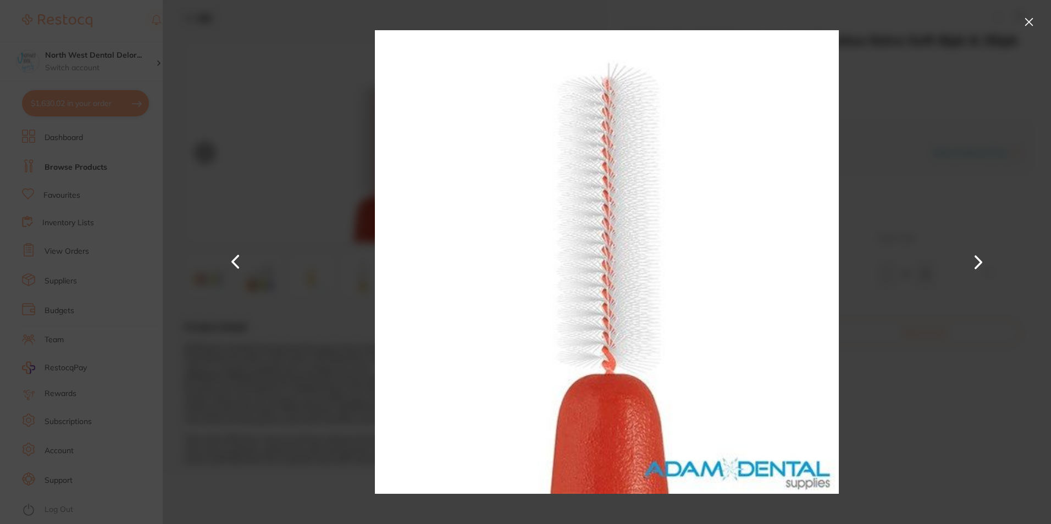
click at [978, 259] on button at bounding box center [978, 262] width 26 height 262
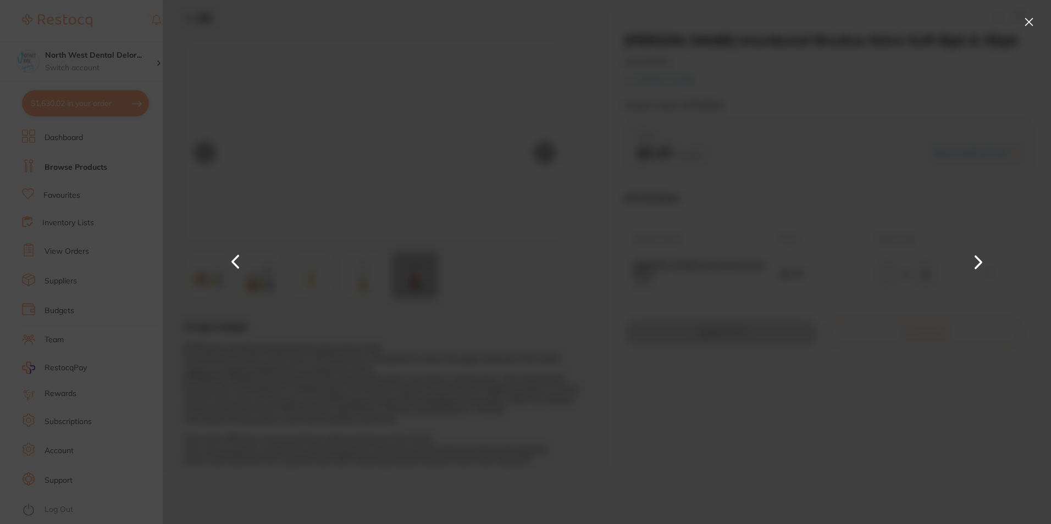
click at [978, 259] on button at bounding box center [978, 262] width 26 height 262
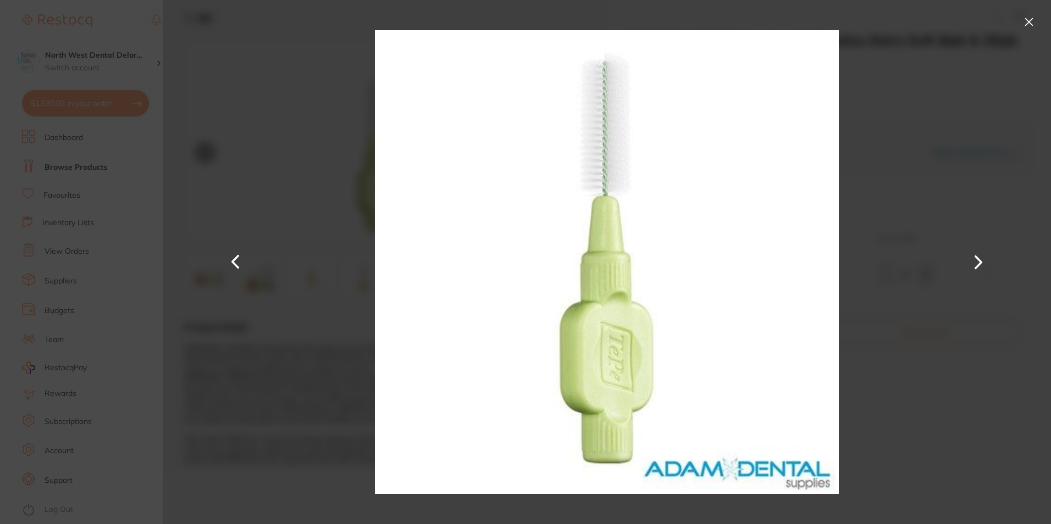
click at [978, 259] on button at bounding box center [978, 262] width 26 height 262
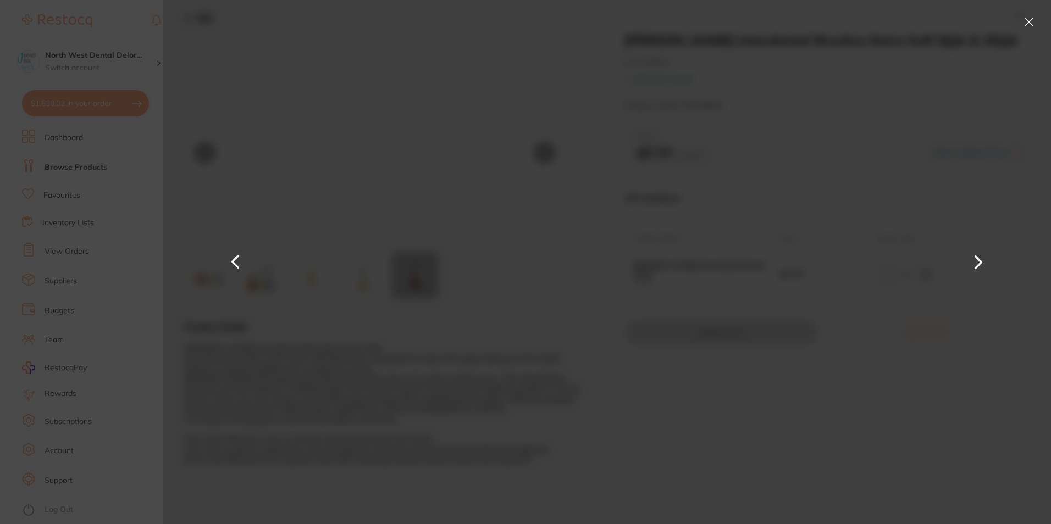
click at [978, 259] on button at bounding box center [978, 262] width 26 height 262
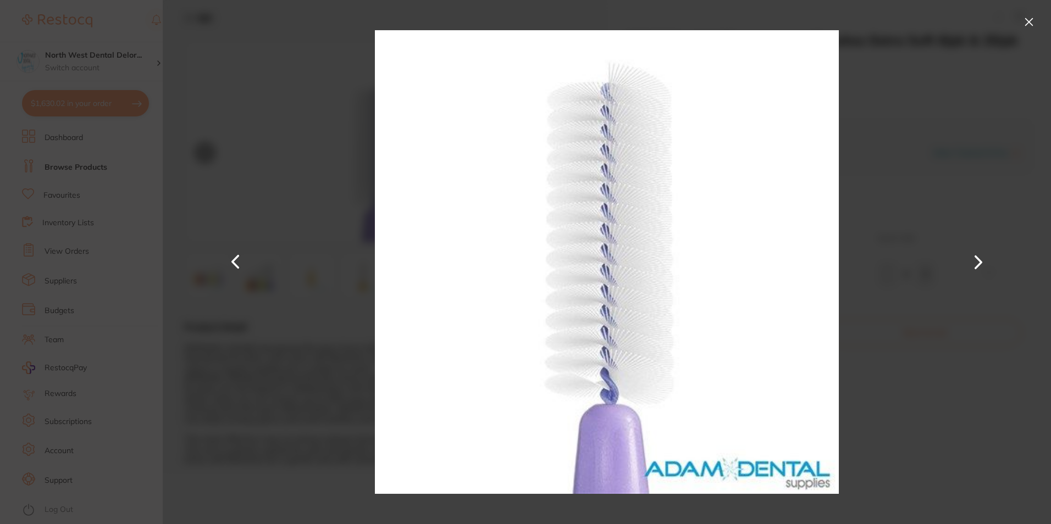
click at [978, 259] on button at bounding box center [978, 262] width 26 height 262
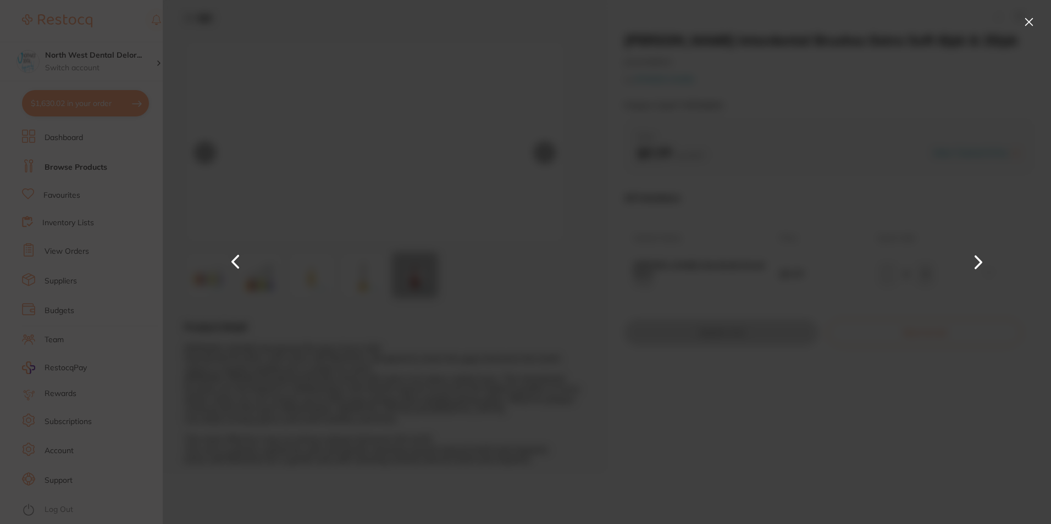
click at [978, 259] on button at bounding box center [978, 262] width 26 height 262
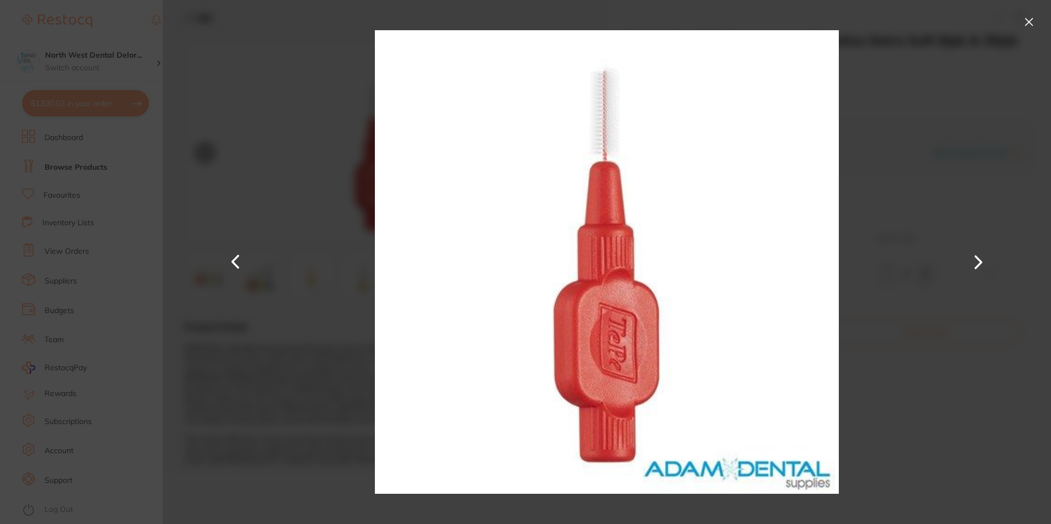
click at [978, 259] on button at bounding box center [978, 262] width 26 height 262
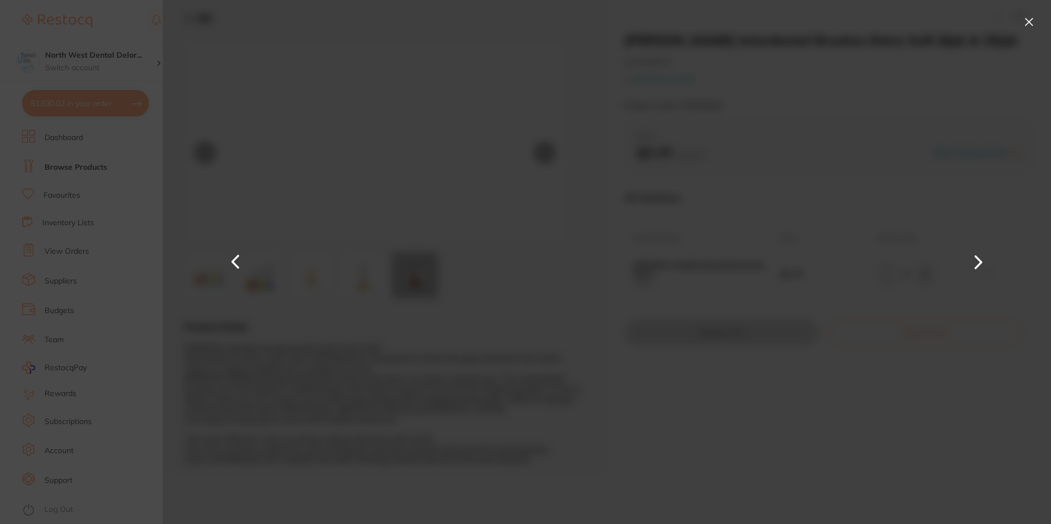
click at [978, 259] on button at bounding box center [978, 262] width 26 height 262
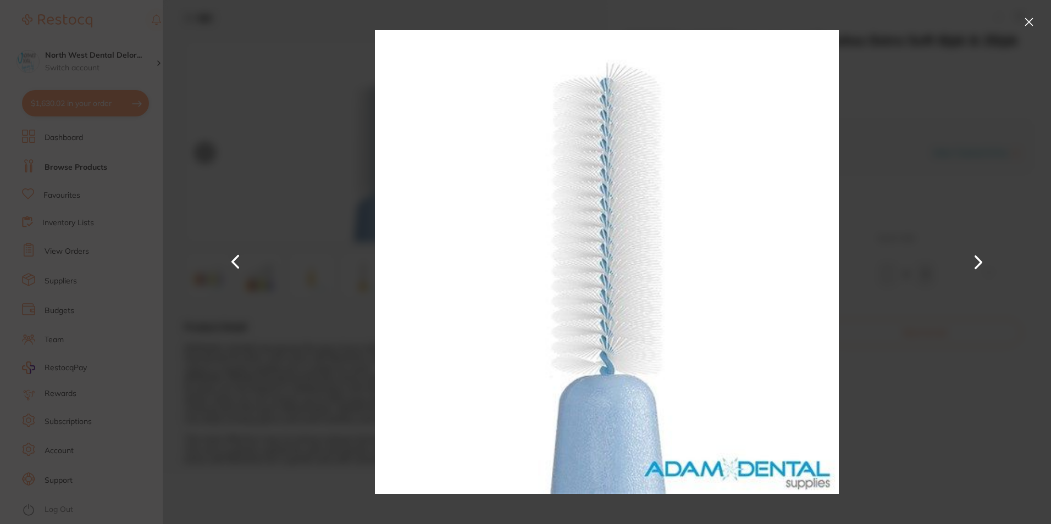
click at [978, 259] on button at bounding box center [978, 262] width 26 height 262
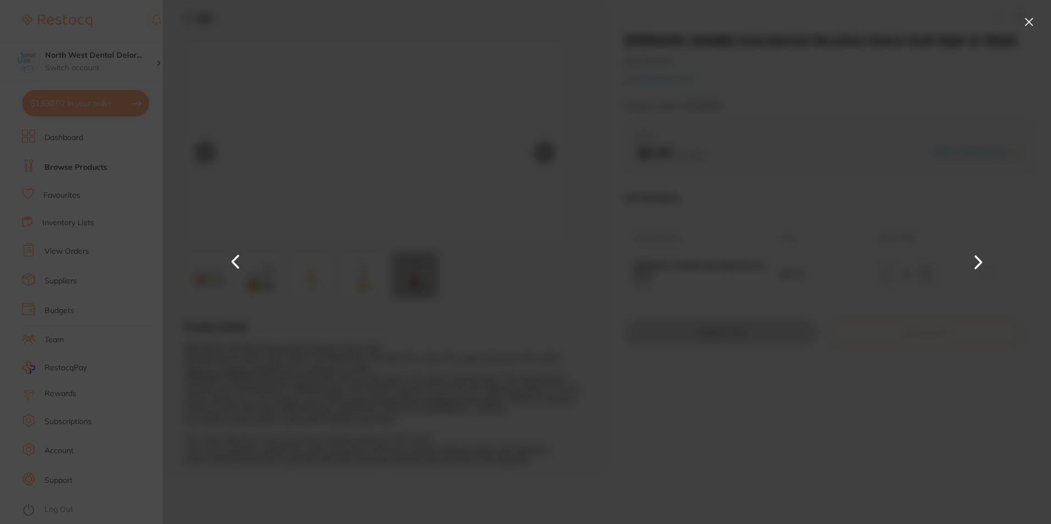
click at [978, 259] on button at bounding box center [978, 262] width 26 height 262
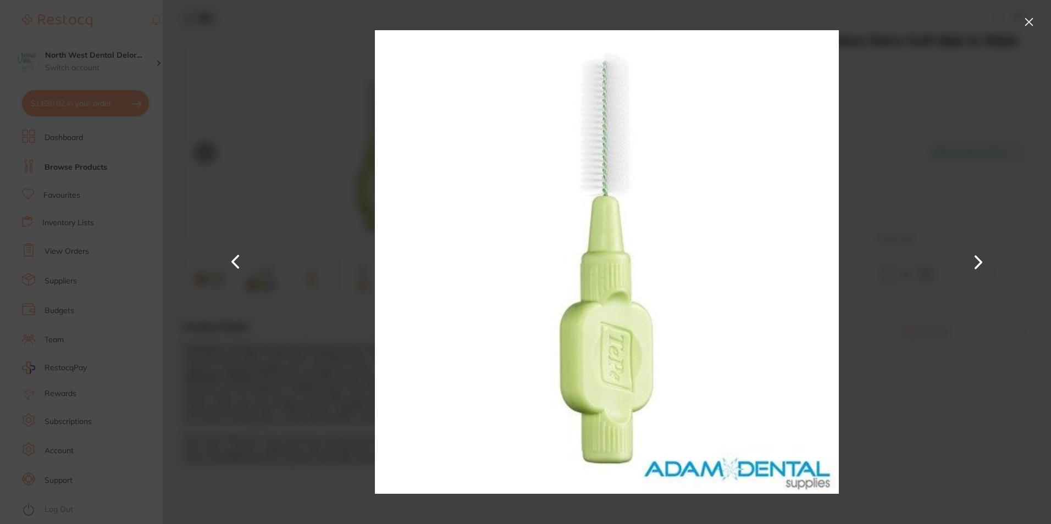
click at [978, 259] on button at bounding box center [978, 262] width 26 height 262
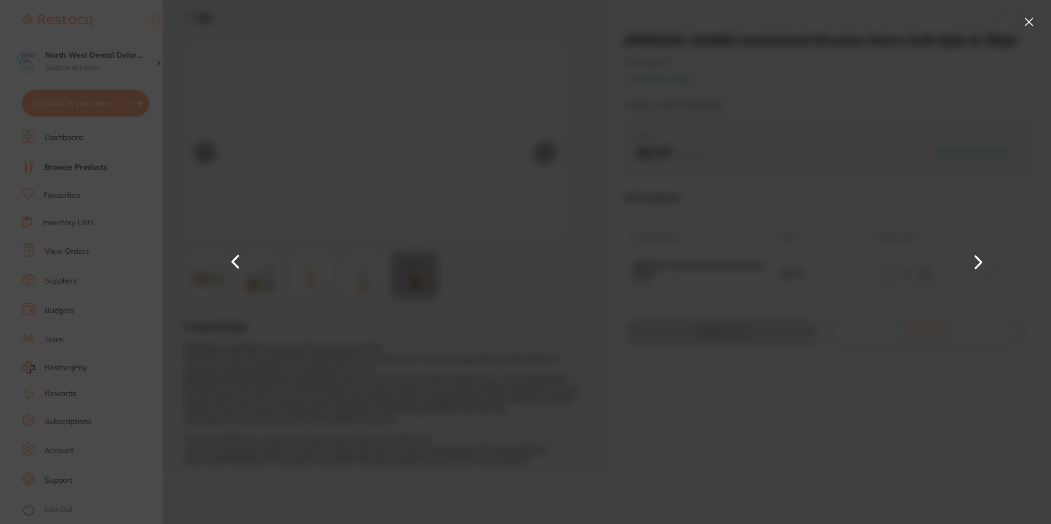
click at [978, 259] on button at bounding box center [978, 262] width 26 height 262
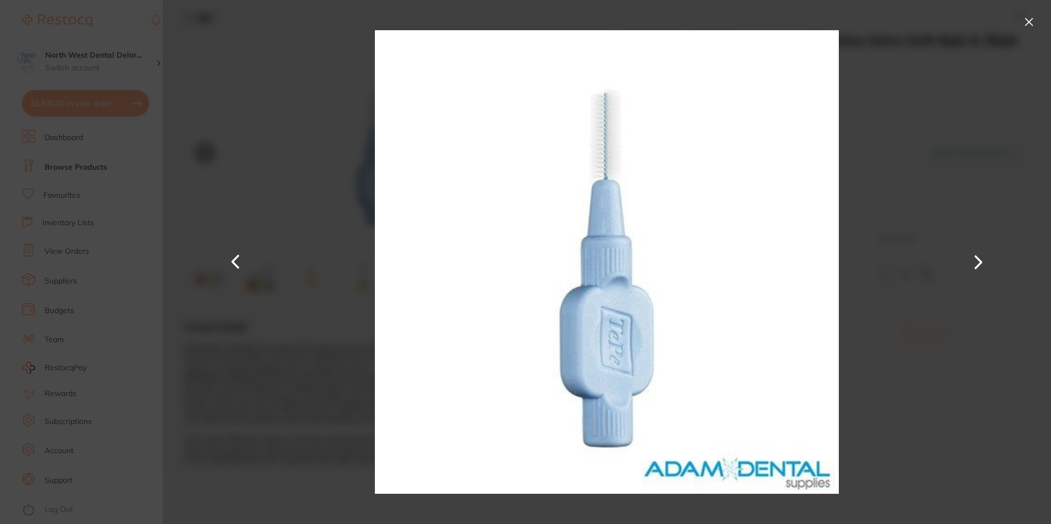
click at [1028, 25] on button at bounding box center [1029, 22] width 18 height 18
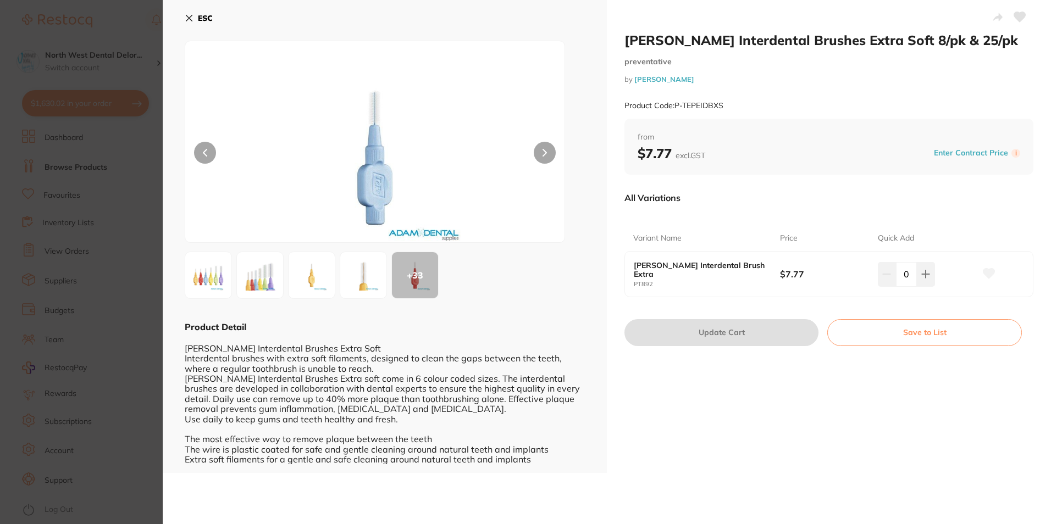
click at [190, 18] on icon at bounding box center [189, 18] width 9 height 9
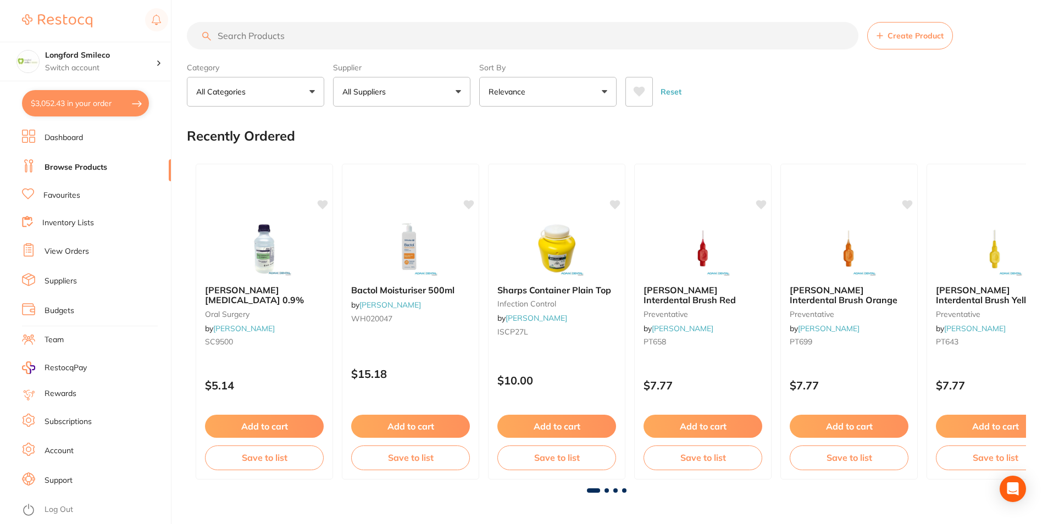
click at [98, 107] on button "$3,052.43 in your order" at bounding box center [85, 103] width 127 height 26
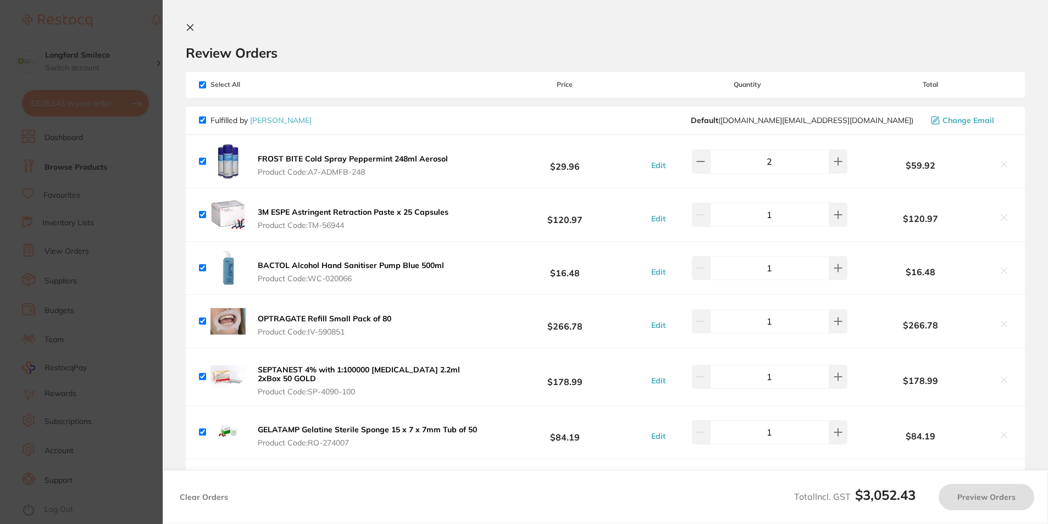
checkbox input "true"
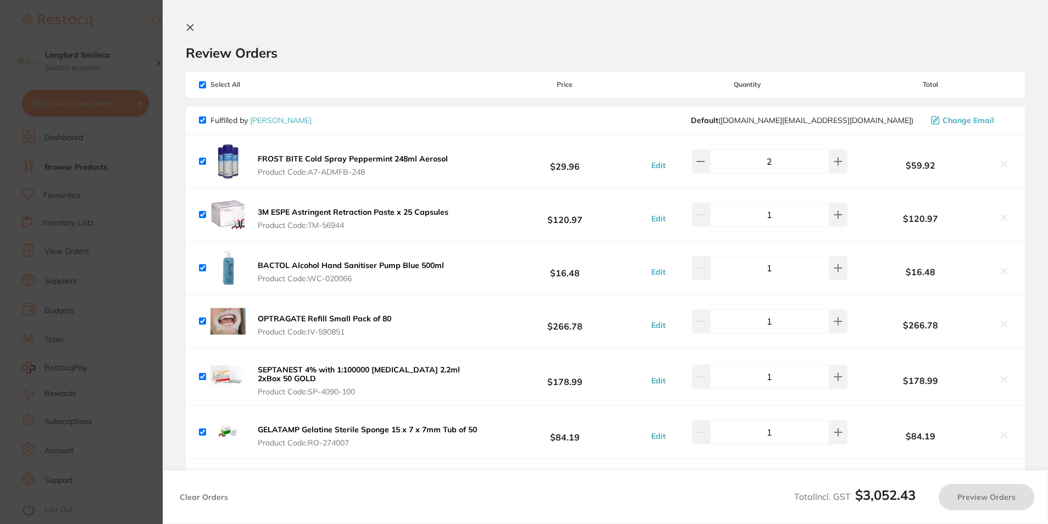
checkbox input "true"
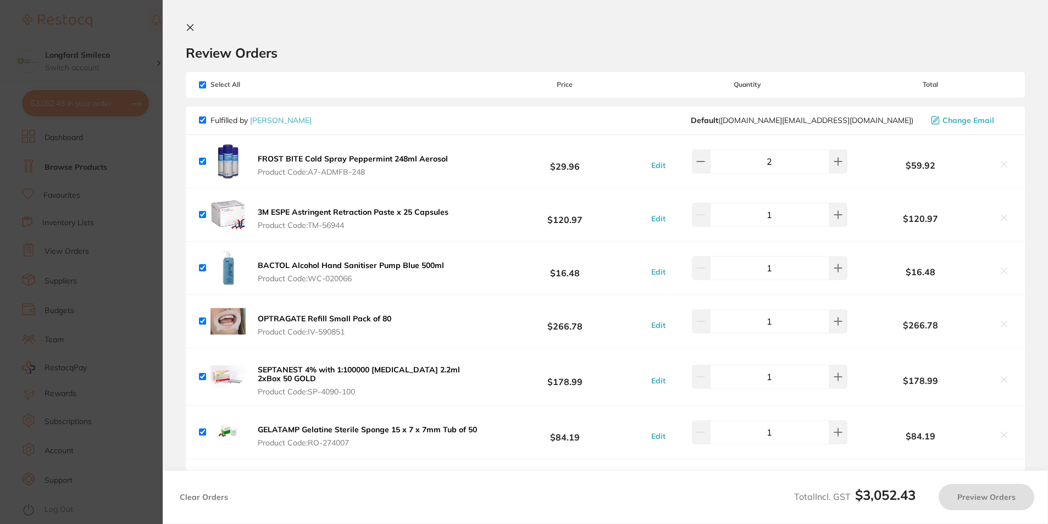
checkbox input "true"
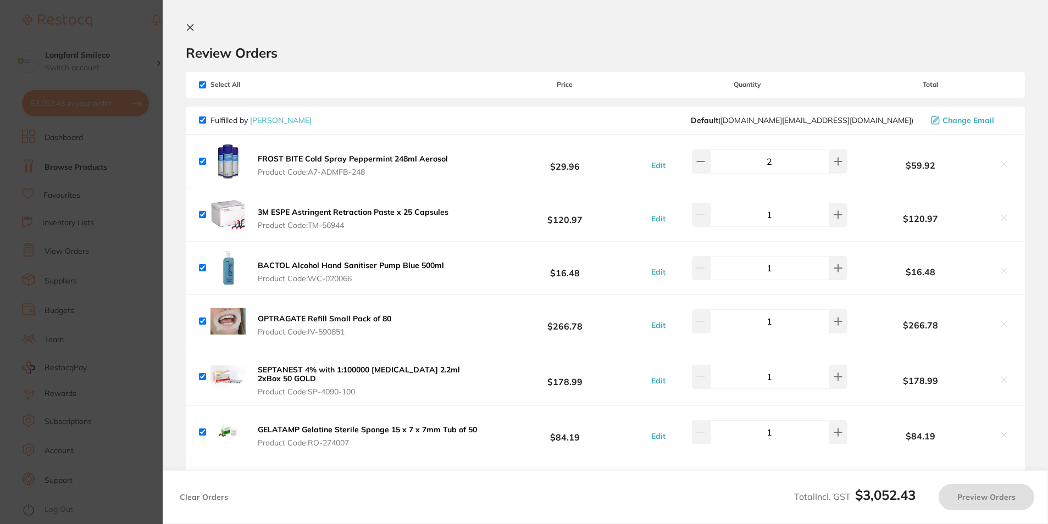
checkbox input "true"
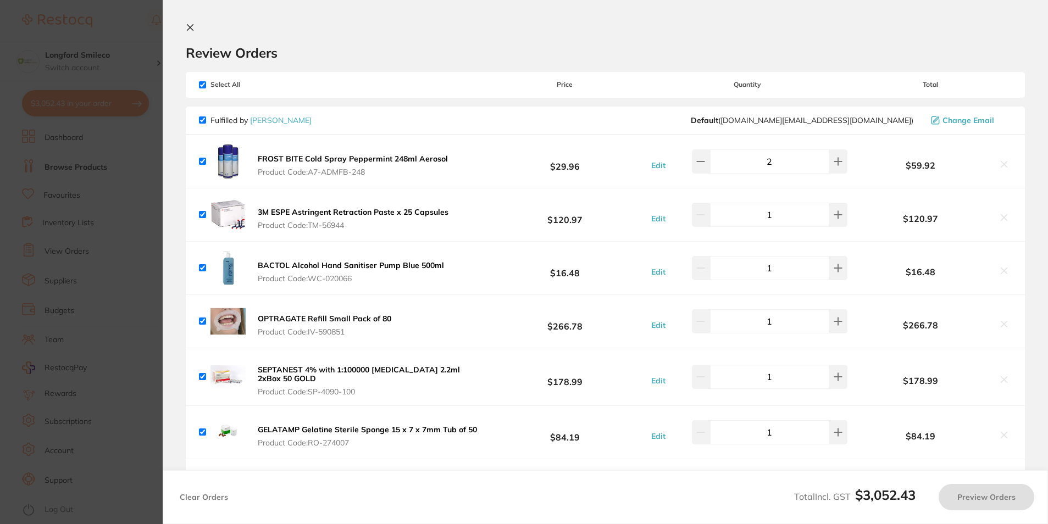
checkbox input "true"
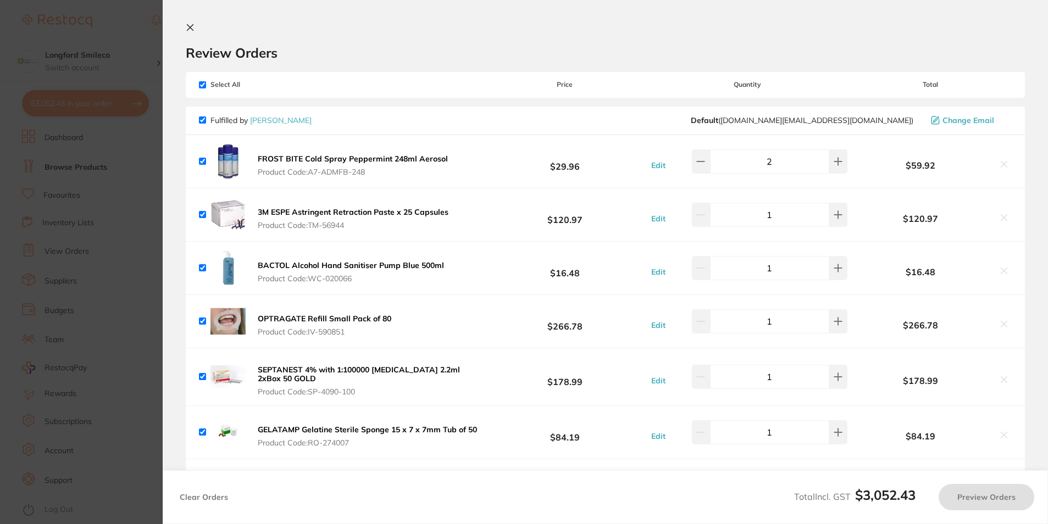
checkbox input "true"
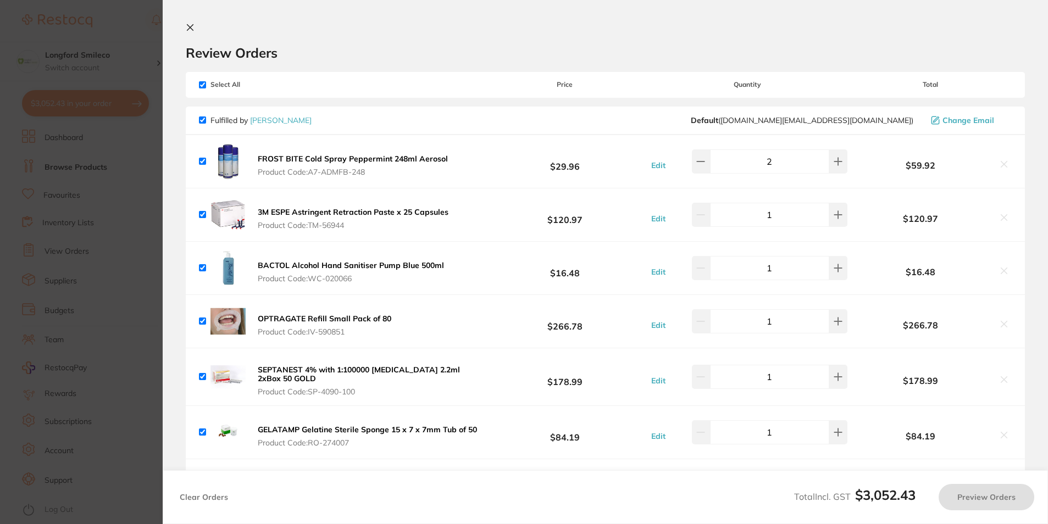
checkbox input "true"
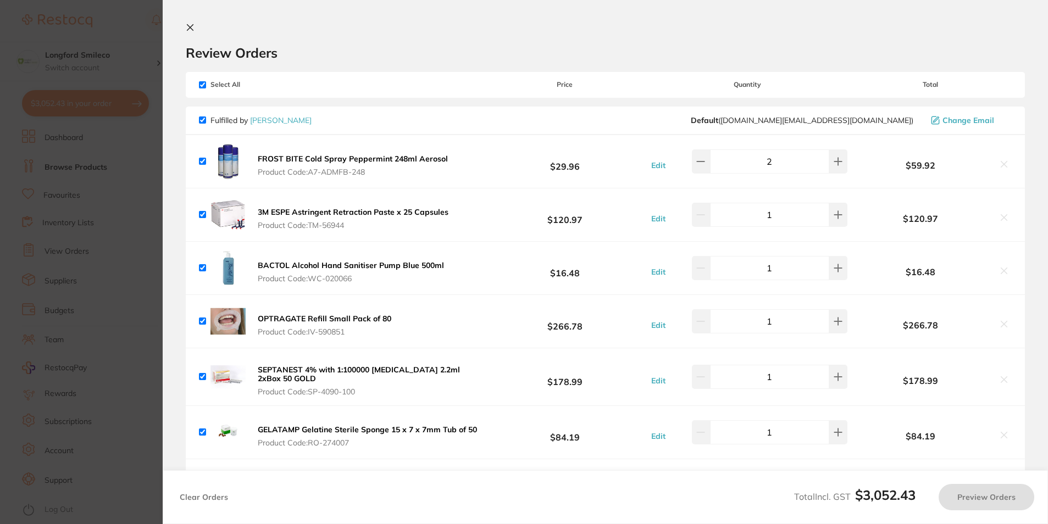
checkbox input "true"
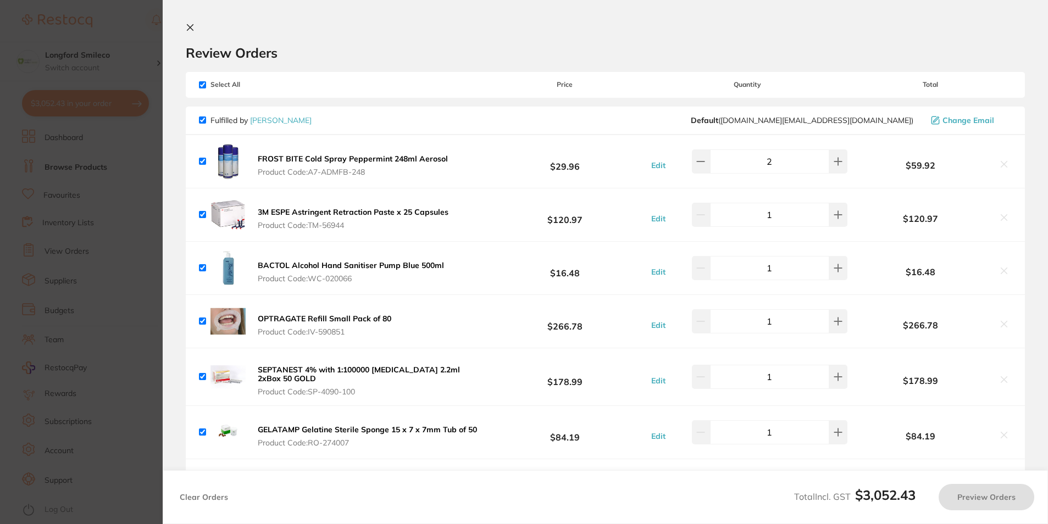
checkbox input "true"
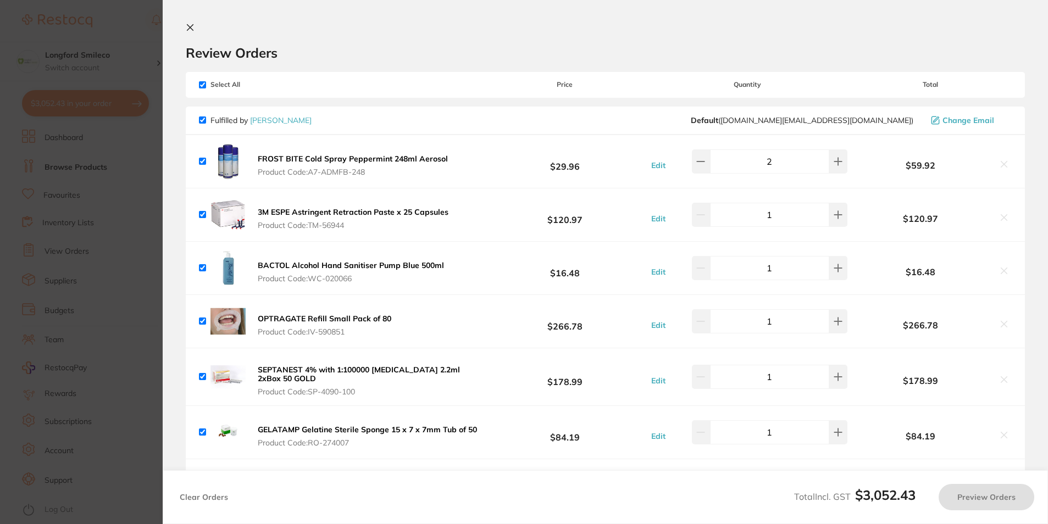
checkbox input "true"
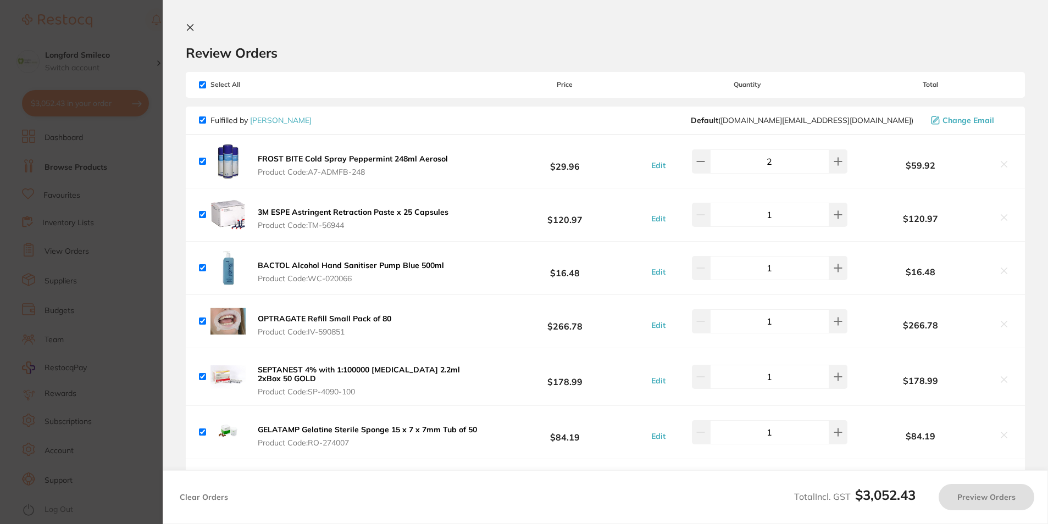
checkbox input "true"
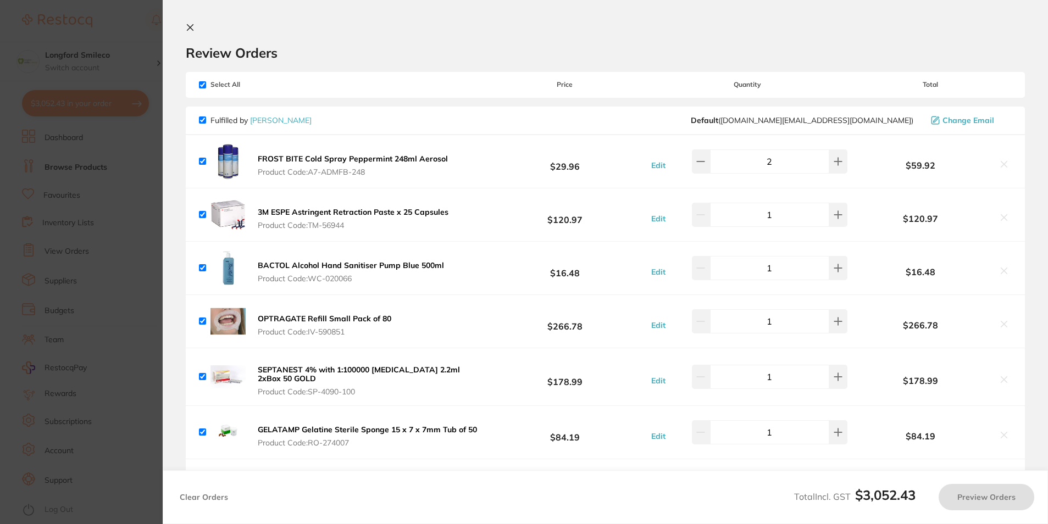
checkbox input "true"
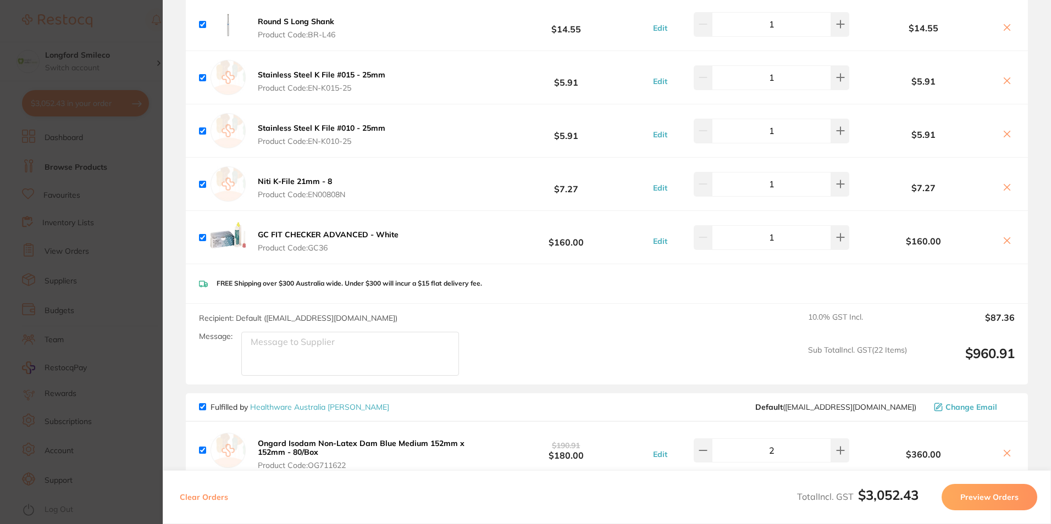
scroll to position [2363, 0]
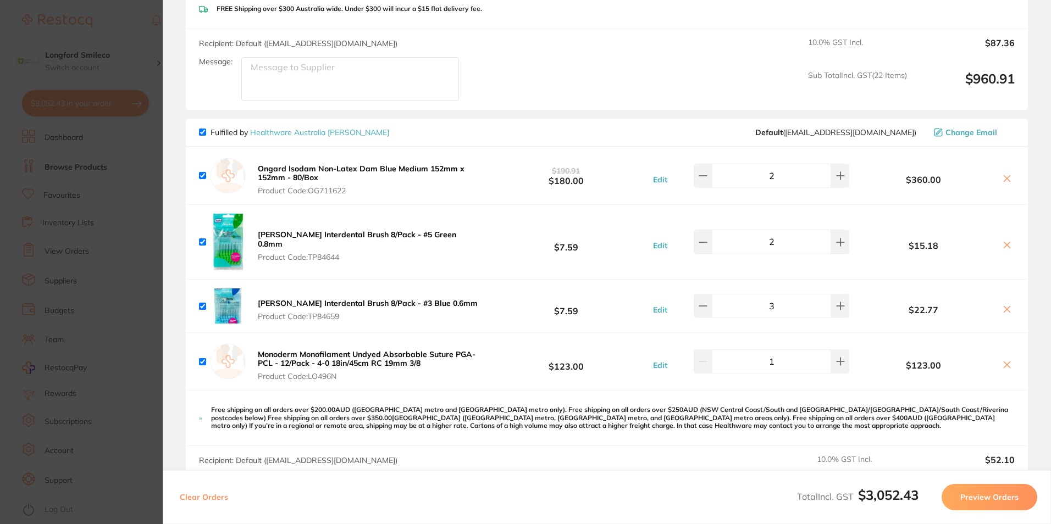
drag, startPoint x: 259, startPoint y: 225, endPoint x: 407, endPoint y: 230, distance: 148.5
click at [407, 230] on b "[PERSON_NAME] Interdental Brush 8/Pack - #5 Green 0.8mm" at bounding box center [357, 239] width 198 height 19
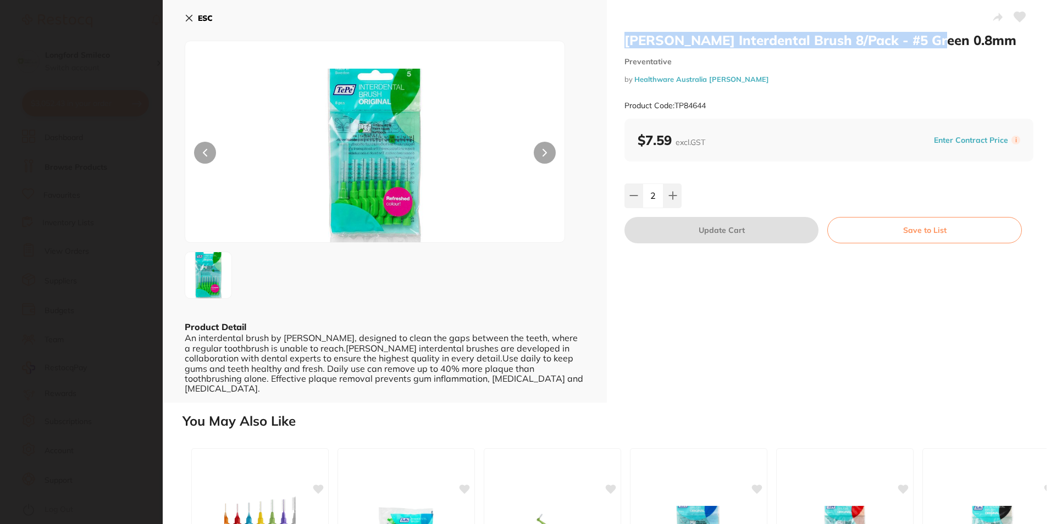
drag, startPoint x: 623, startPoint y: 42, endPoint x: 928, endPoint y: 41, distance: 305.0
click at [928, 41] on h2 "[PERSON_NAME] Interdental Brush 8/Pack - #5 Green 0.8mm" at bounding box center [828, 40] width 409 height 16
copy h2 "[PERSON_NAME] Interdental Brush 8/Pack - #5 Green 0.8mm"
click at [192, 22] on icon at bounding box center [189, 18] width 9 height 9
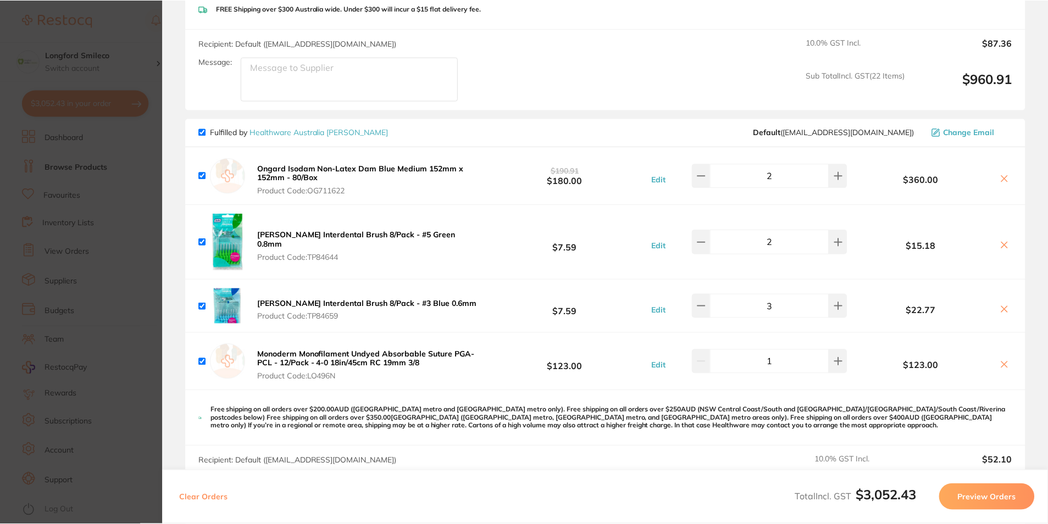
scroll to position [497, 0]
click at [95, 57] on section "Update RRP Set your pre negotiated price for this item. Item Agreed RRP (excl. …" at bounding box center [524, 262] width 1048 height 524
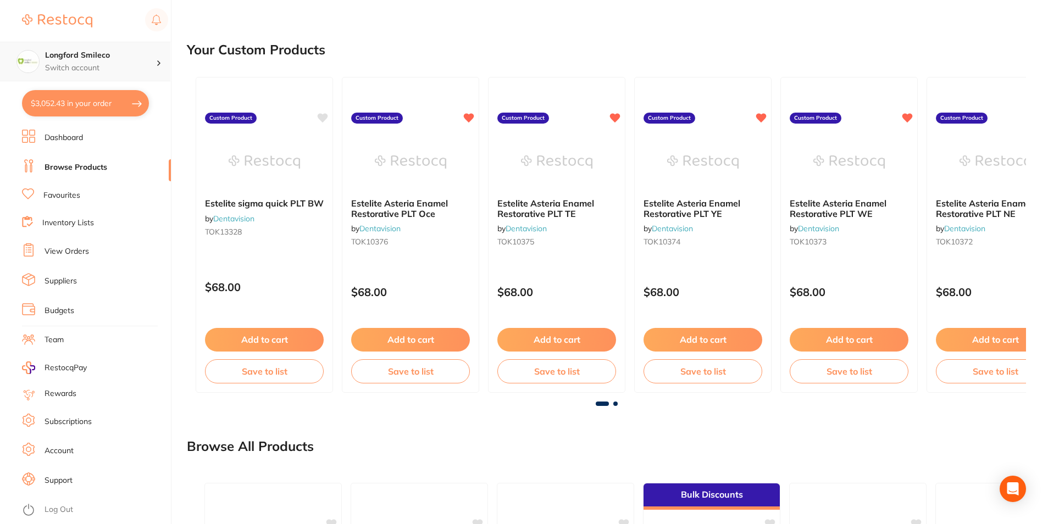
click at [145, 51] on h4 "Longford Smileco" at bounding box center [100, 55] width 111 height 11
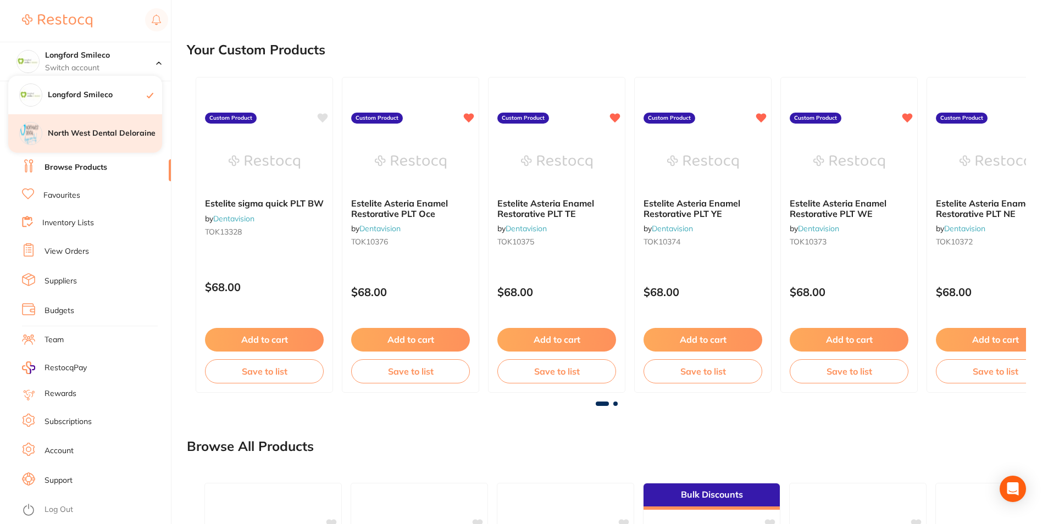
click at [103, 129] on h4 "North West Dental Deloraine" at bounding box center [105, 133] width 114 height 11
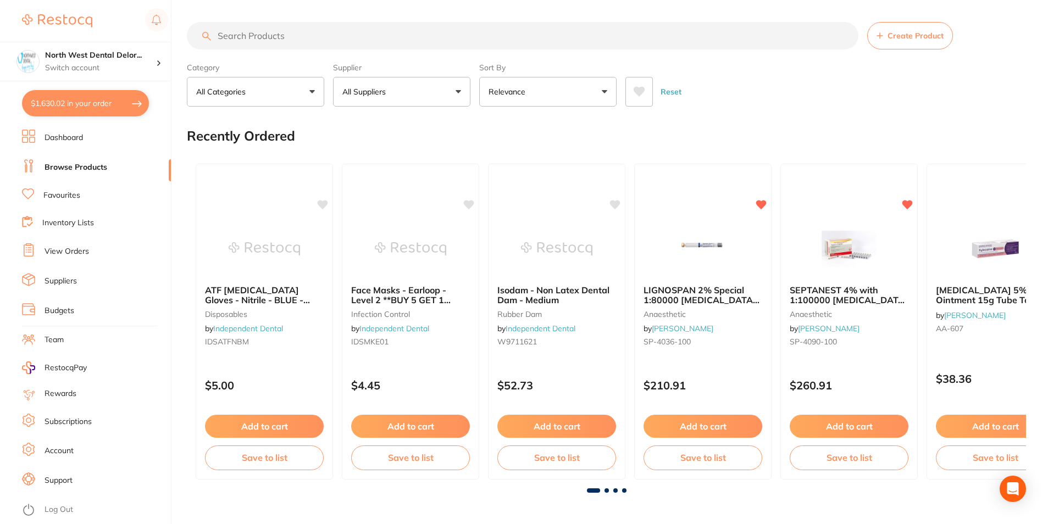
click at [303, 37] on input "search" at bounding box center [523, 35] width 672 height 27
paste input "[PERSON_NAME] Interdental Brush 8/Pack - #5 Green 0.8mm"
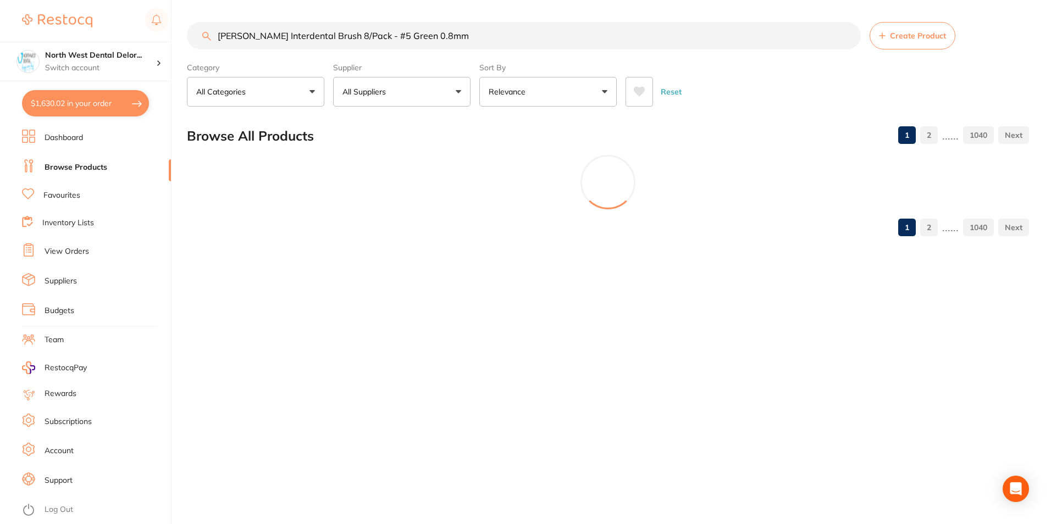
type input "[PERSON_NAME] Interdental Brush 8/Pack - #5 Green 0.8mm"
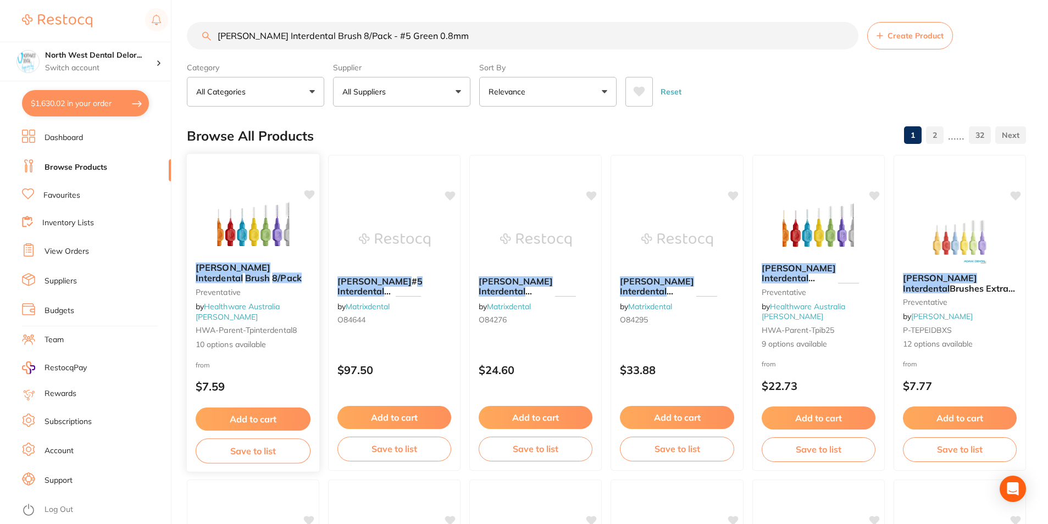
click at [253, 232] on img at bounding box center [253, 226] width 72 height 56
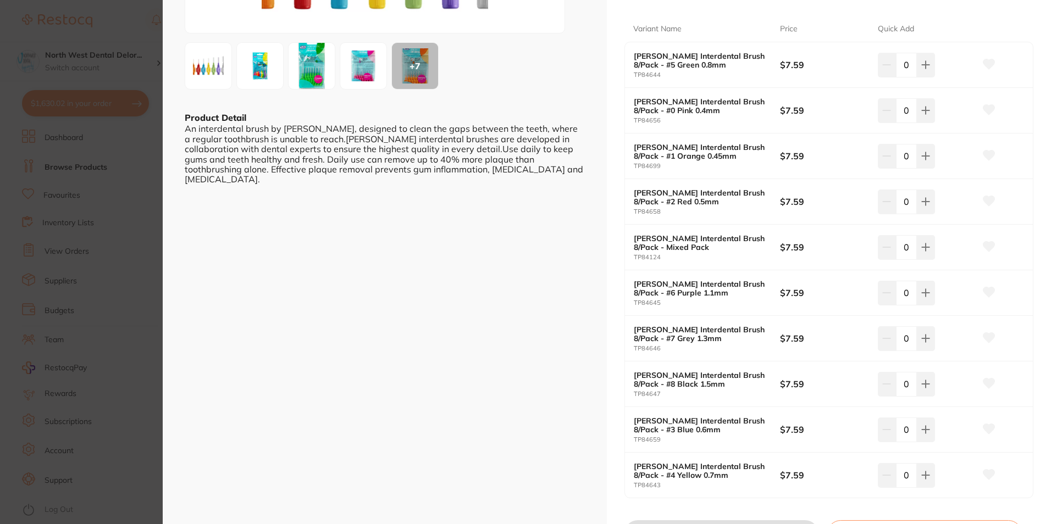
scroll to position [220, 0]
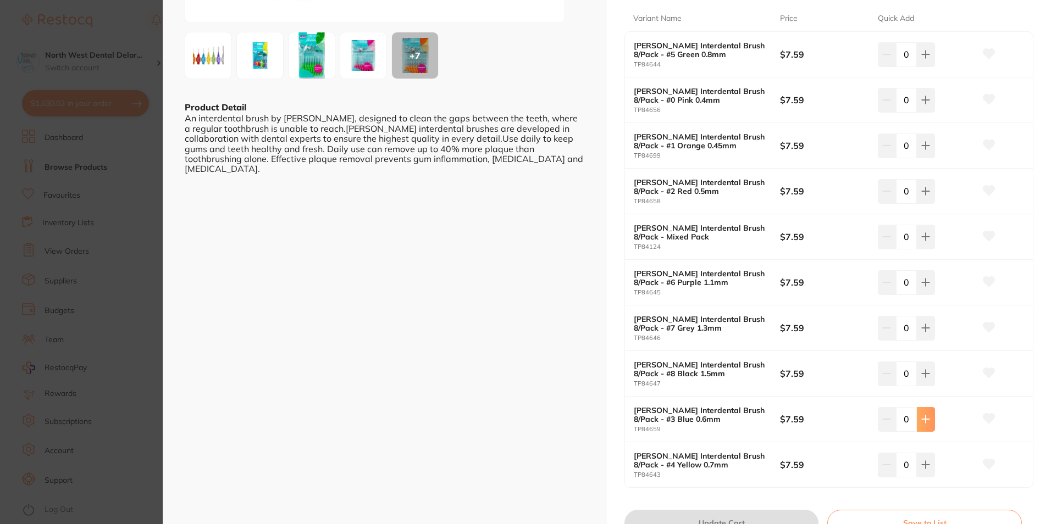
click at [918, 417] on button at bounding box center [926, 419] width 18 height 24
type input "2"
click at [922, 58] on icon at bounding box center [925, 54] width 9 height 9
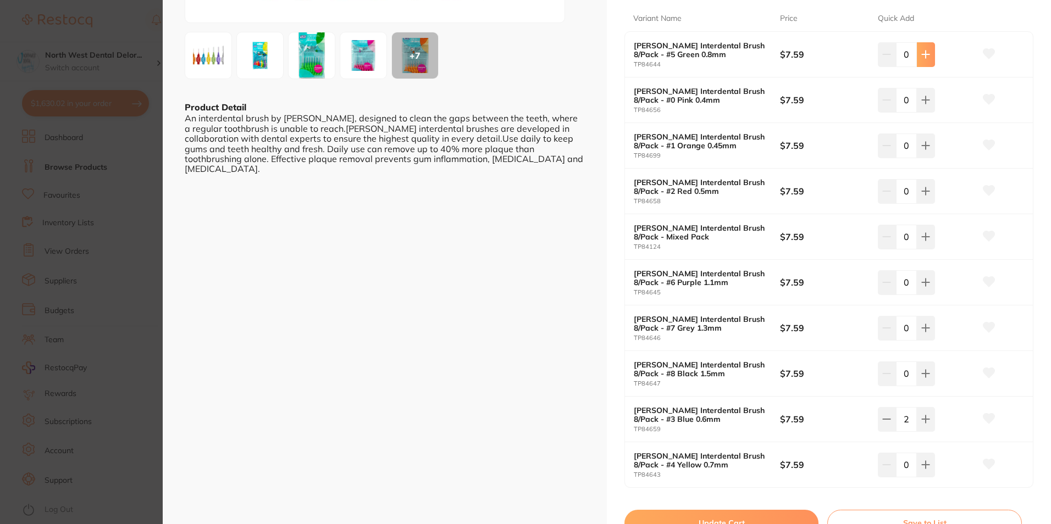
type input "2"
click at [977, 54] on button at bounding box center [988, 54] width 27 height 27
click at [985, 102] on icon at bounding box center [989, 100] width 12 height 10
click at [985, 144] on icon at bounding box center [989, 145] width 12 height 10
drag, startPoint x: 983, startPoint y: 186, endPoint x: 989, endPoint y: 245, distance: 59.7
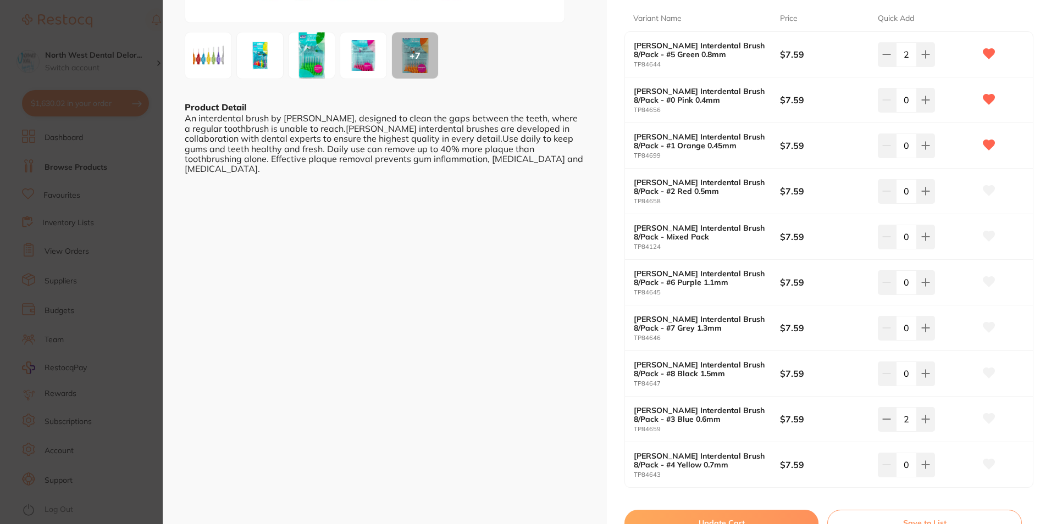
click at [983, 186] on icon at bounding box center [989, 191] width 12 height 10
click at [985, 241] on icon at bounding box center [989, 236] width 12 height 11
click at [985, 282] on icon at bounding box center [989, 282] width 12 height 10
click at [983, 324] on icon at bounding box center [989, 328] width 12 height 10
click at [988, 368] on icon at bounding box center [989, 373] width 12 height 11
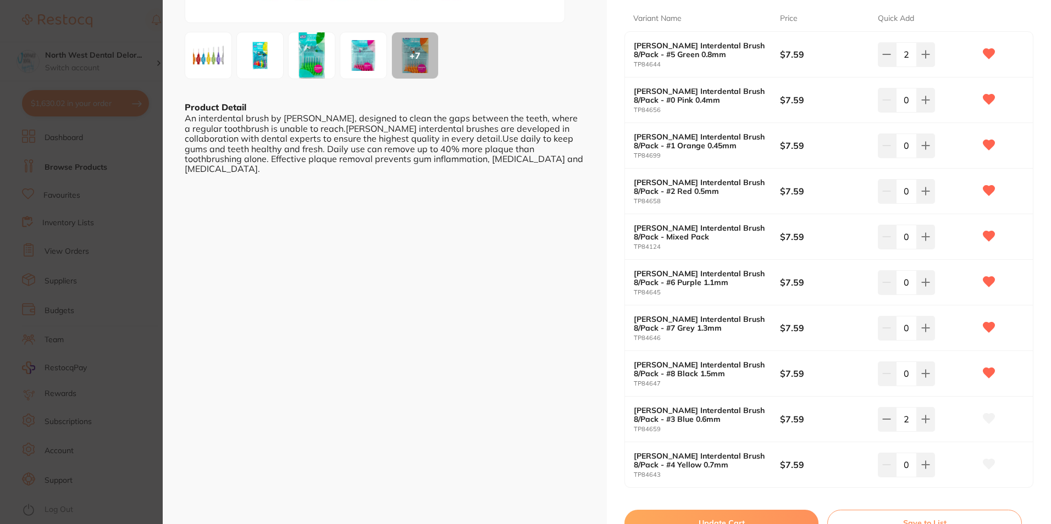
click at [983, 414] on icon at bounding box center [989, 419] width 12 height 10
click at [983, 462] on icon at bounding box center [989, 464] width 12 height 10
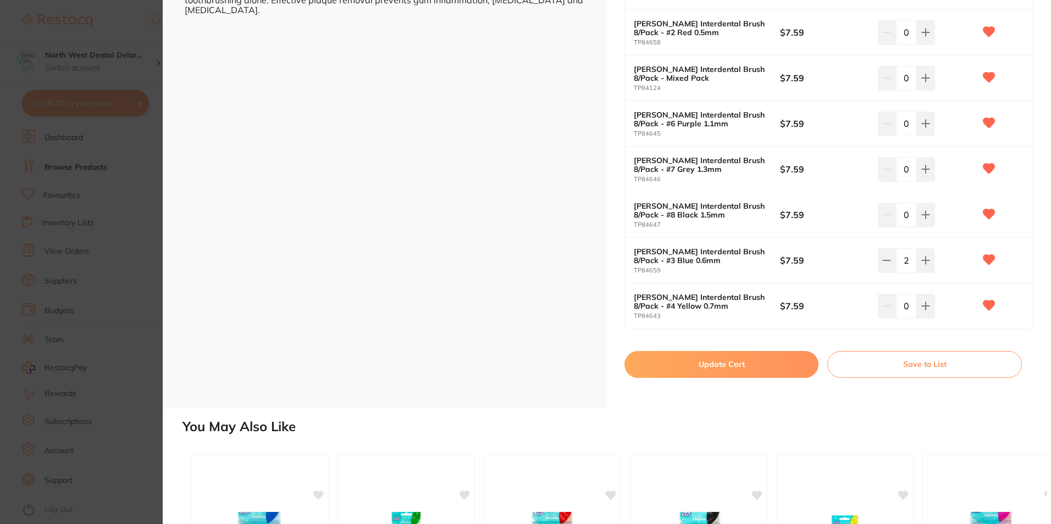
scroll to position [385, 0]
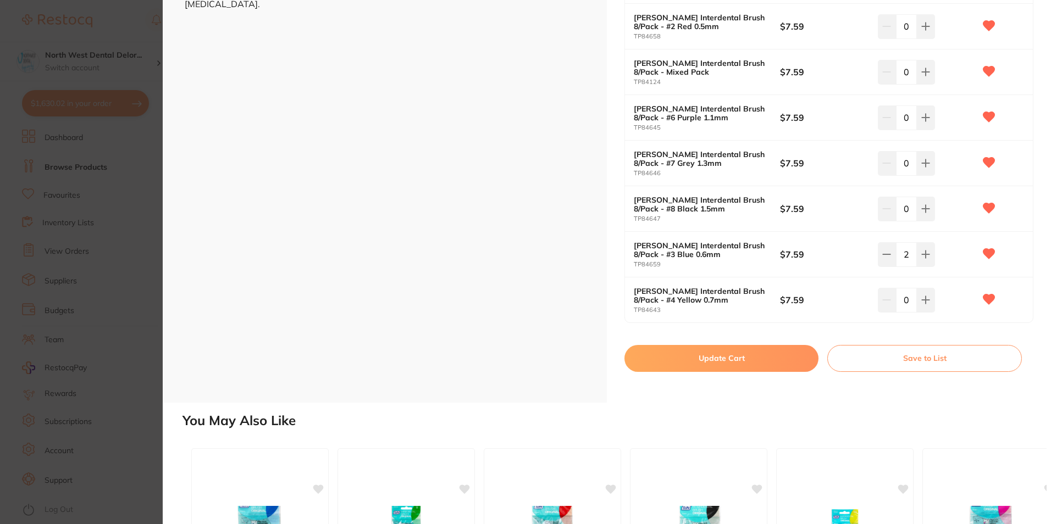
click at [730, 360] on button "Update Cart" at bounding box center [721, 358] width 194 height 26
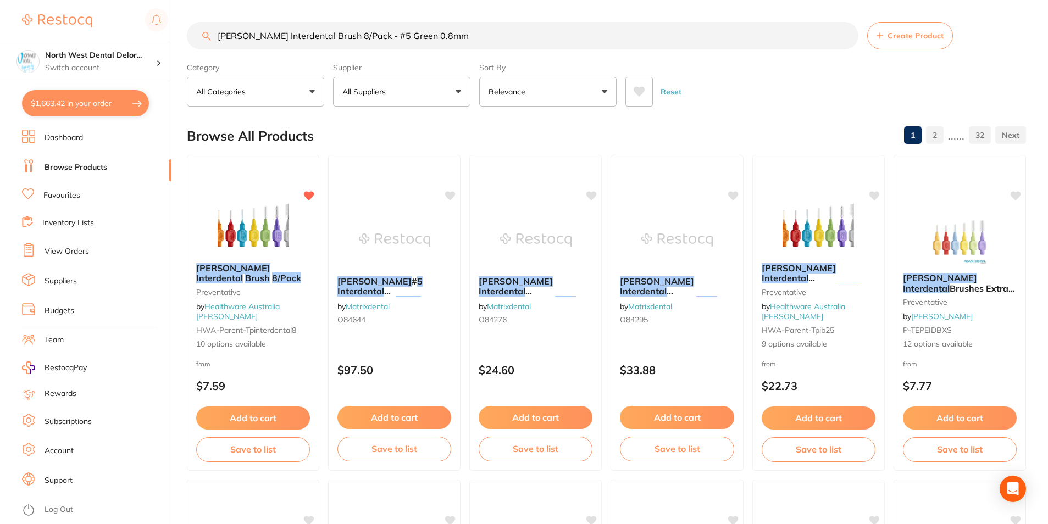
click at [58, 197] on link "Favourites" at bounding box center [61, 195] width 37 height 11
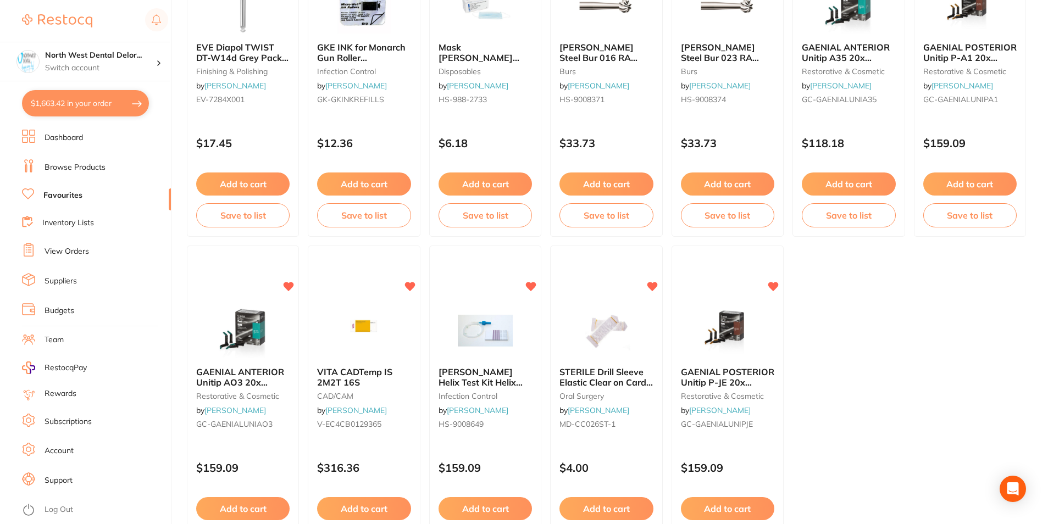
scroll to position [2251, 0]
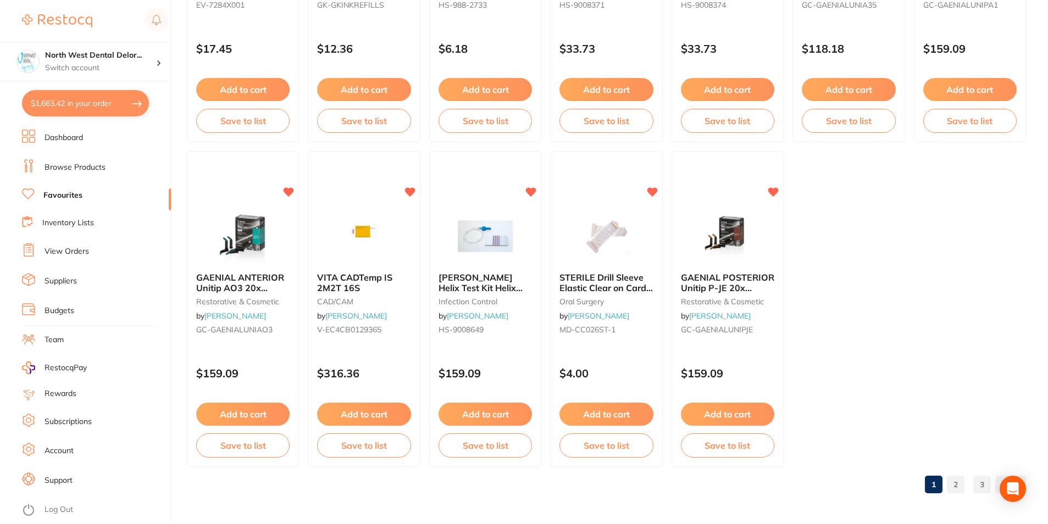
click at [960, 487] on link "2" at bounding box center [956, 485] width 18 height 22
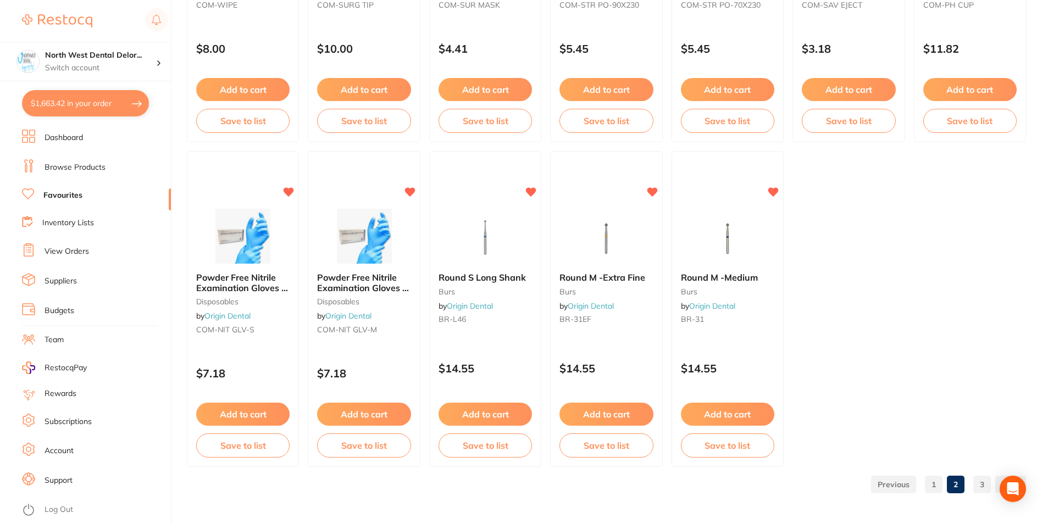
click at [989, 480] on link "3" at bounding box center [982, 485] width 18 height 22
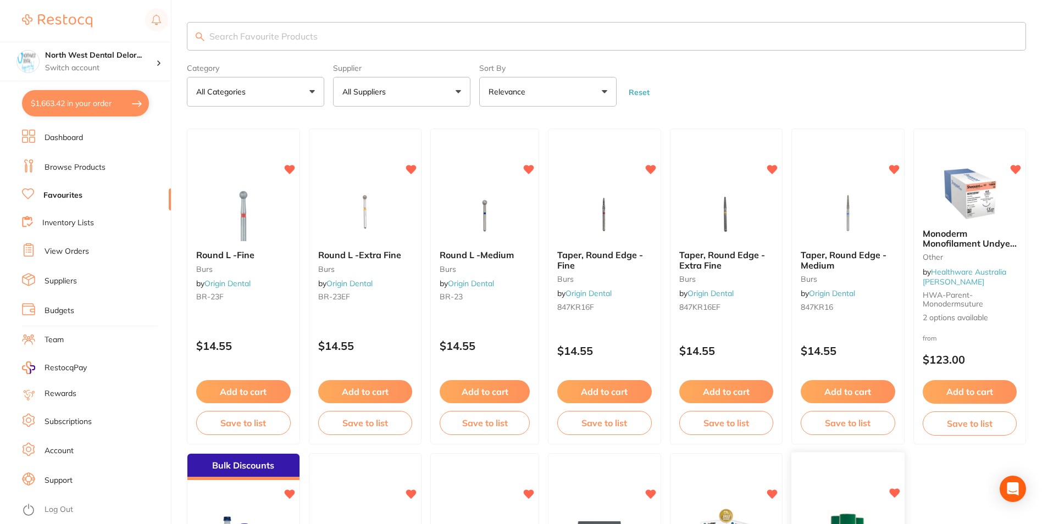
scroll to position [302, 0]
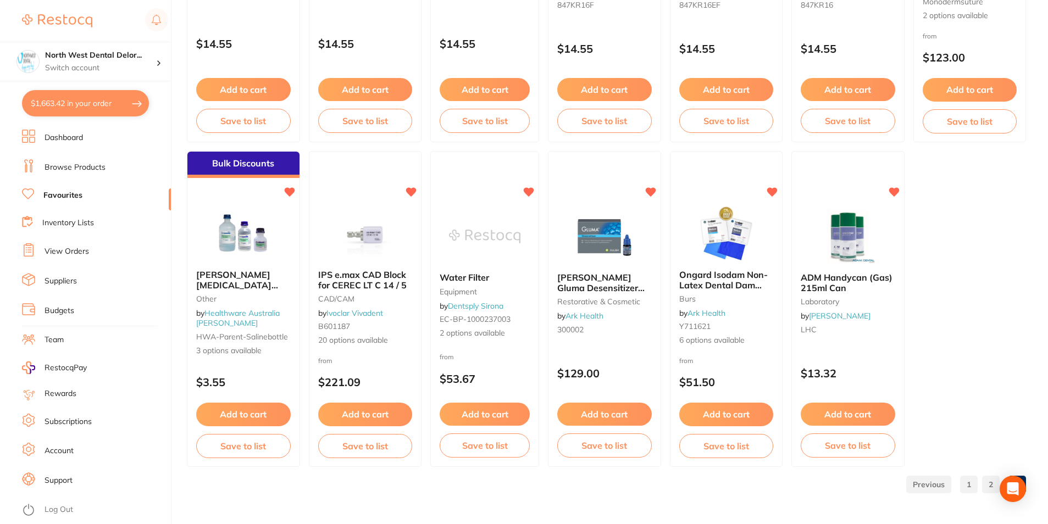
click at [983, 481] on link "2" at bounding box center [991, 485] width 18 height 22
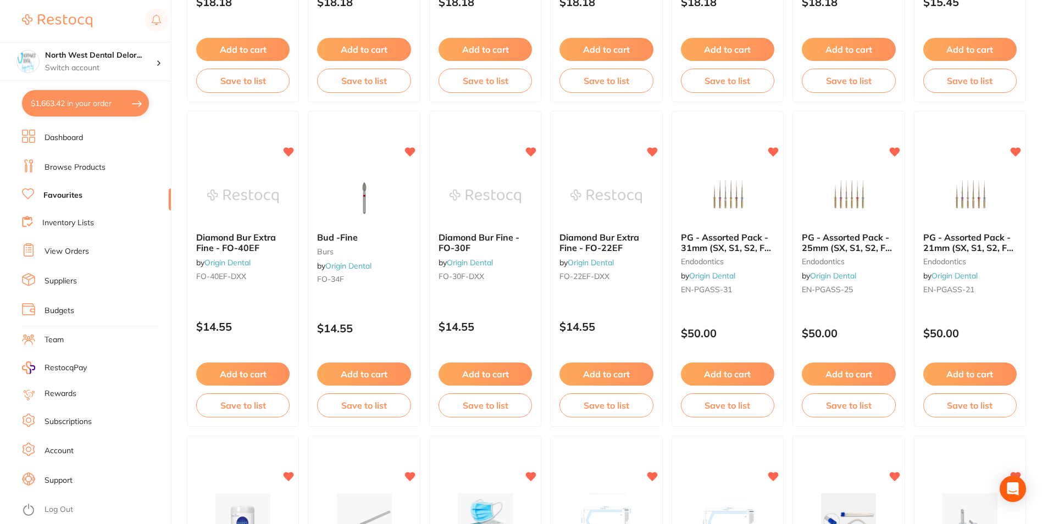
scroll to position [1923, 0]
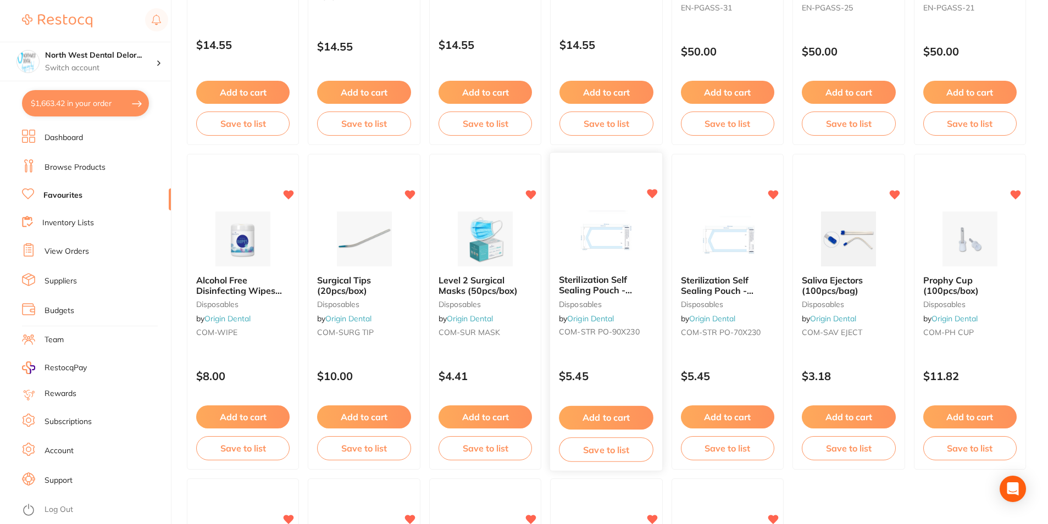
click at [612, 261] on img at bounding box center [606, 239] width 72 height 56
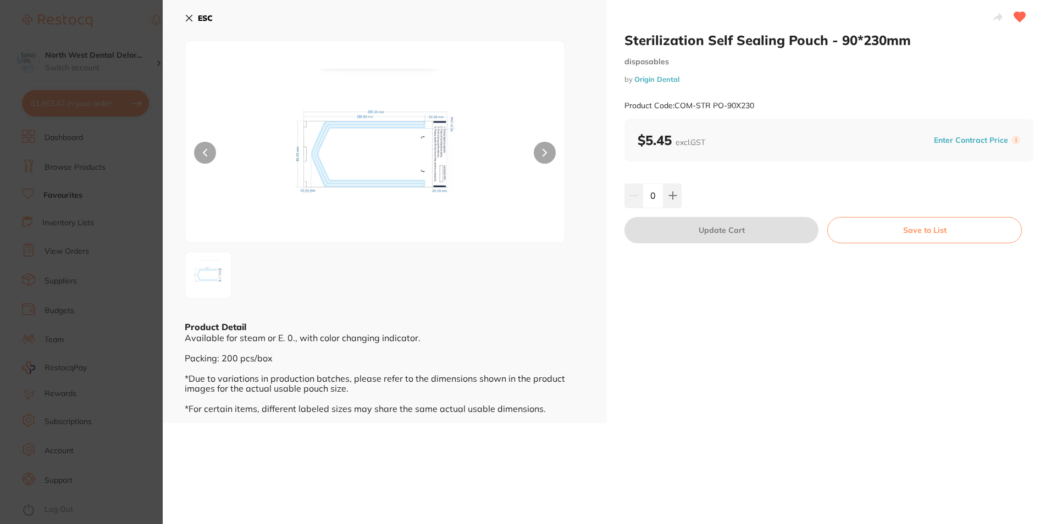
click at [188, 18] on icon at bounding box center [189, 18] width 6 height 6
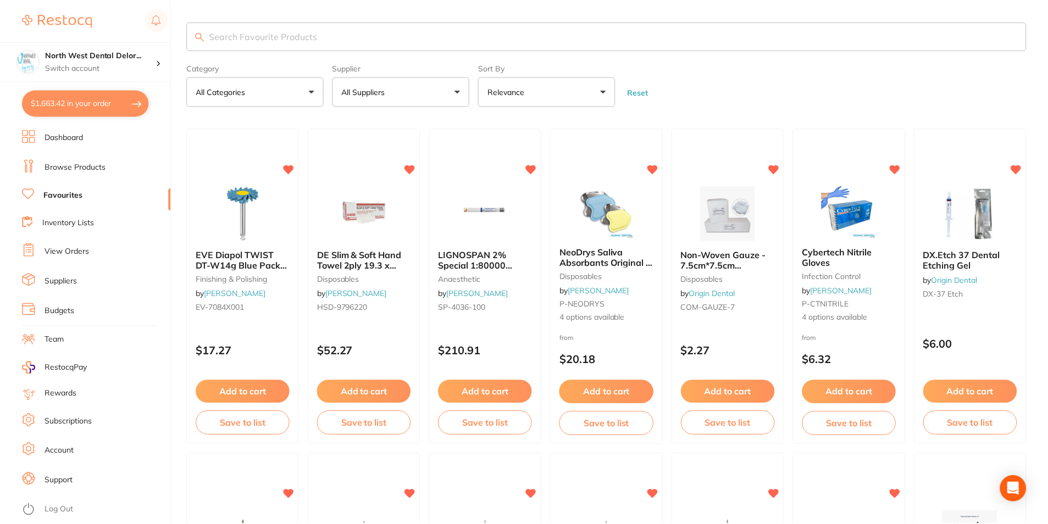
scroll to position [1923, 0]
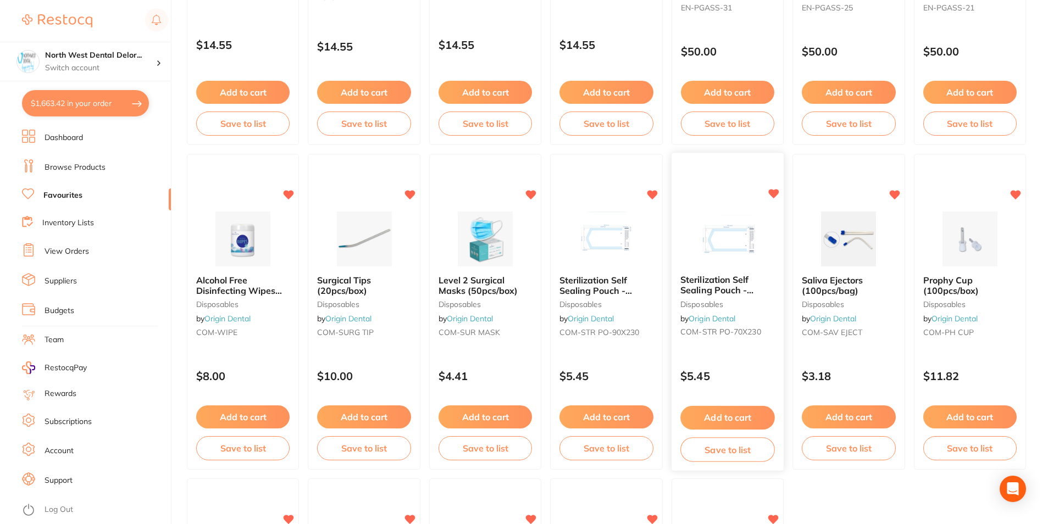
click at [703, 243] on img at bounding box center [727, 239] width 72 height 56
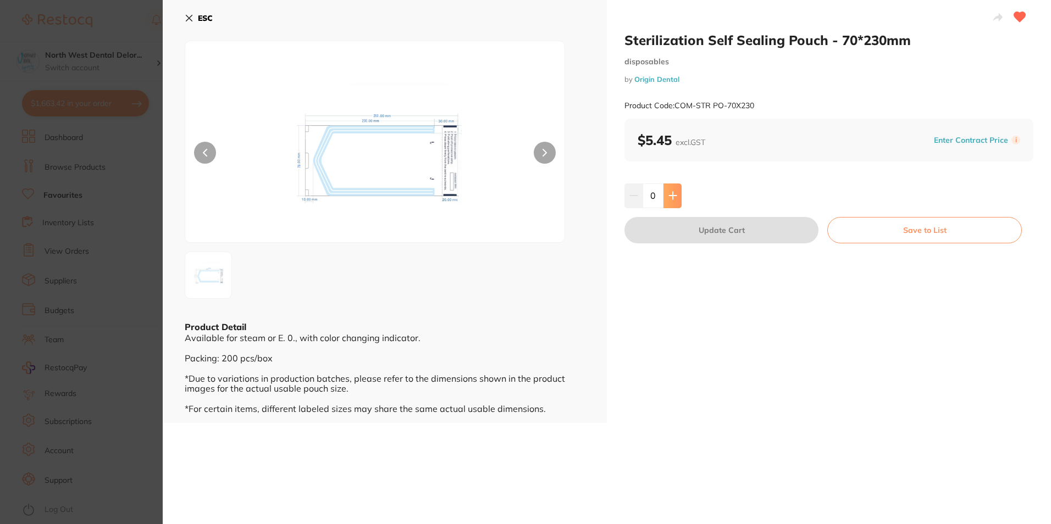
click at [664, 205] on button at bounding box center [672, 196] width 18 height 24
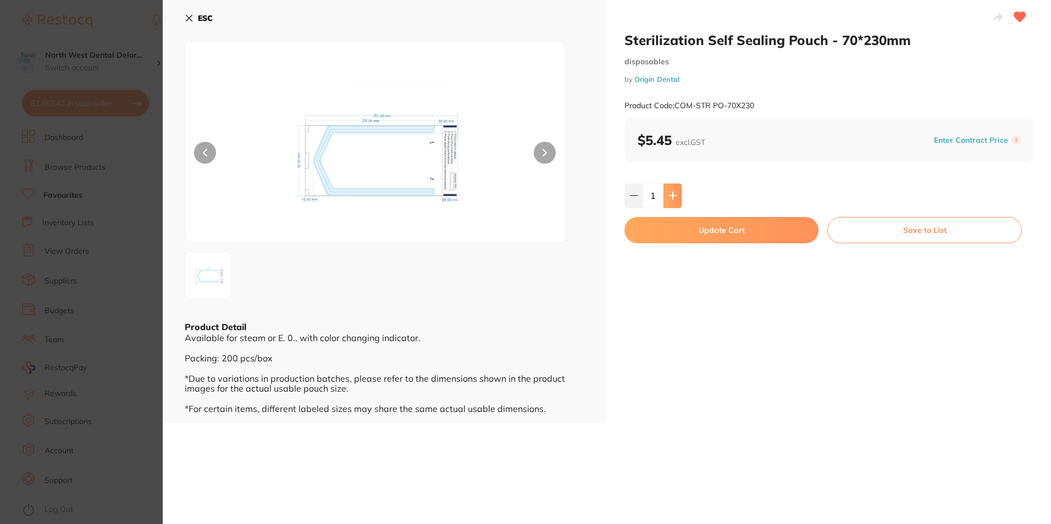
click at [664, 205] on button at bounding box center [672, 196] width 18 height 24
type input "3"
click at [659, 221] on button "Update Cart" at bounding box center [721, 230] width 194 height 26
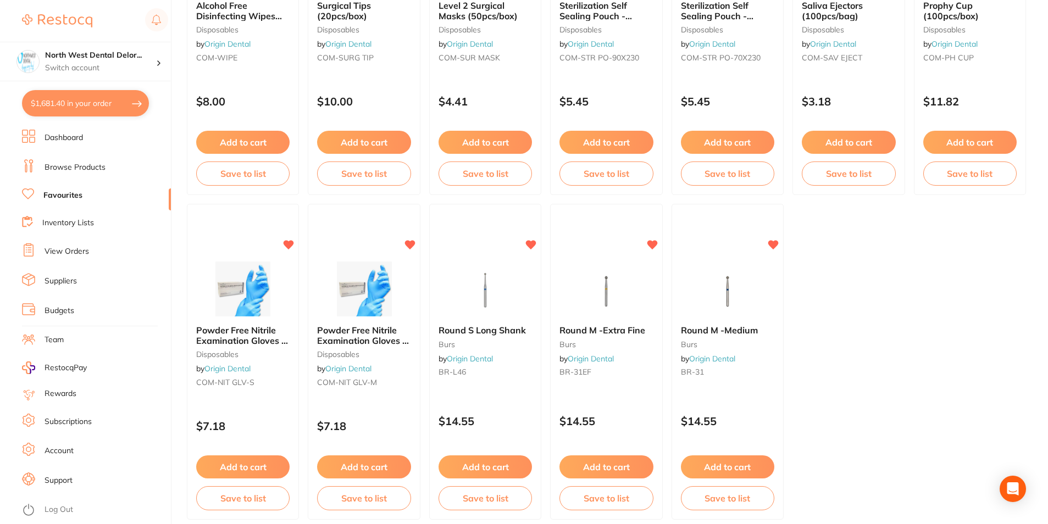
scroll to position [1923, 0]
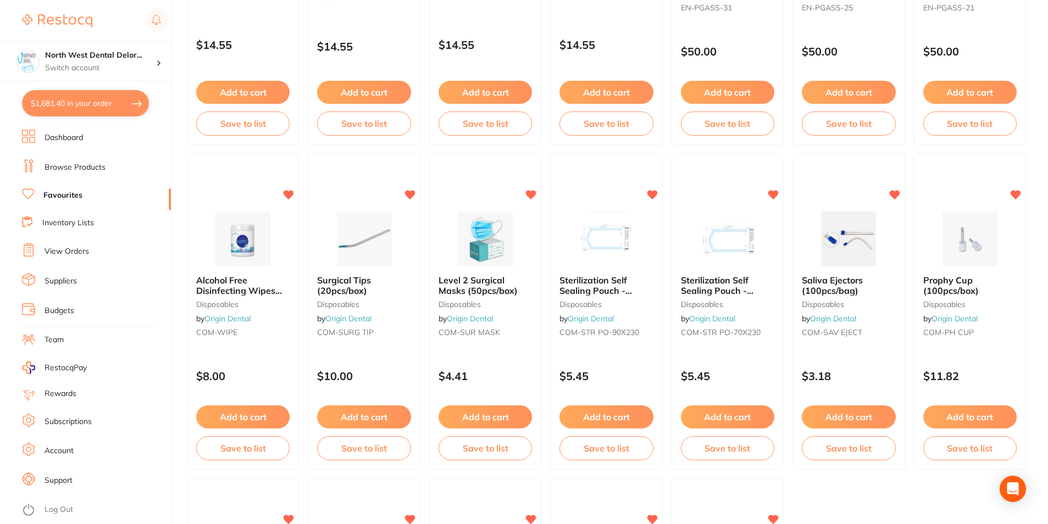
click at [68, 169] on link "Browse Products" at bounding box center [75, 167] width 61 height 11
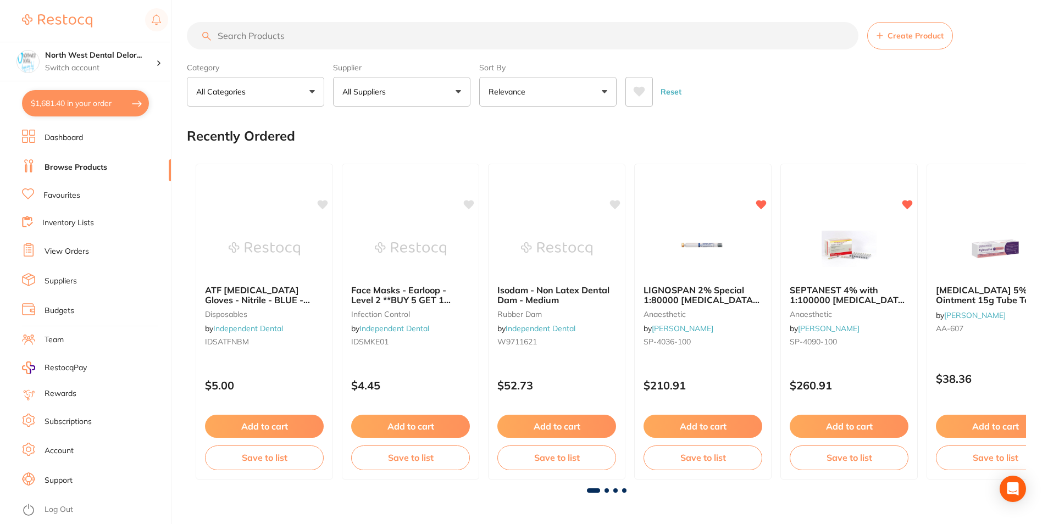
click at [107, 100] on button "$1,681.40 in your order" at bounding box center [85, 103] width 127 height 26
checkbox input "true"
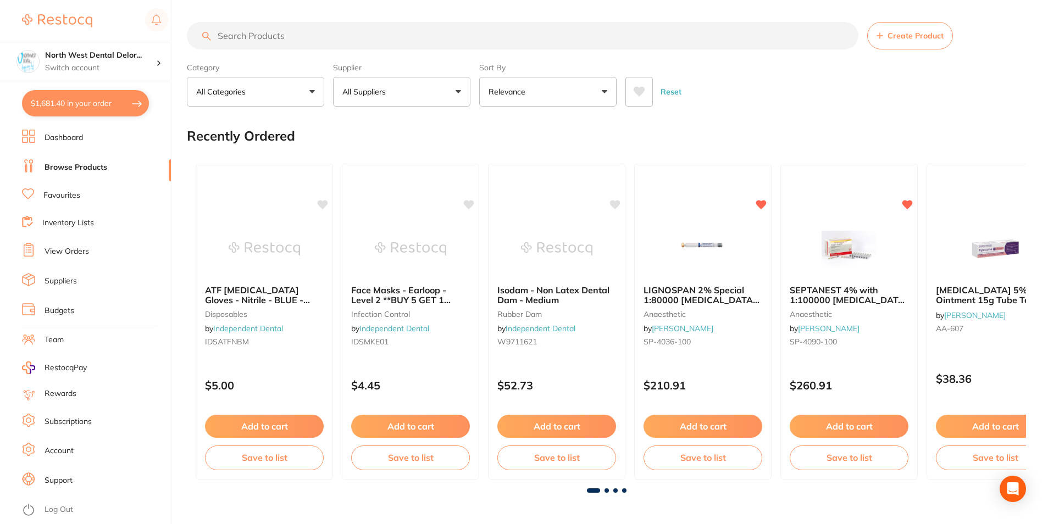
checkbox input "true"
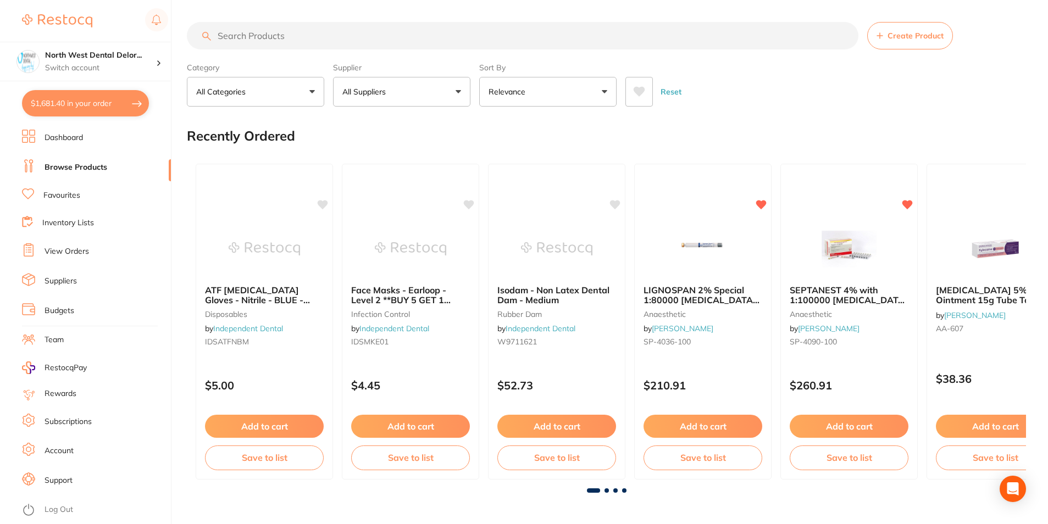
checkbox input "true"
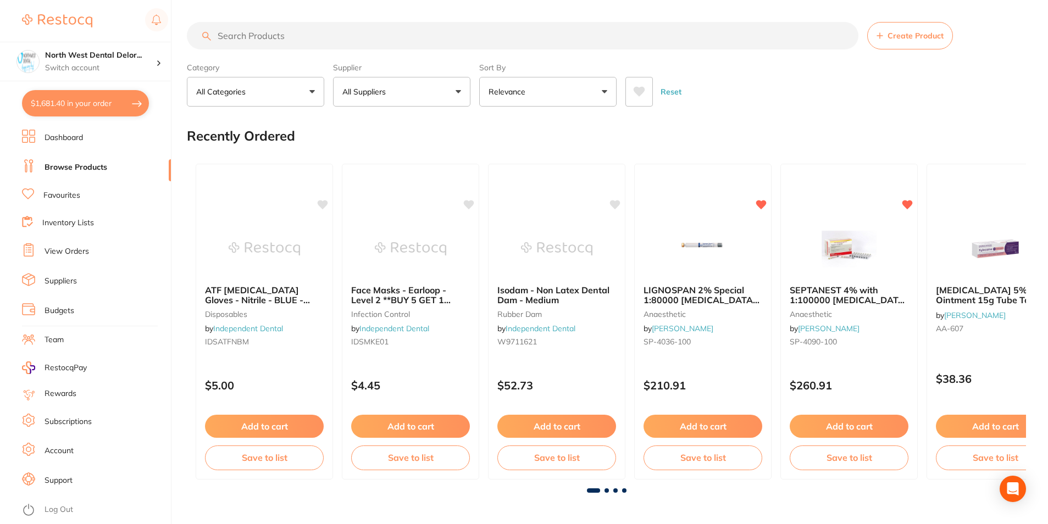
checkbox input "true"
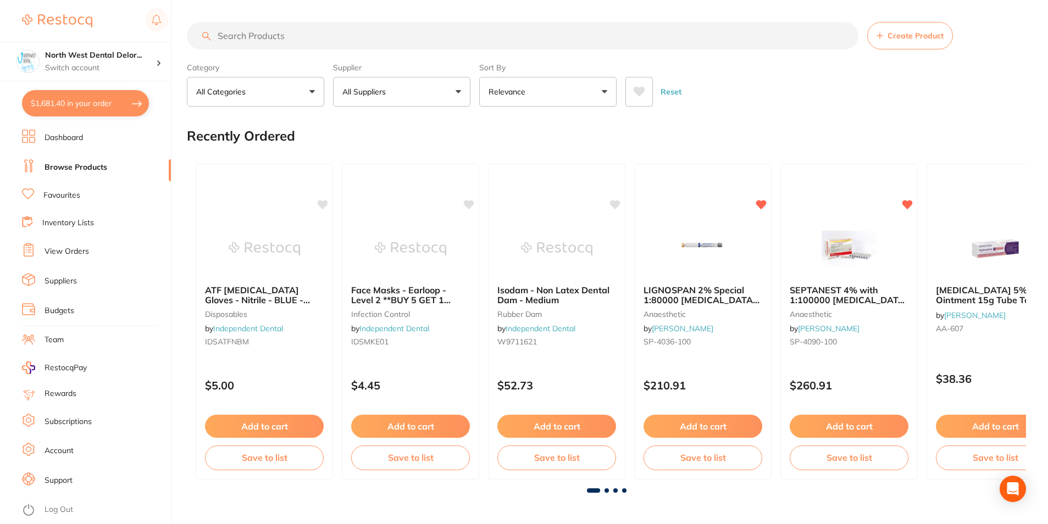
checkbox input "true"
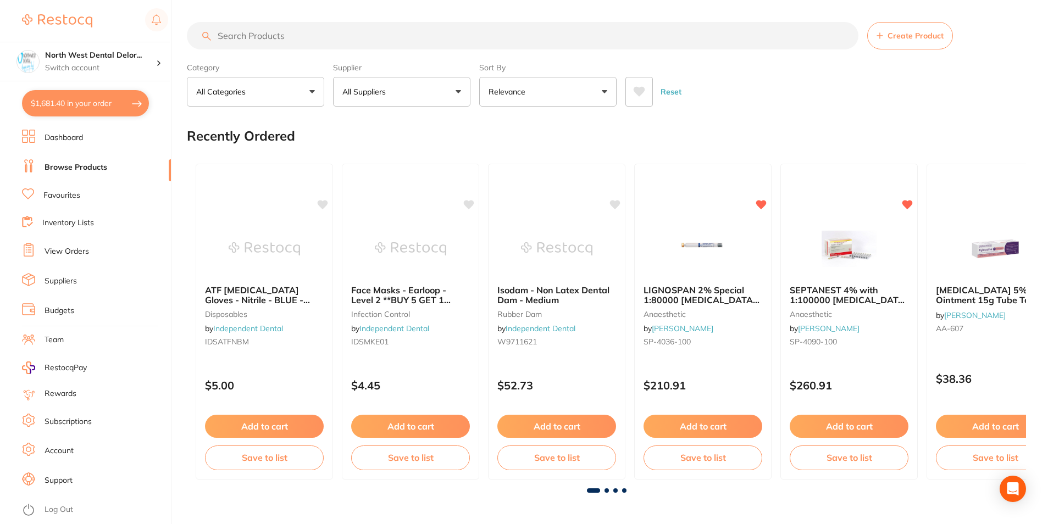
checkbox input "true"
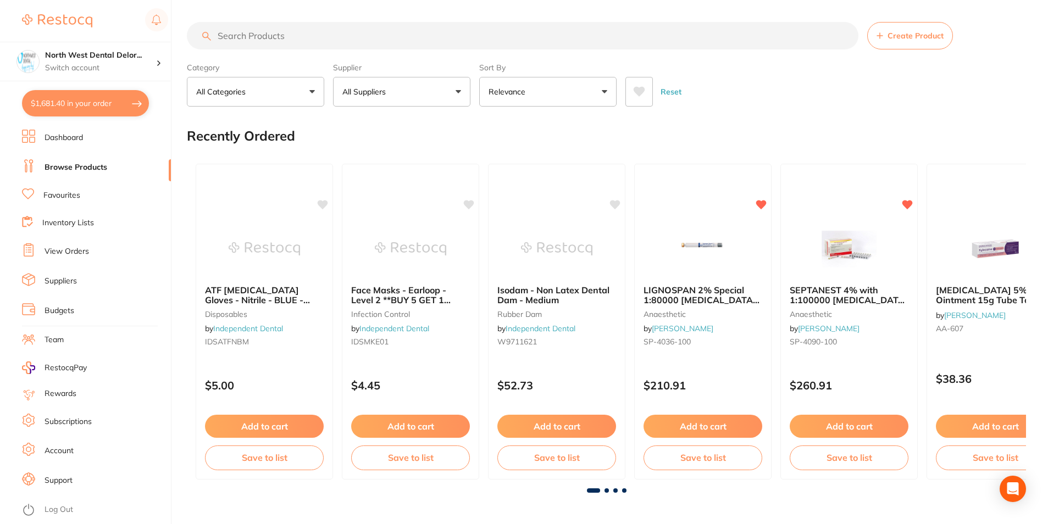
checkbox input "true"
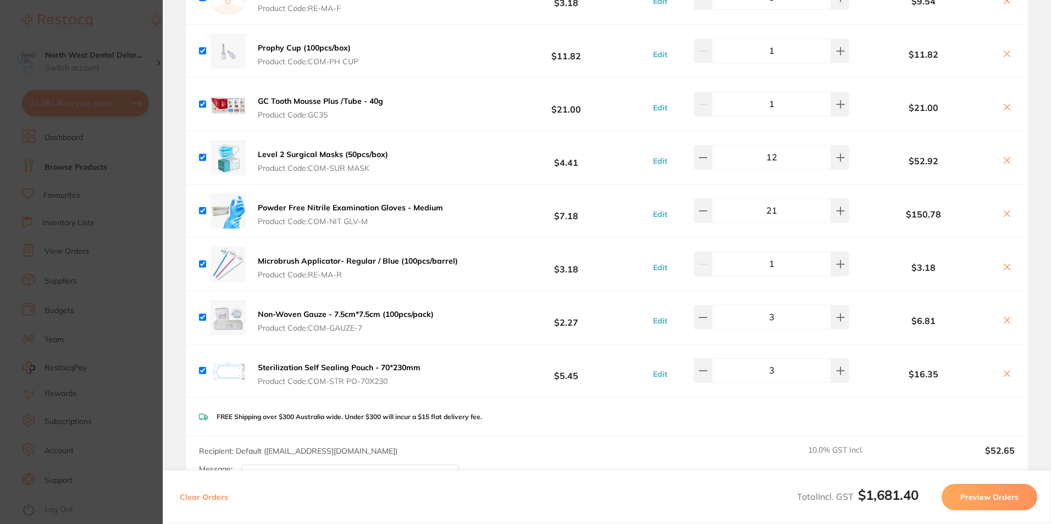
scroll to position [2088, 0]
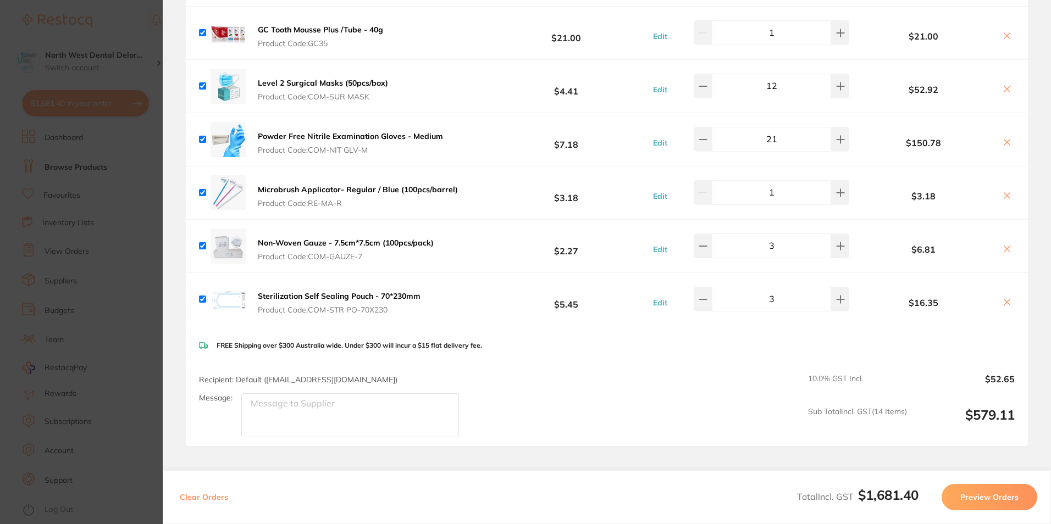
click at [100, 181] on section "Update RRP Set your pre negotiated price for this item. Item Agreed RRP (excl. …" at bounding box center [525, 262] width 1051 height 524
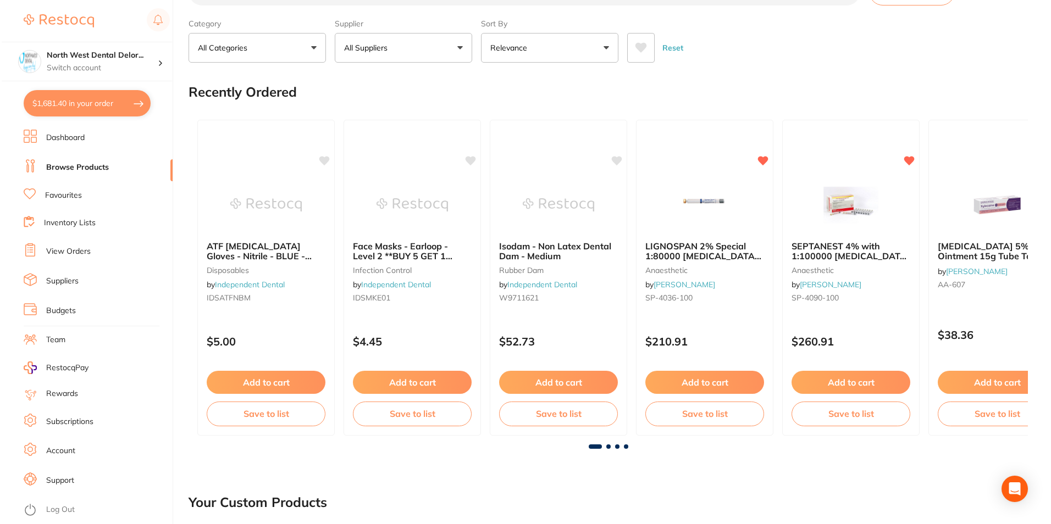
scroll to position [0, 0]
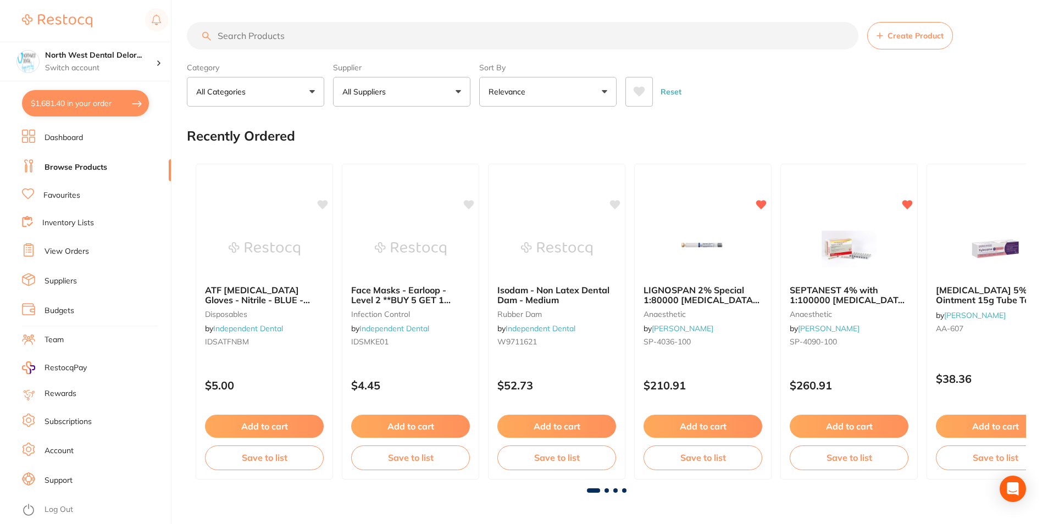
click at [290, 43] on input "search" at bounding box center [523, 35] width 672 height 27
type input "s"
type input "sterlization self sealing pouch"
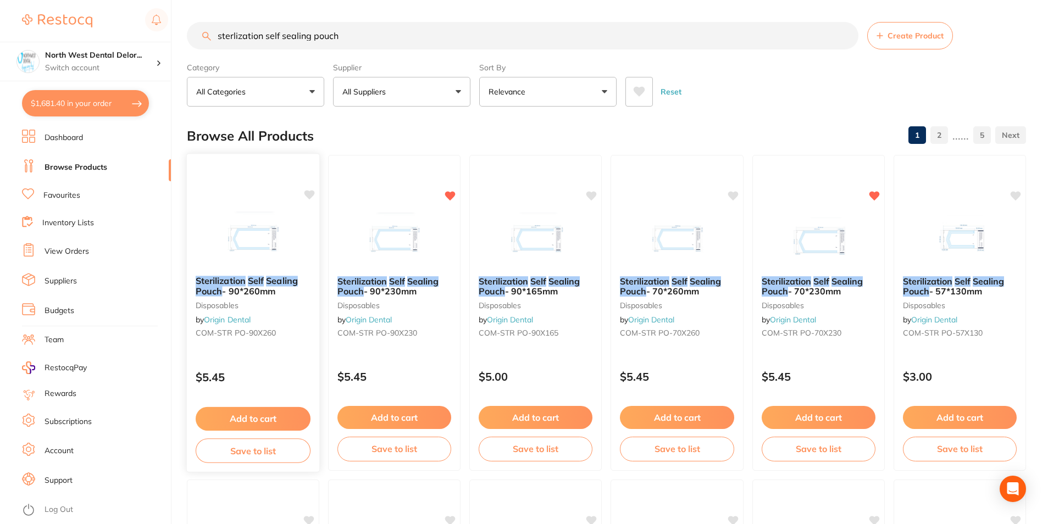
click at [307, 196] on icon at bounding box center [309, 194] width 10 height 9
click at [254, 420] on button "Add to cart" at bounding box center [253, 419] width 115 height 24
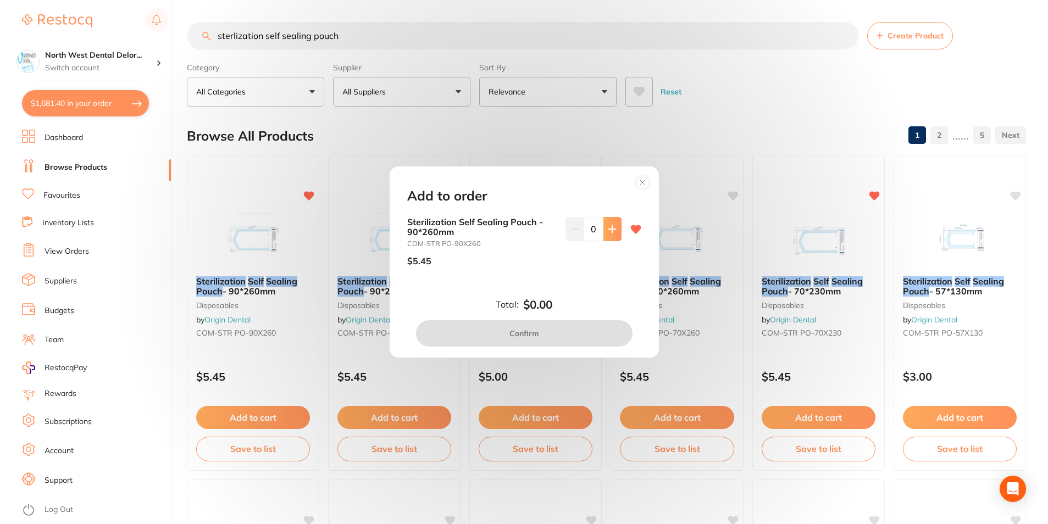
click at [612, 236] on button at bounding box center [612, 229] width 18 height 24
type input "4"
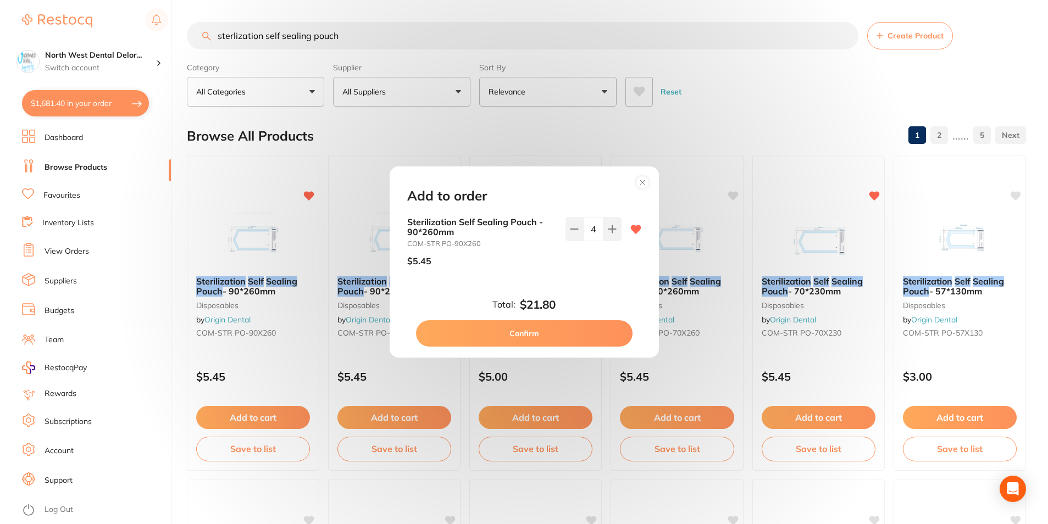
click at [548, 326] on button "Confirm" at bounding box center [524, 333] width 217 height 26
checkbox input "false"
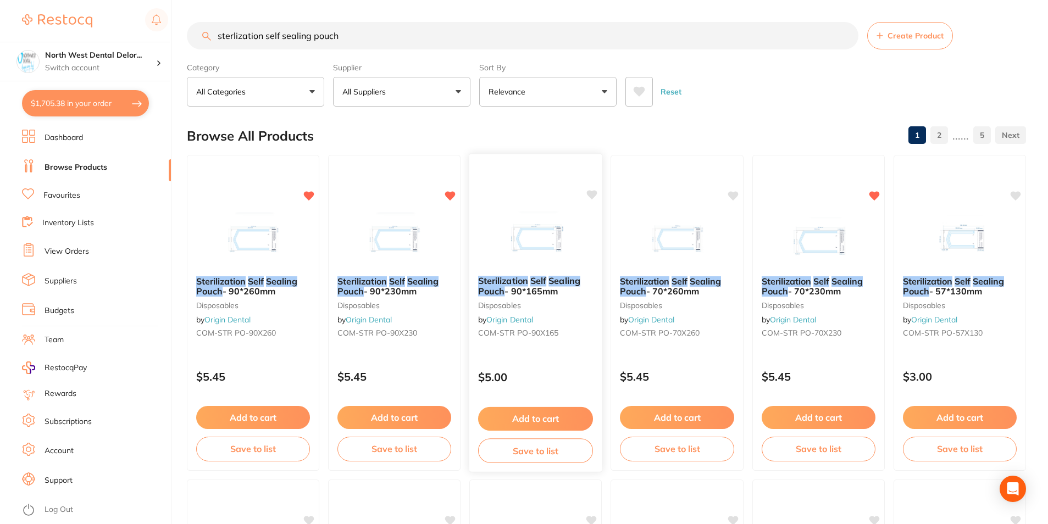
click at [592, 196] on icon at bounding box center [592, 194] width 10 height 9
click at [569, 416] on button "Add to cart" at bounding box center [535, 419] width 115 height 24
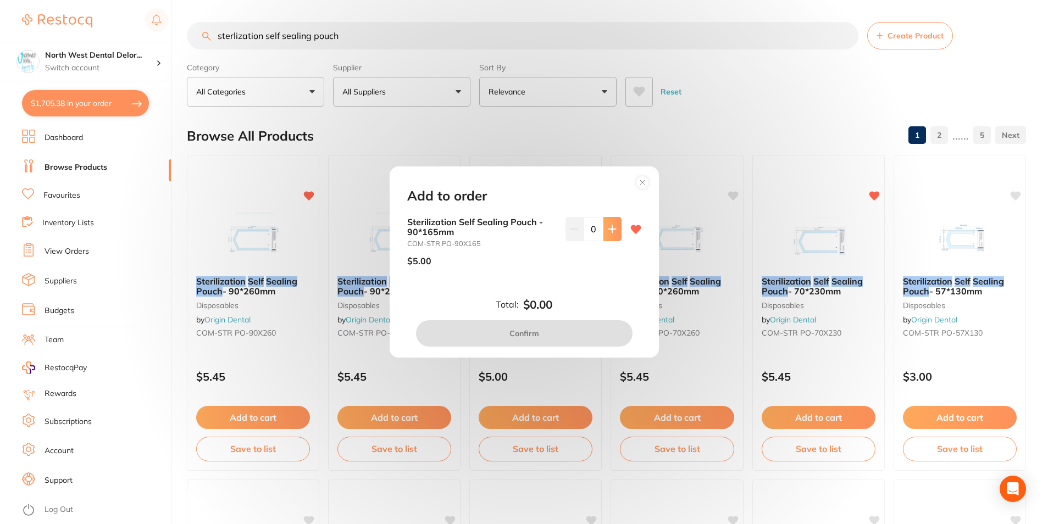
click at [613, 235] on button at bounding box center [612, 229] width 18 height 24
type input "2"
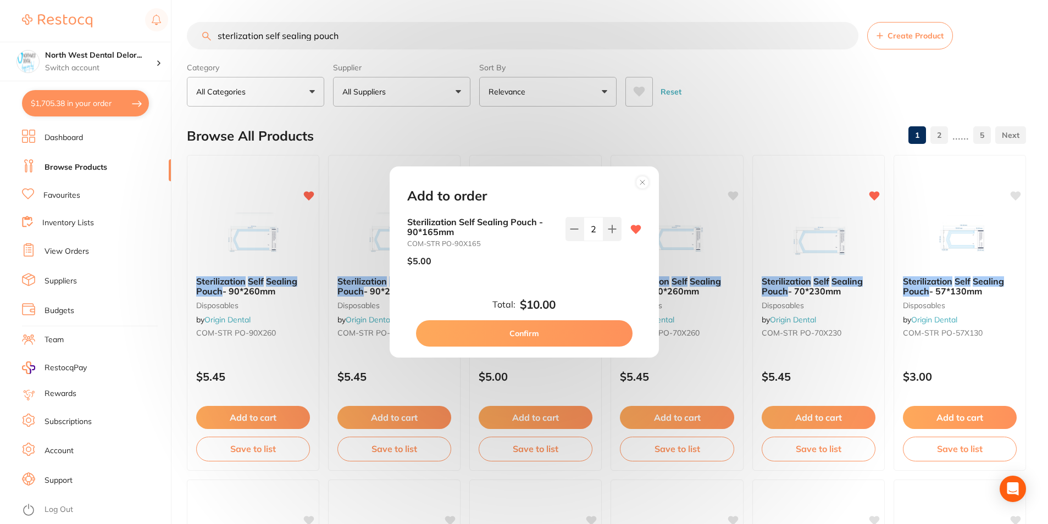
click at [561, 339] on button "Confirm" at bounding box center [524, 333] width 217 height 26
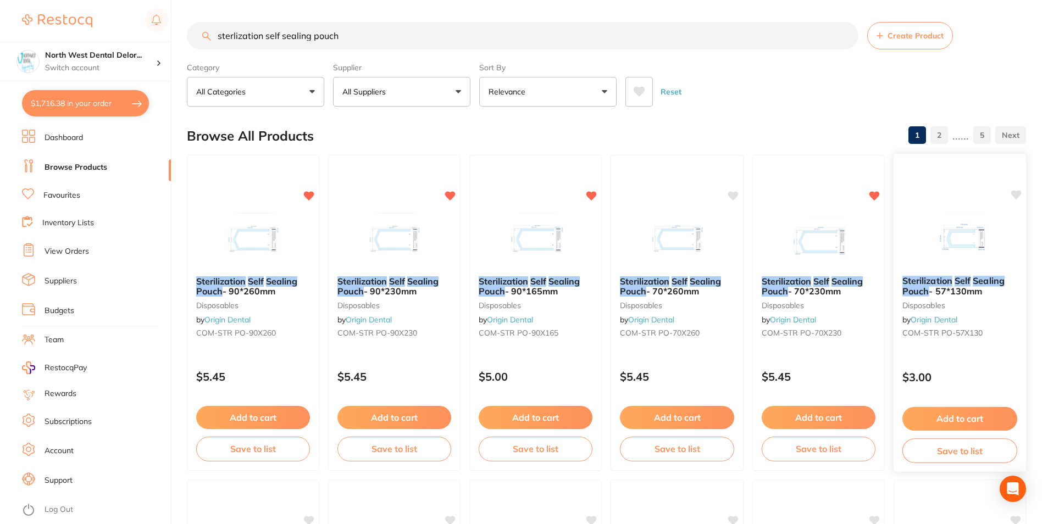
click at [1012, 191] on icon at bounding box center [1016, 195] width 11 height 11
click at [727, 193] on div "Sterilization Self Sealing Pouch - 70*260mm disposables by Origin Dental COM-ST…" at bounding box center [677, 312] width 134 height 319
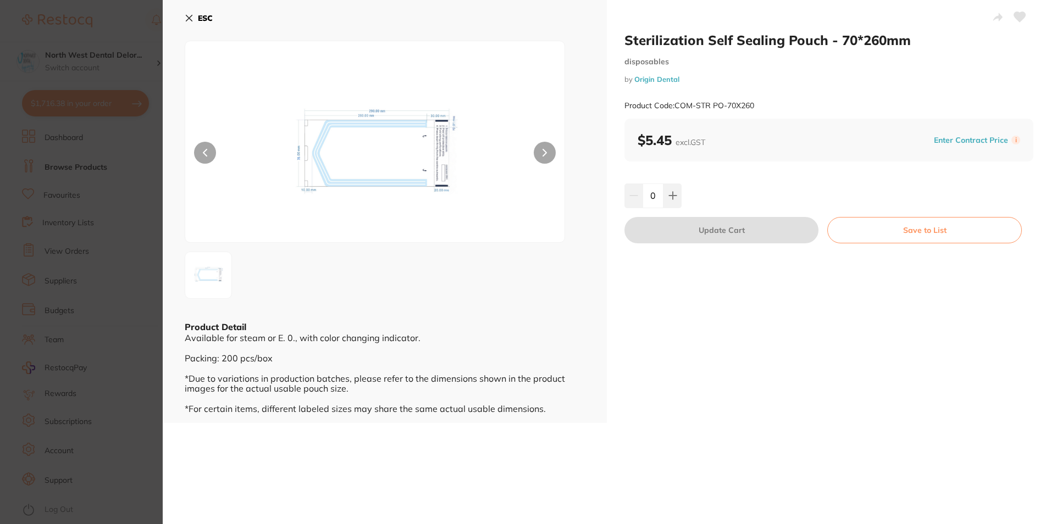
click at [1014, 16] on icon at bounding box center [1020, 17] width 12 height 10
click at [190, 16] on icon at bounding box center [189, 18] width 9 height 9
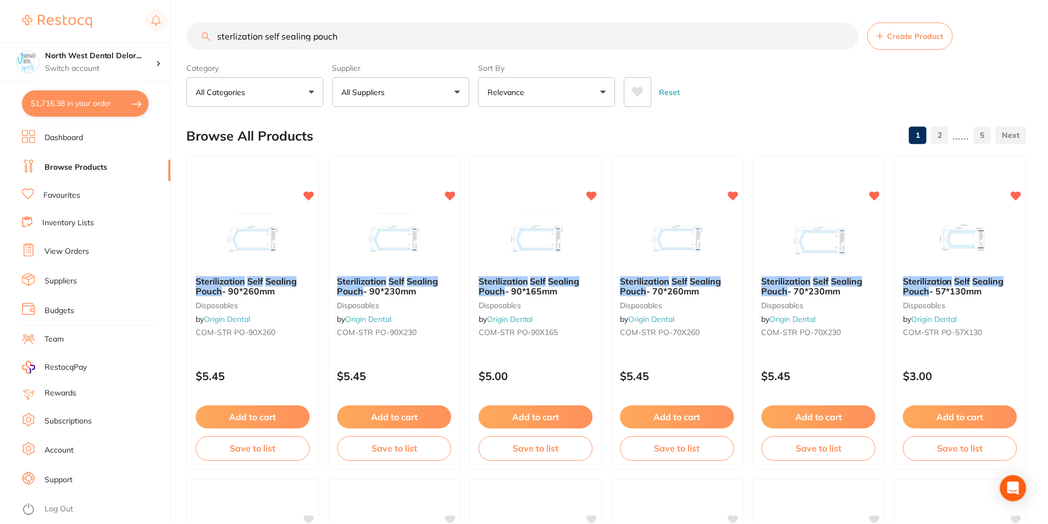
scroll to position [7, 0]
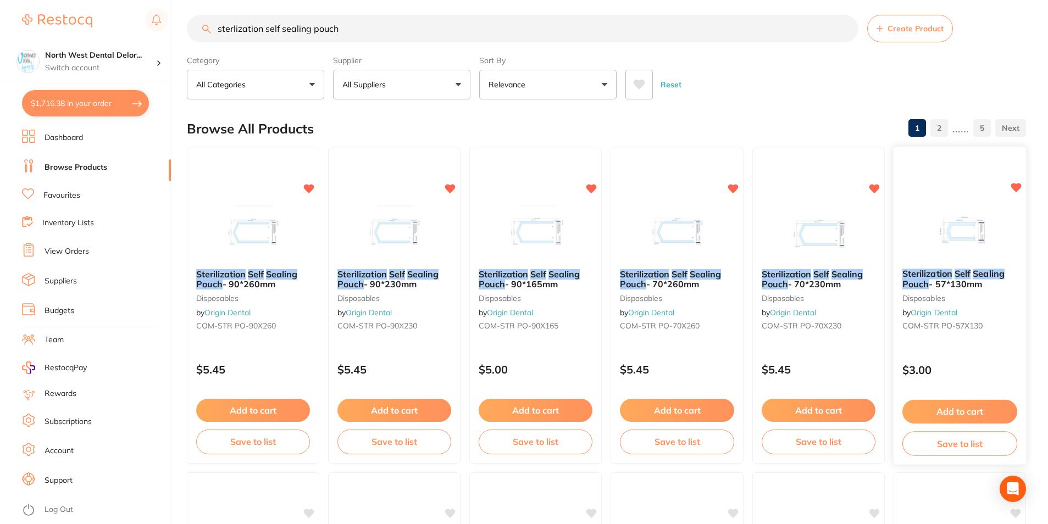
click at [983, 404] on button "Add to cart" at bounding box center [959, 412] width 115 height 24
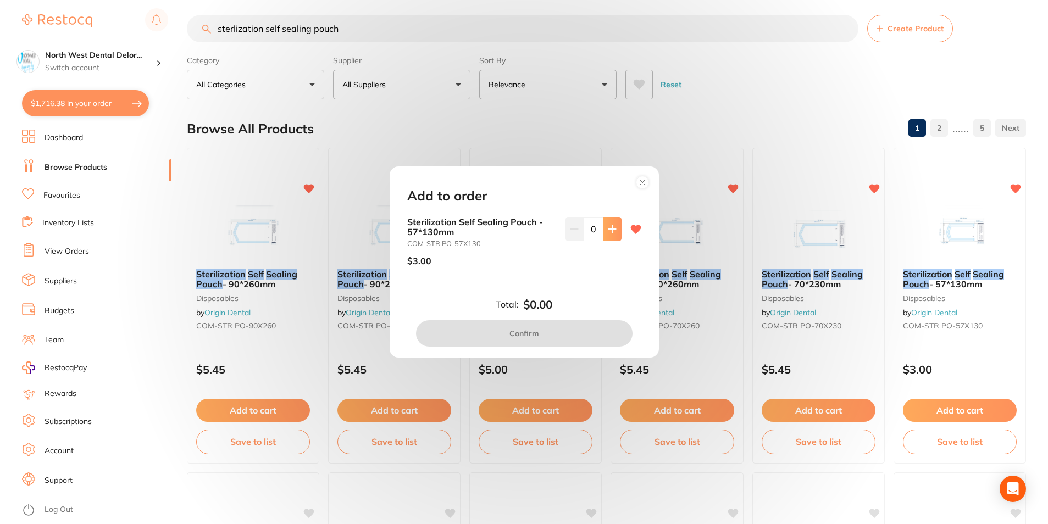
click at [612, 229] on icon at bounding box center [612, 229] width 9 height 9
type input "3"
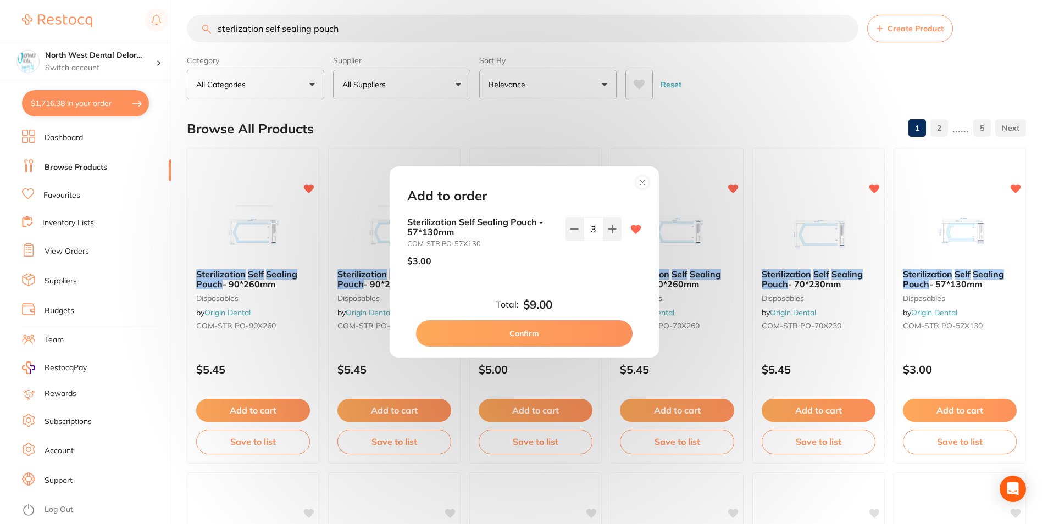
click at [591, 338] on button "Confirm" at bounding box center [524, 333] width 217 height 26
